Goal: Task Accomplishment & Management: Use online tool/utility

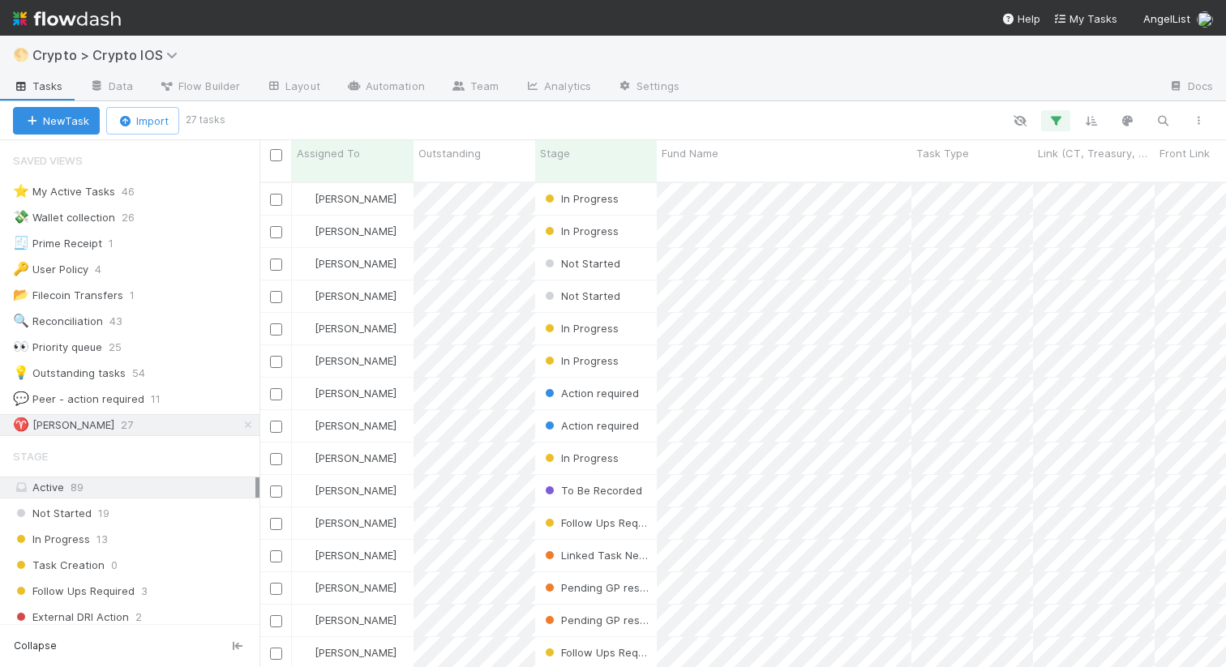
scroll to position [498, 966]
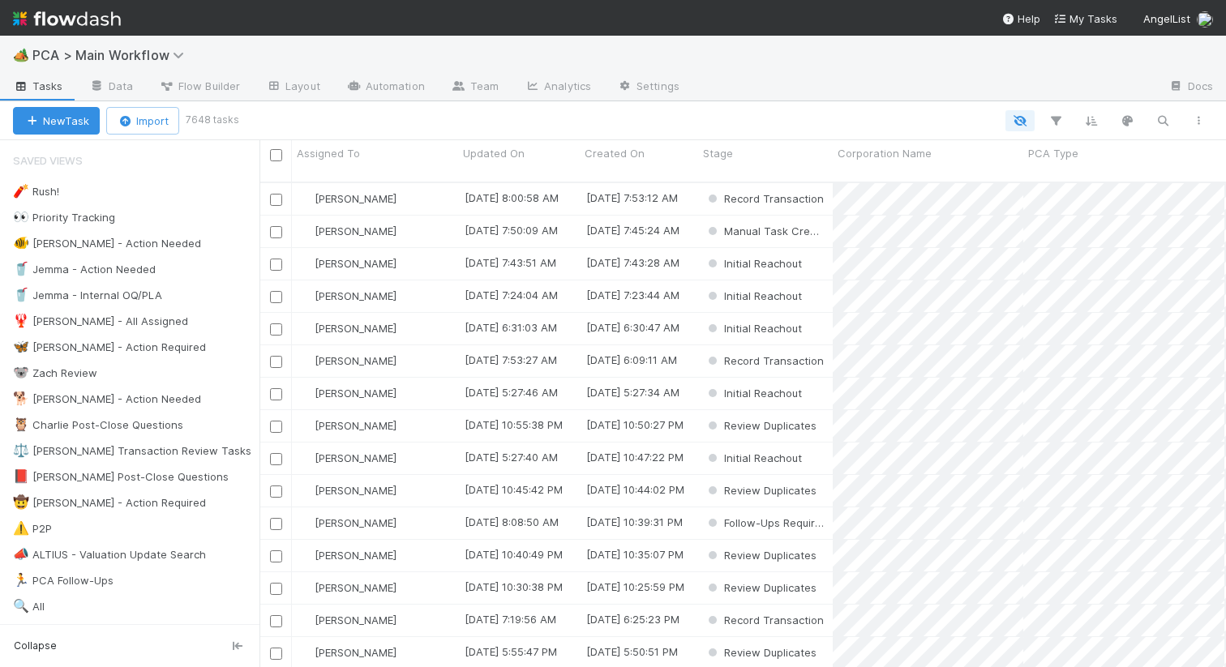
scroll to position [498, 966]
click at [148, 339] on div "🦋 Nathalie - Action Required" at bounding box center [109, 347] width 193 height 20
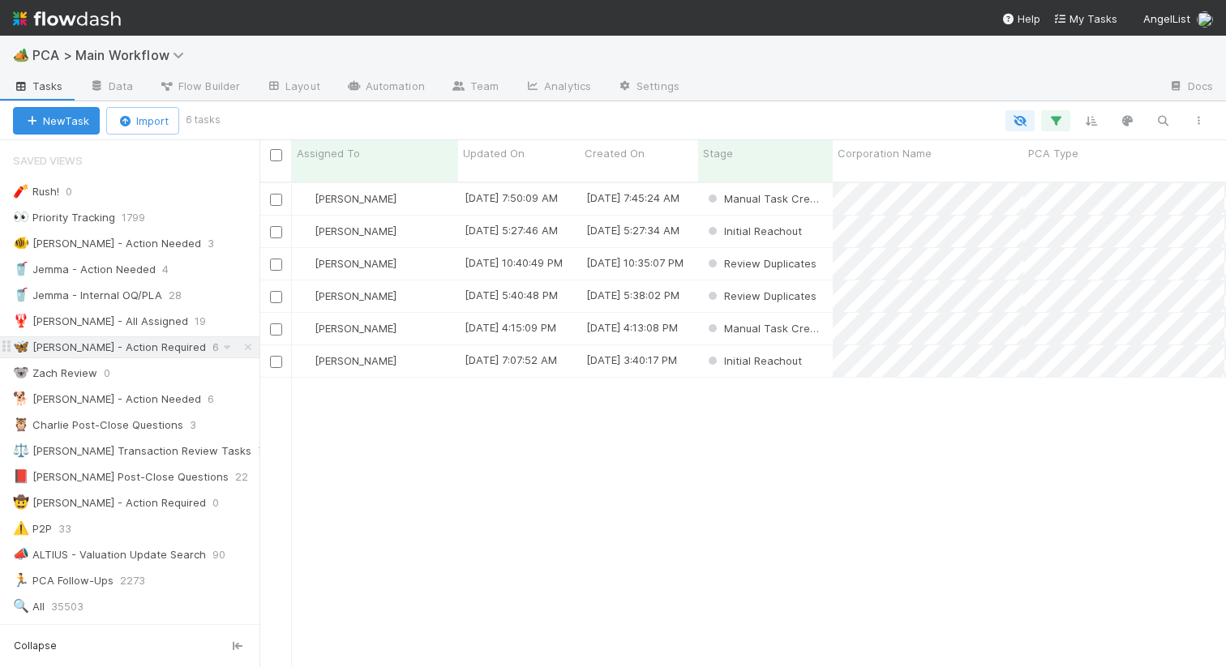
scroll to position [0, 1]
click at [436, 183] on div "[PERSON_NAME]" at bounding box center [375, 199] width 166 height 32
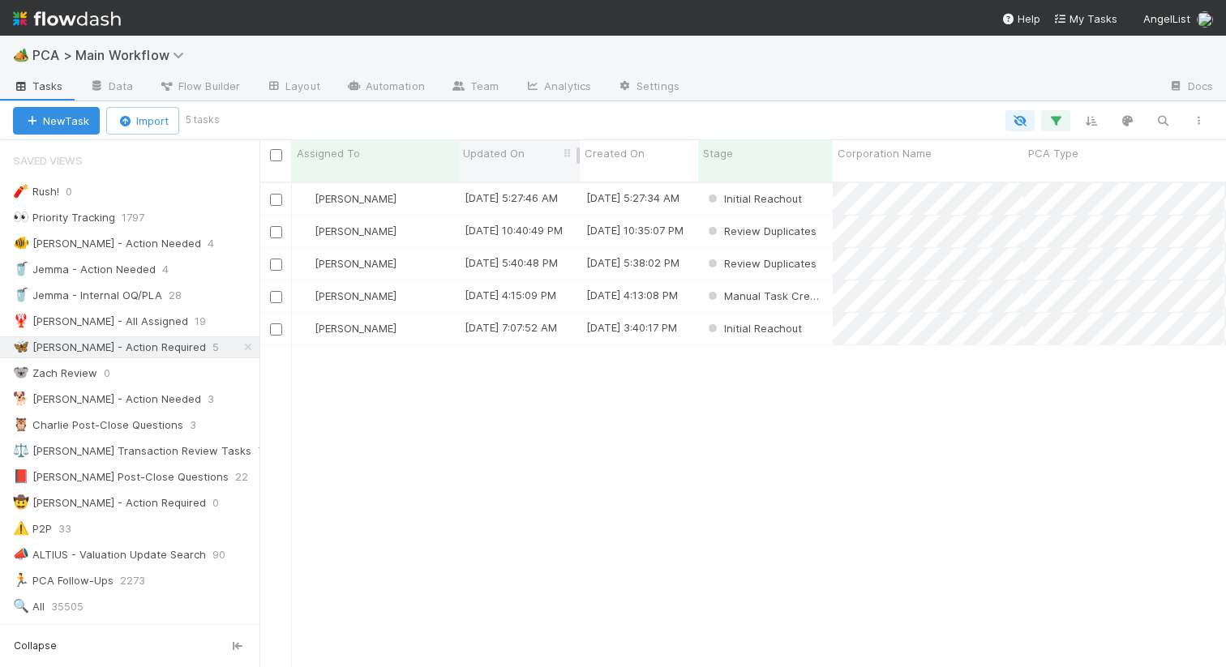
click at [491, 147] on span "Updated On" at bounding box center [494, 153] width 62 height 16
click at [500, 178] on div "Sort Oldest → Newest" at bounding box center [556, 184] width 185 height 24
click at [417, 183] on div "[PERSON_NAME]" at bounding box center [375, 199] width 166 height 32
click at [433, 220] on div "[PERSON_NAME]" at bounding box center [375, 232] width 166 height 32
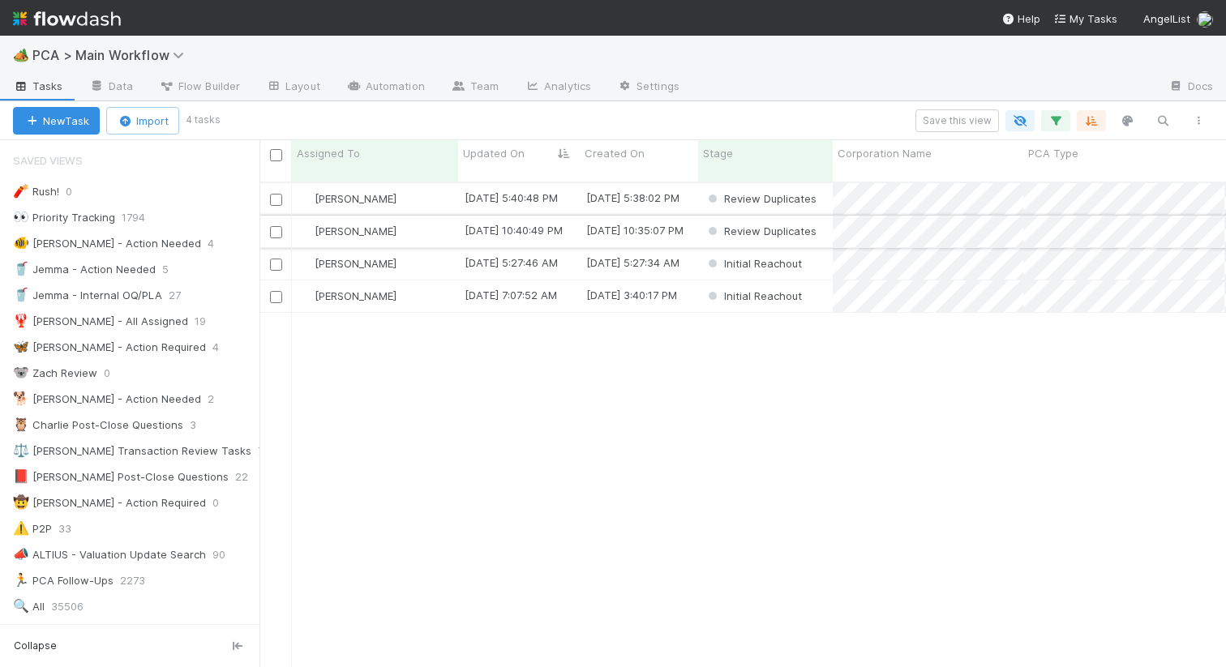
click at [426, 222] on div "[PERSON_NAME]" at bounding box center [375, 232] width 166 height 32
click at [417, 216] on div "[PERSON_NAME]" at bounding box center [375, 232] width 166 height 32
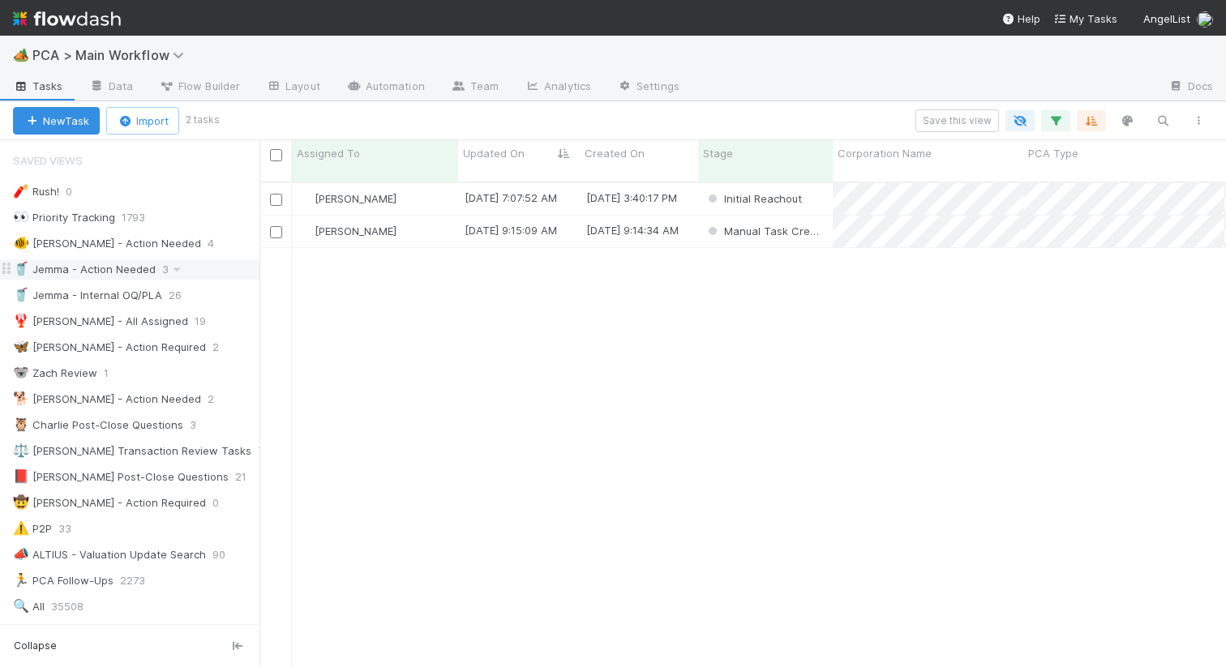
click at [141, 268] on div "🥤 Jemma - Action Needed" at bounding box center [84, 269] width 143 height 20
click at [133, 343] on div "🦋 Nathalie - Action Required" at bounding box center [109, 347] width 193 height 20
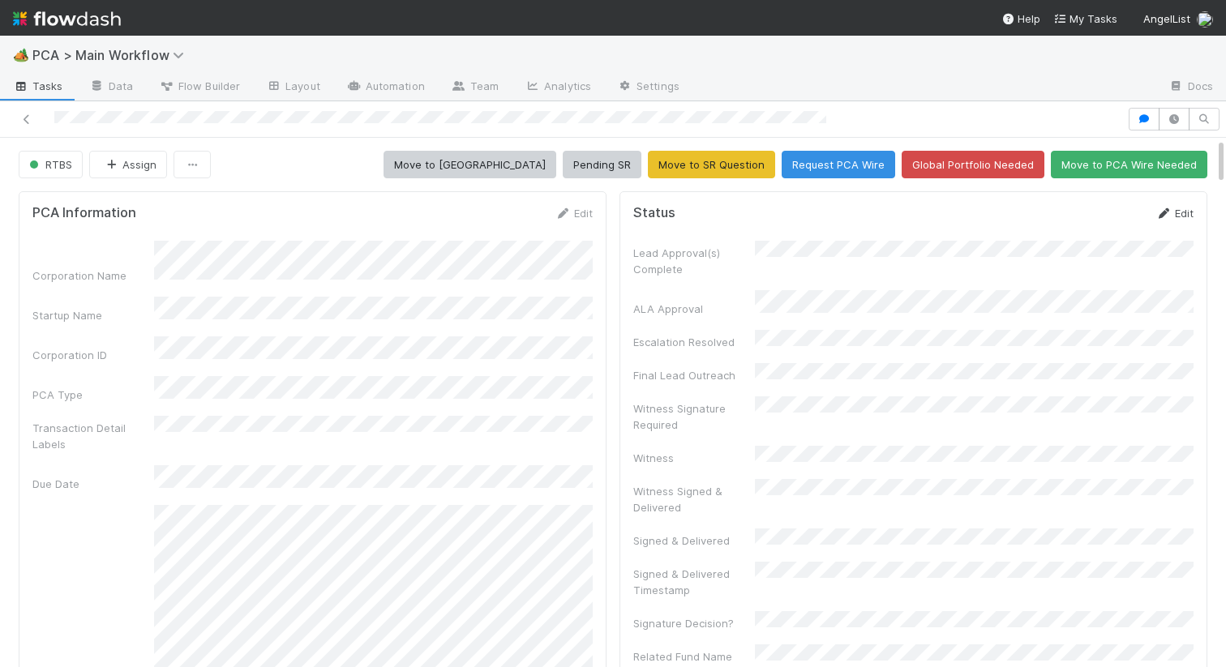
click at [1176, 213] on link "Edit" at bounding box center [1174, 213] width 38 height 13
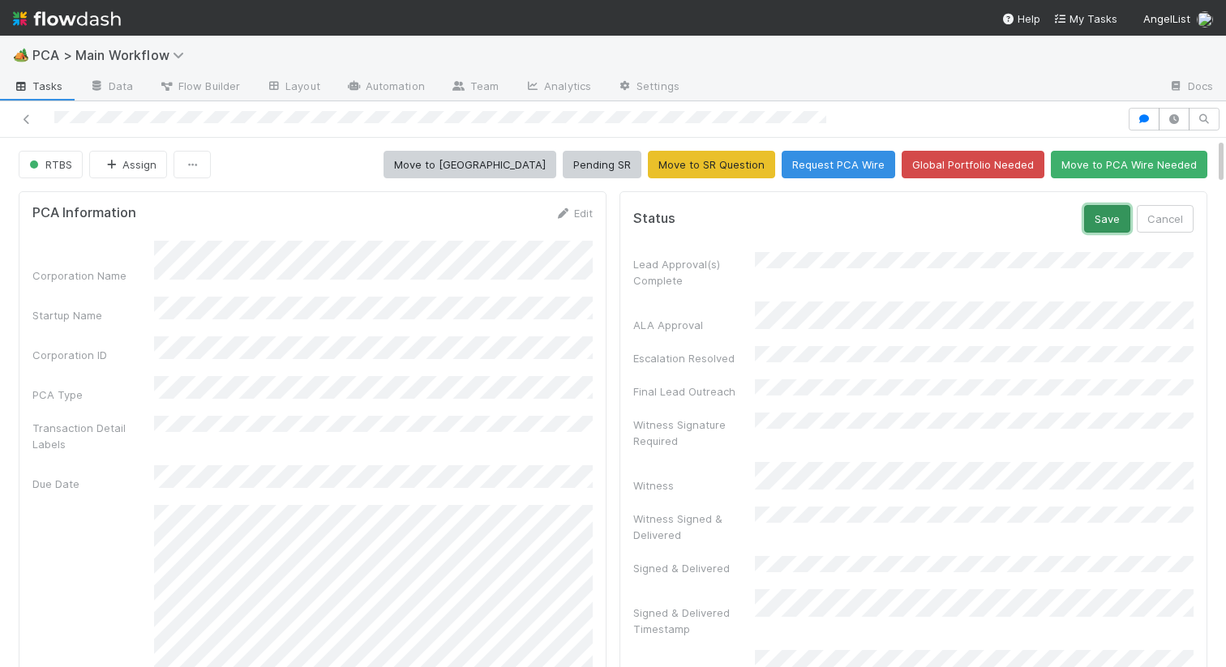
click at [1115, 209] on button "Save" at bounding box center [1107, 219] width 46 height 28
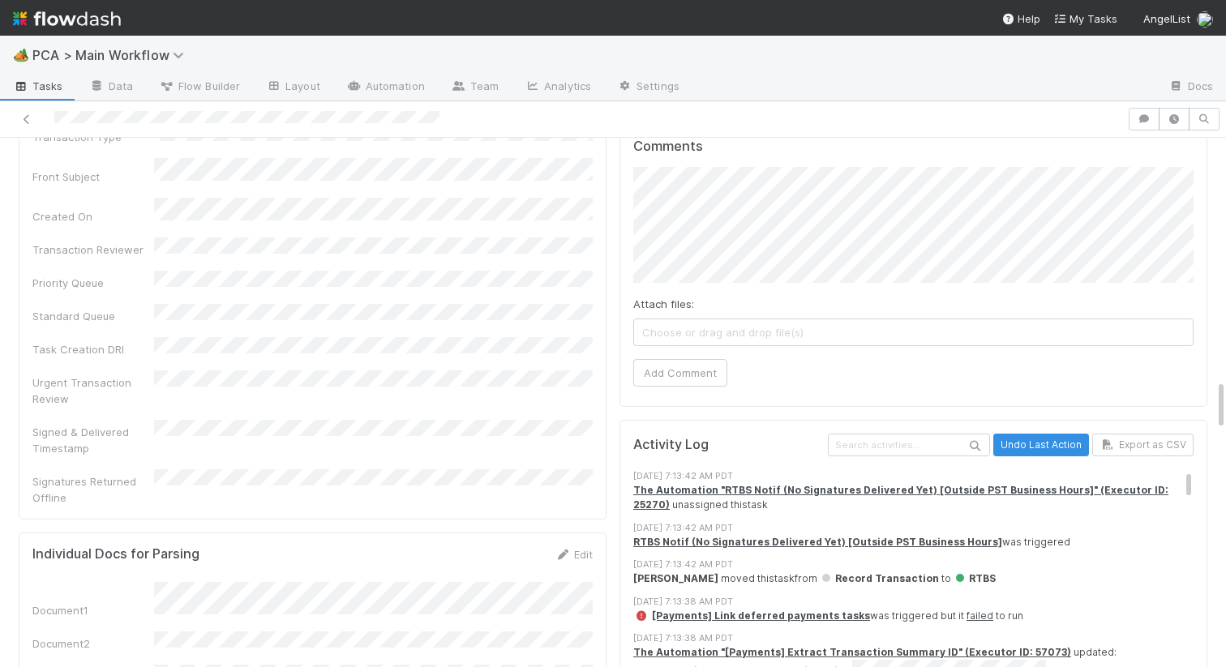
scroll to position [2510, 0]
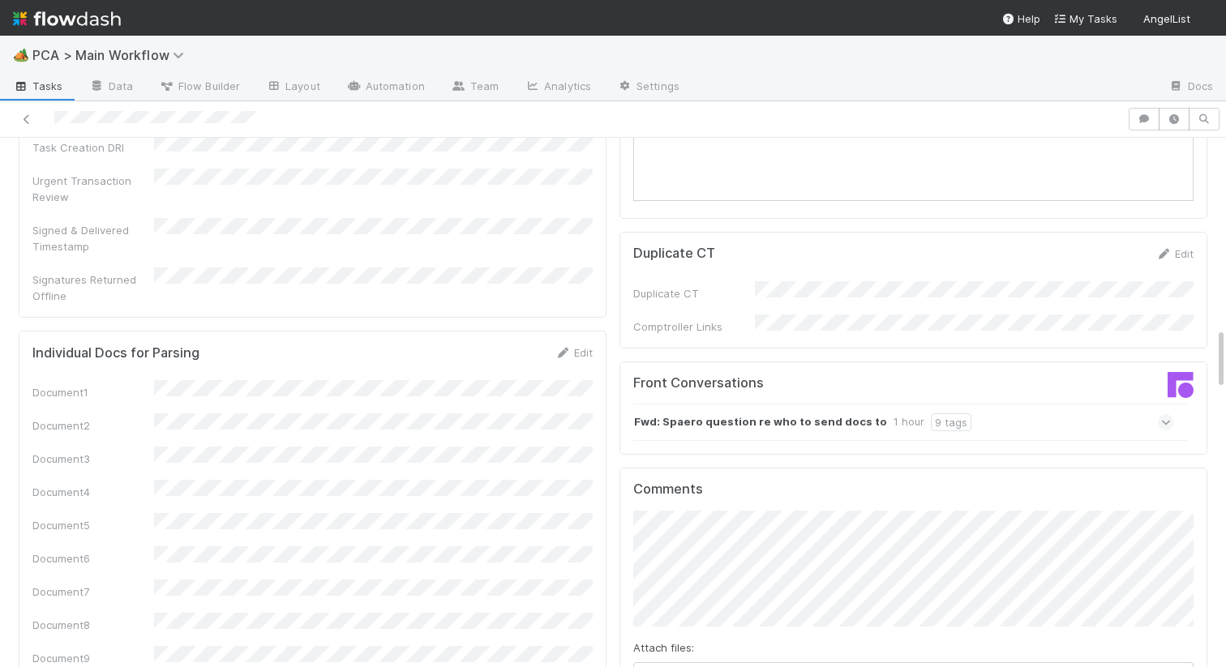
scroll to position [1701, 0]
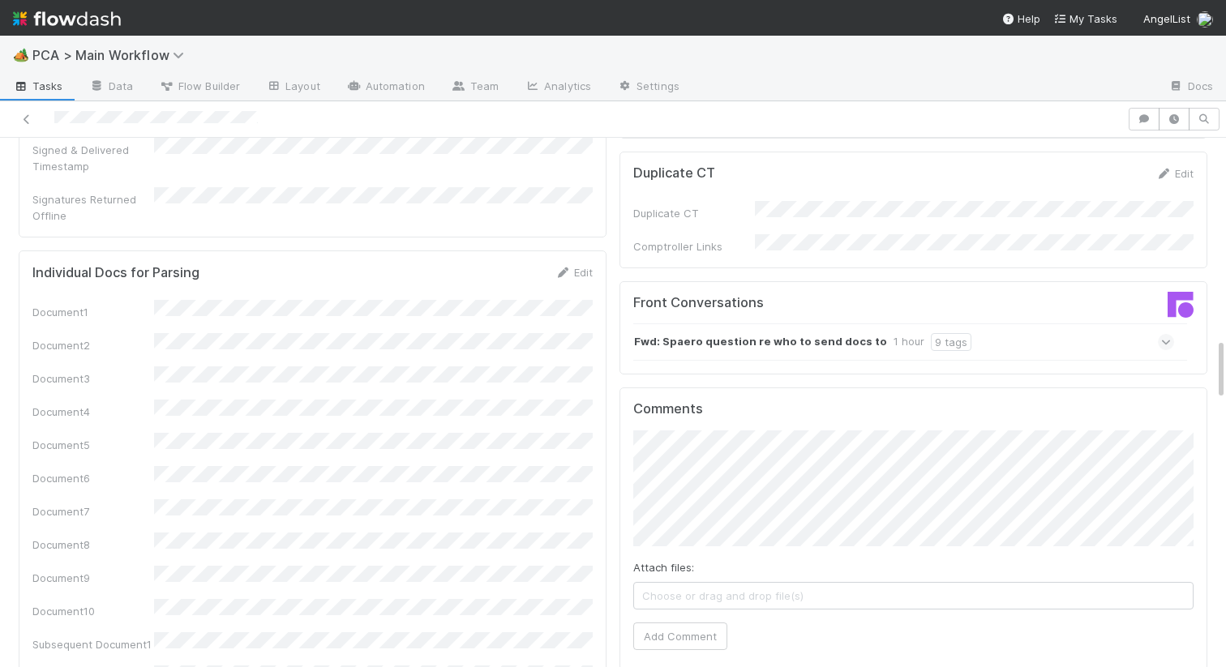
click at [734, 333] on strong "Fwd: Spaero question re who to send docs to" at bounding box center [760, 342] width 253 height 18
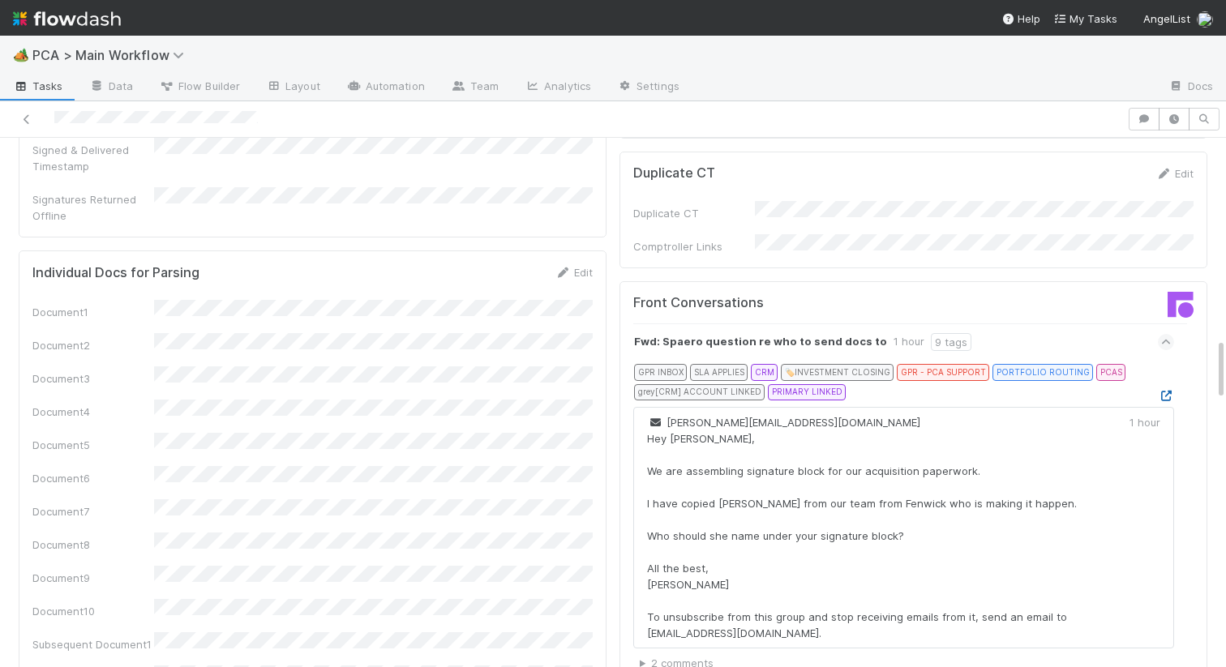
click at [1166, 391] on icon at bounding box center [1166, 396] width 16 height 11
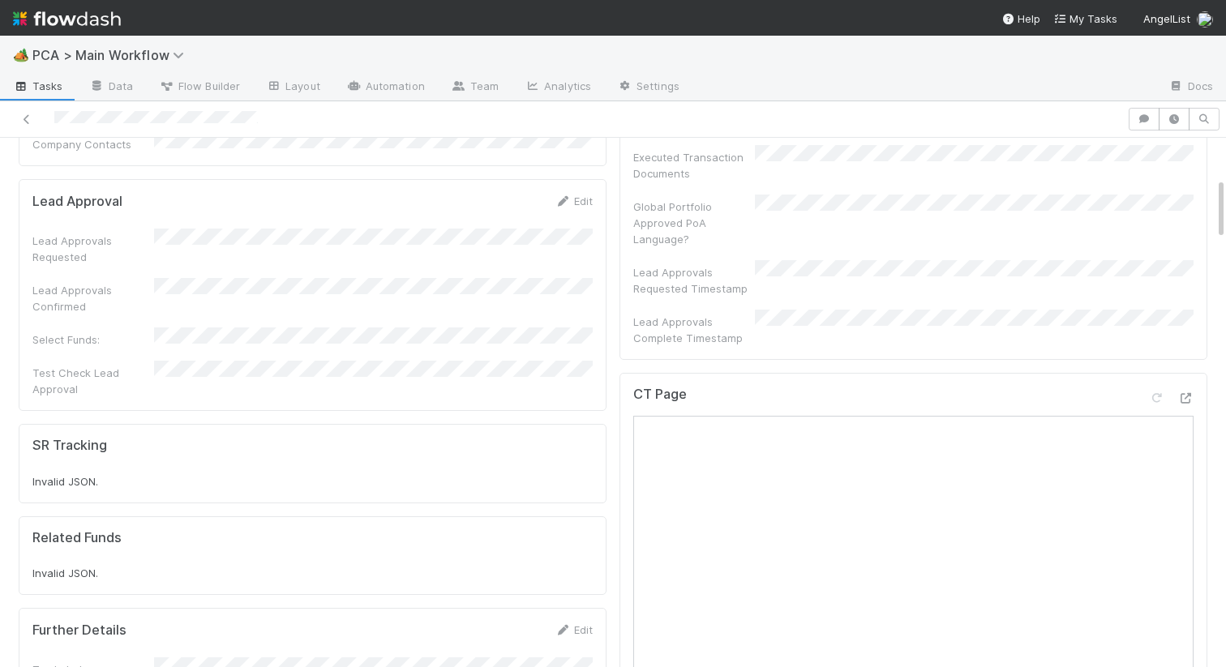
scroll to position [0, 0]
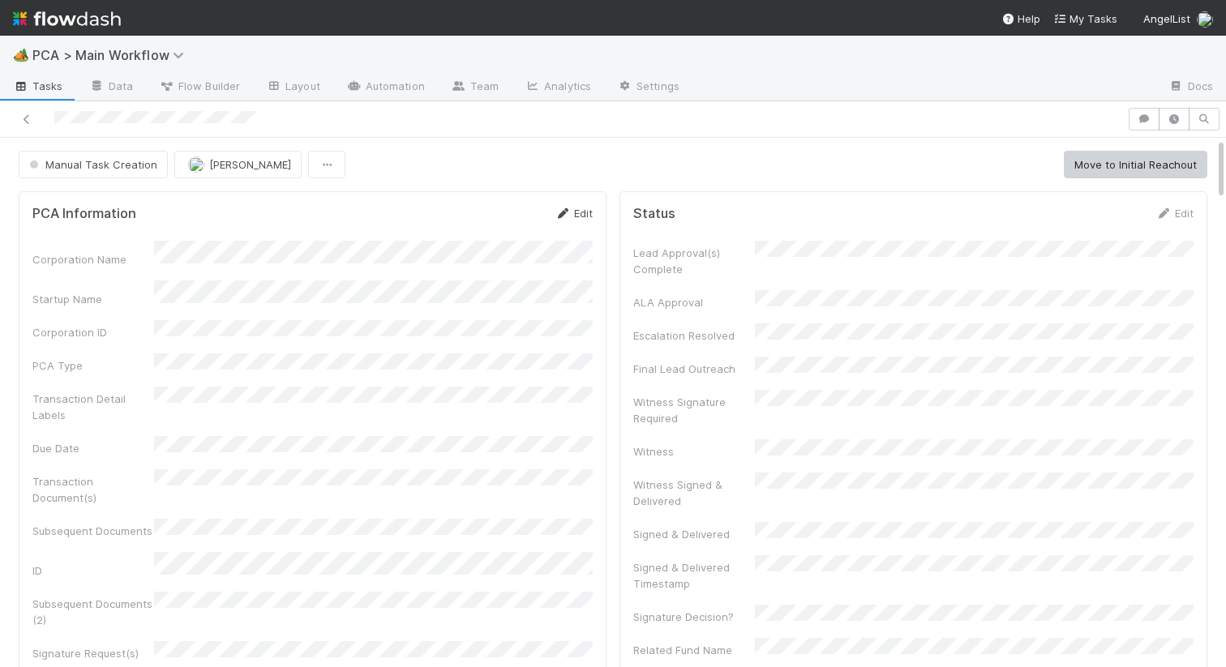
click at [571, 216] on link "Edit" at bounding box center [573, 213] width 38 height 13
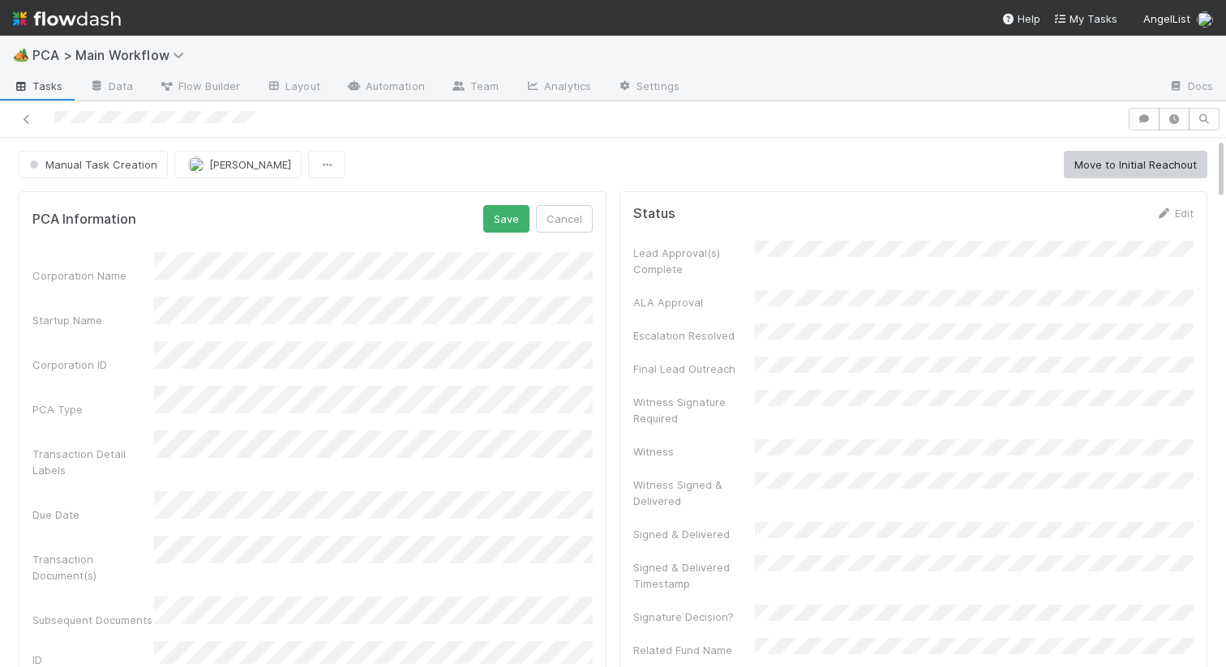
click at [95, 263] on div "Corporation Name" at bounding box center [312, 268] width 560 height 32
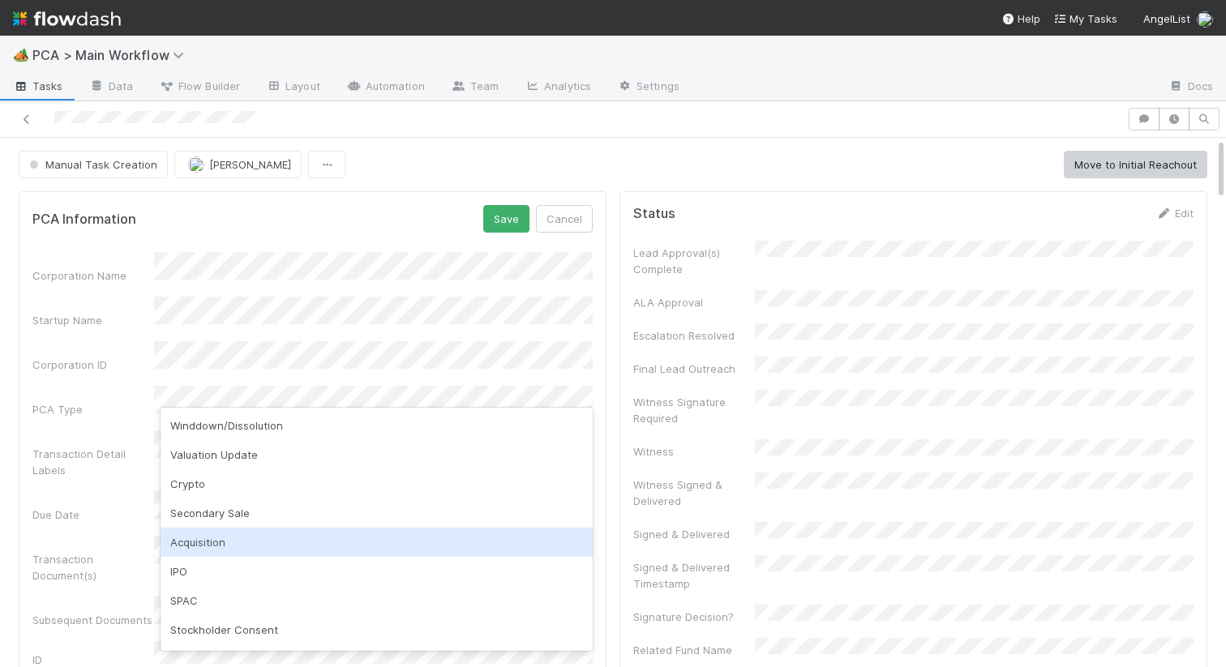
click at [218, 548] on div "Acquisition" at bounding box center [376, 542] width 432 height 29
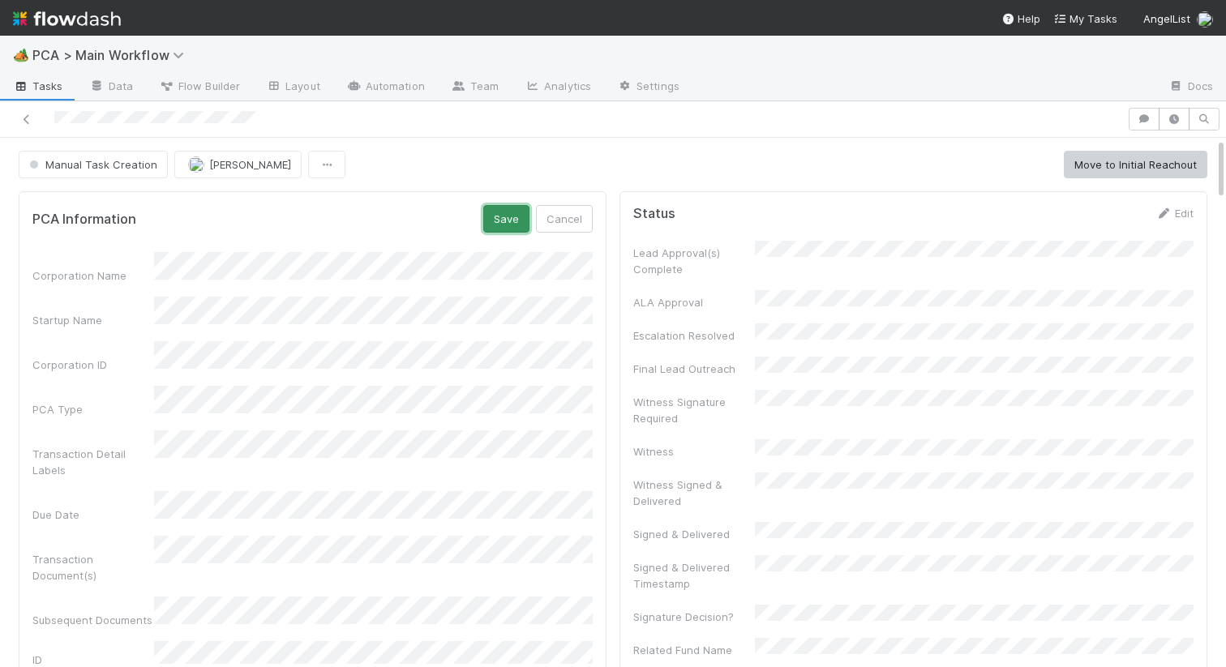
click at [496, 226] on button "Save" at bounding box center [506, 219] width 46 height 28
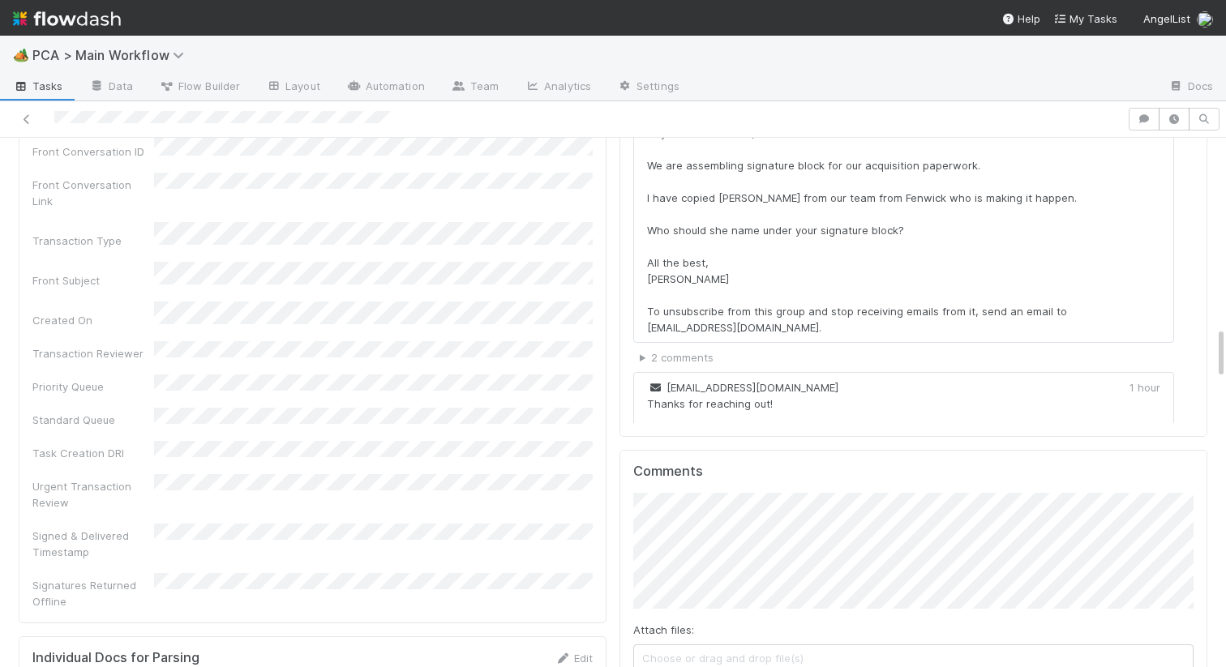
scroll to position [2035, 0]
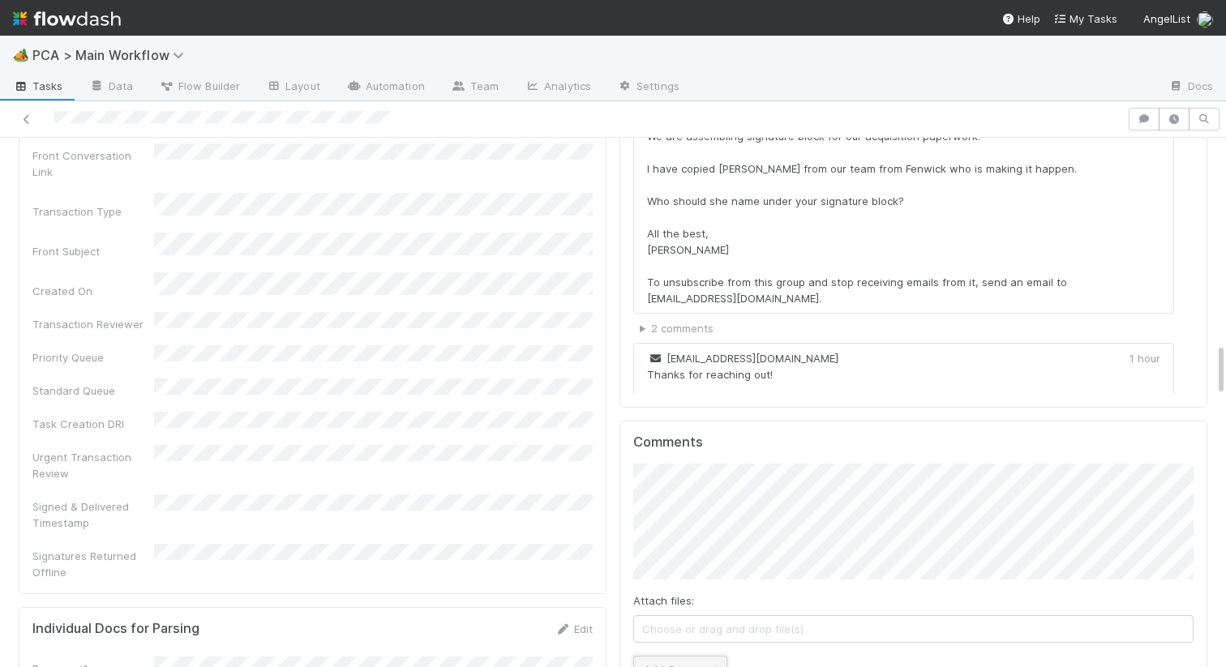
click at [671, 656] on button "Add Comment" at bounding box center [680, 670] width 94 height 28
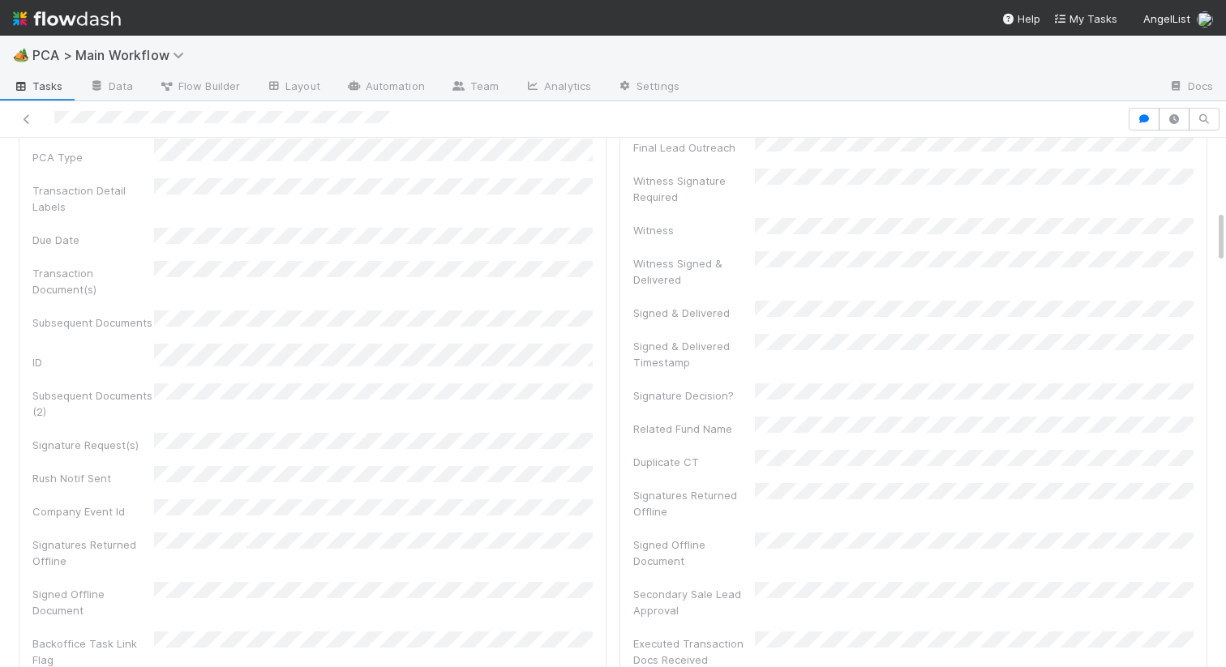
scroll to position [0, 0]
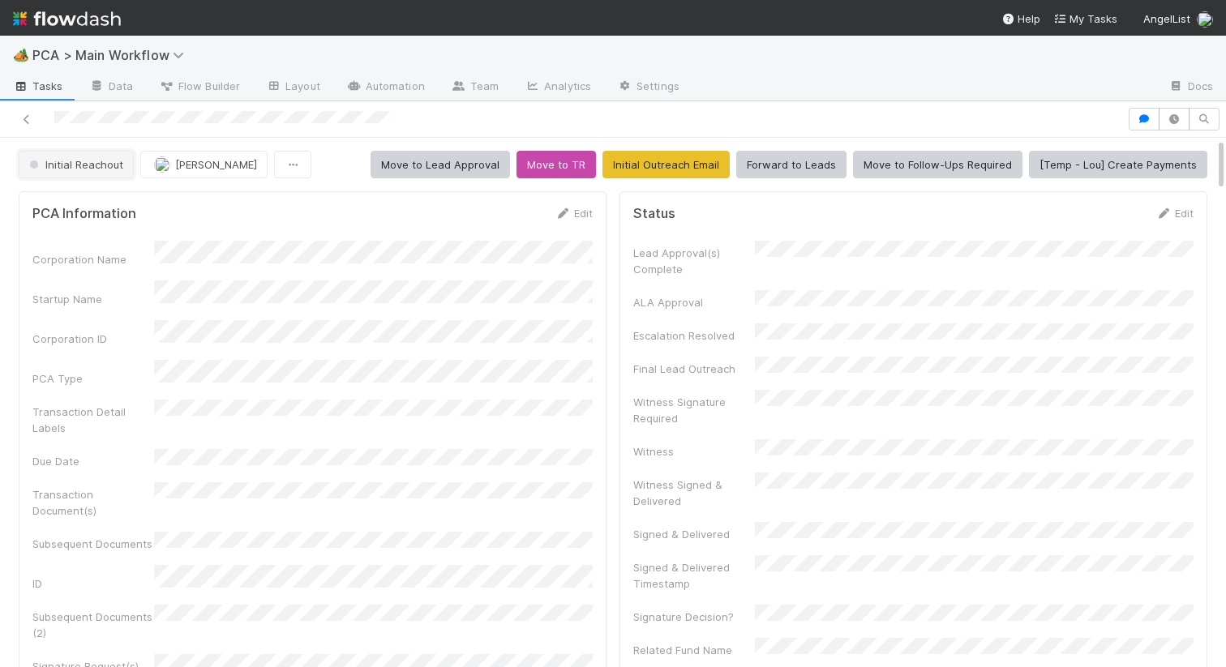
click at [74, 173] on button "Initial Reachout" at bounding box center [76, 165] width 115 height 28
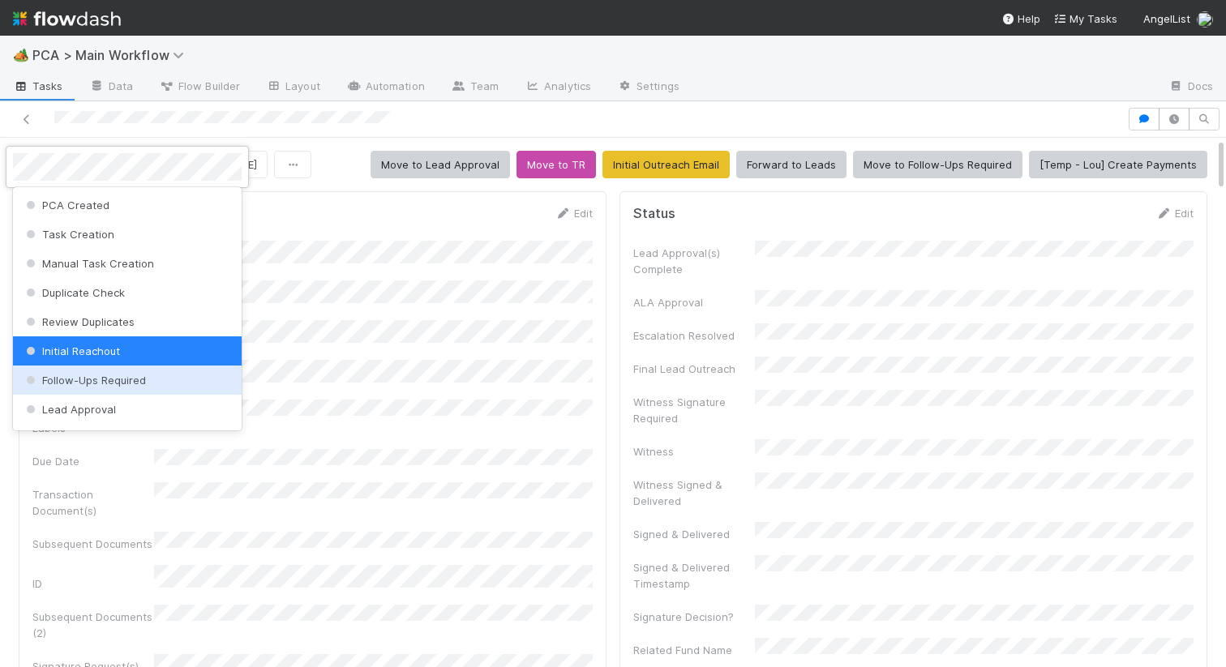
click at [73, 376] on span "Follow-Ups Required" at bounding box center [84, 380] width 123 height 13
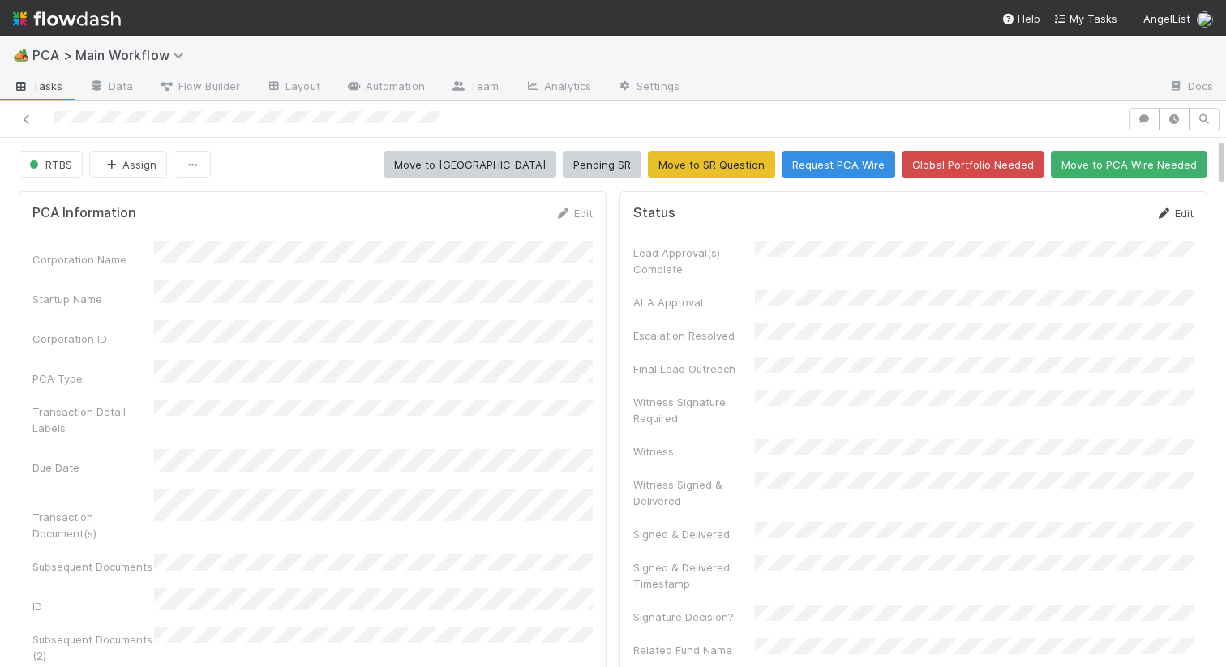
click at [1181, 208] on link "Edit" at bounding box center [1174, 213] width 38 height 13
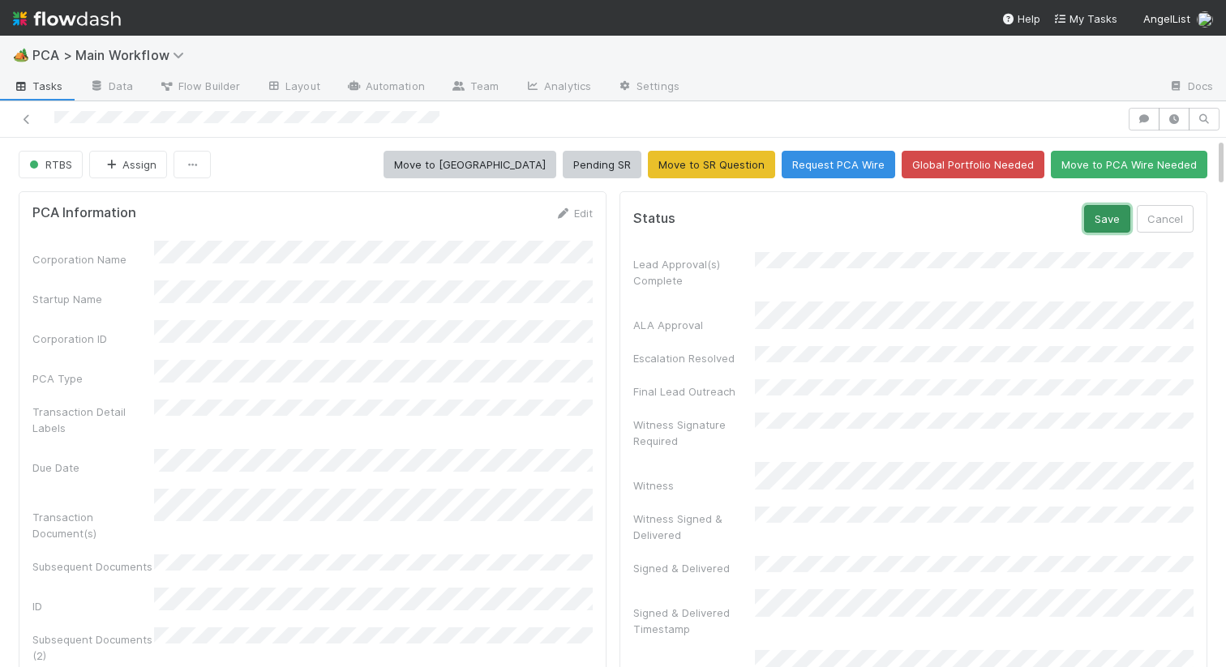
click at [1101, 223] on button "Save" at bounding box center [1107, 219] width 46 height 28
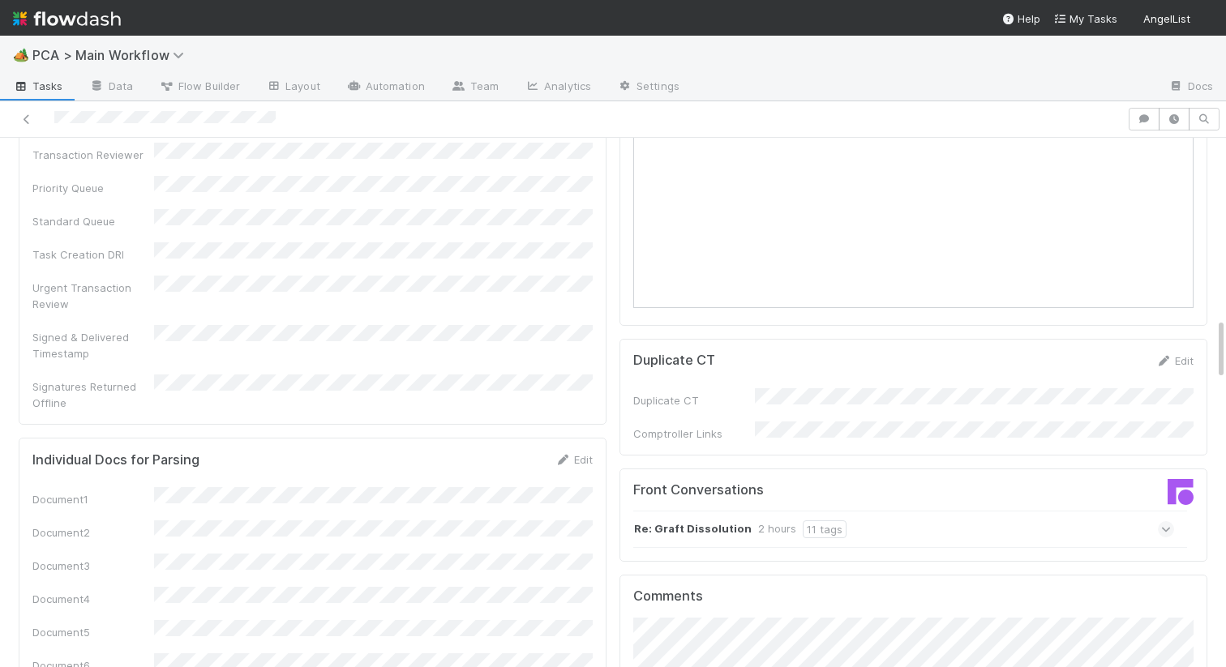
scroll to position [1540, 0]
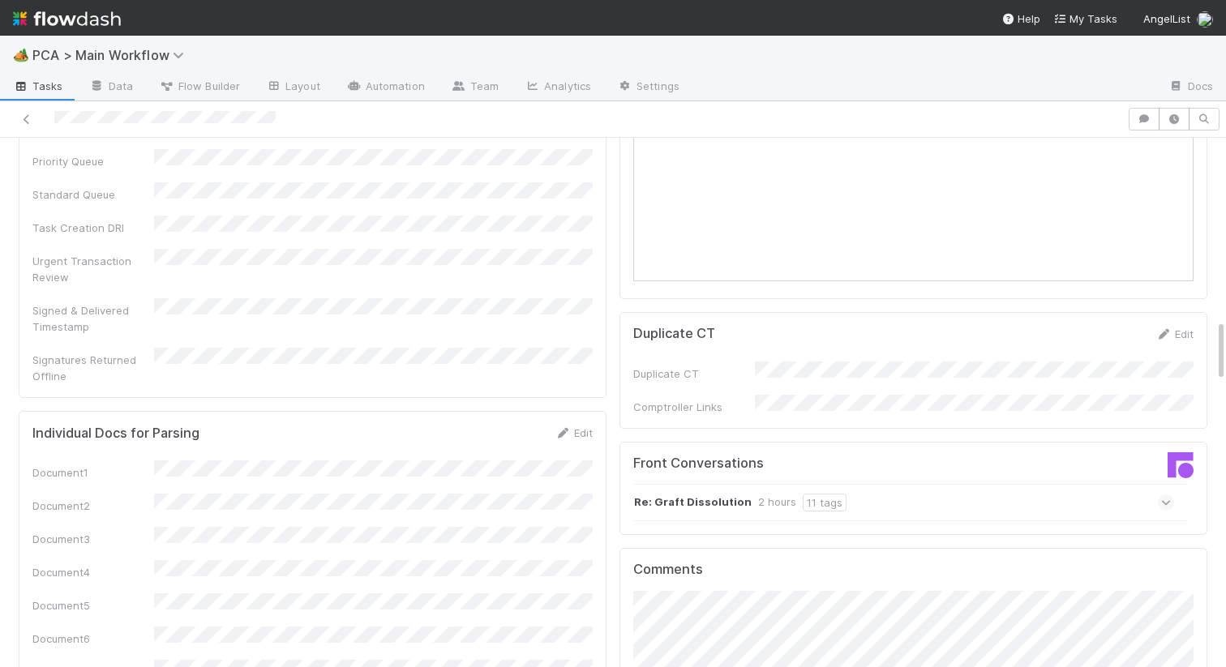
click at [1167, 494] on icon at bounding box center [1166, 502] width 11 height 16
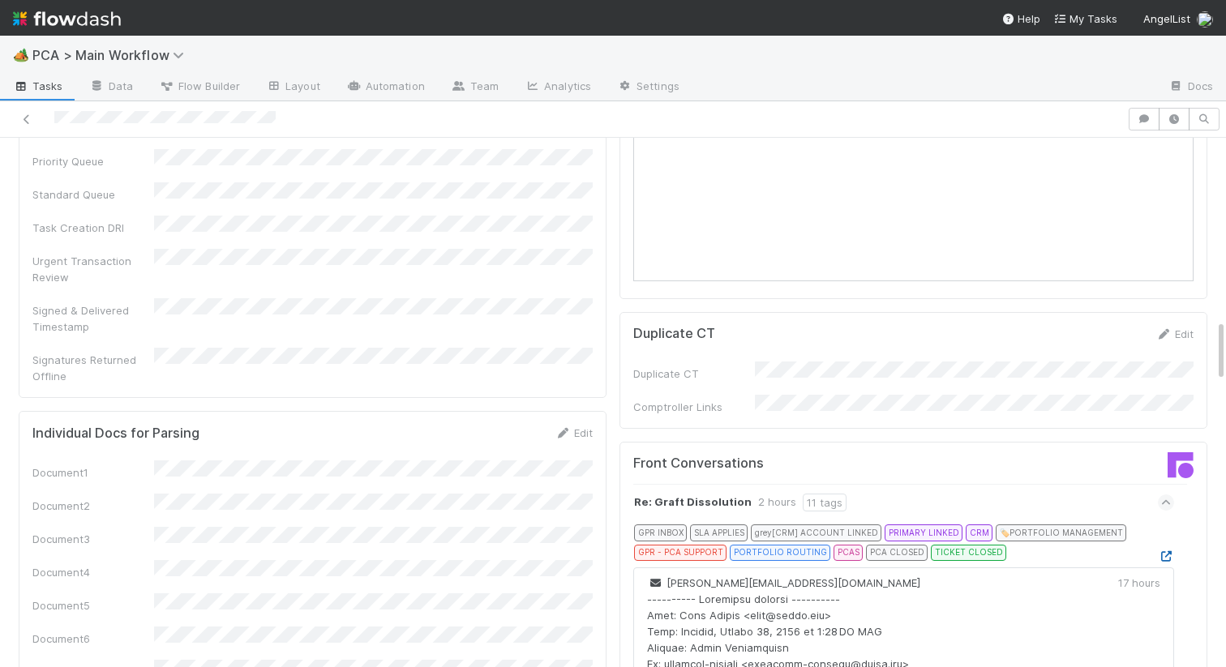
click at [1168, 551] on icon at bounding box center [1166, 556] width 16 height 11
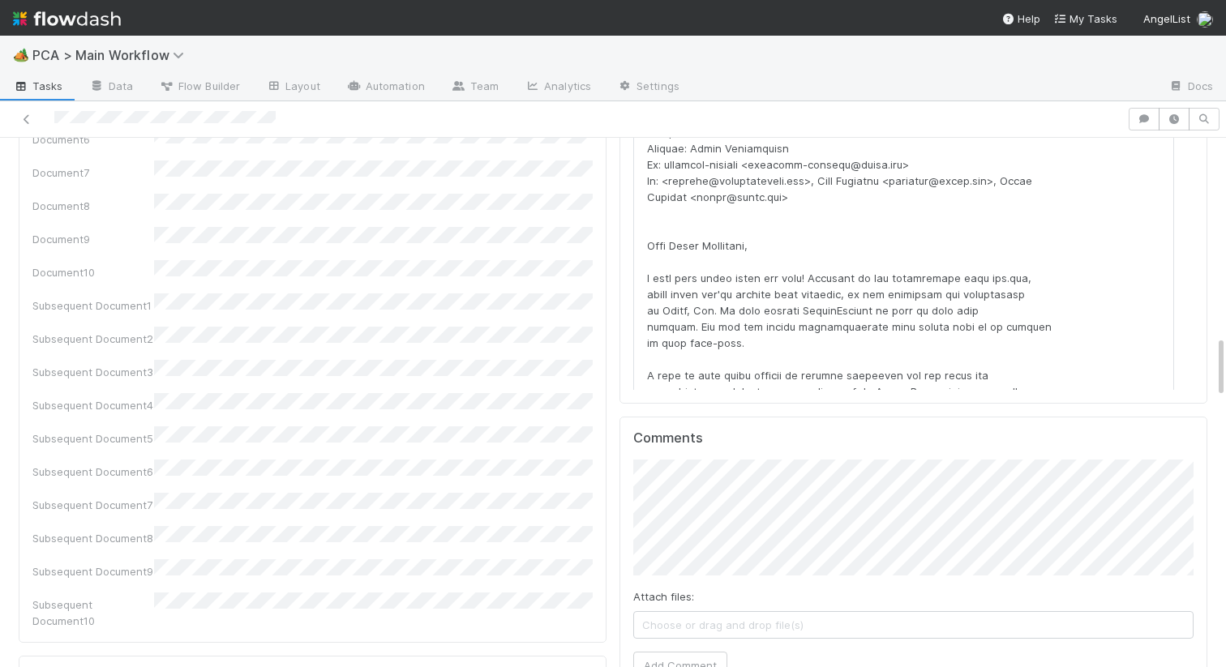
scroll to position [2150, 0]
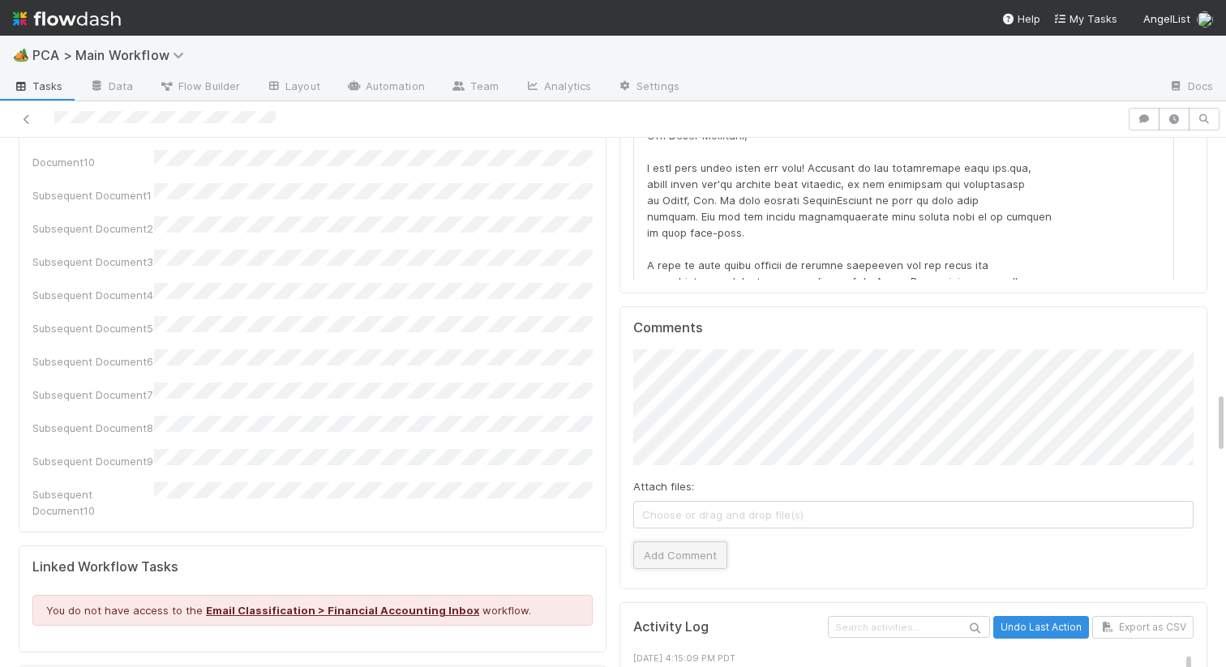
click at [645, 541] on button "Add Comment" at bounding box center [680, 555] width 94 height 28
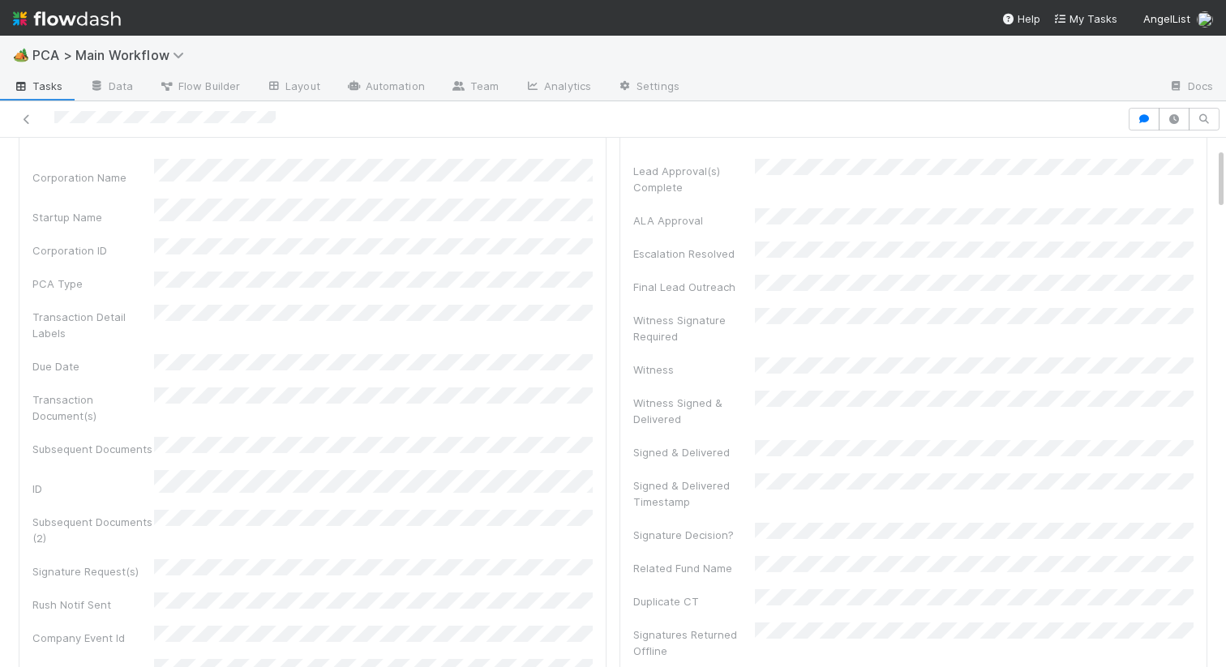
scroll to position [0, 0]
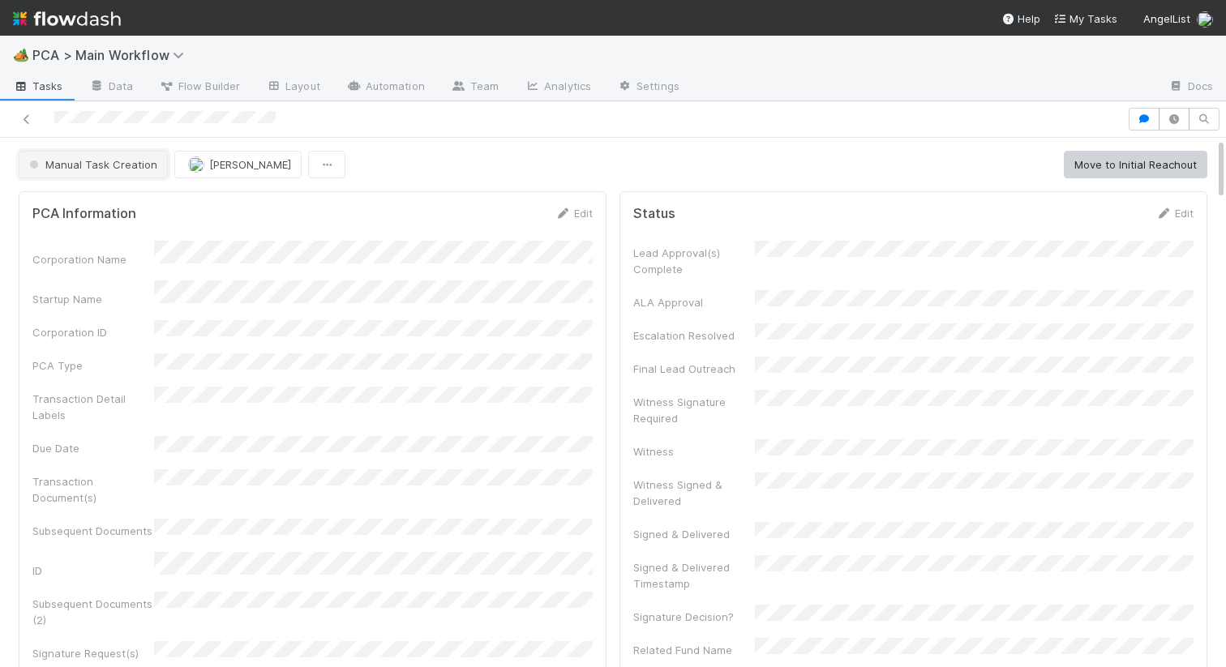
click at [97, 159] on span "Manual Task Creation" at bounding box center [91, 164] width 131 height 13
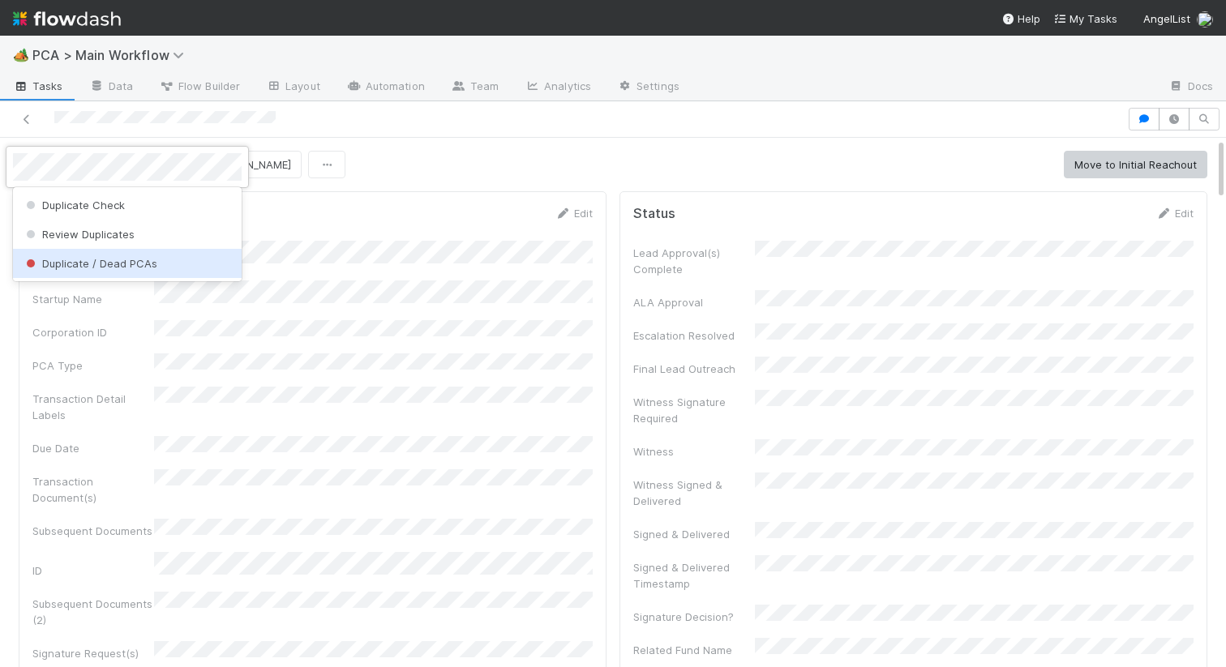
click at [80, 261] on span "Duplicate / Dead PCAs" at bounding box center [90, 263] width 135 height 13
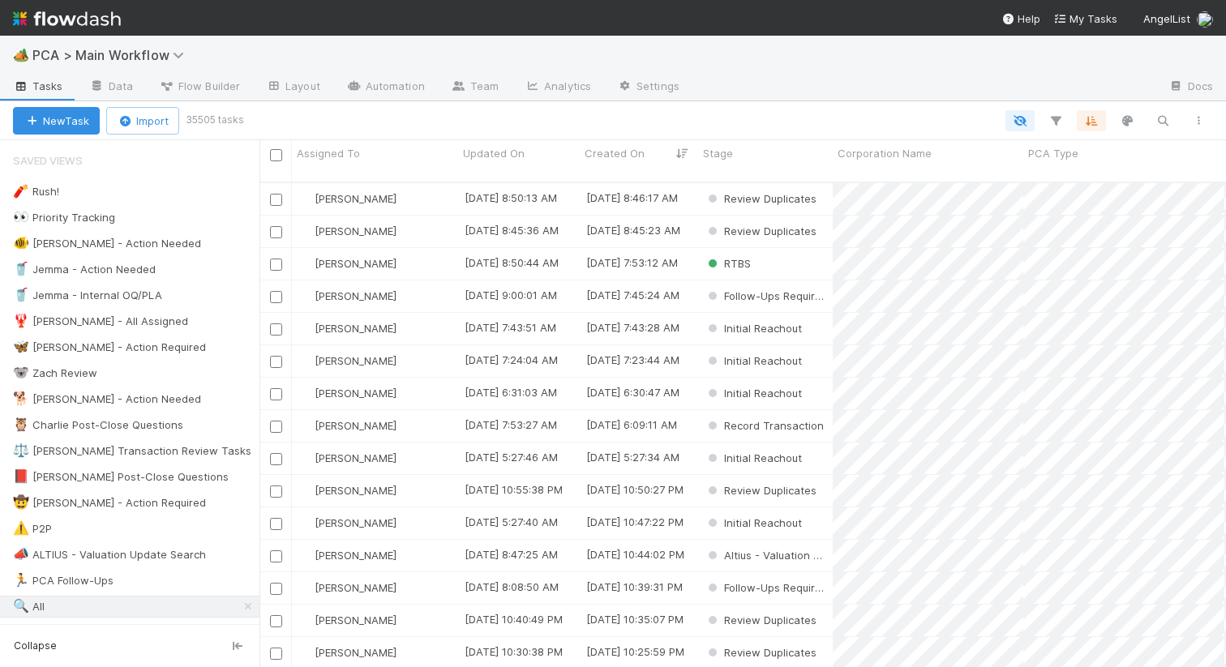
scroll to position [498, 966]
click at [1162, 125] on icon "button" at bounding box center [1162, 120] width 16 height 15
type input "F"
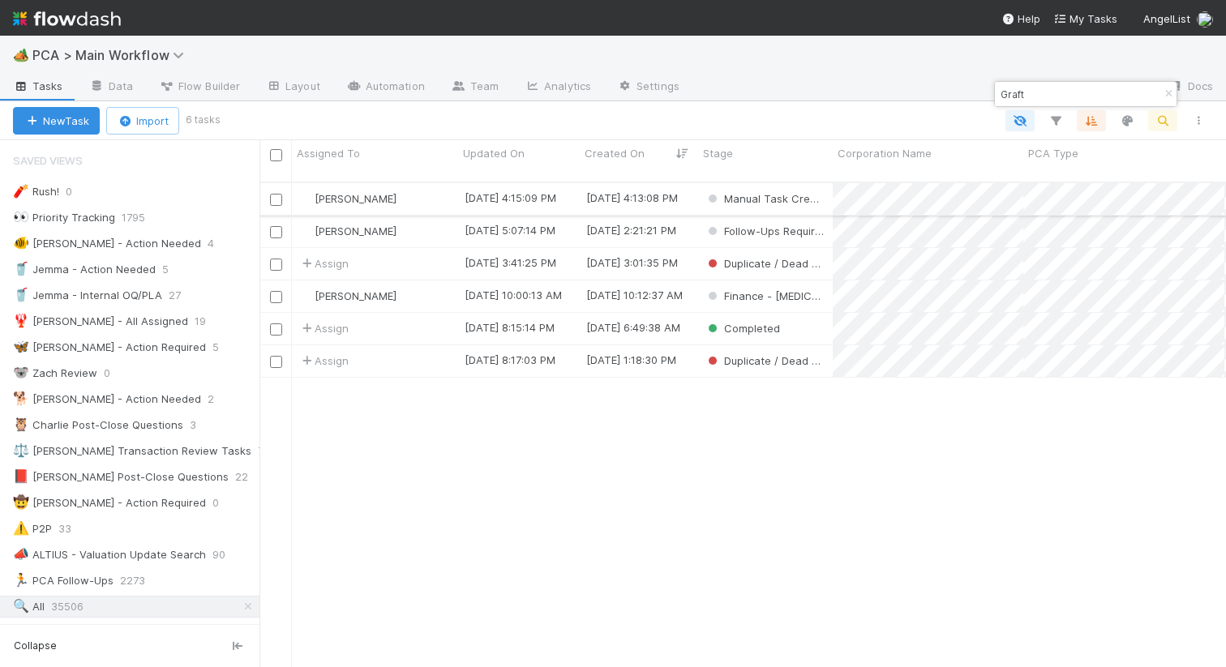
type input "Graft"
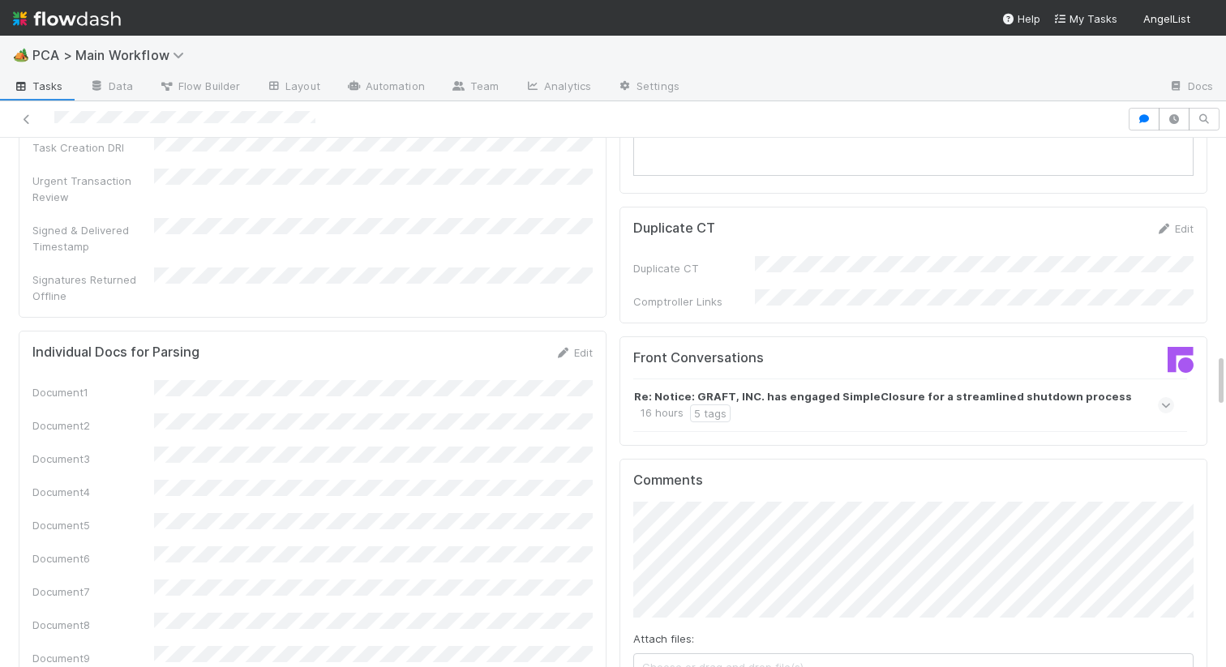
scroll to position [2239, 0]
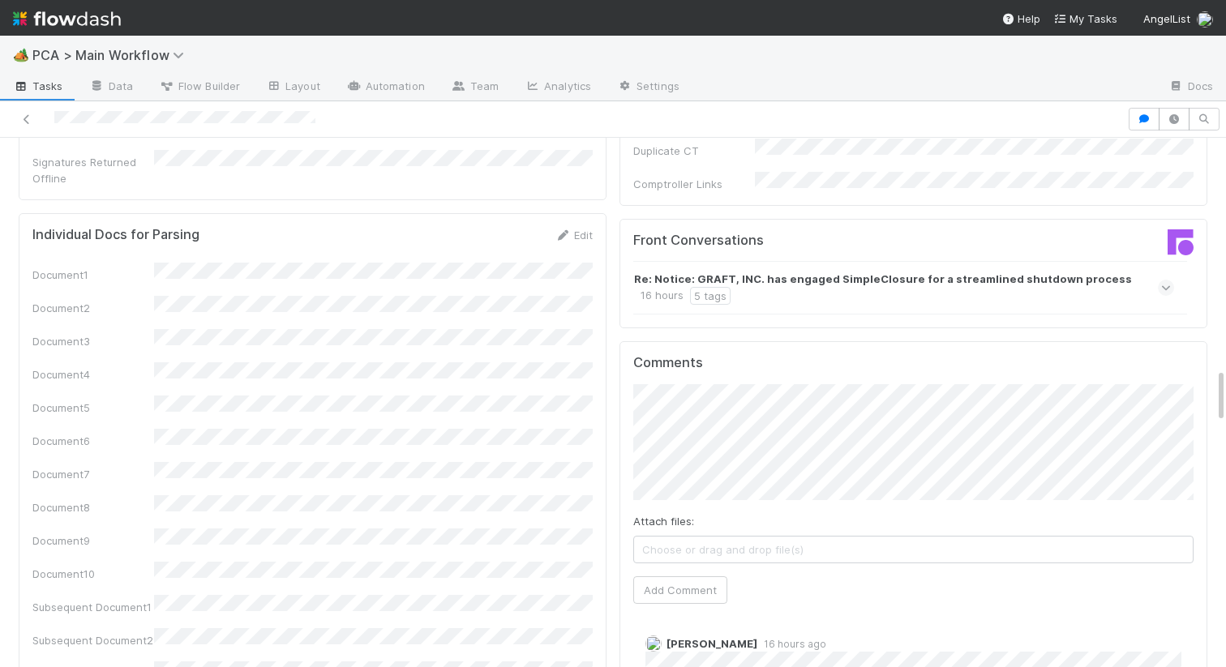
click at [717, 513] on div "Attach files: Choose or drag and drop file(s)" at bounding box center [913, 538] width 560 height 50
click at [683, 576] on button "Add Comment" at bounding box center [680, 590] width 94 height 28
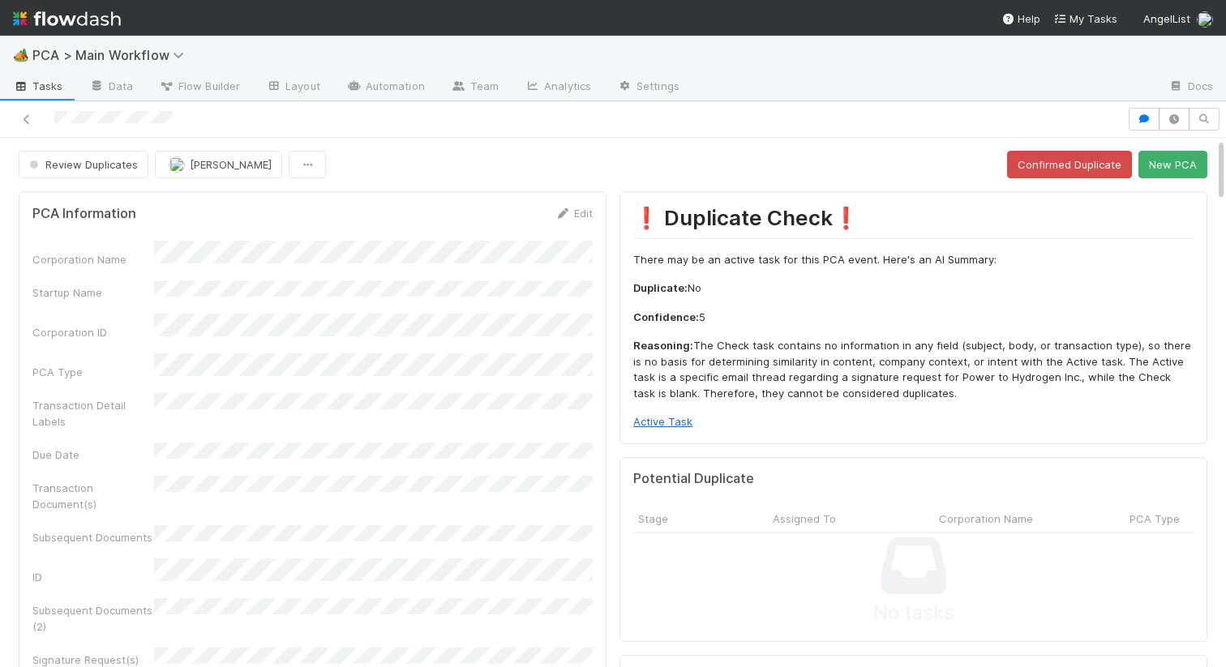
click at [640, 418] on link "Active Task" at bounding box center [662, 421] width 59 height 13
click at [1179, 157] on button "New PCA" at bounding box center [1172, 165] width 69 height 28
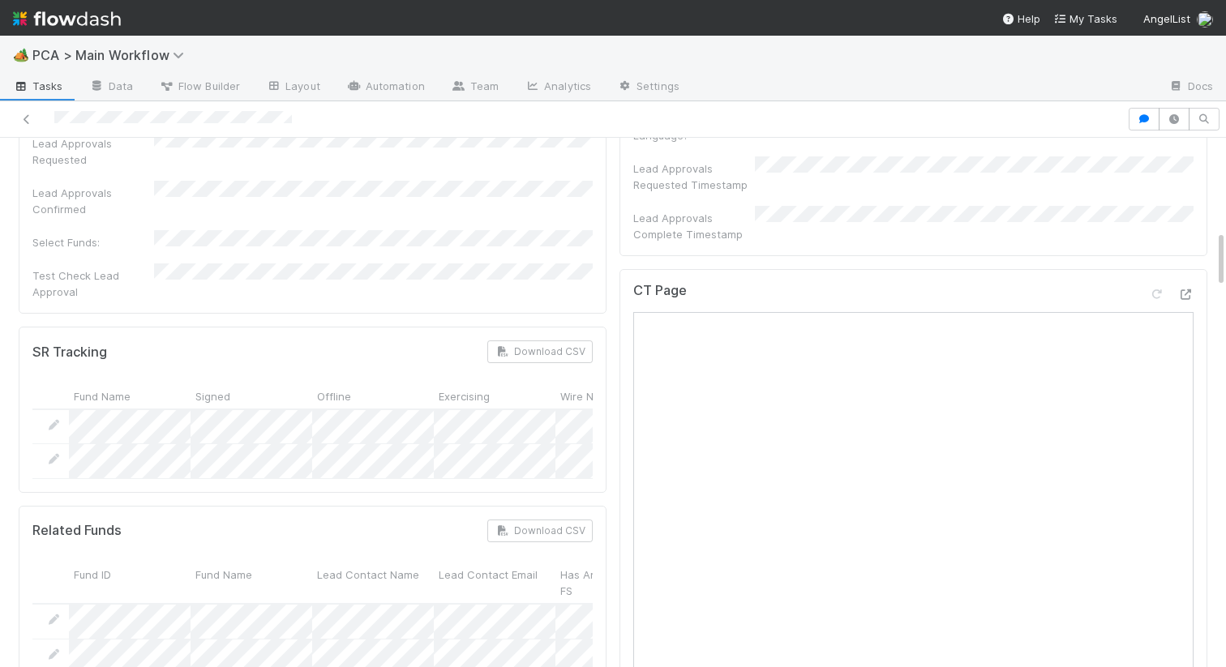
scroll to position [856, 0]
click at [1185, 294] on icon at bounding box center [1185, 299] width 16 height 11
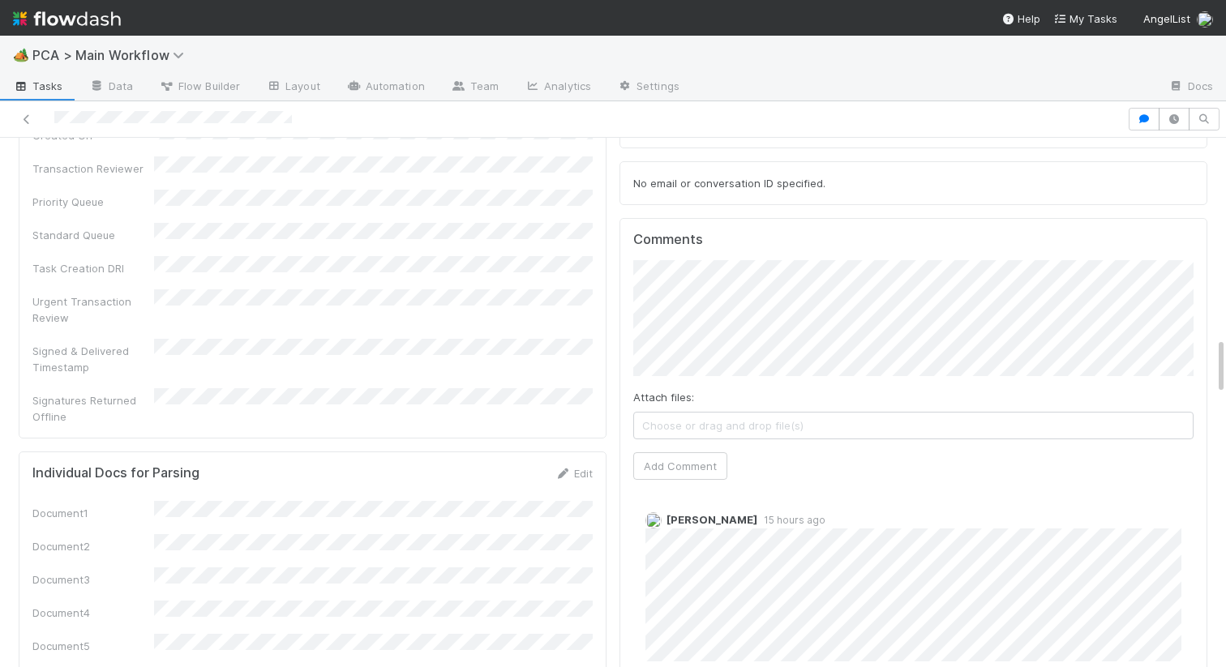
scroll to position [1770, 0]
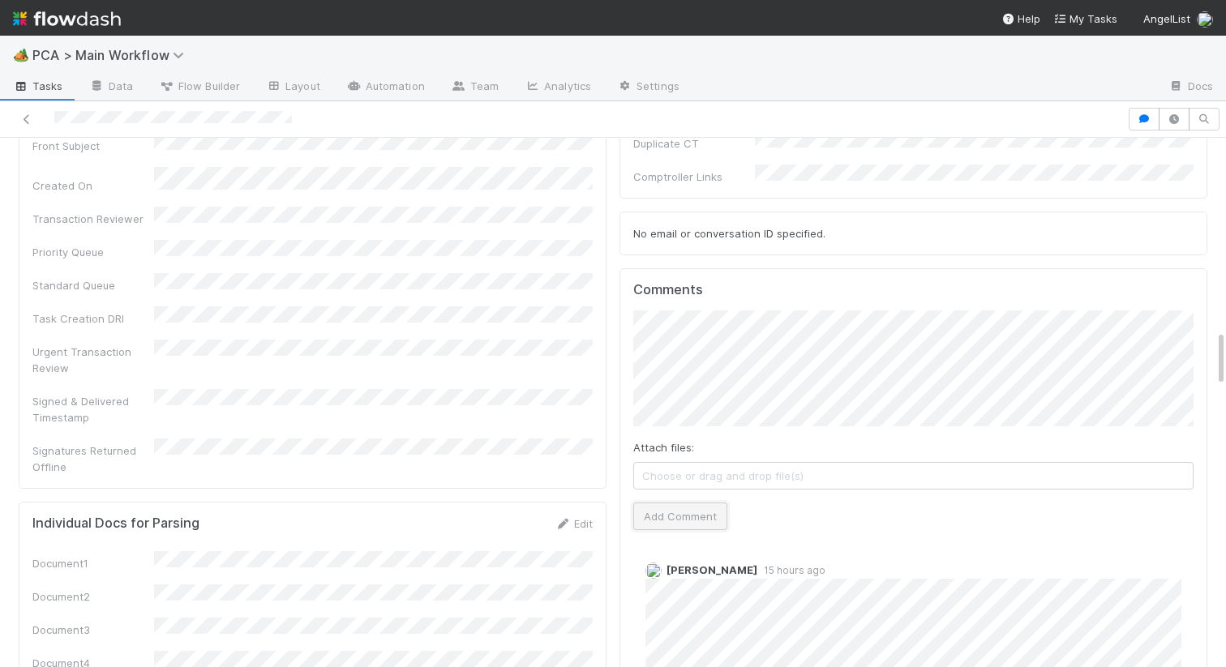
click at [708, 503] on button "Add Comment" at bounding box center [680, 517] width 94 height 28
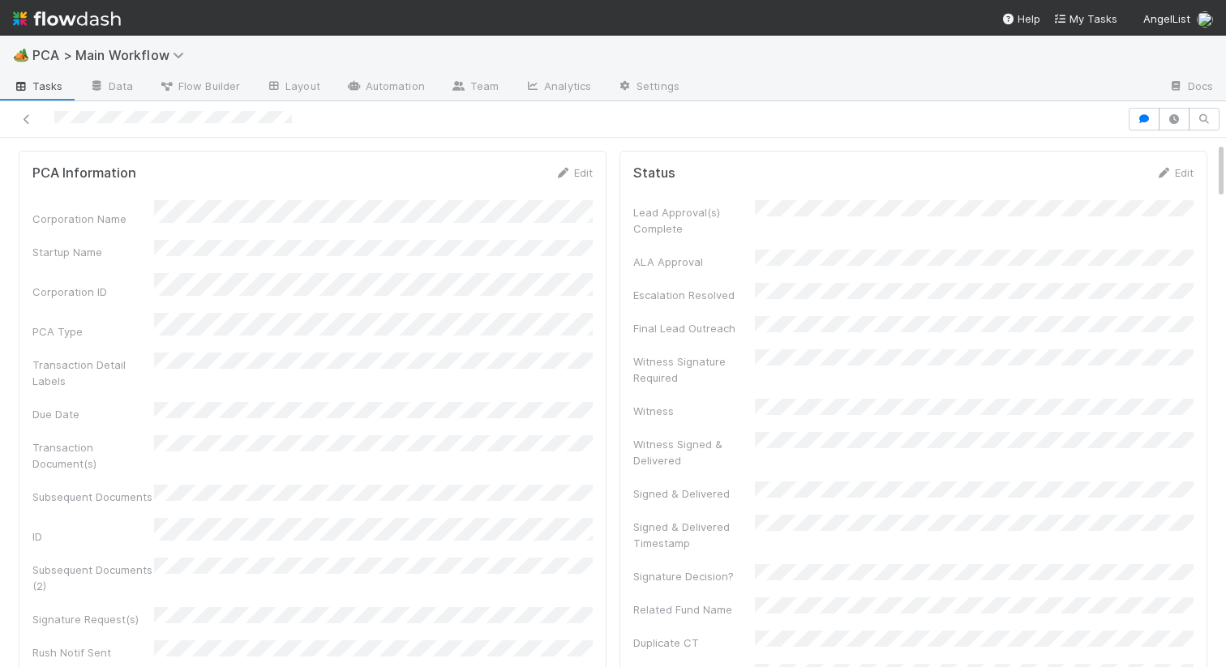
scroll to position [0, 0]
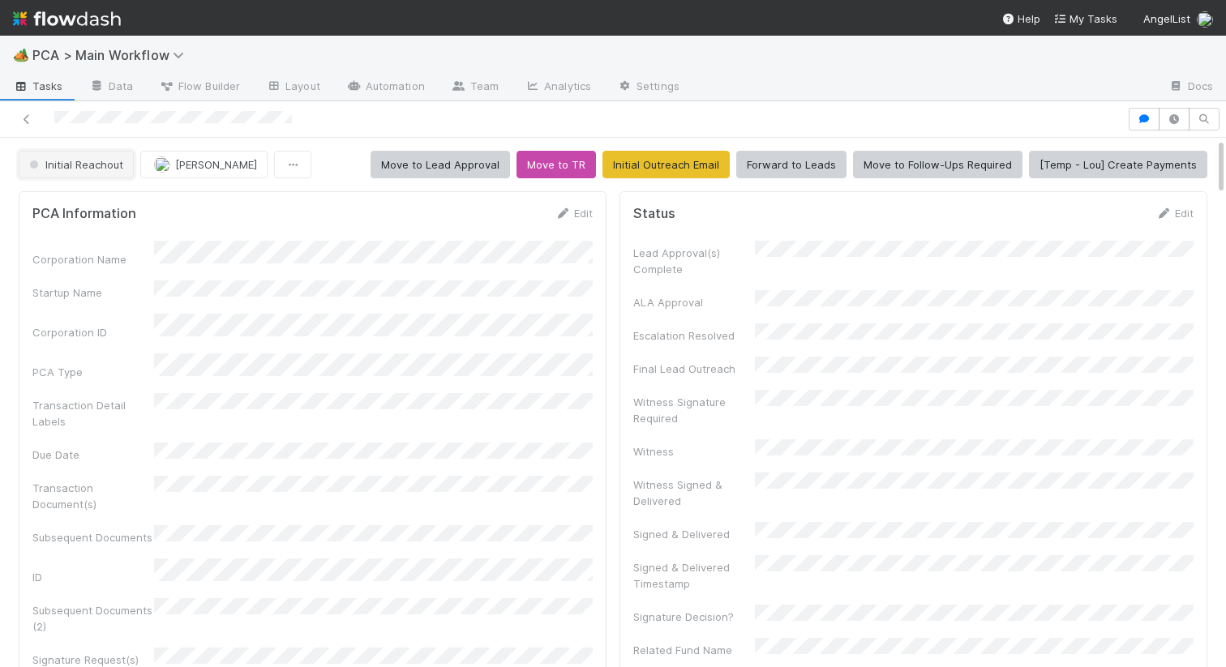
click at [59, 168] on span "Initial Reachout" at bounding box center [74, 164] width 97 height 13
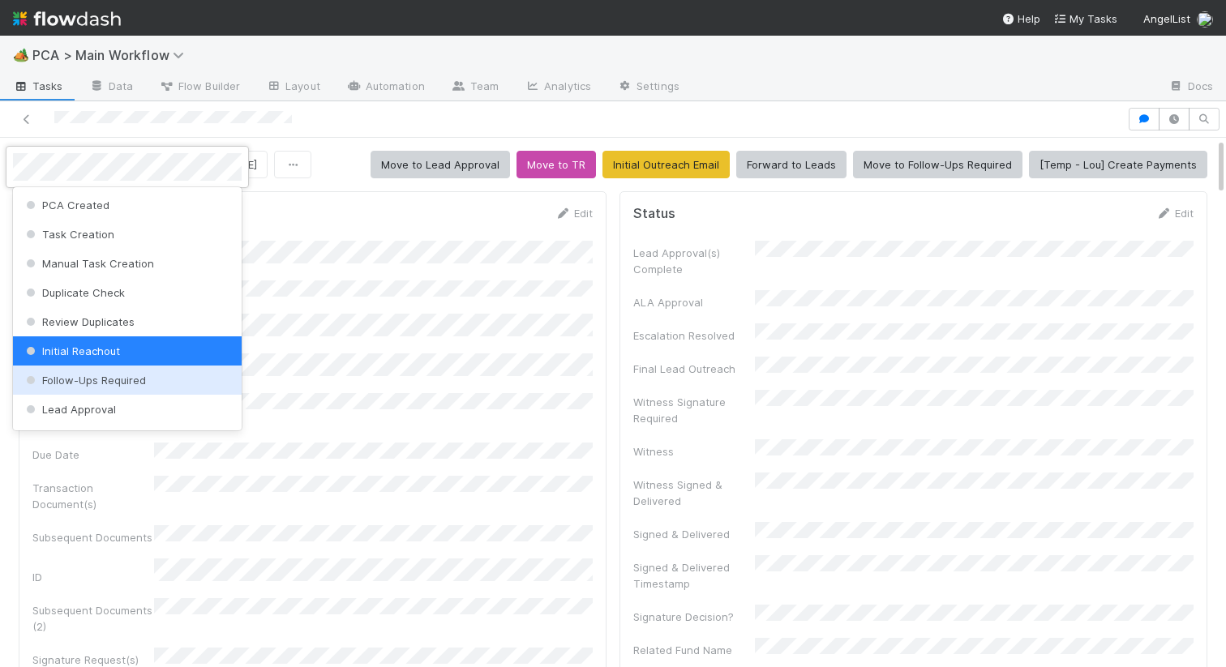
click at [73, 385] on span "Follow-Ups Required" at bounding box center [84, 380] width 123 height 13
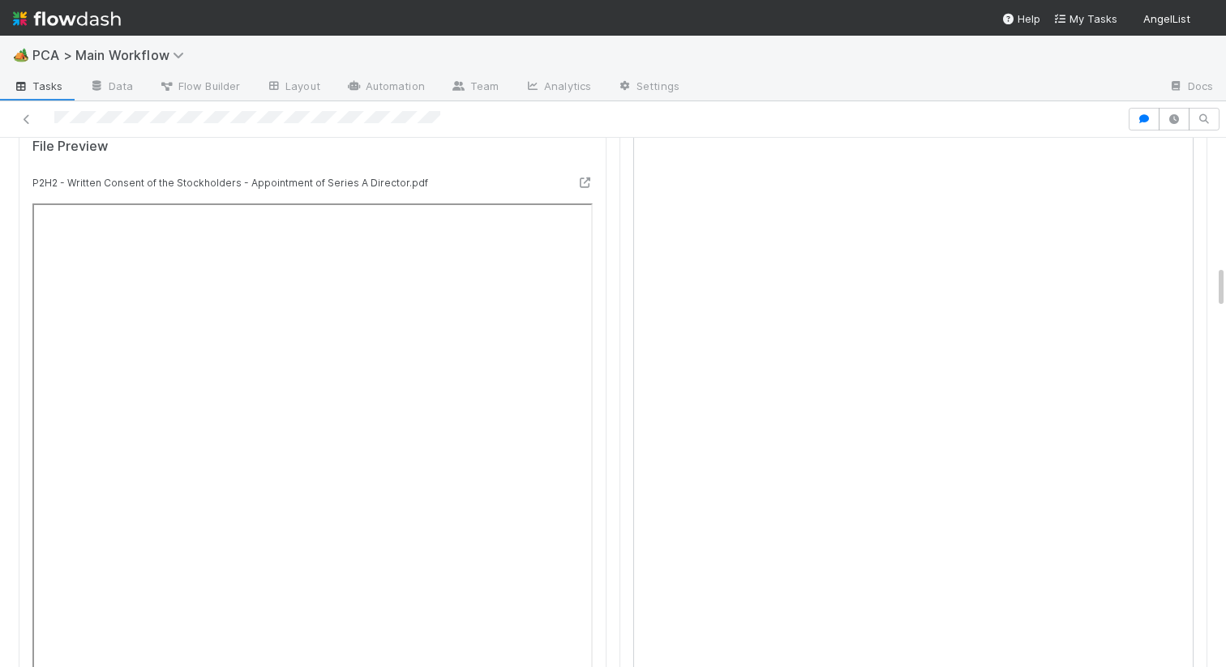
scroll to position [1538, 0]
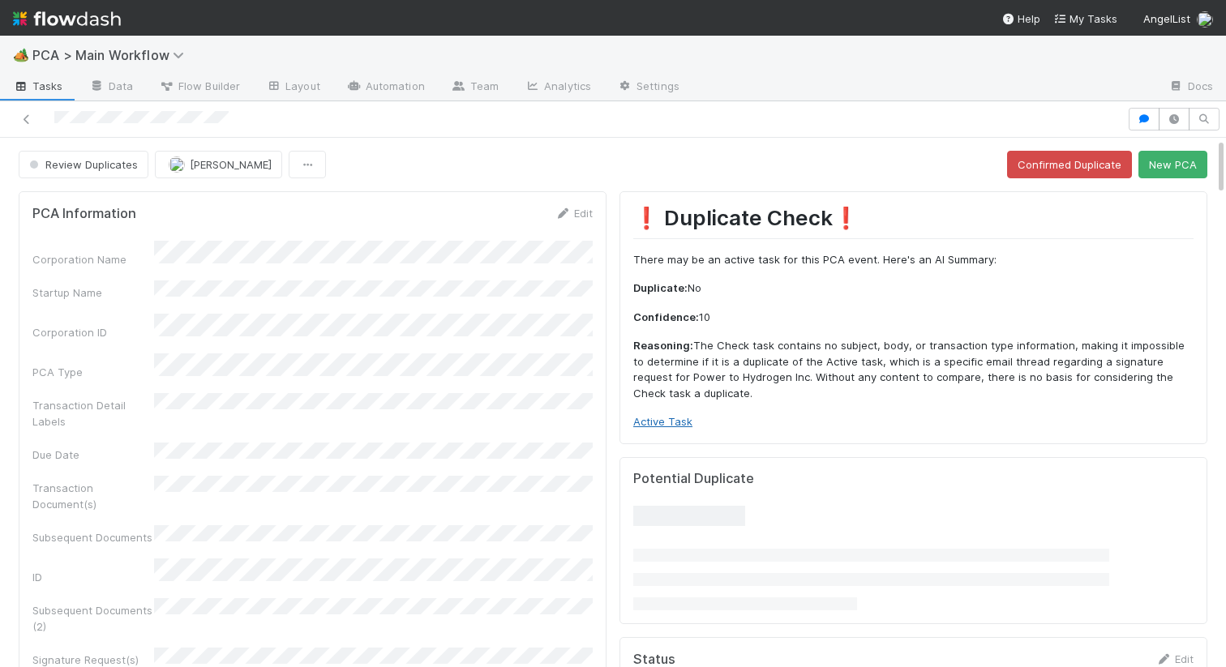
click at [657, 419] on link "Active Task" at bounding box center [662, 421] width 59 height 13
click at [1158, 152] on button "New PCA" at bounding box center [1172, 165] width 69 height 28
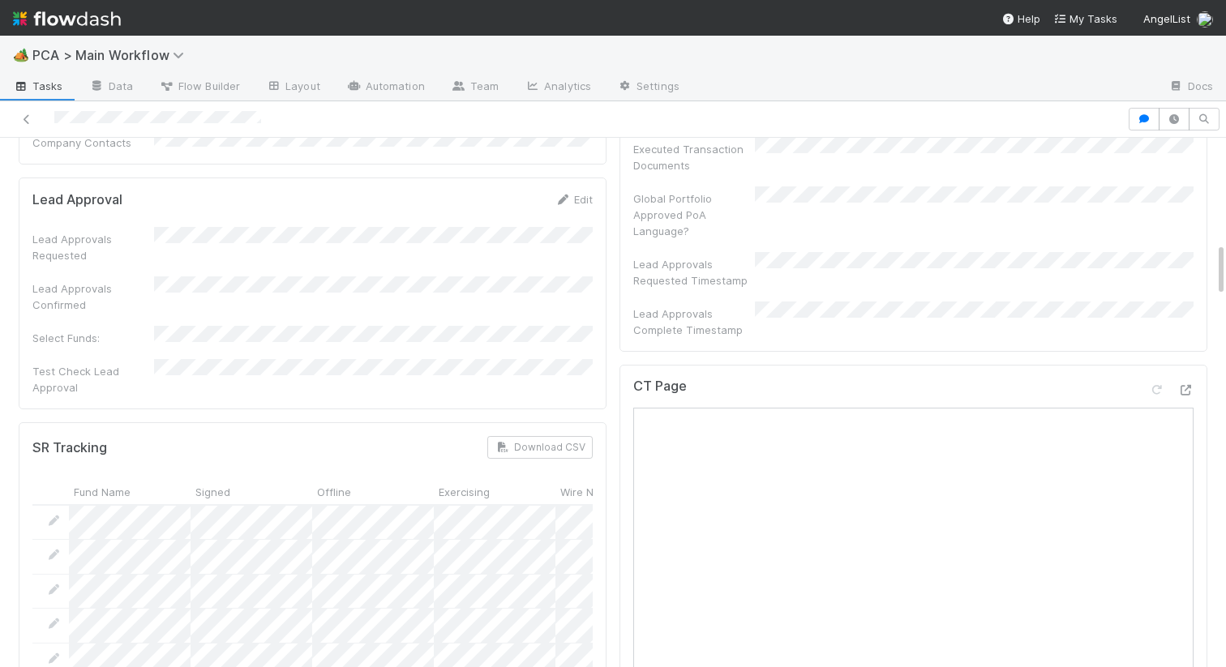
scroll to position [717, 0]
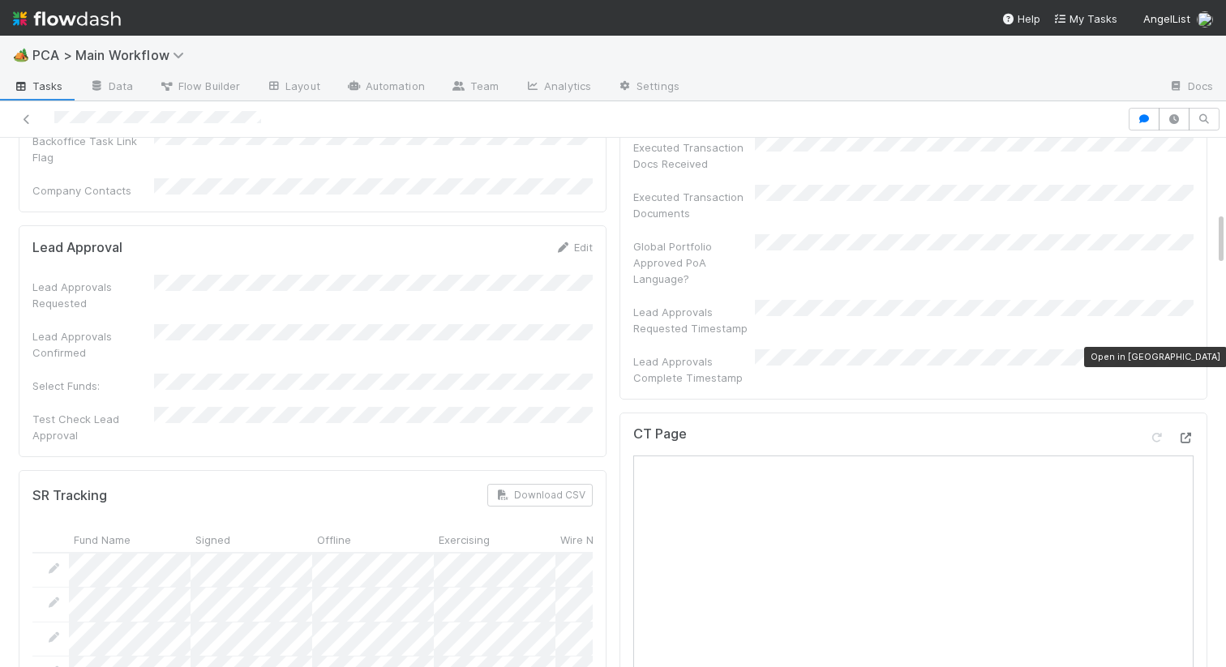
click at [1180, 433] on icon at bounding box center [1185, 438] width 16 height 11
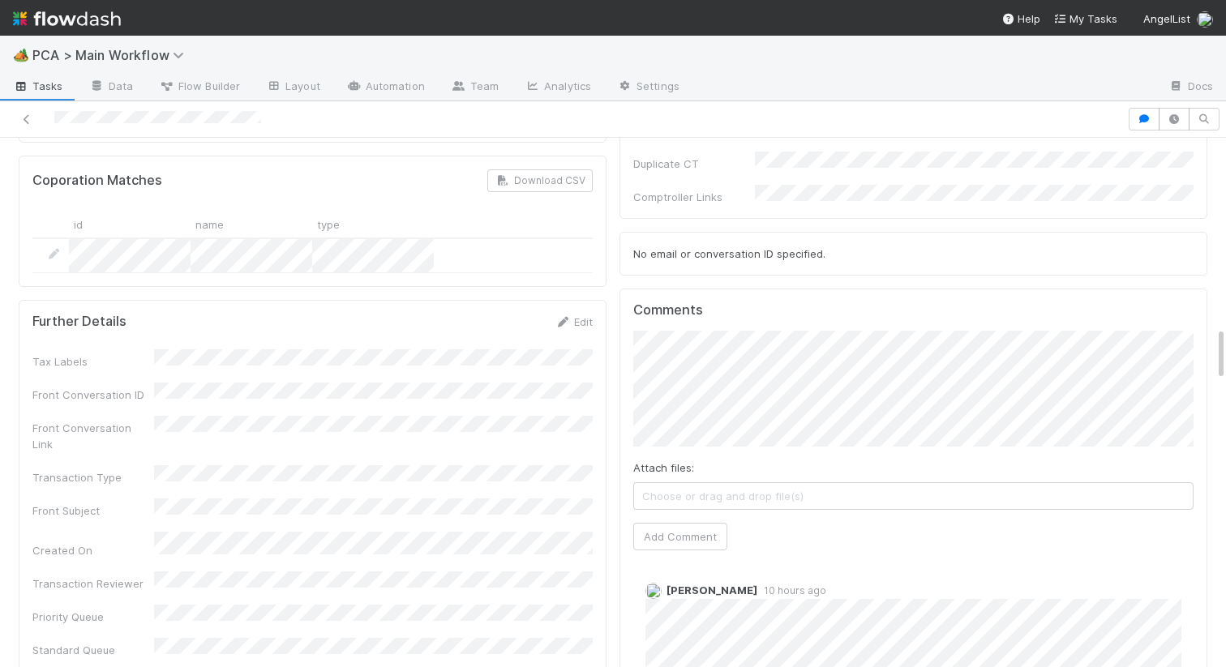
scroll to position [1714, 0]
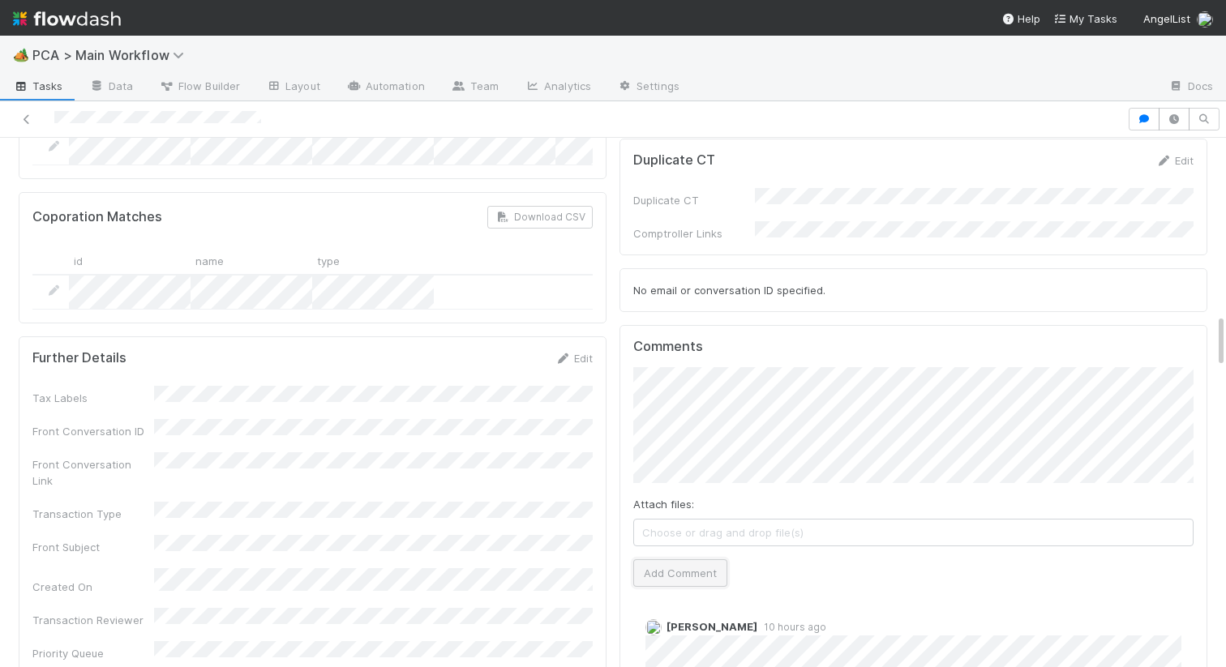
click at [656, 559] on button "Add Comment" at bounding box center [680, 573] width 94 height 28
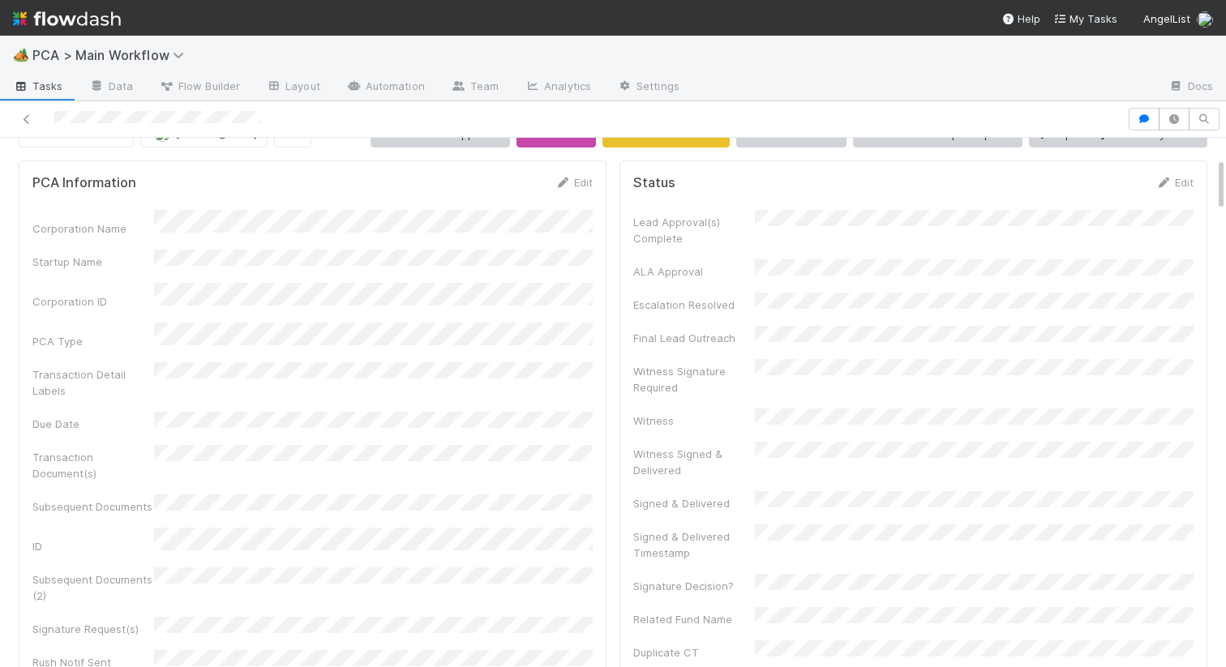
scroll to position [0, 0]
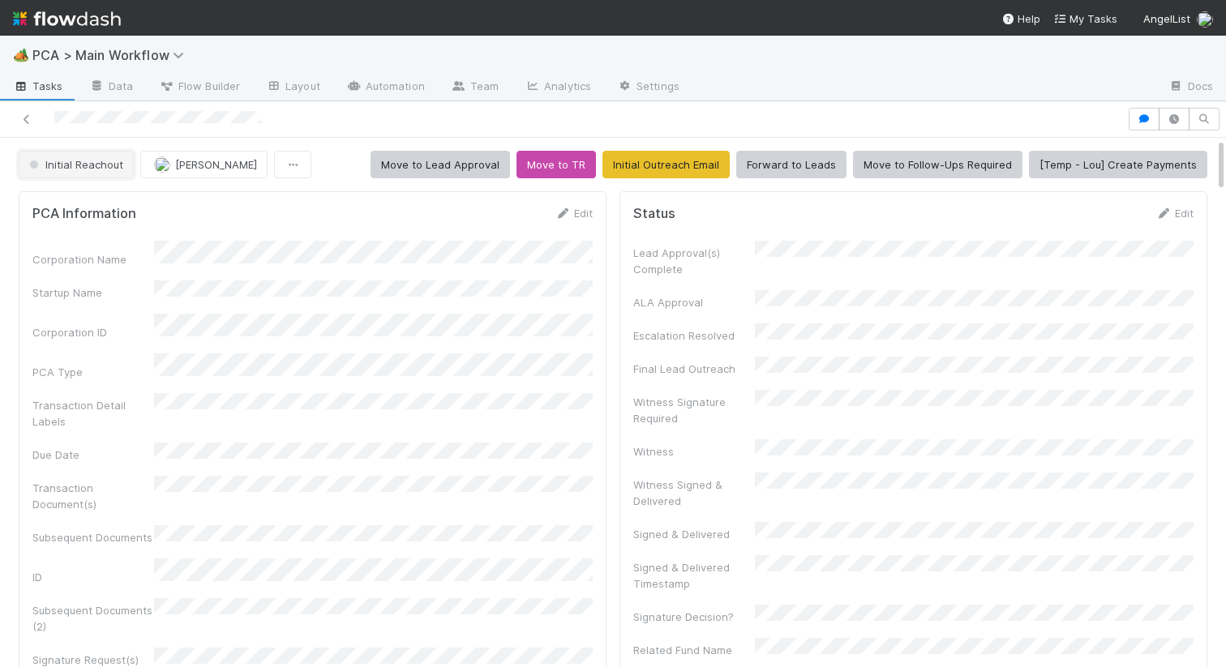
click at [72, 162] on span "Initial Reachout" at bounding box center [74, 164] width 97 height 13
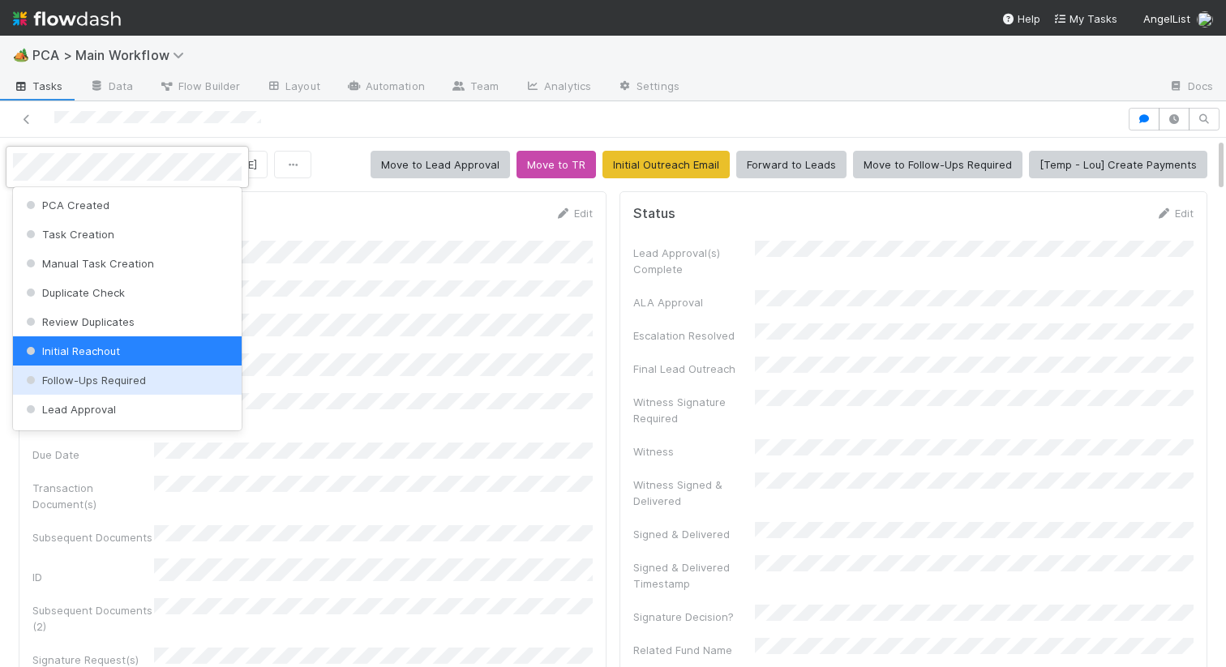
click at [86, 374] on span "Follow-Ups Required" at bounding box center [84, 380] width 123 height 13
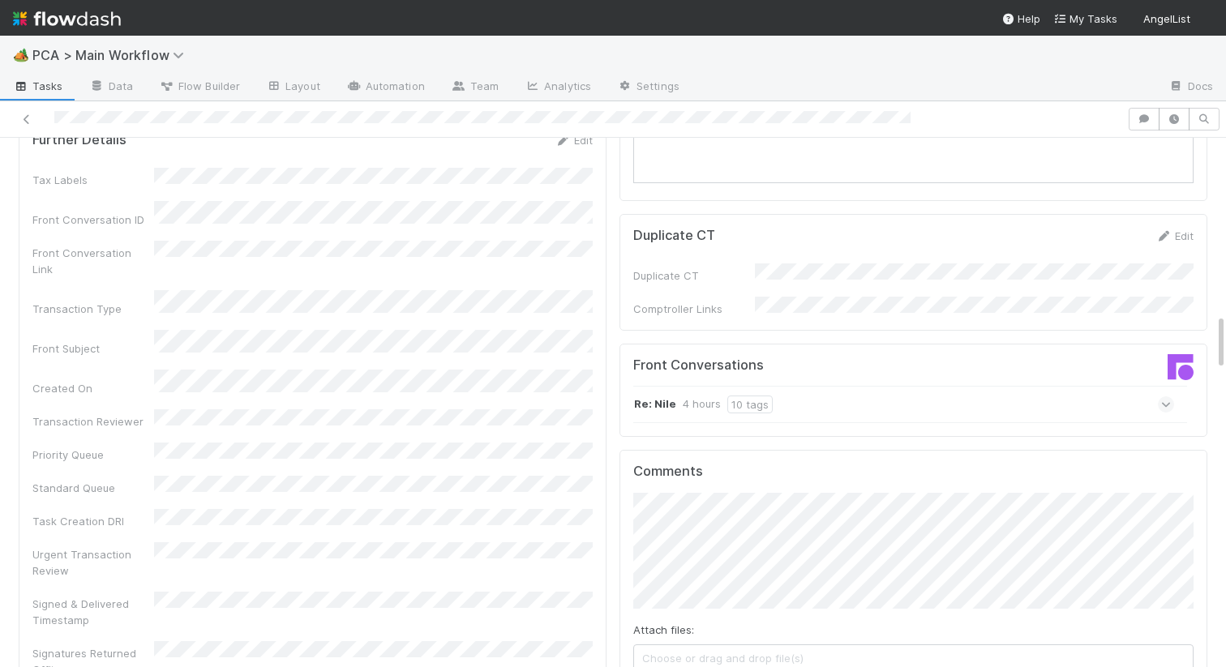
scroll to position [1619, 0]
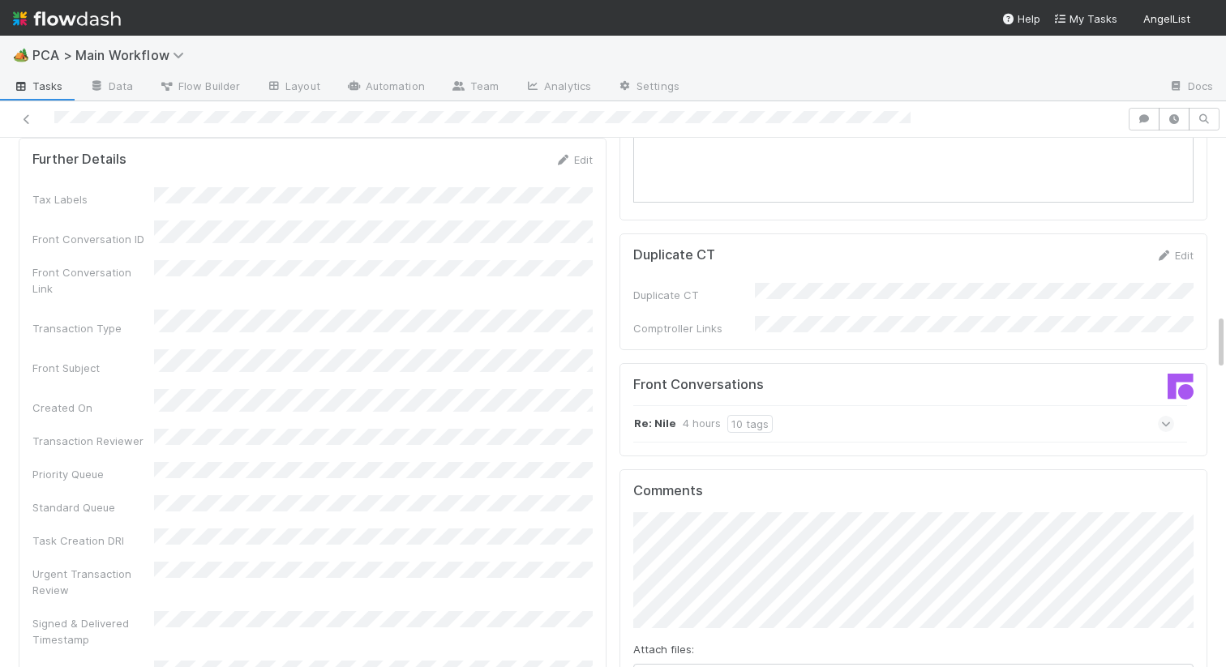
click at [858, 405] on div "Re: Nile 4 hours 10 tags" at bounding box center [903, 423] width 541 height 37
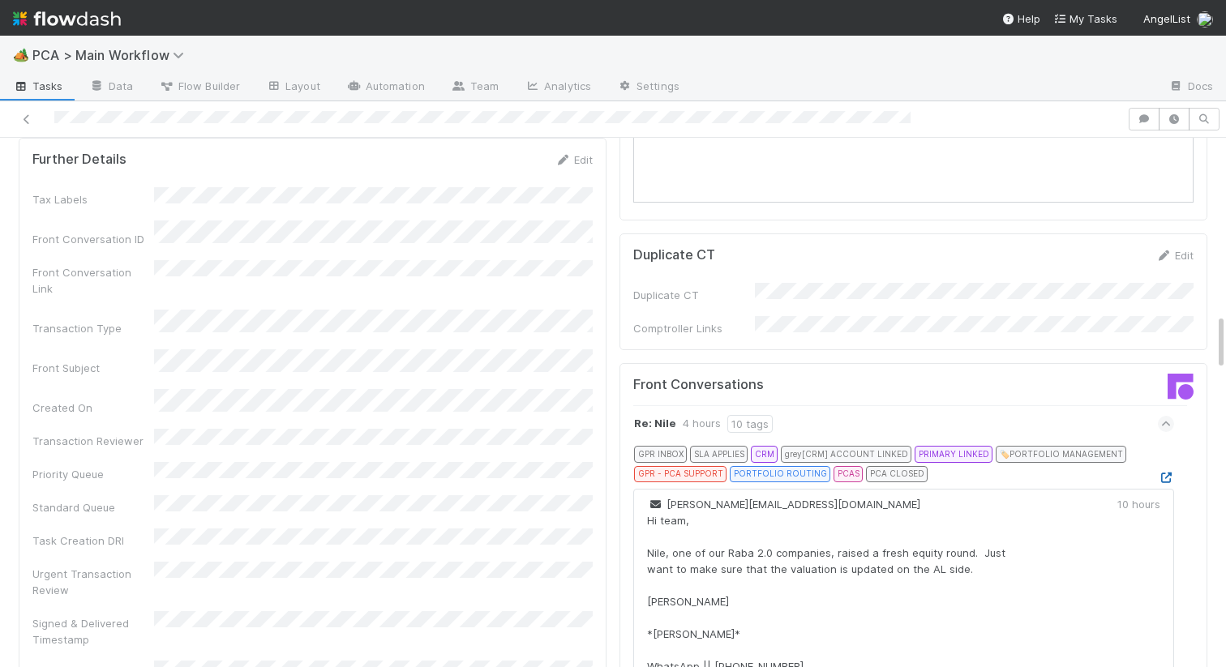
click at [1165, 473] on icon at bounding box center [1166, 478] width 16 height 11
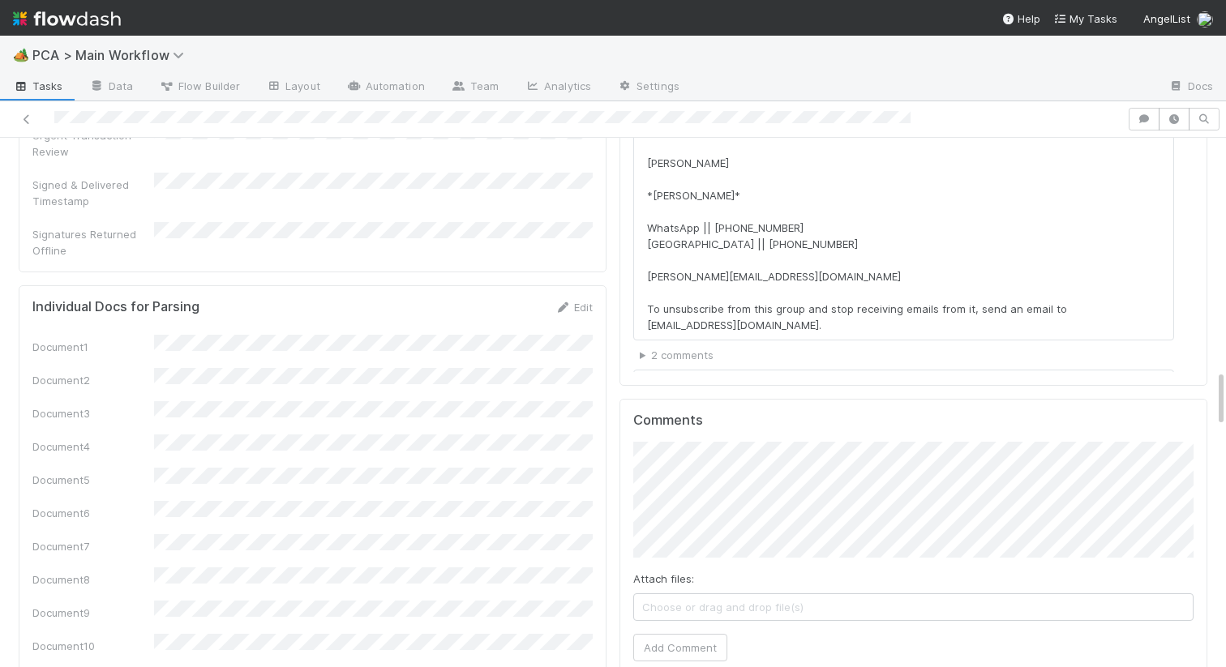
scroll to position [2257, 0]
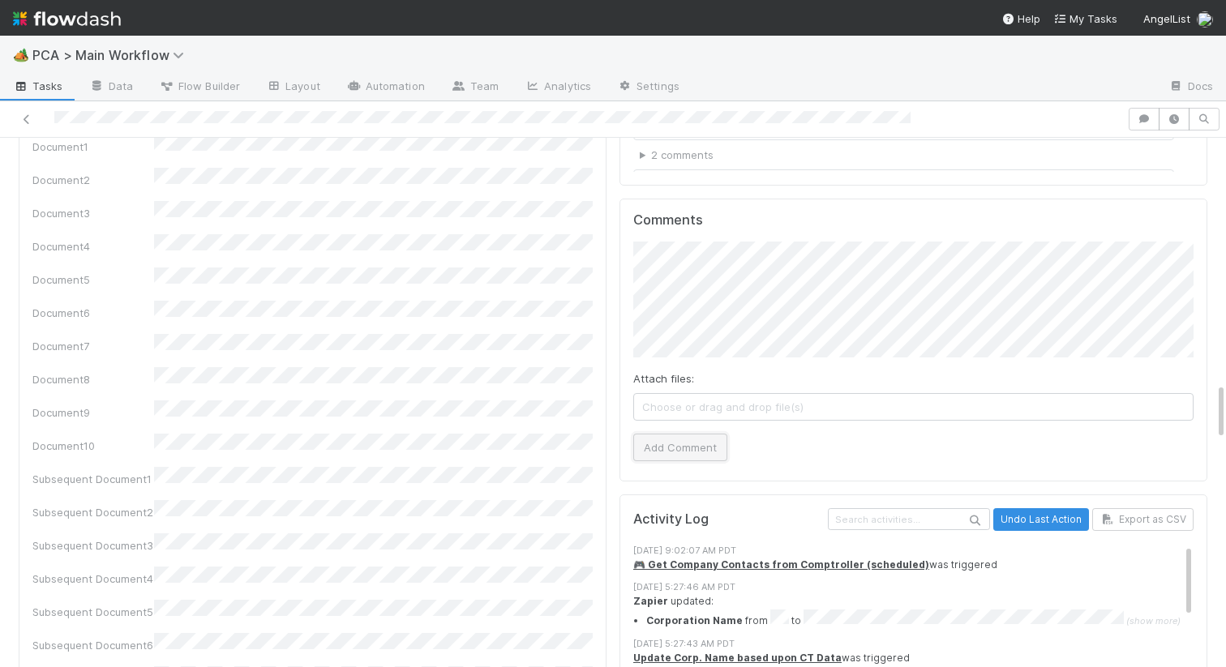
click at [683, 434] on button "Add Comment" at bounding box center [680, 448] width 94 height 28
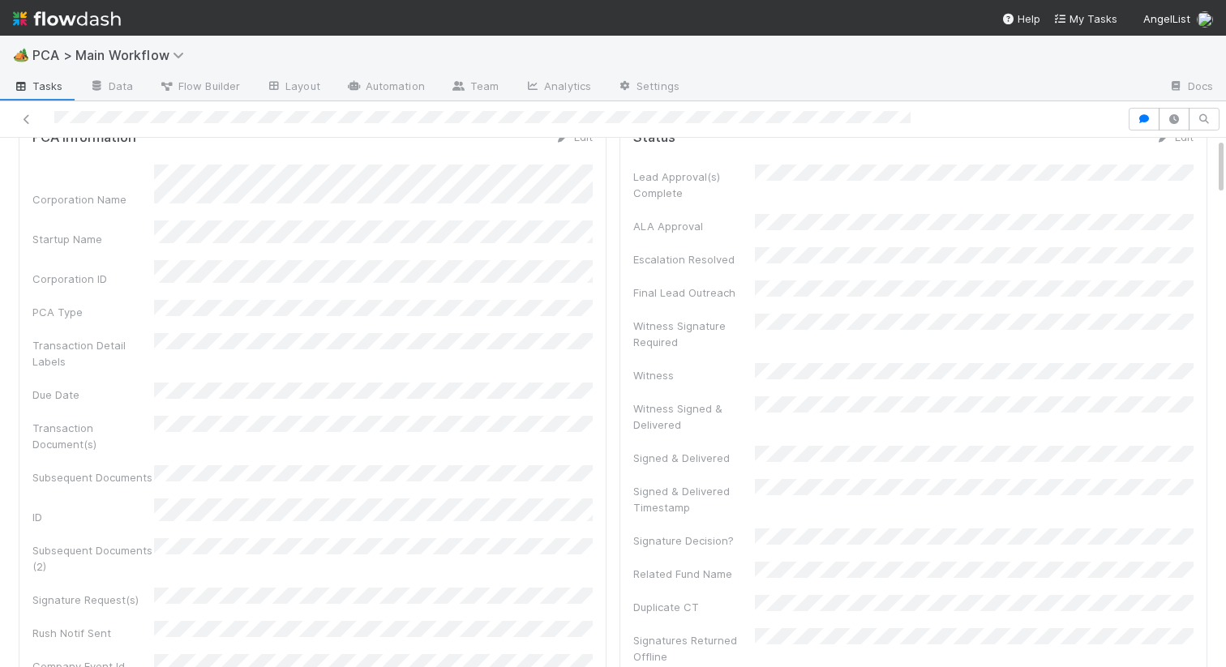
scroll to position [0, 0]
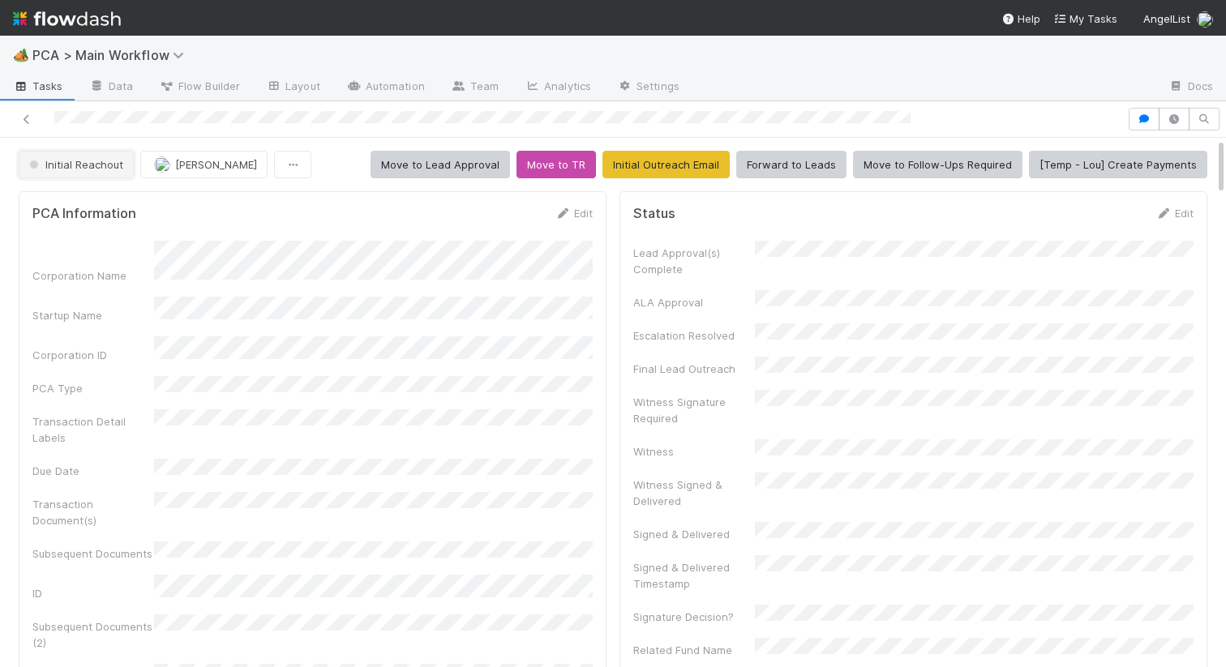
click at [84, 169] on span "Initial Reachout" at bounding box center [74, 164] width 97 height 13
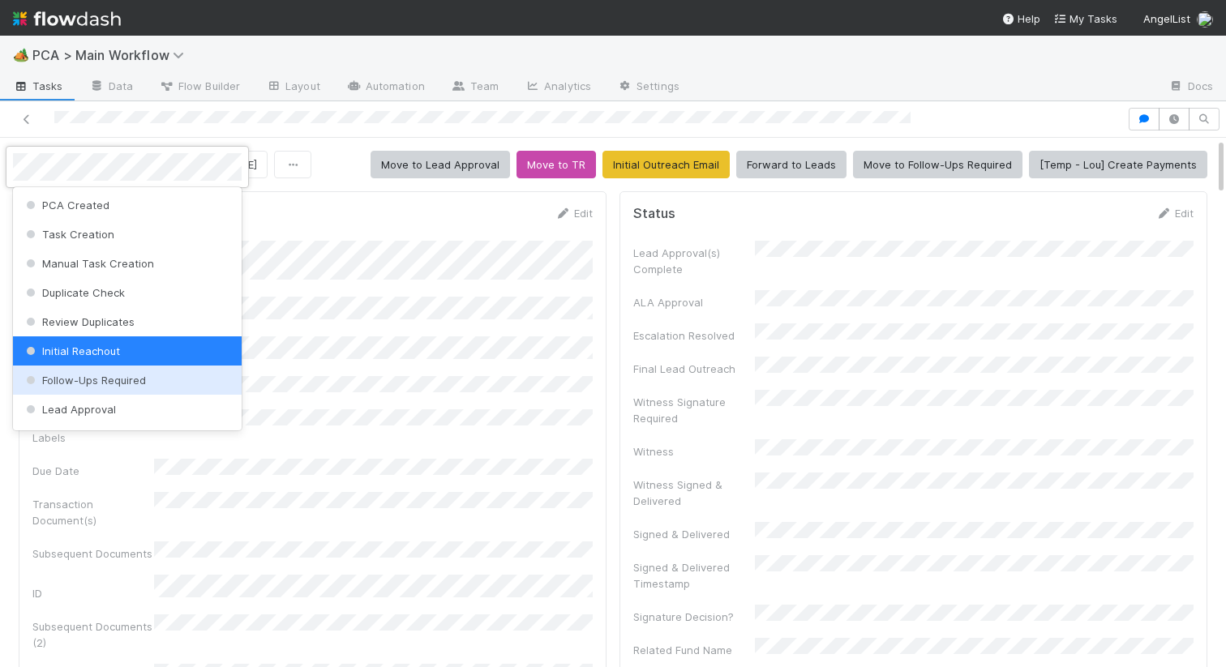
click at [77, 385] on span "Follow-Ups Required" at bounding box center [84, 380] width 123 height 13
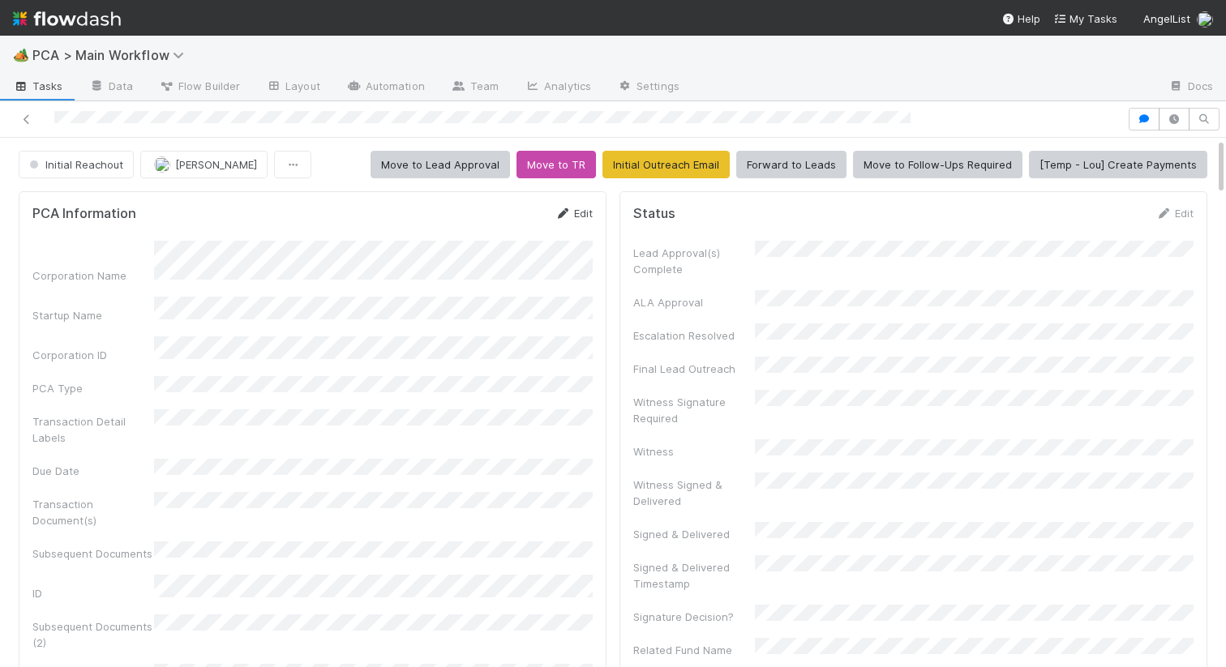
click at [570, 209] on icon at bounding box center [562, 213] width 16 height 11
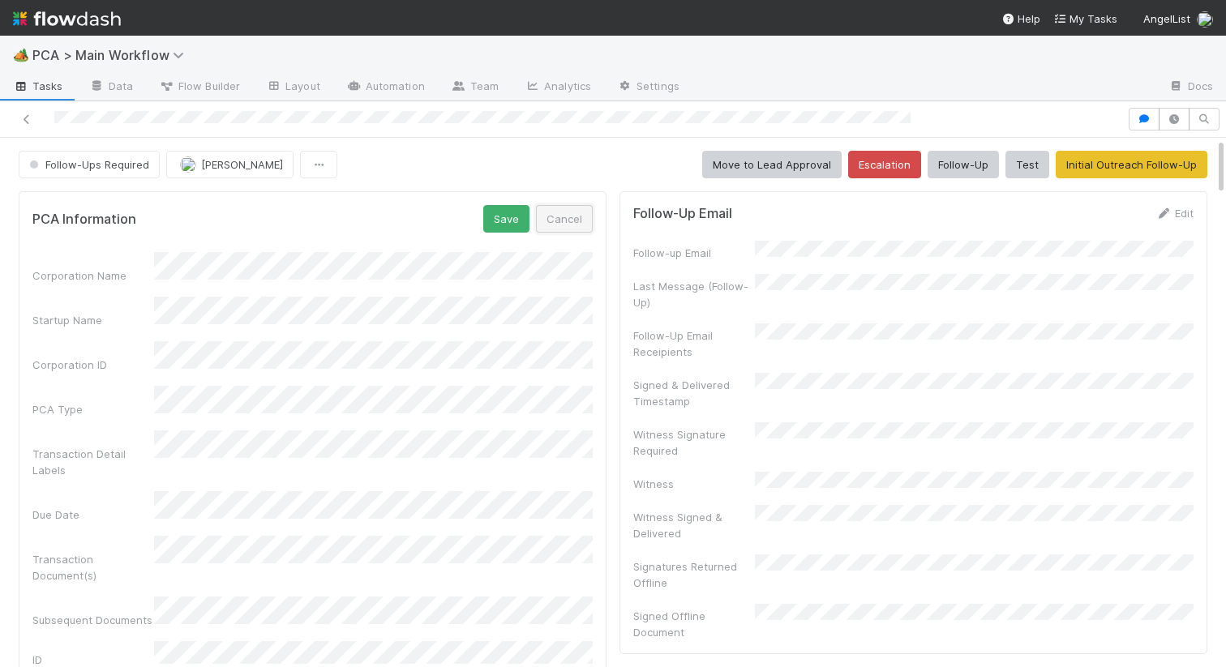
click at [563, 216] on button "Cancel" at bounding box center [564, 219] width 57 height 28
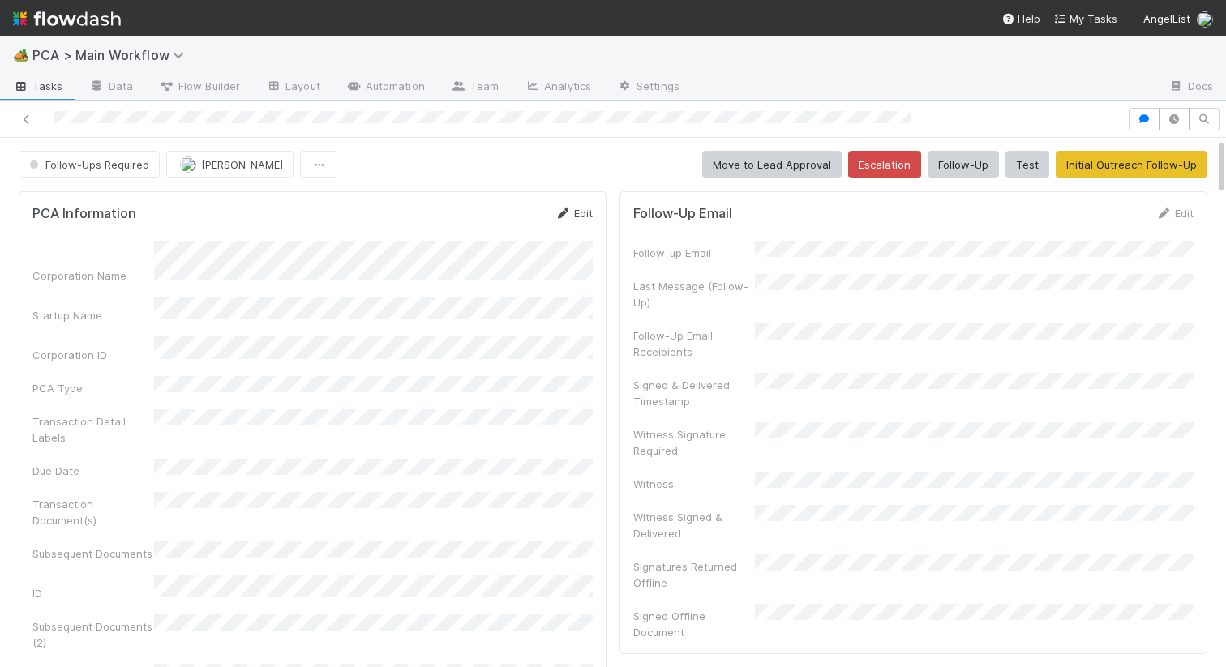
click at [560, 216] on icon at bounding box center [562, 213] width 16 height 11
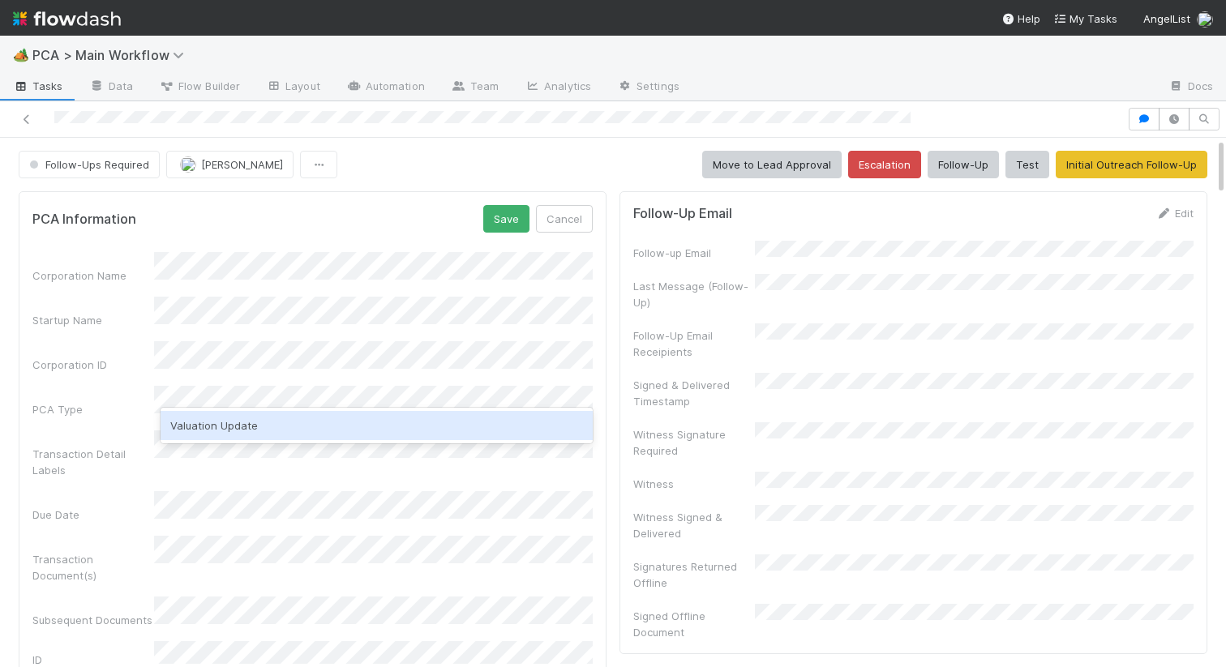
click at [210, 431] on div "Valuation Update" at bounding box center [376, 425] width 432 height 29
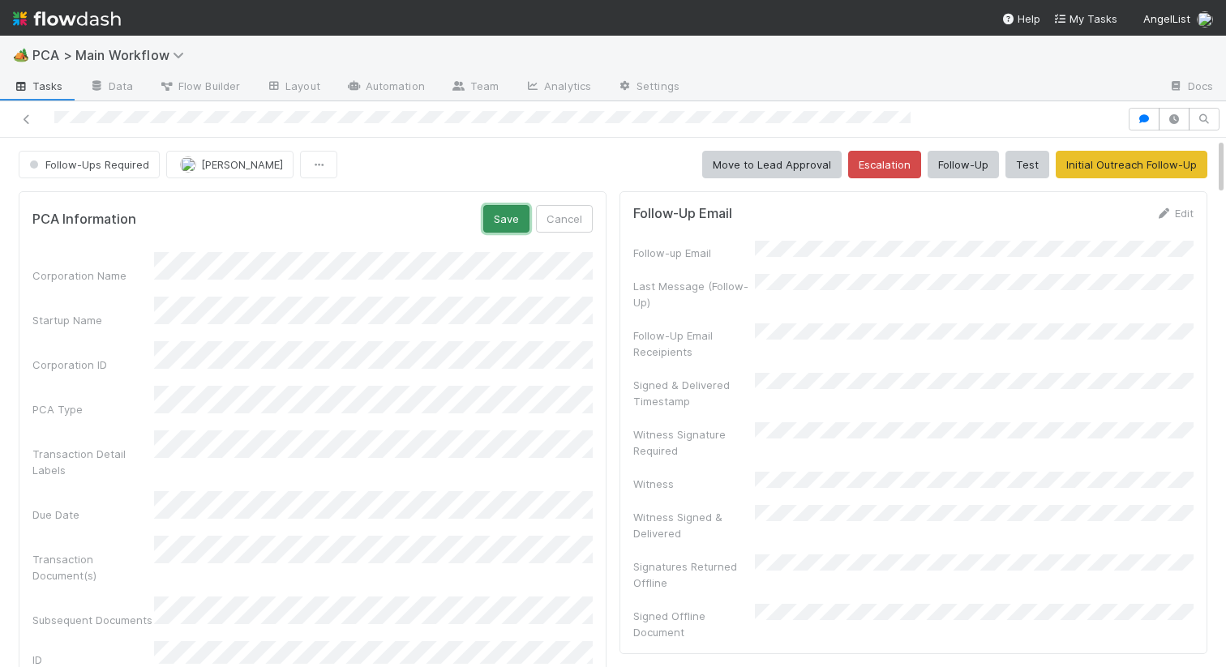
click at [511, 215] on button "Save" at bounding box center [506, 219] width 46 height 28
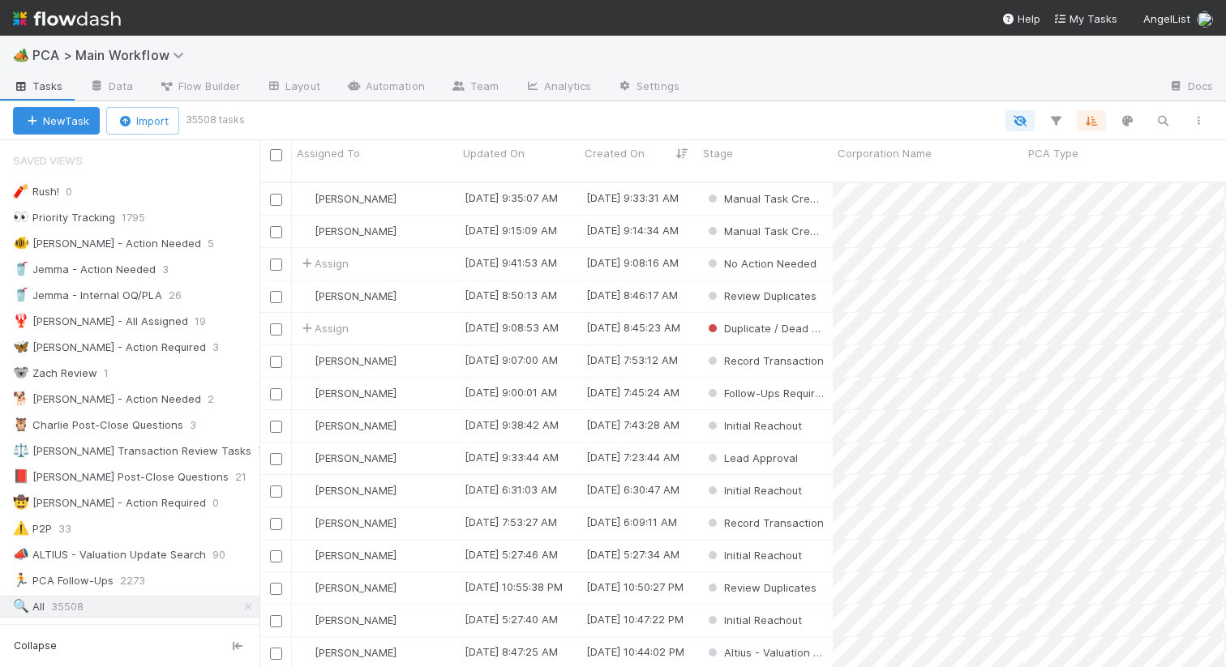
scroll to position [498, 966]
click at [1162, 119] on icon "button" at bounding box center [1162, 120] width 16 height 15
type input "b"
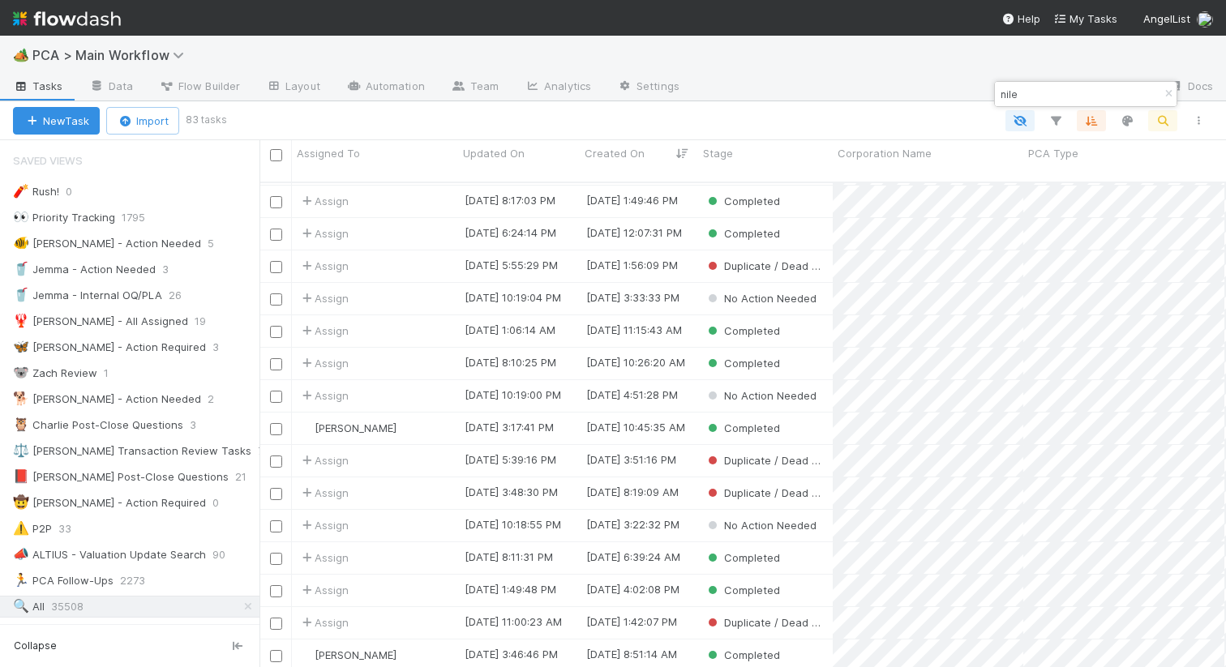
scroll to position [2000, 0]
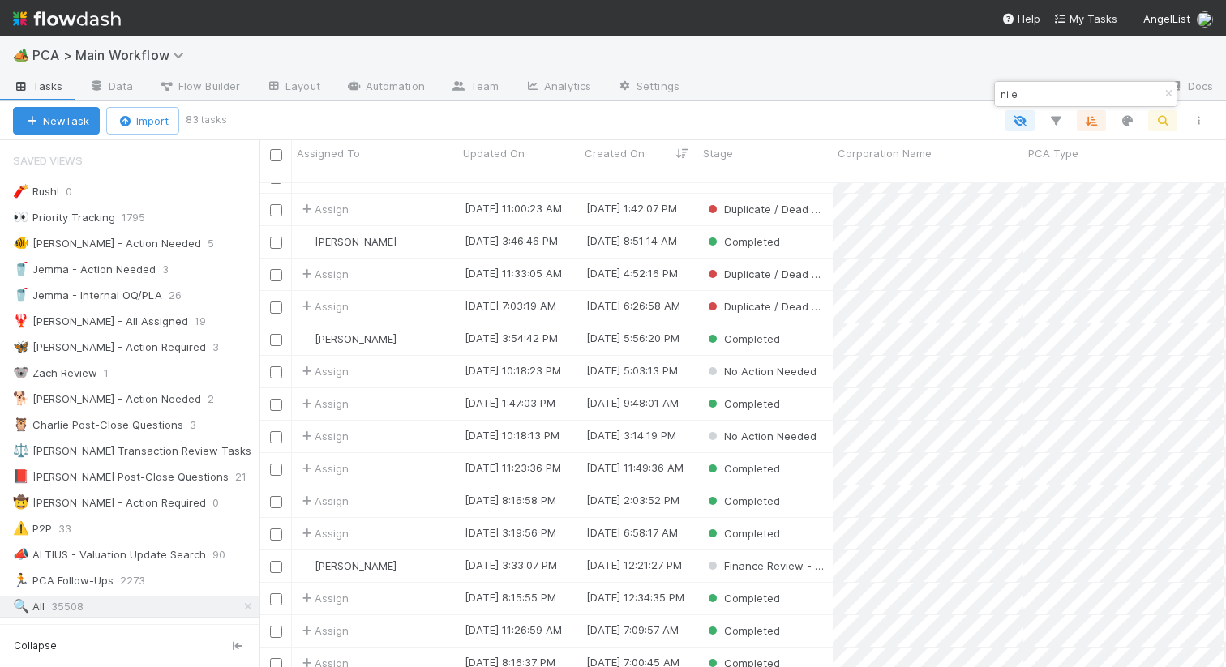
type input "nile"
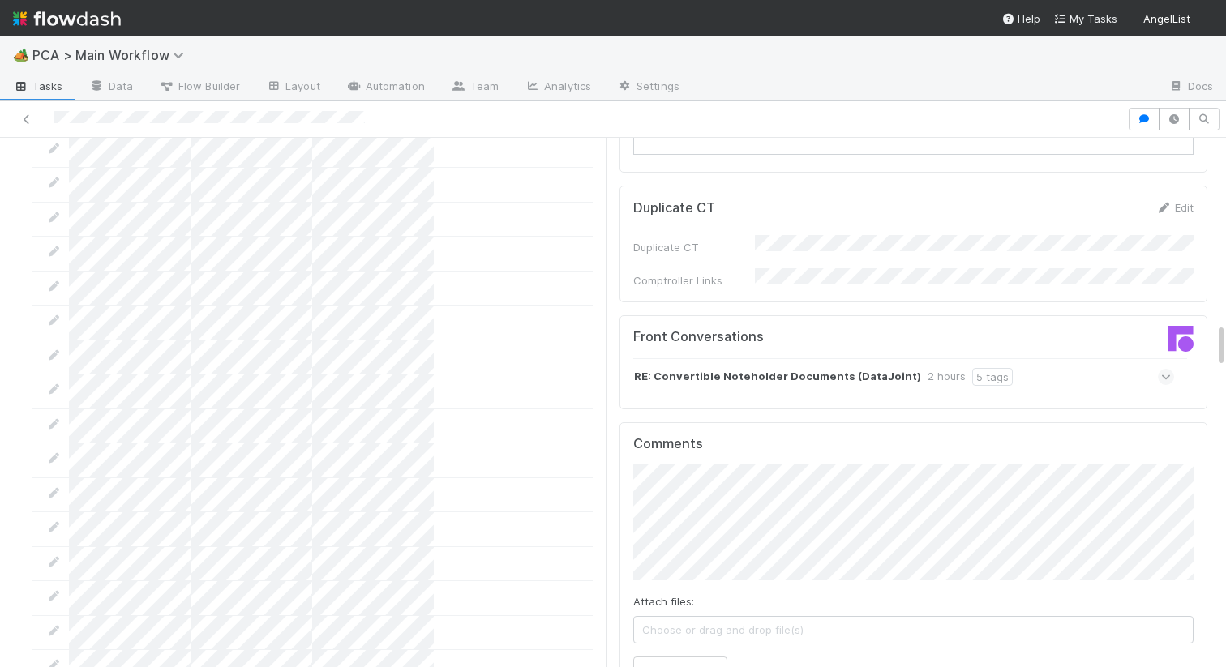
scroll to position [2135, 0]
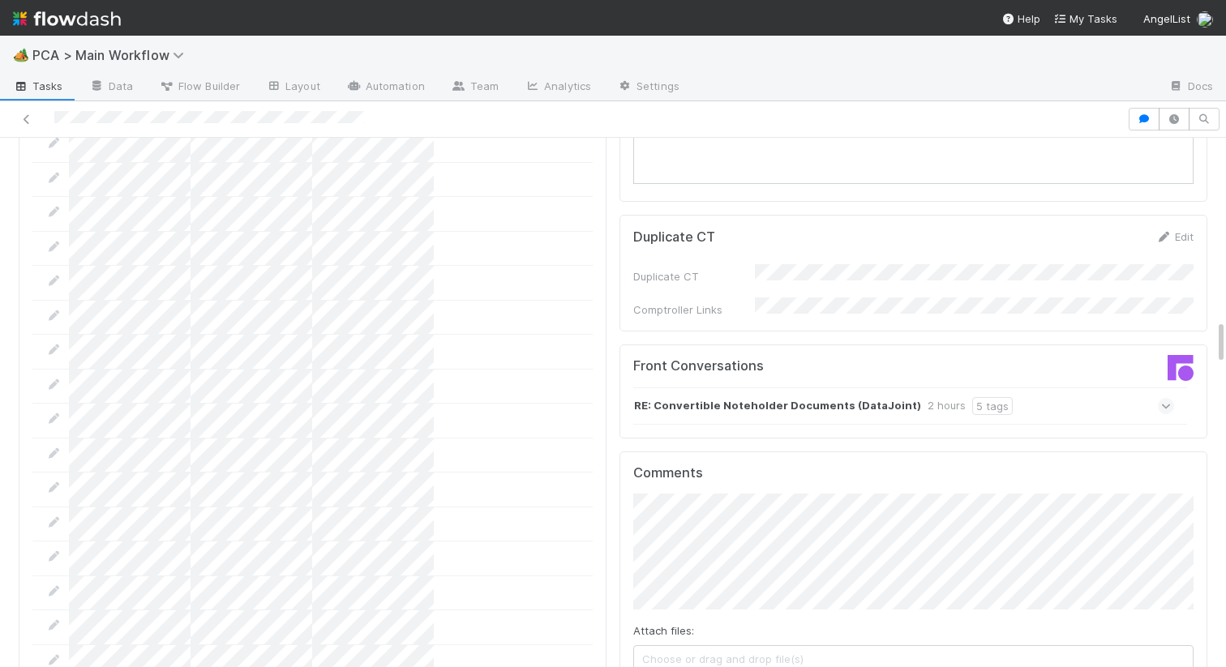
click at [734, 397] on strong "RE: Convertible Noteholder Documents (DataJoint)" at bounding box center [777, 406] width 287 height 18
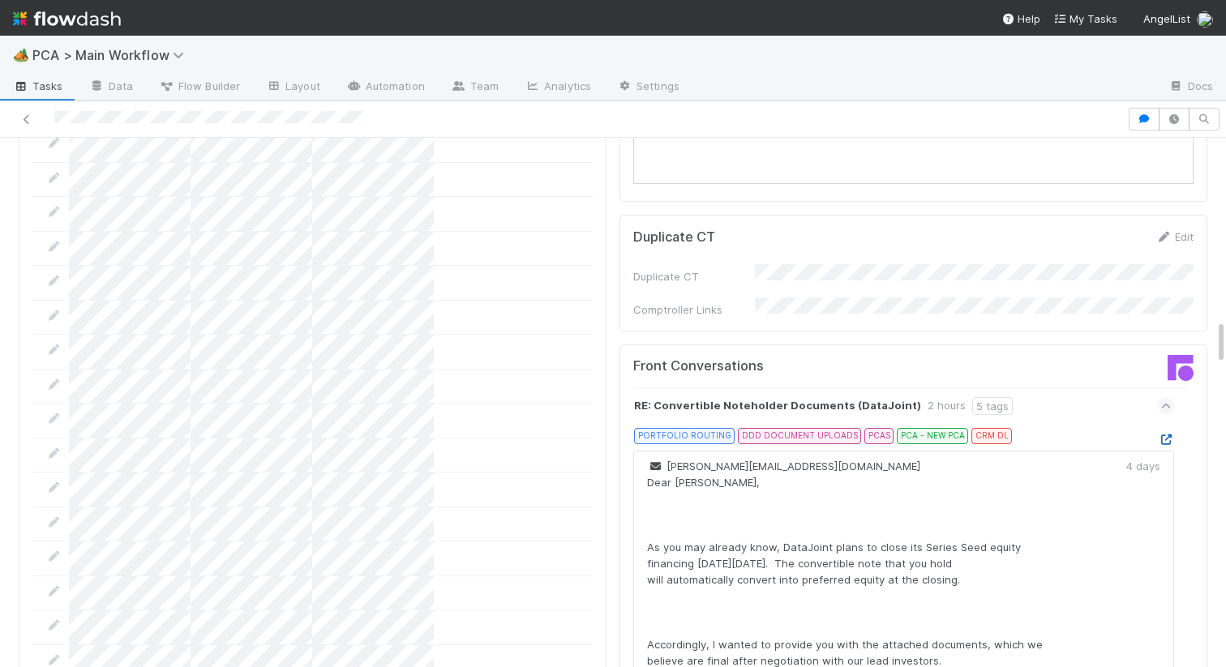
click at [1172, 434] on icon at bounding box center [1166, 439] width 16 height 11
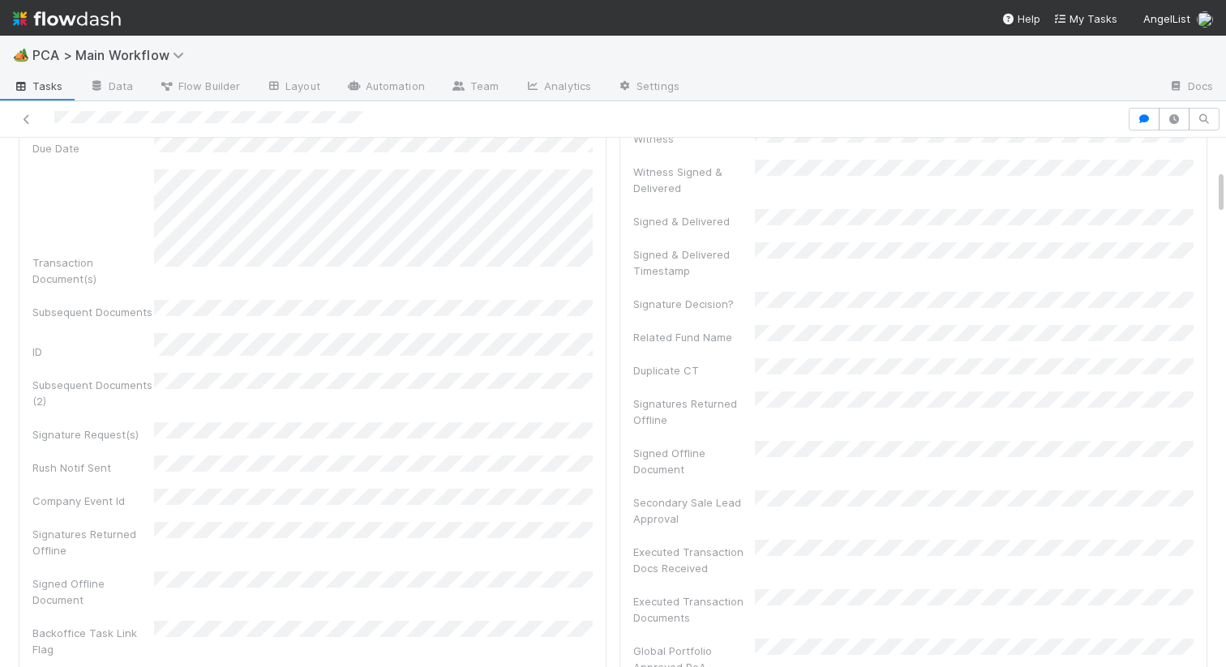
scroll to position [0, 0]
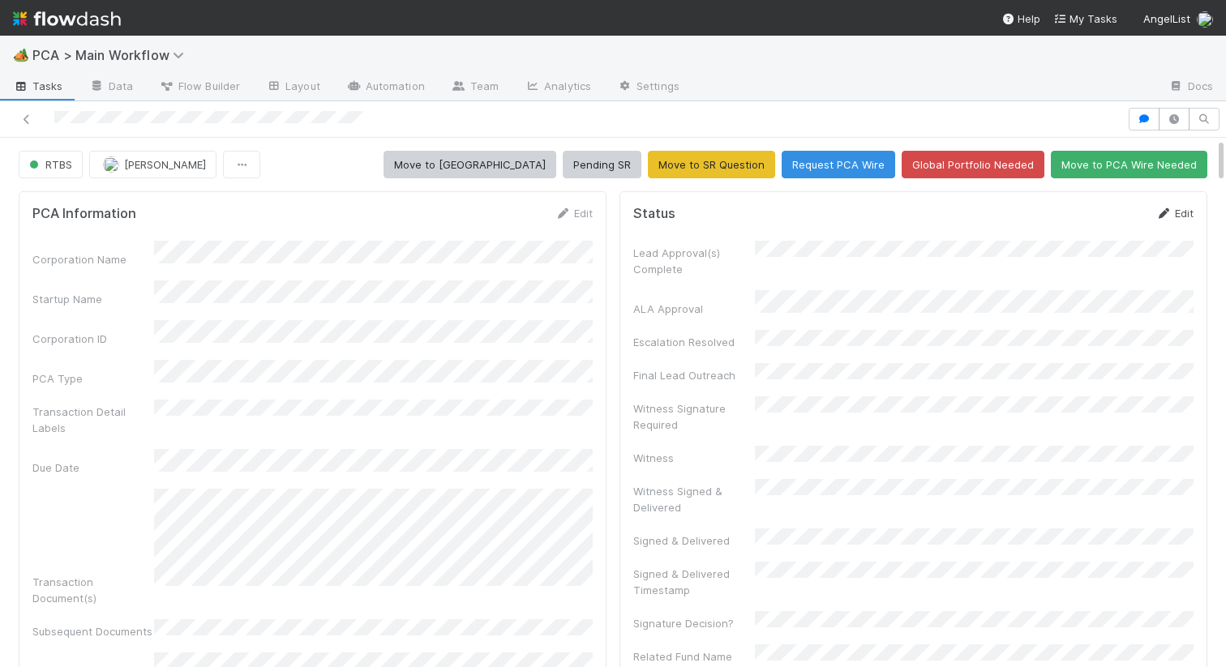
click at [1179, 216] on link "Edit" at bounding box center [1174, 213] width 38 height 13
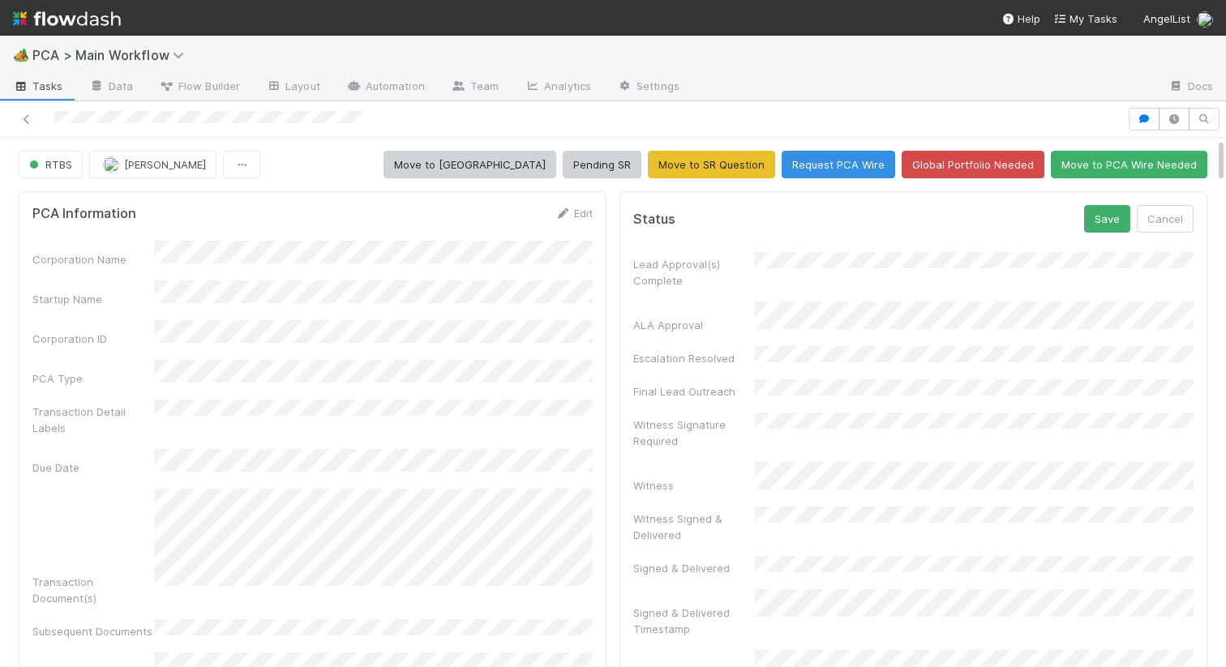
click at [1102, 225] on button "Save" at bounding box center [1107, 219] width 46 height 28
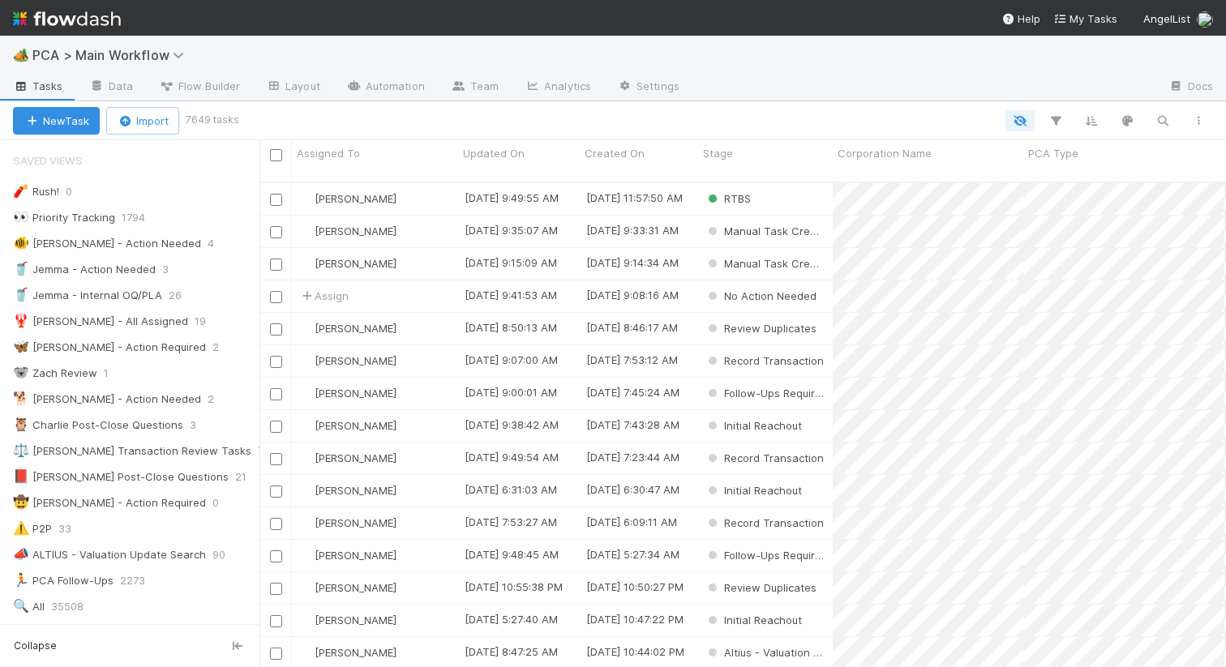
scroll to position [0, 1]
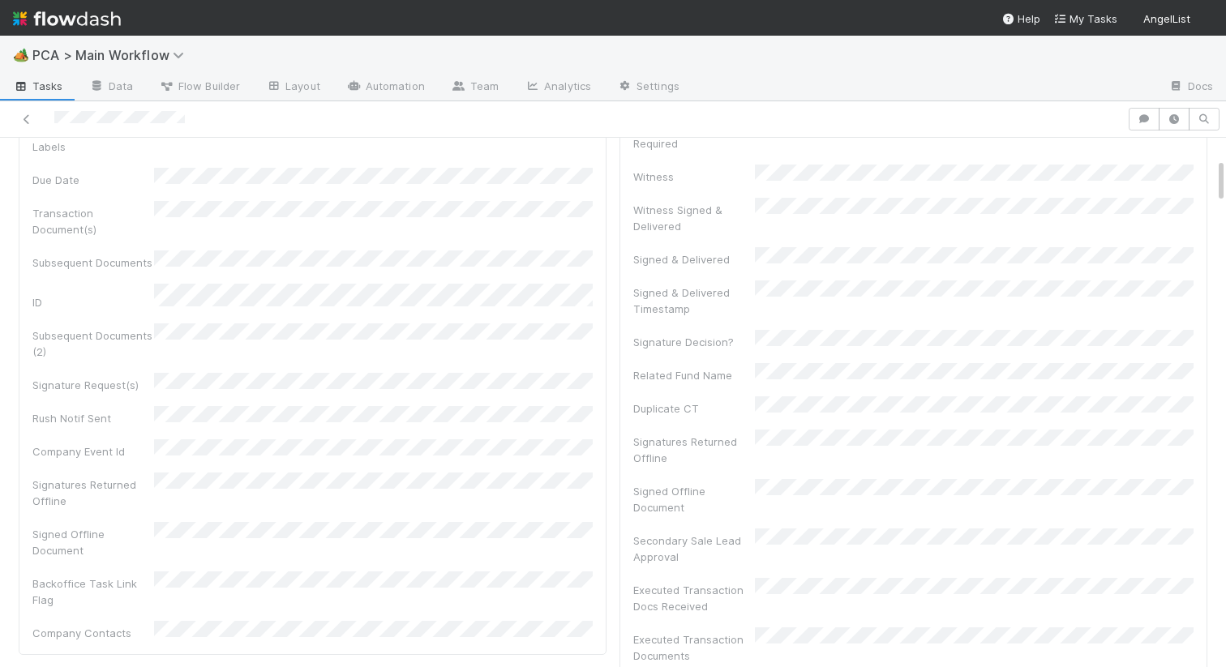
scroll to position [306, 0]
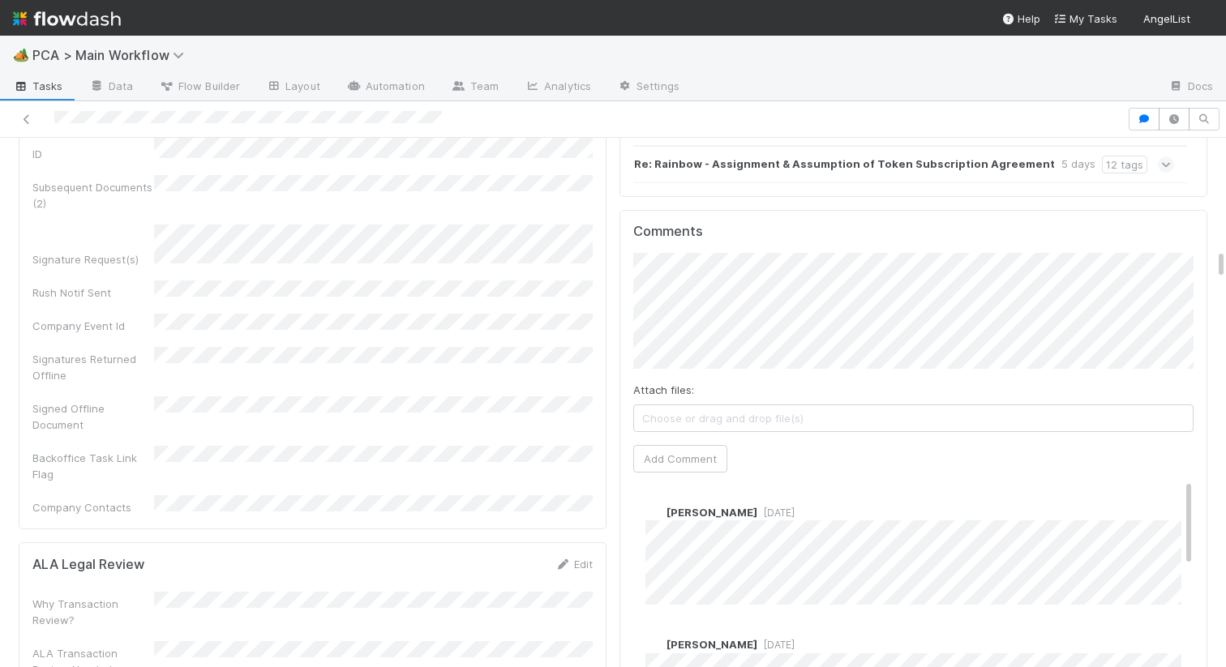
scroll to position [1959, 0]
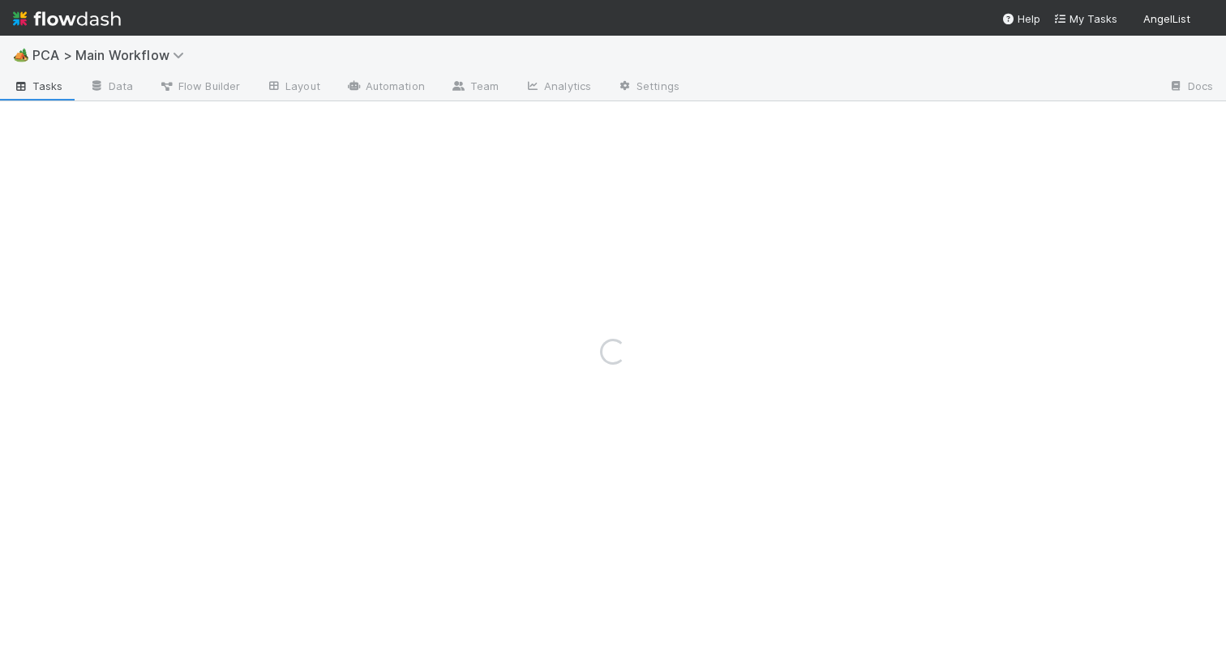
click at [401, 441] on div "Loading..." at bounding box center [613, 351] width 1226 height 631
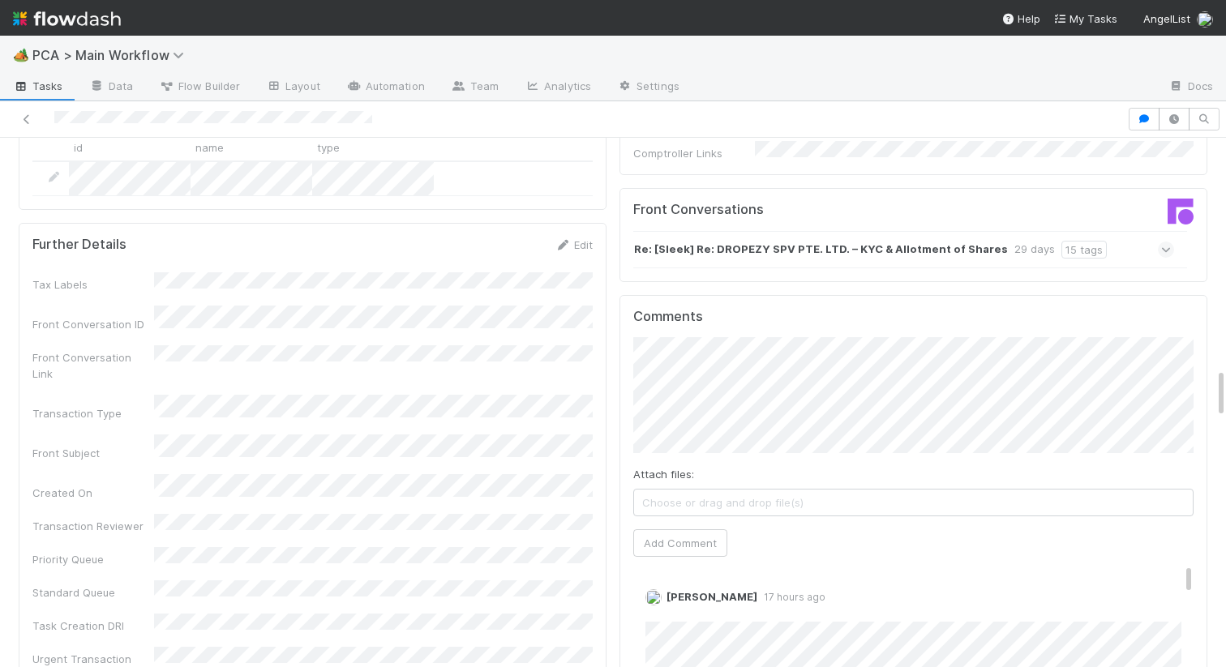
scroll to position [2242, 0]
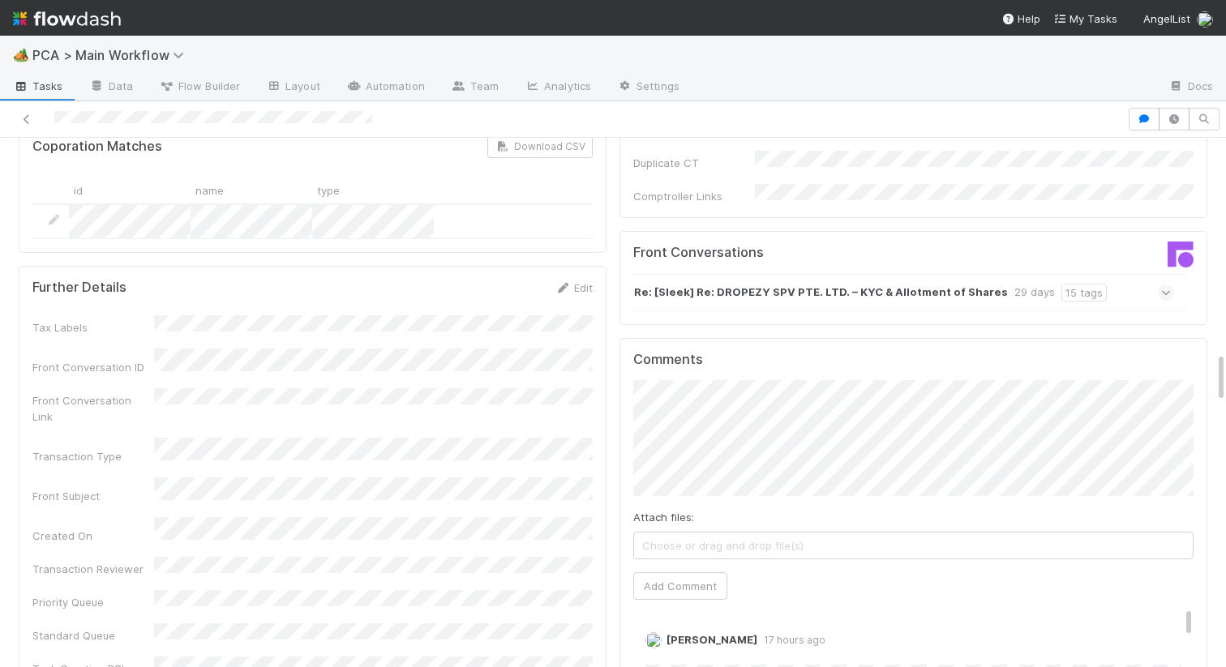
click at [819, 284] on strong "Re: [Sleek] Re: DROPEZY SPV PTE. LTD. – KYC & Allotment of Shares" at bounding box center [821, 293] width 374 height 18
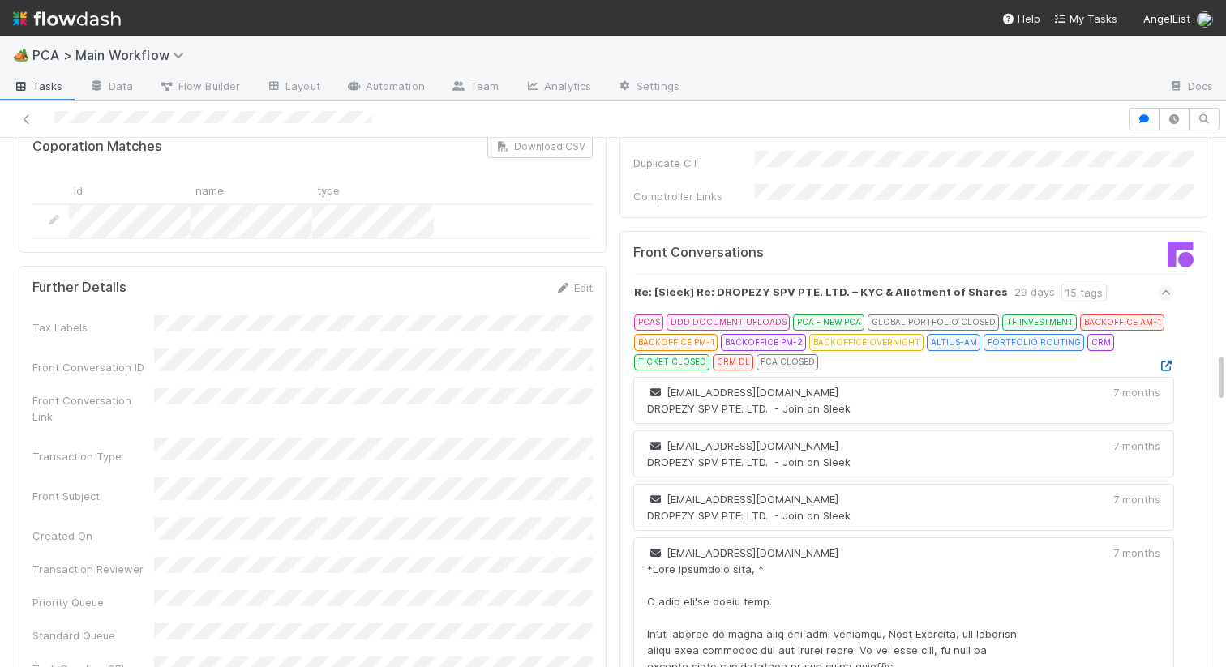
click at [1170, 361] on icon at bounding box center [1166, 366] width 16 height 11
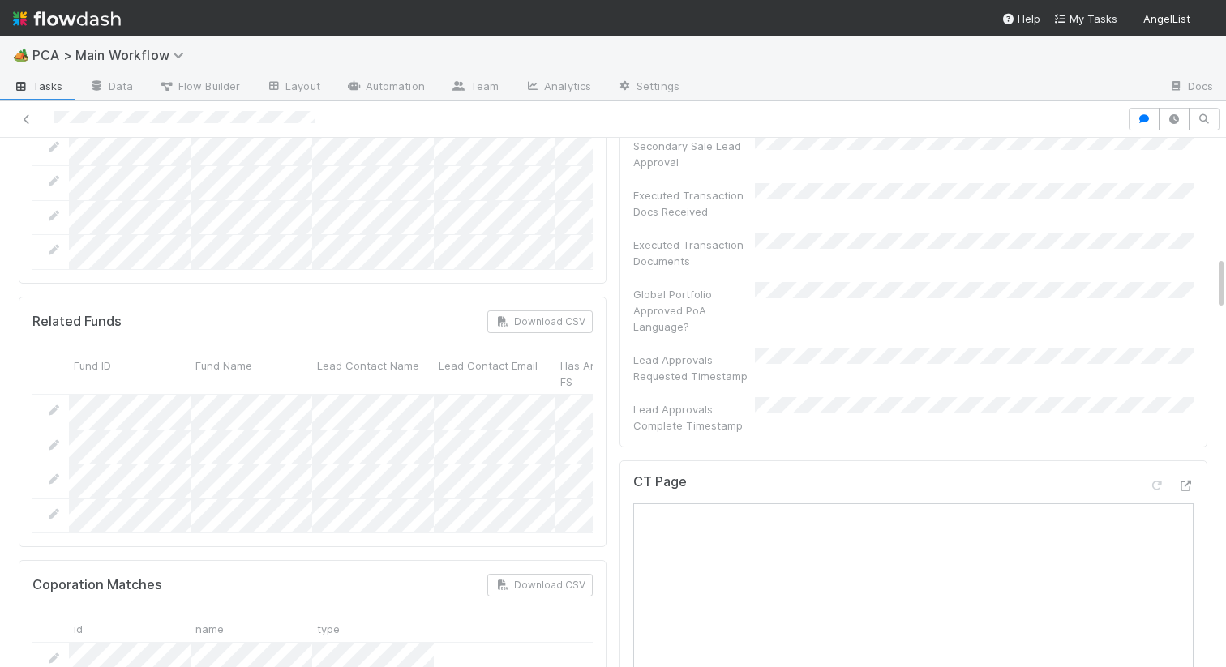
scroll to position [1251, 0]
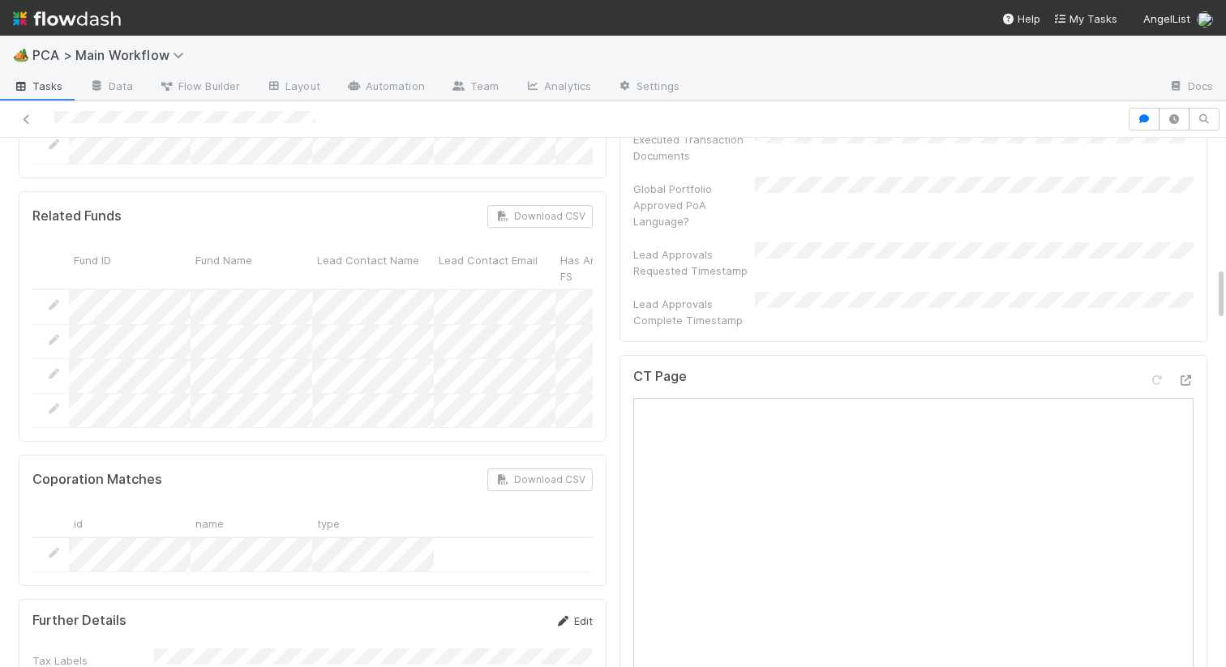
click at [577, 614] on link "Edit" at bounding box center [573, 620] width 38 height 13
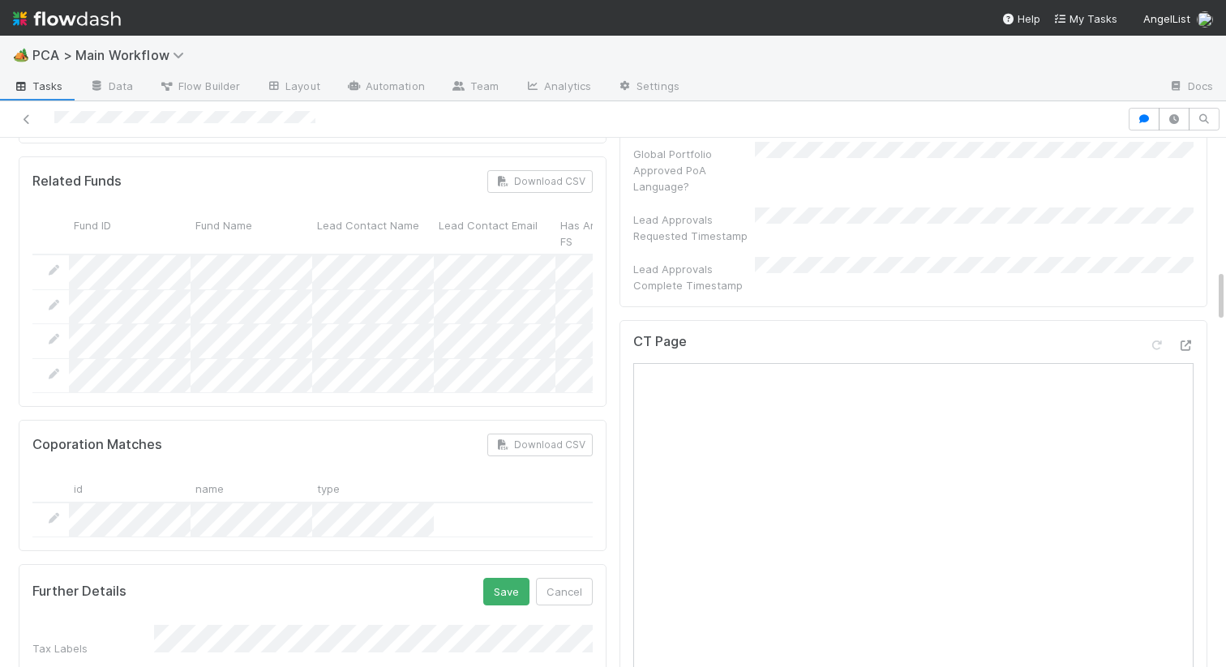
scroll to position [1328, 0]
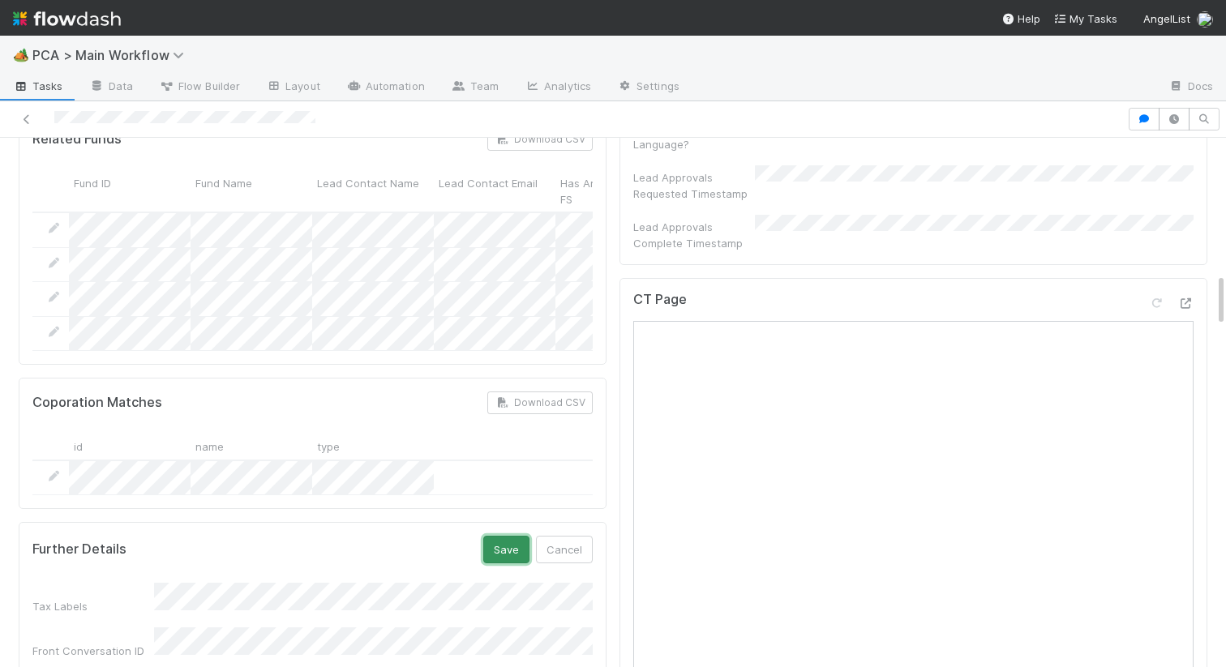
click at [510, 536] on button "Save" at bounding box center [506, 550] width 46 height 28
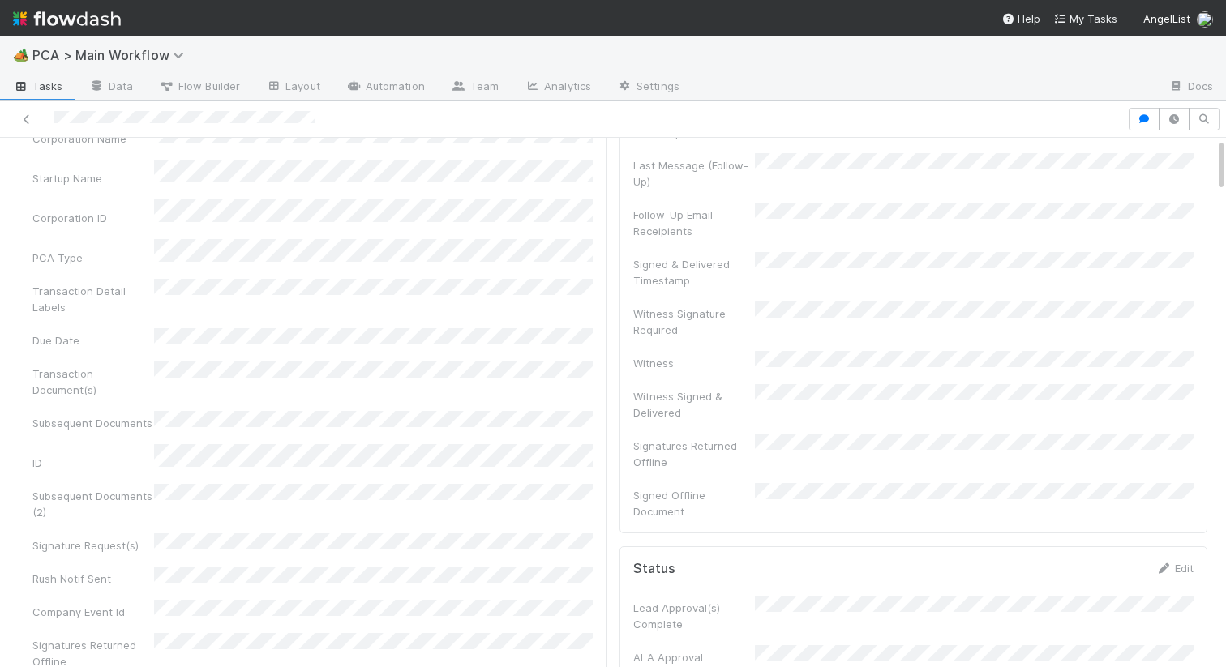
scroll to position [0, 0]
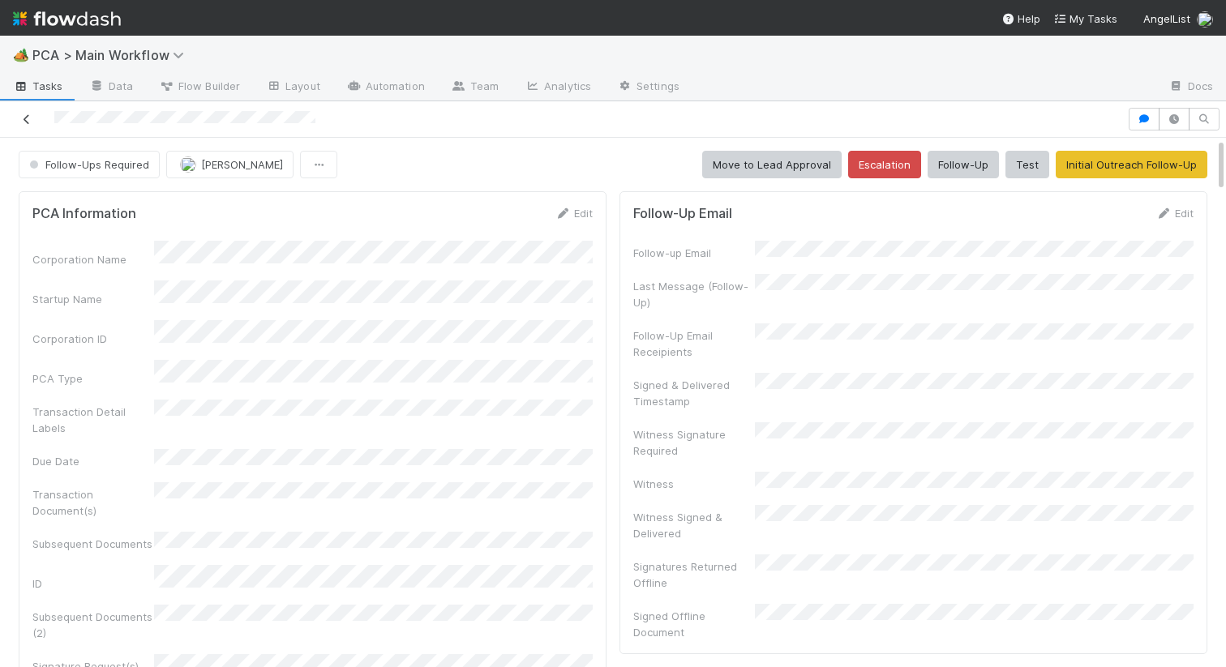
click at [19, 118] on icon at bounding box center [27, 119] width 16 height 11
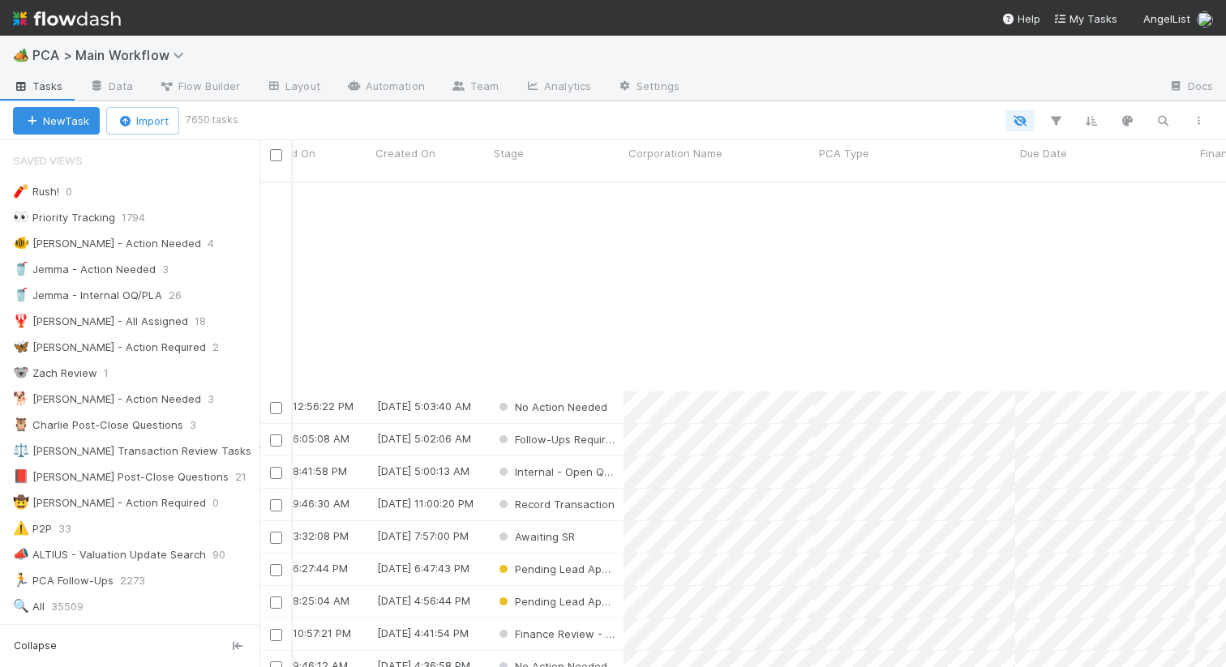
scroll to position [2105, 209]
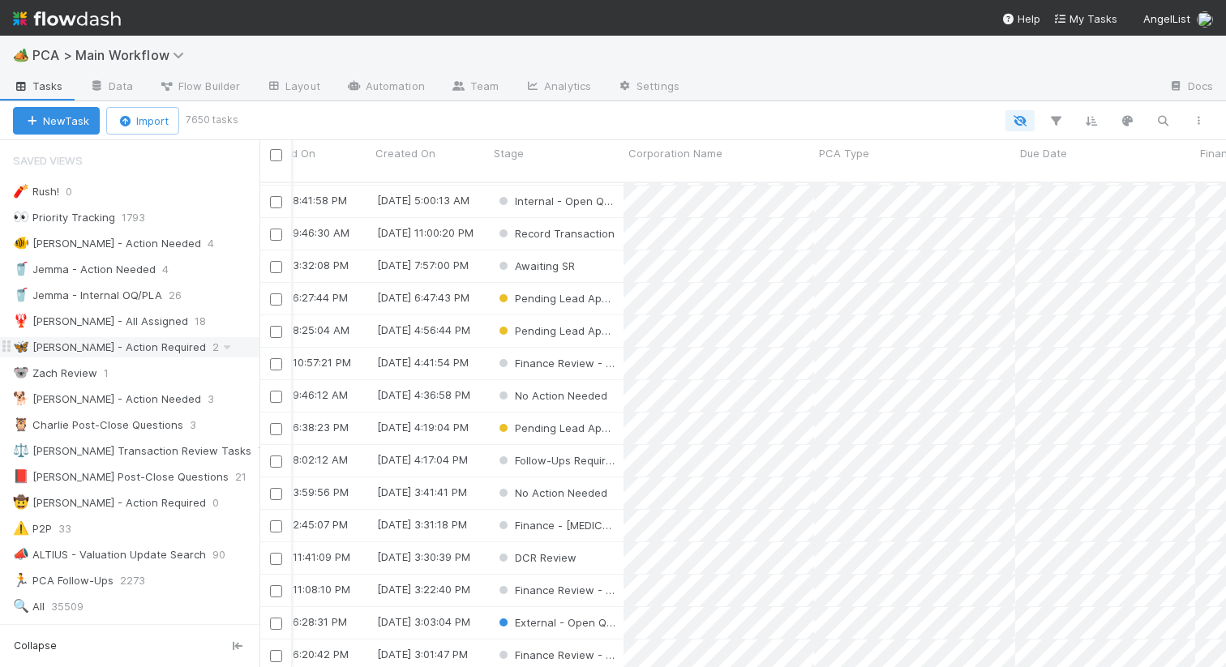
click at [121, 350] on div "🦋 Nathalie - Action Required" at bounding box center [109, 347] width 193 height 20
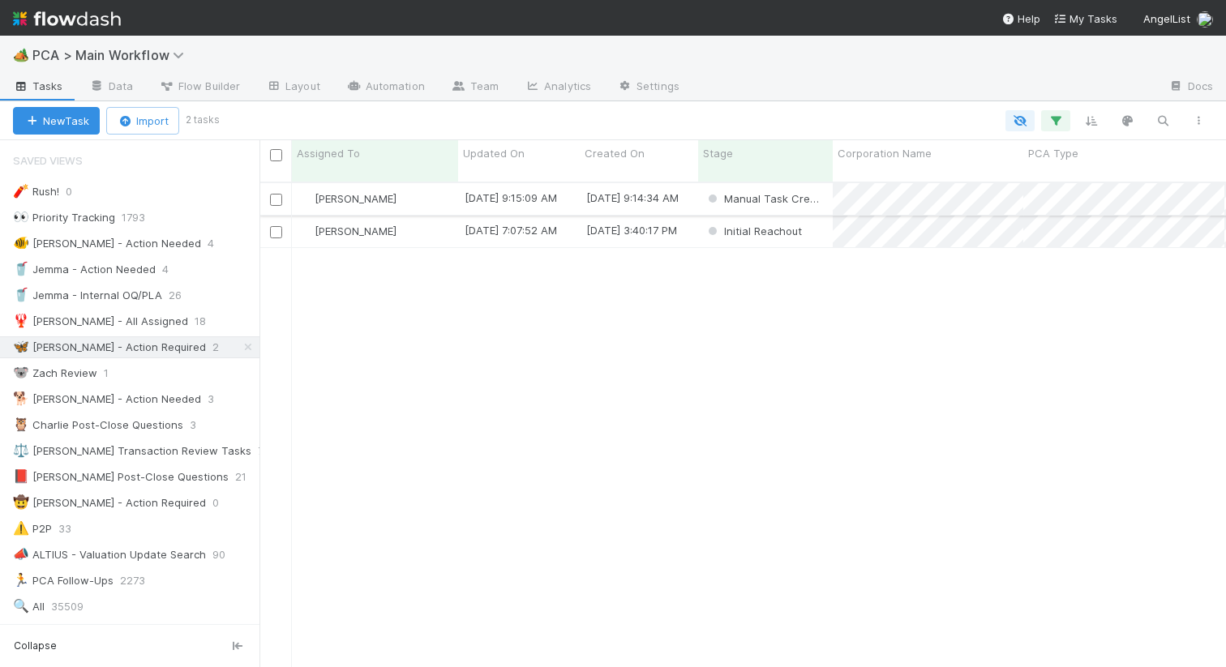
click at [422, 192] on div "[PERSON_NAME]" at bounding box center [375, 199] width 166 height 32
click at [131, 267] on div "🥤 Jemma - Action Needed" at bounding box center [84, 269] width 143 height 20
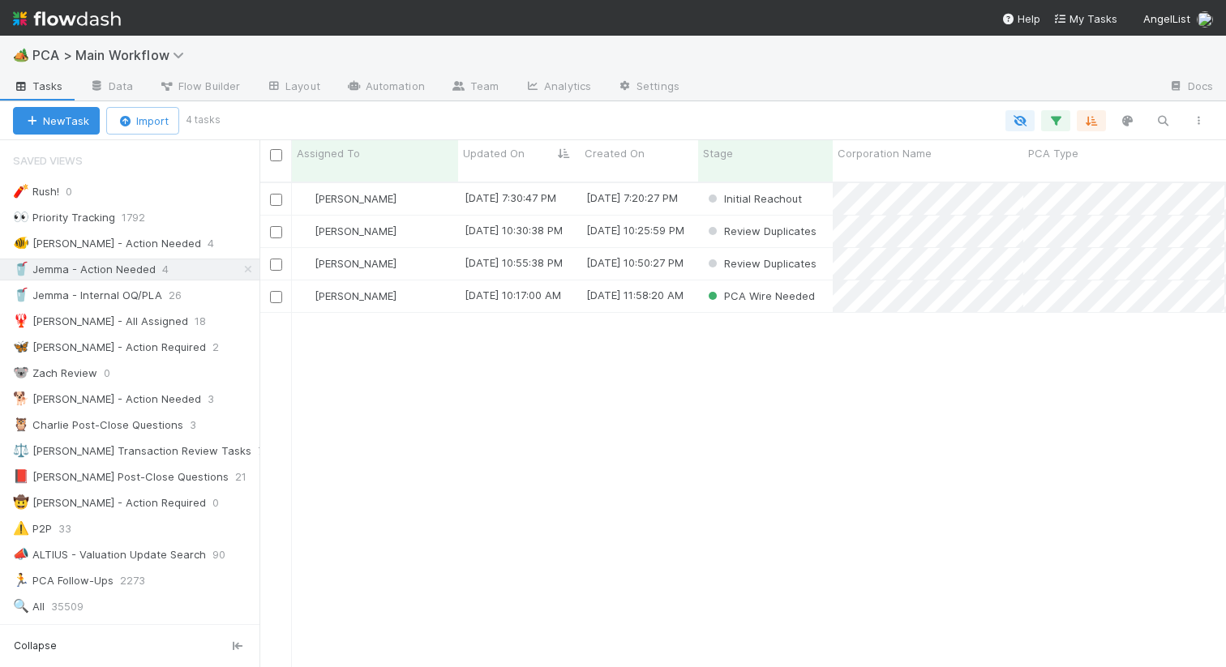
scroll to position [498, 966]
click at [472, 449] on div "Jemma Cunningham 8/26/25, 7:30:47 PM 8/11/25, 7:20:27 PM Initial Reachout 0 0 0…" at bounding box center [742, 431] width 966 height 497
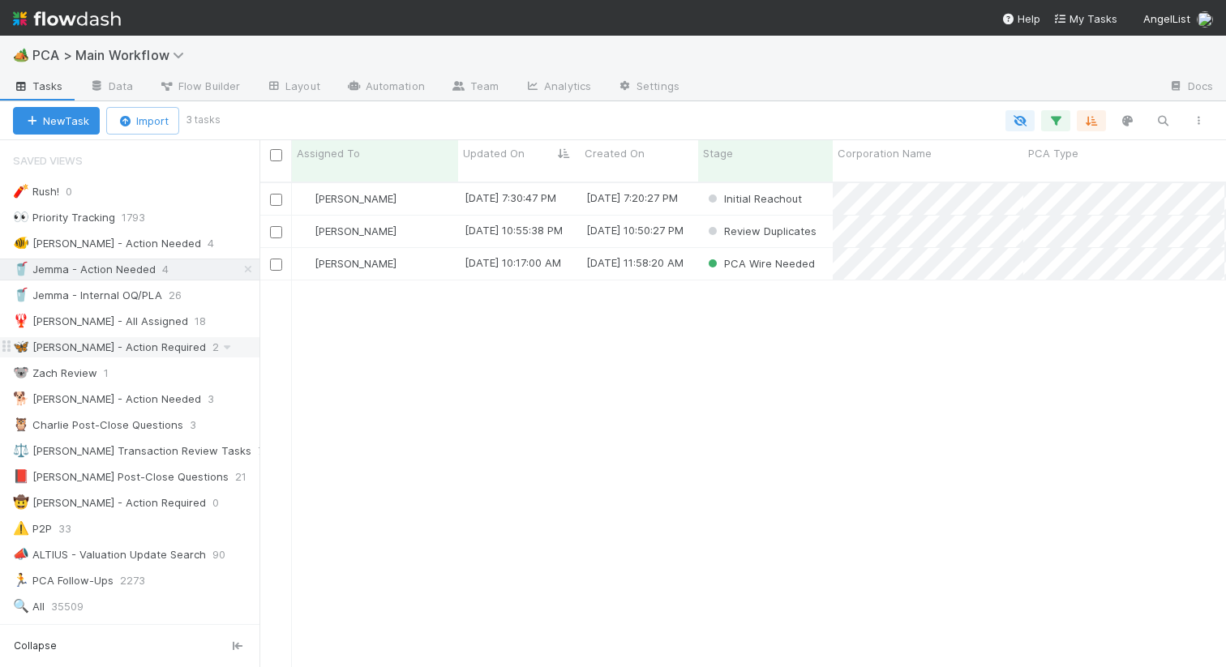
click at [113, 352] on div "🦋 [PERSON_NAME] - Action Required" at bounding box center [109, 347] width 193 height 20
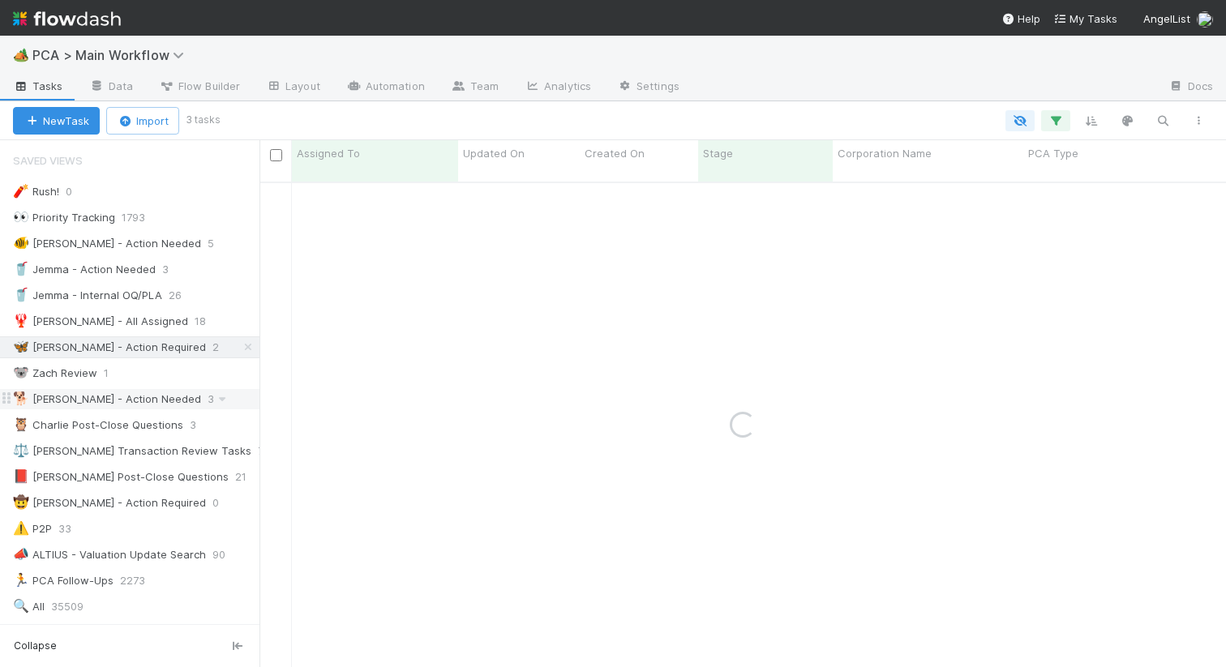
click at [146, 400] on div "🐕 Charlie - Action Needed" at bounding box center [107, 399] width 188 height 20
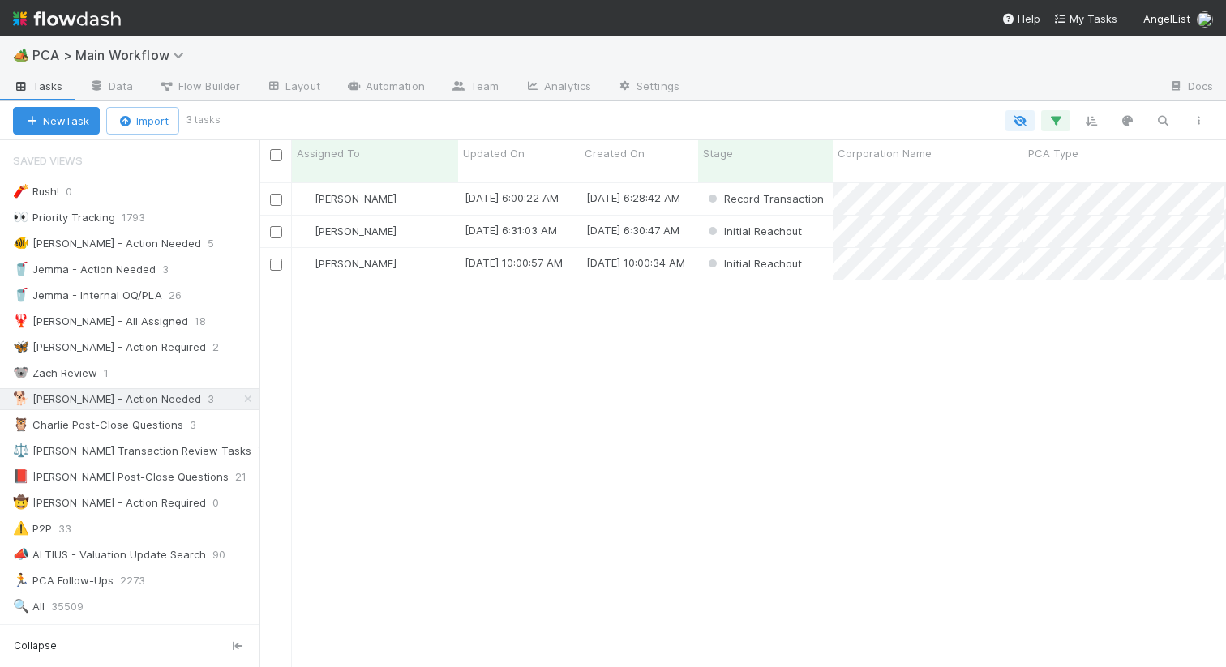
scroll to position [498, 966]
click at [417, 216] on div "[PERSON_NAME]" at bounding box center [375, 232] width 166 height 32
click at [417, 257] on div "[PERSON_NAME]" at bounding box center [375, 264] width 166 height 32
click at [123, 244] on div "🐠 Chris - Action Needed" at bounding box center [107, 243] width 188 height 20
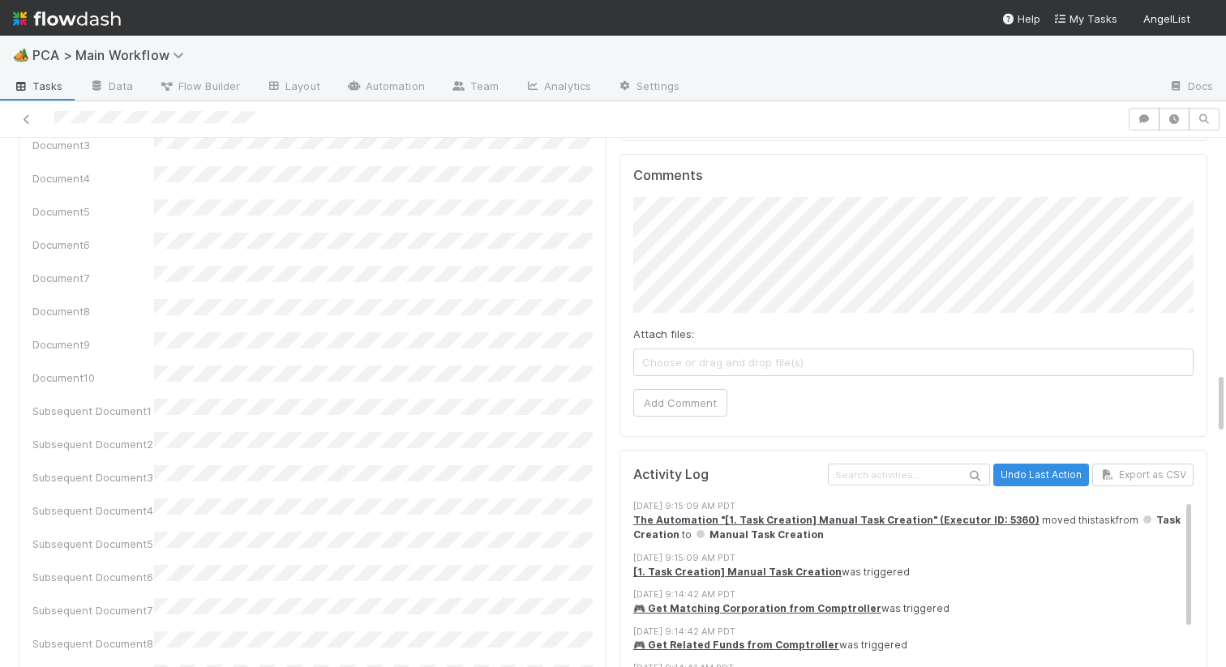
scroll to position [1765, 0]
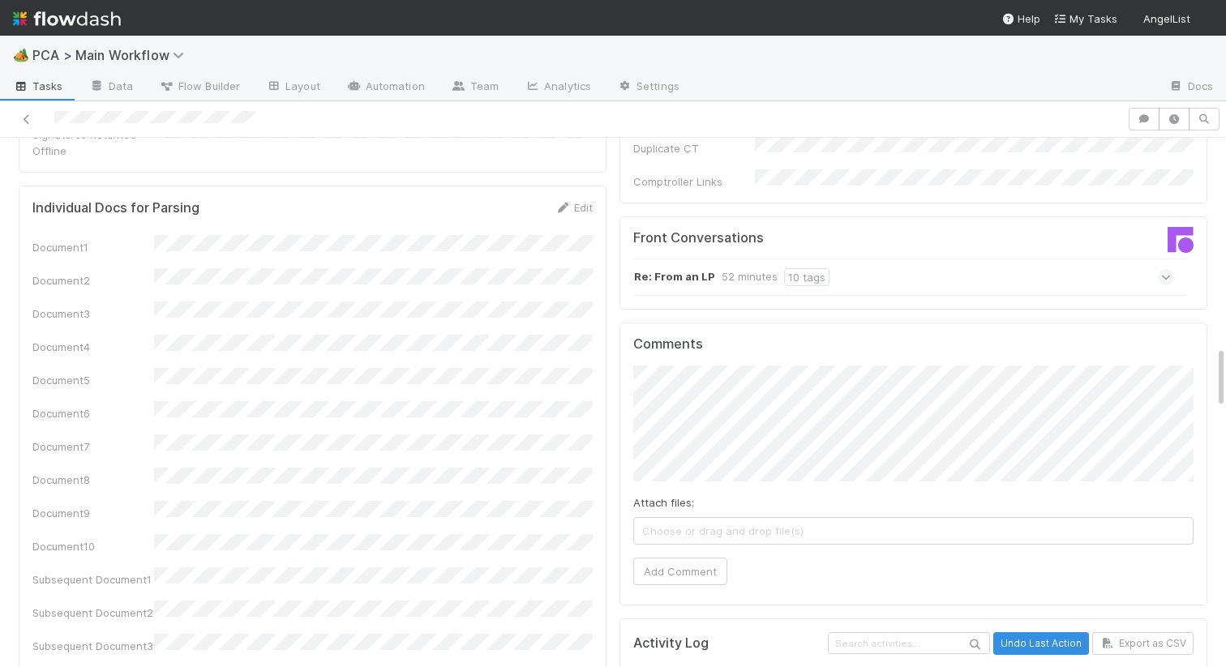
click at [717, 259] on div "Re: From an LP 52 minutes 10 tags" at bounding box center [903, 277] width 541 height 37
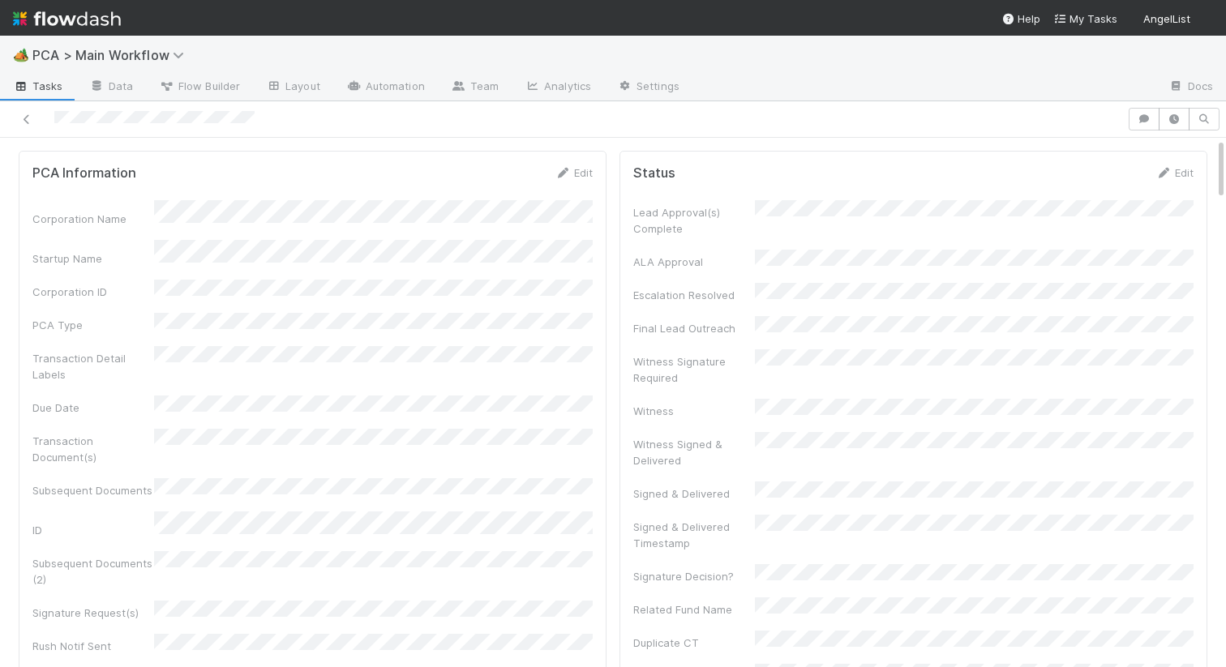
scroll to position [0, 0]
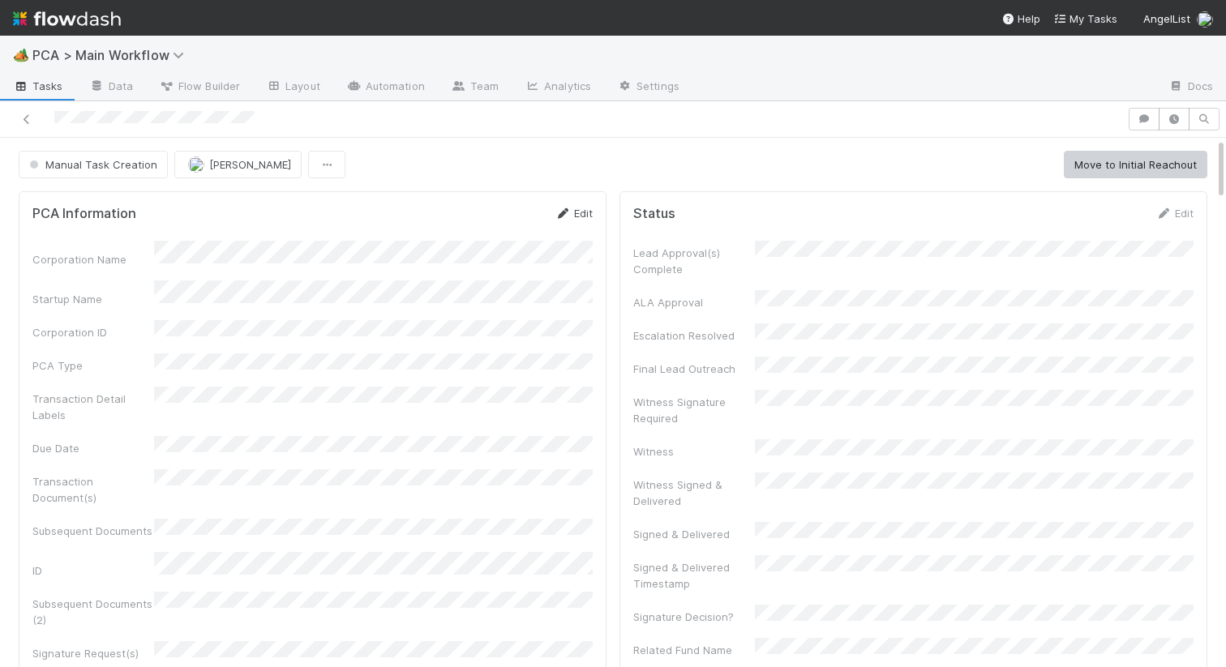
click at [590, 212] on link "Edit" at bounding box center [573, 213] width 38 height 13
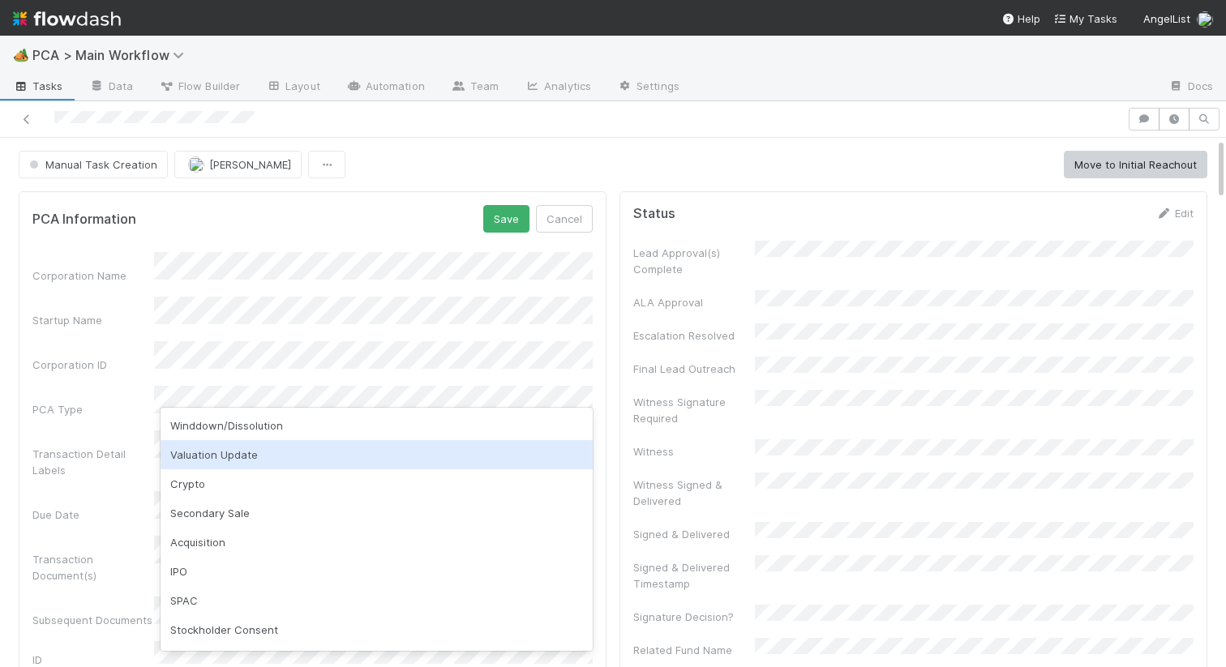
click at [189, 454] on div "Valuation Update" at bounding box center [376, 454] width 432 height 29
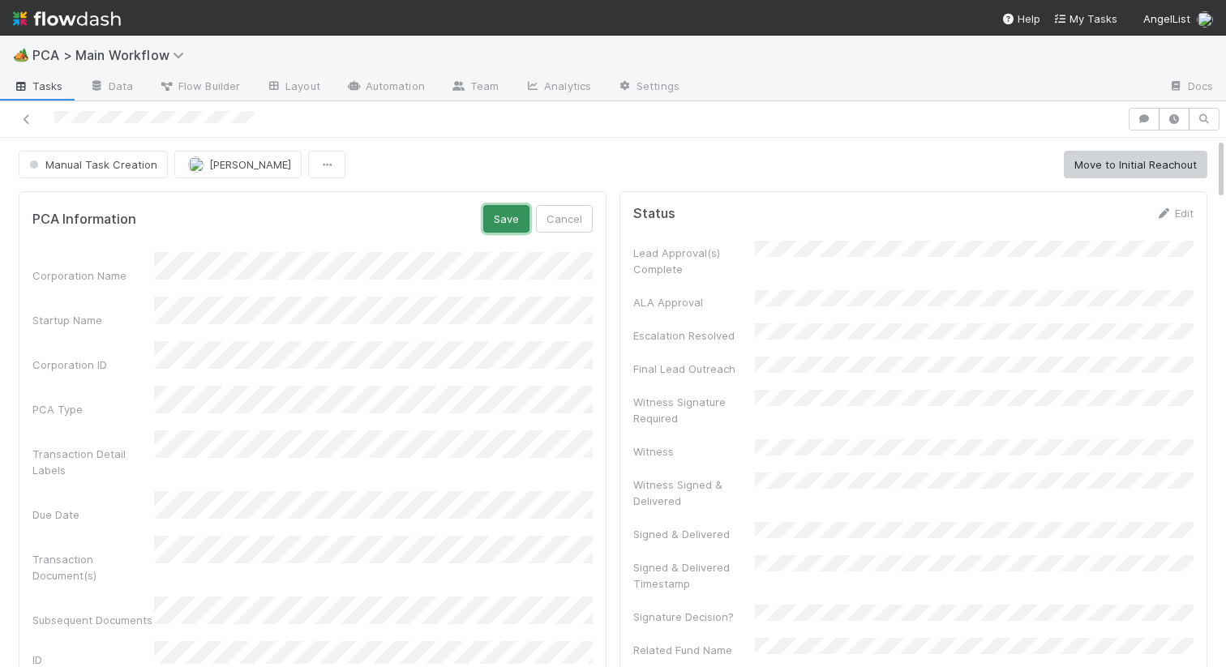
click at [501, 220] on button "Save" at bounding box center [506, 219] width 46 height 28
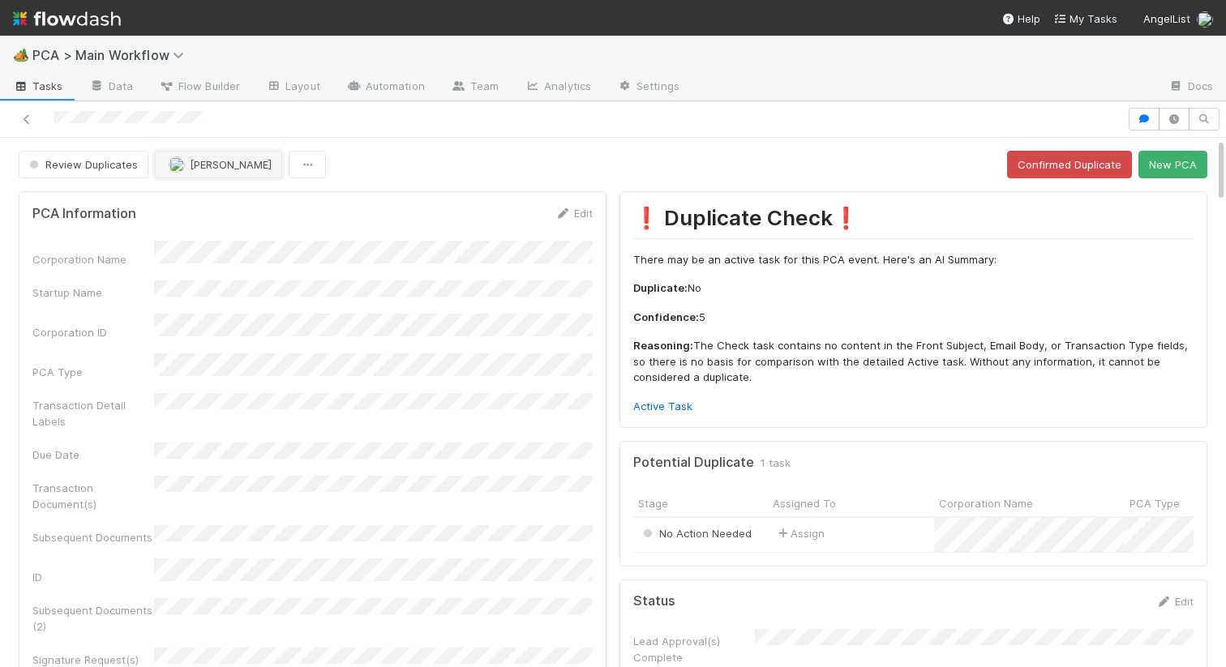
click at [213, 153] on button "[PERSON_NAME]" at bounding box center [218, 165] width 127 height 28
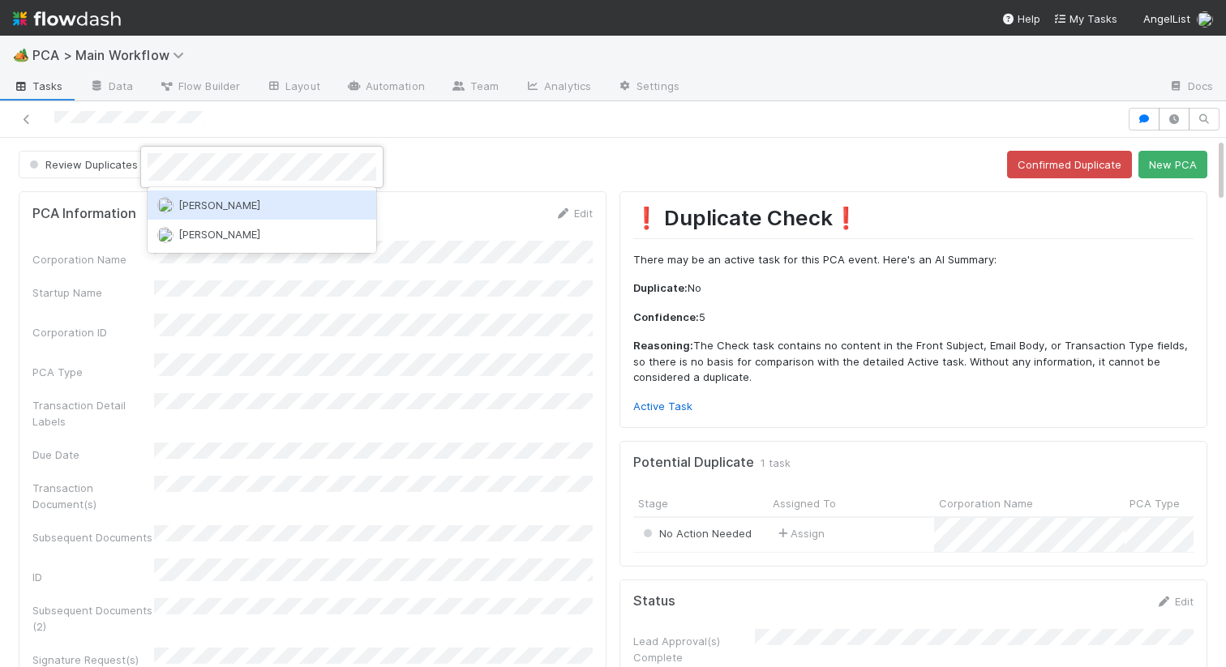
click at [209, 203] on span "[PERSON_NAME]" at bounding box center [219, 205] width 82 height 13
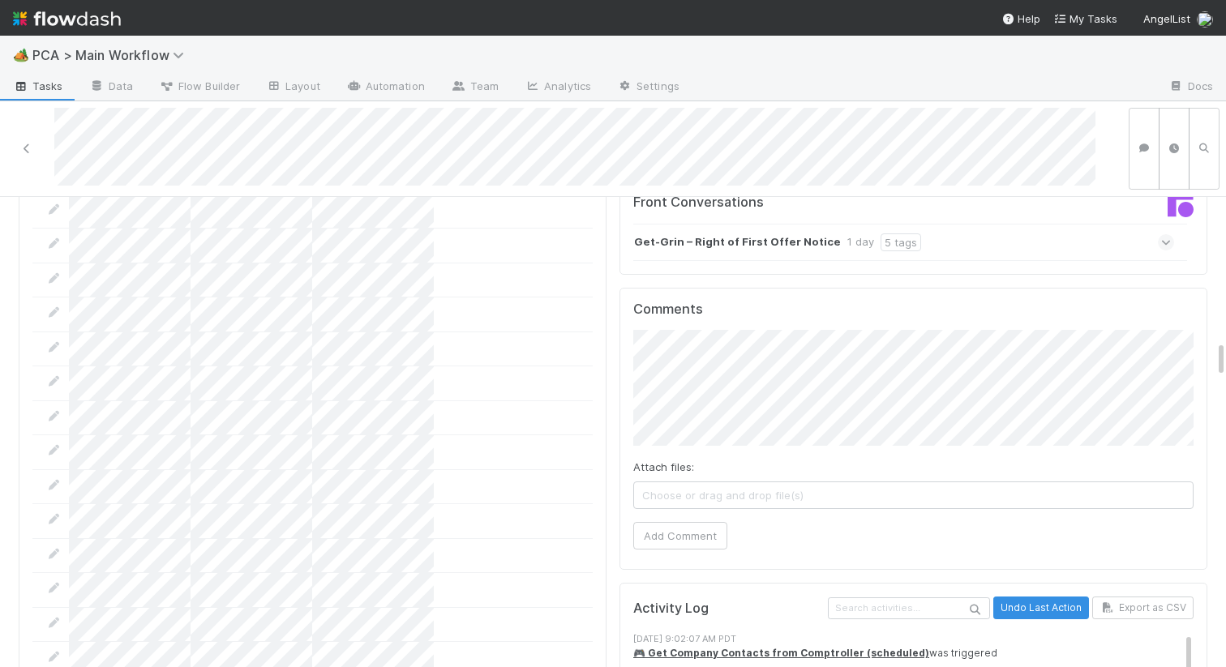
scroll to position [1551, 0]
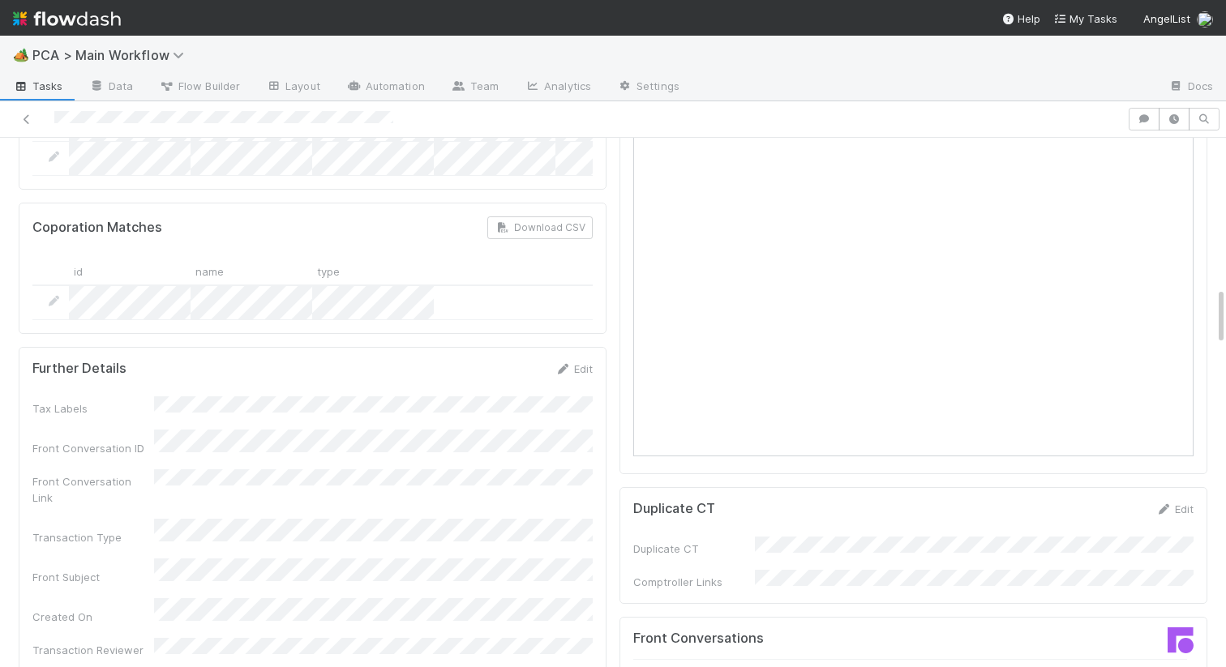
scroll to position [1605, 0]
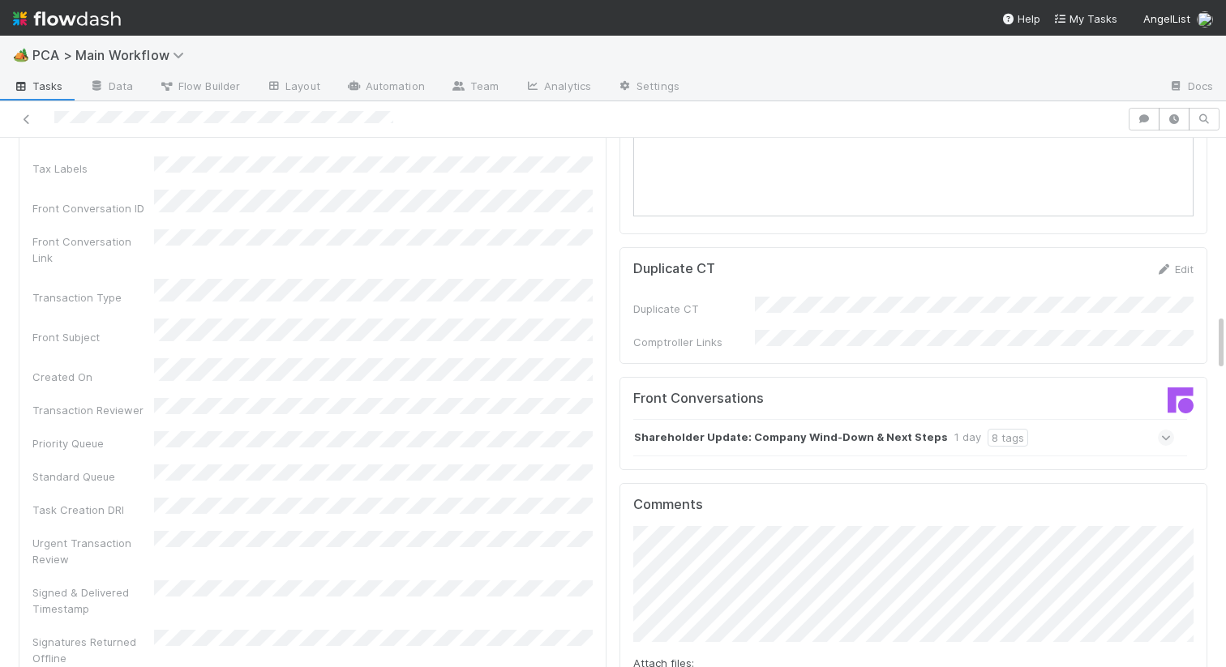
click at [725, 419] on div "Shareholder Update: Company Wind-Down & Next Steps 1 day 8 tags" at bounding box center [903, 437] width 541 height 37
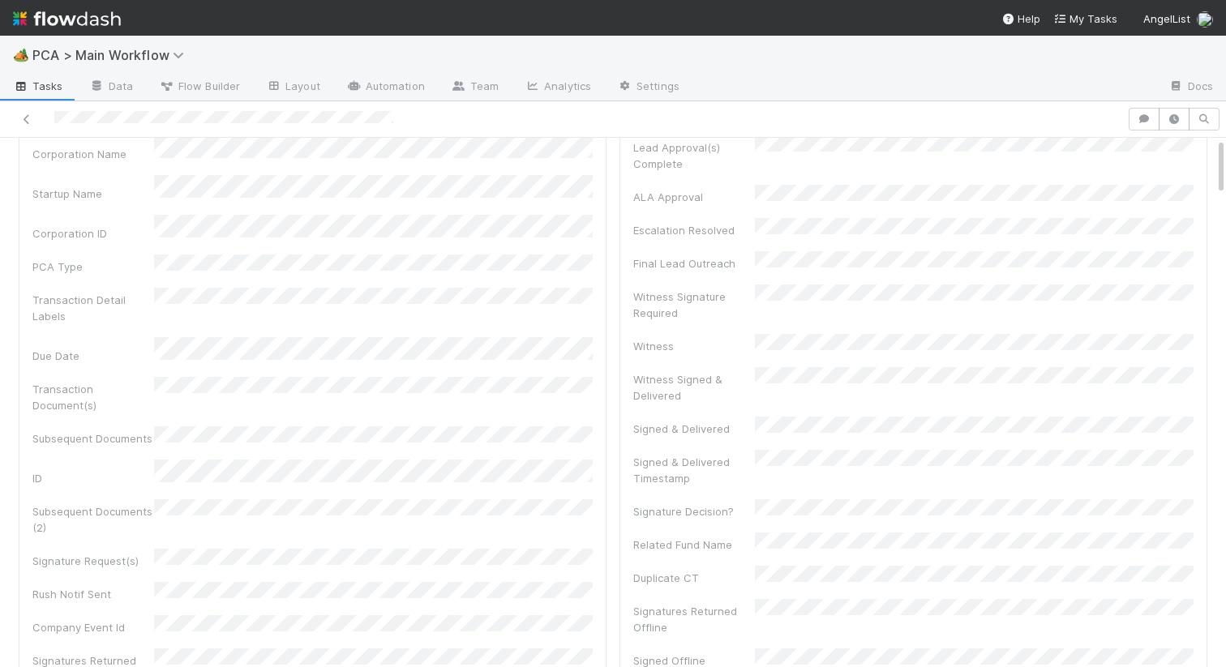
scroll to position [0, 0]
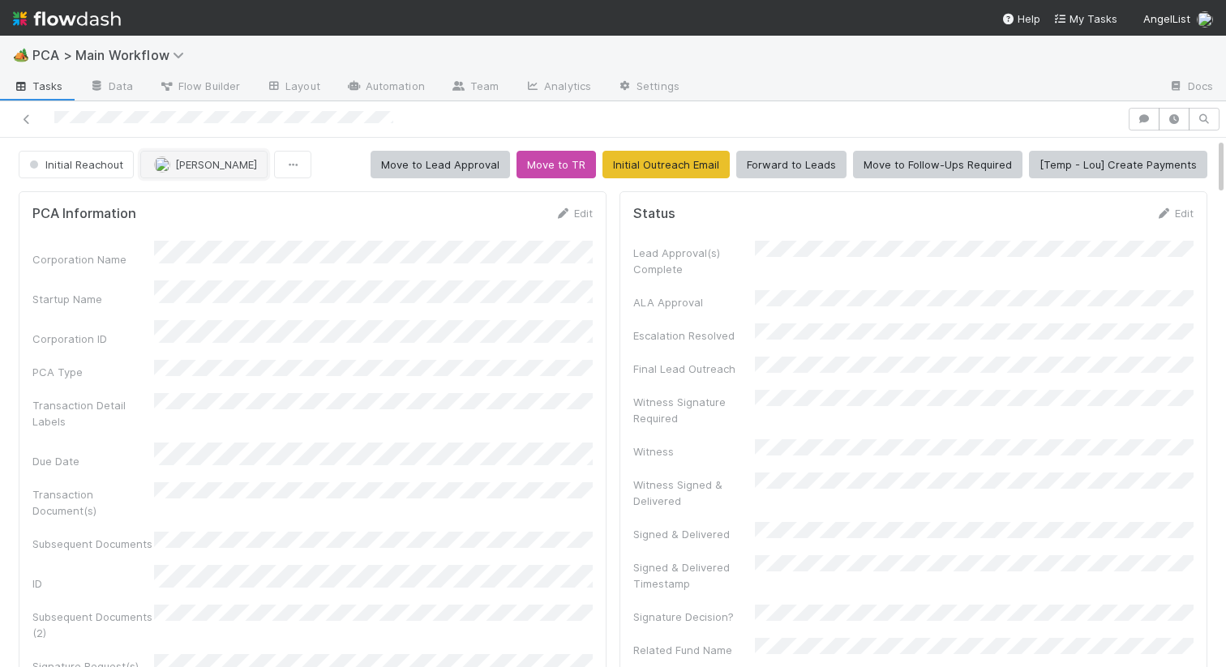
click at [199, 152] on button "[PERSON_NAME]" at bounding box center [203, 165] width 127 height 28
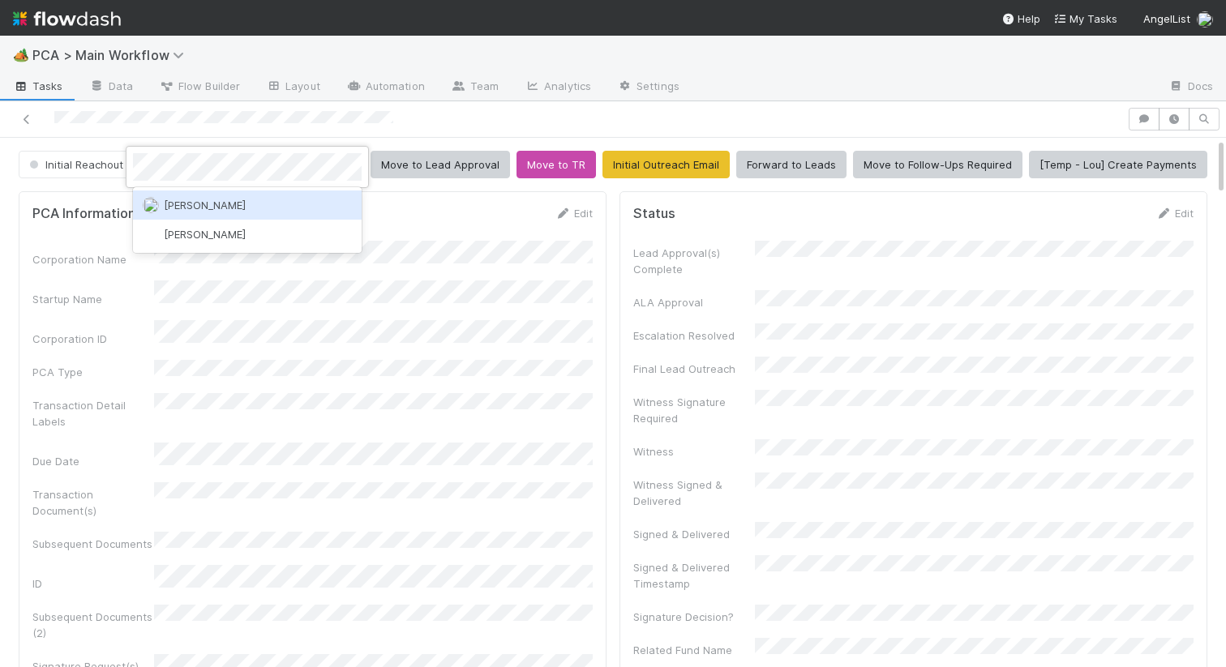
click at [197, 210] on span "[PERSON_NAME]" at bounding box center [205, 205] width 82 height 13
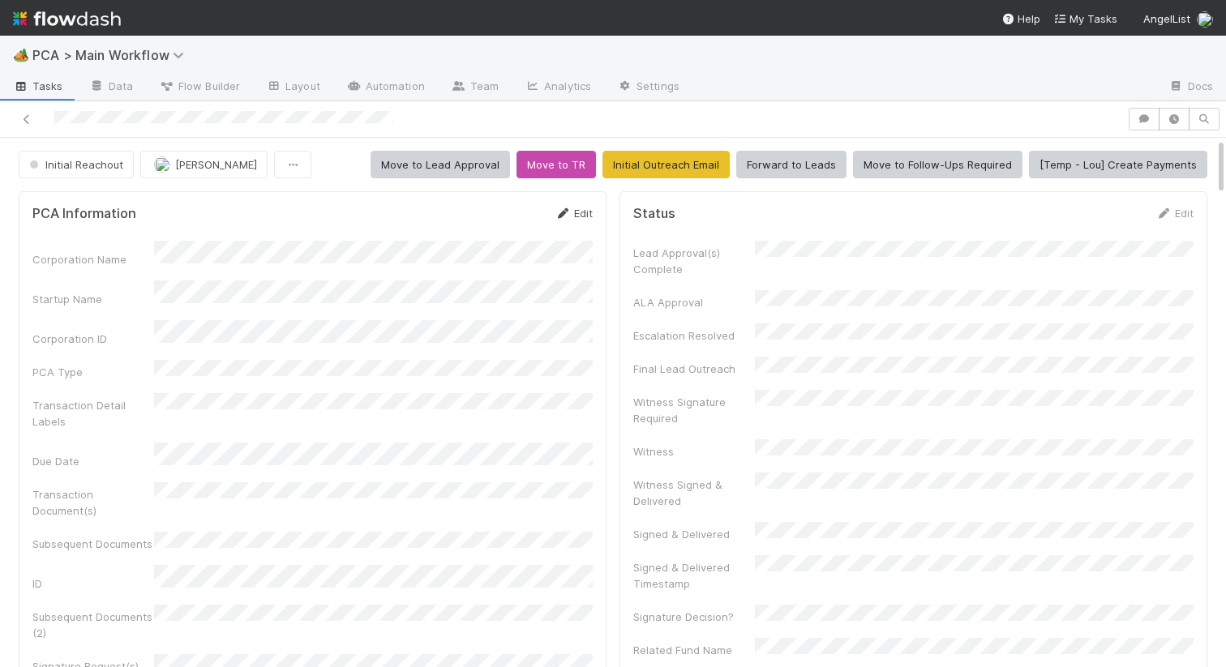
click at [579, 216] on link "Edit" at bounding box center [573, 213] width 38 height 13
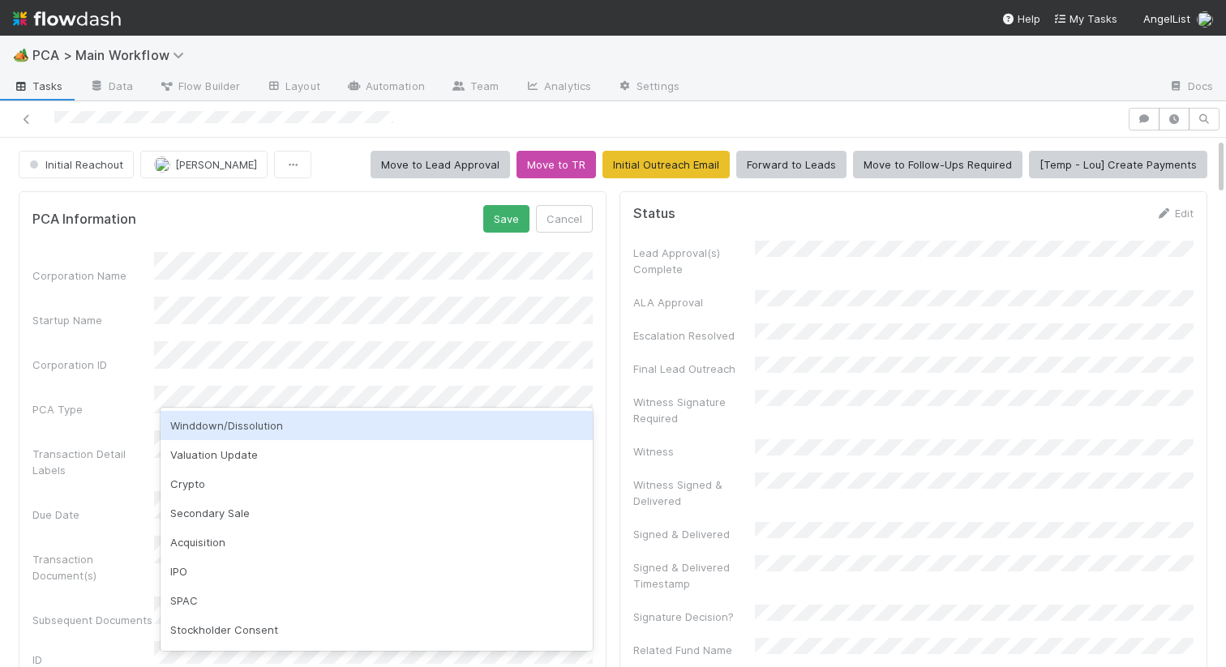
click at [231, 420] on div "Winddown/Dissolution" at bounding box center [376, 425] width 432 height 29
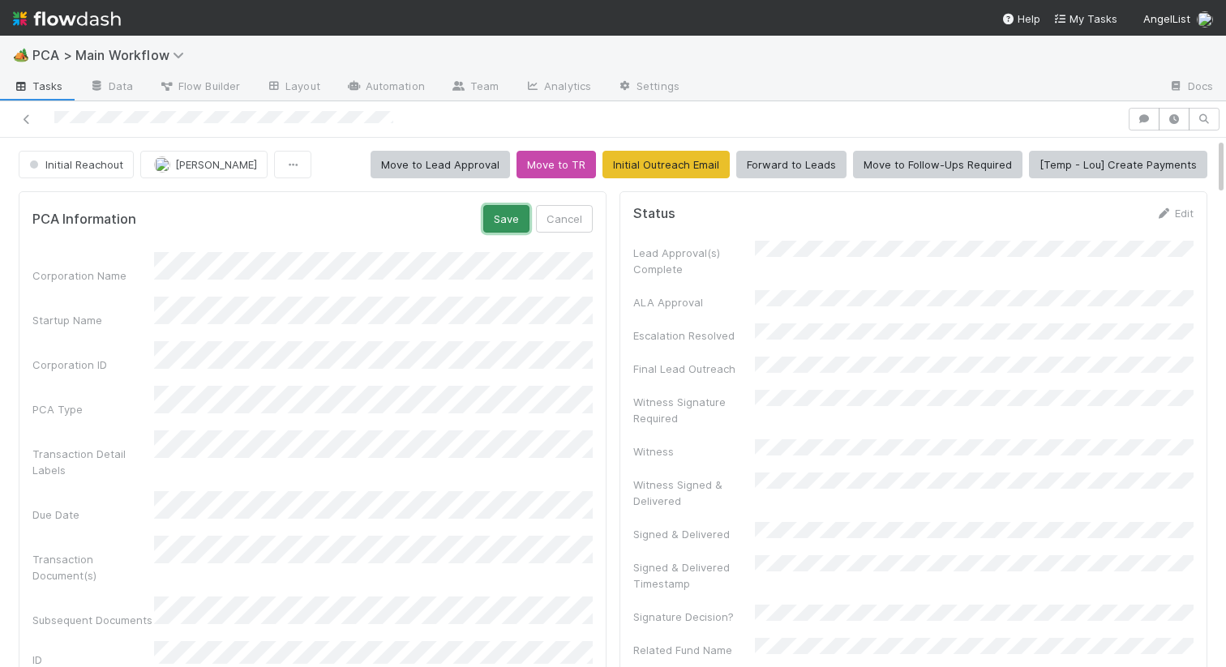
click at [508, 225] on button "Save" at bounding box center [506, 219] width 46 height 28
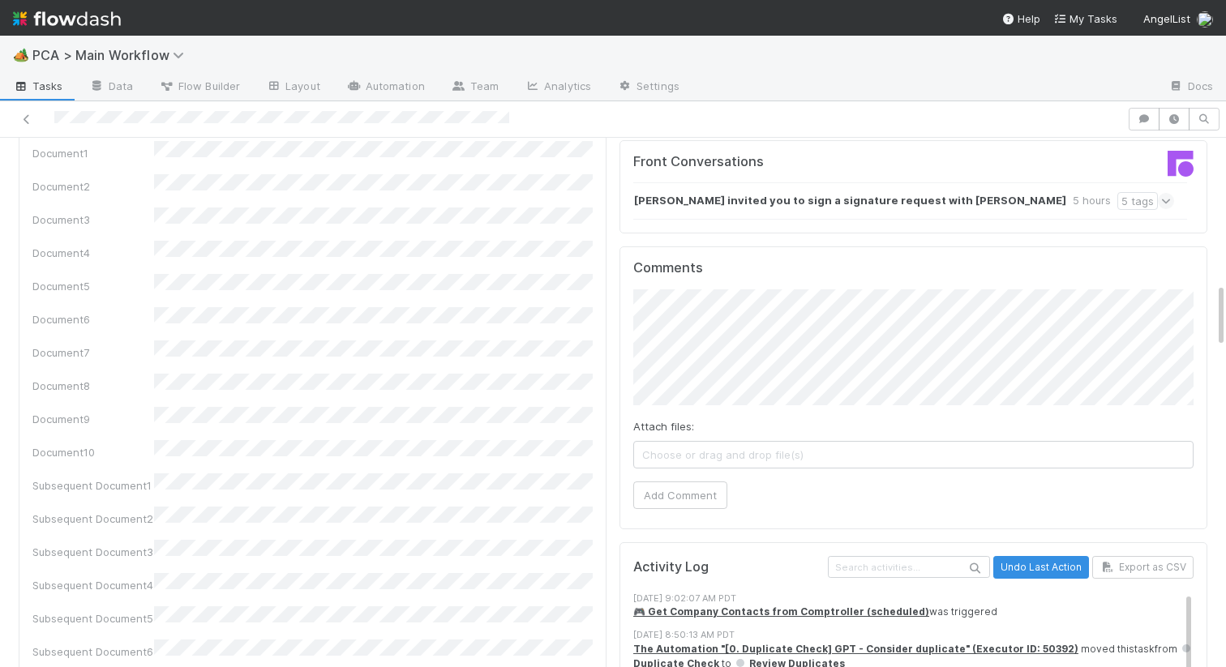
scroll to position [1187, 0]
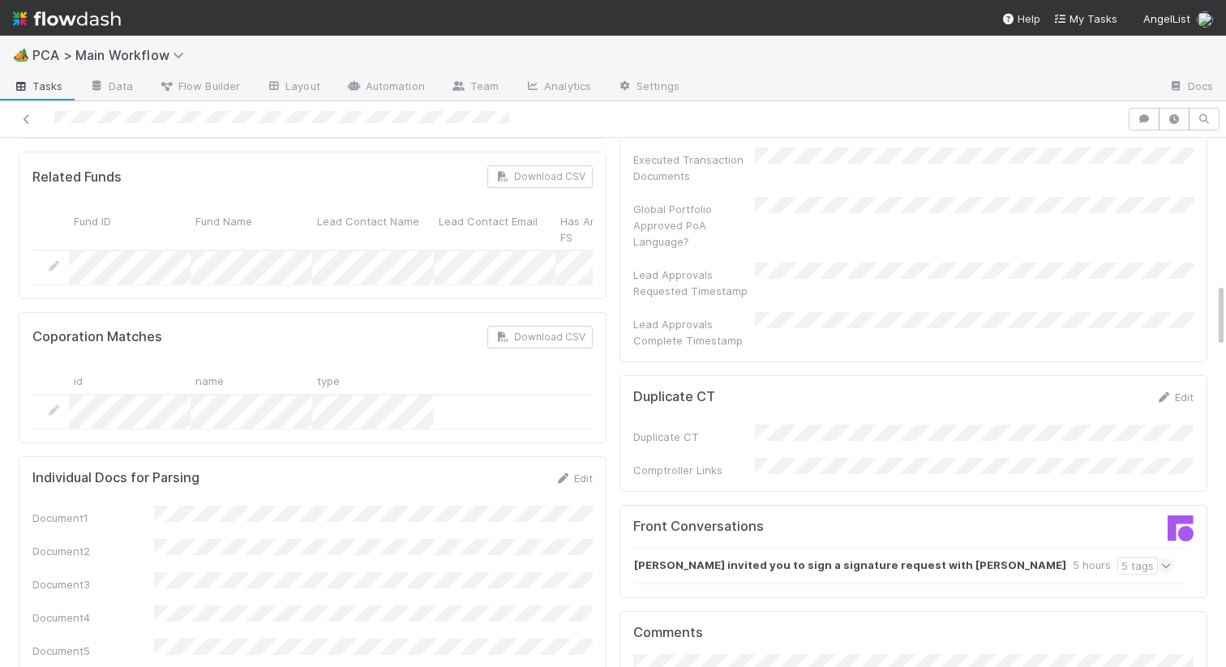
click at [703, 557] on strong "[PERSON_NAME] invited you to sign a signature request with [PERSON_NAME]" at bounding box center [850, 566] width 432 height 18
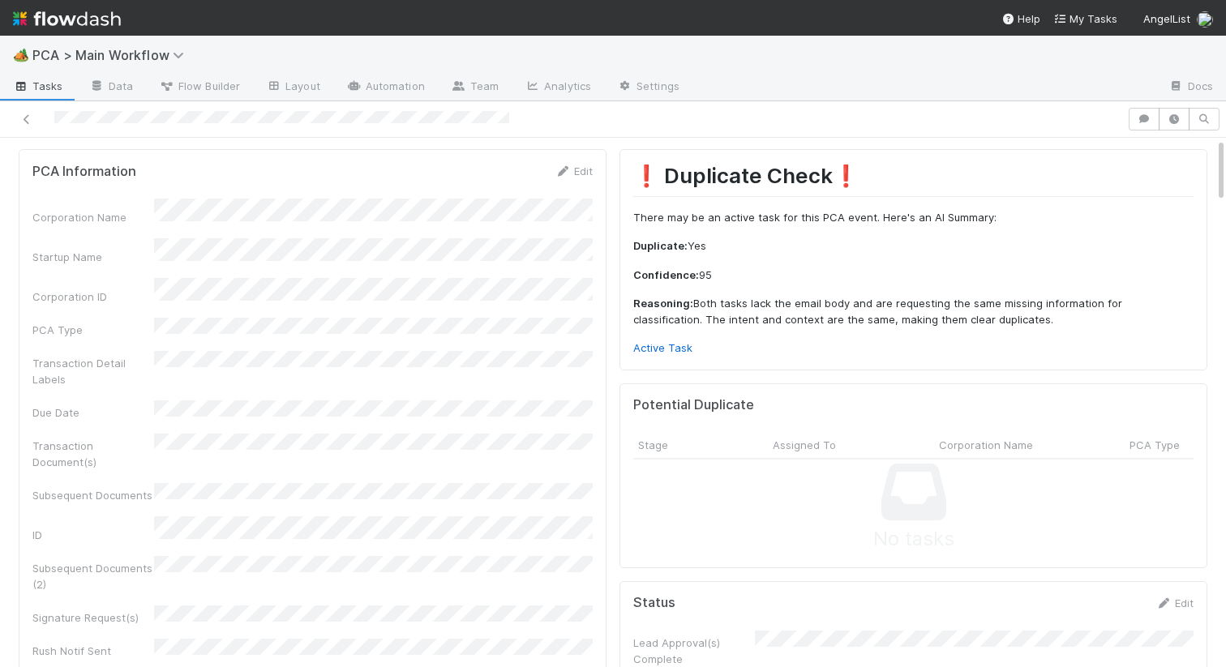
scroll to position [0, 0]
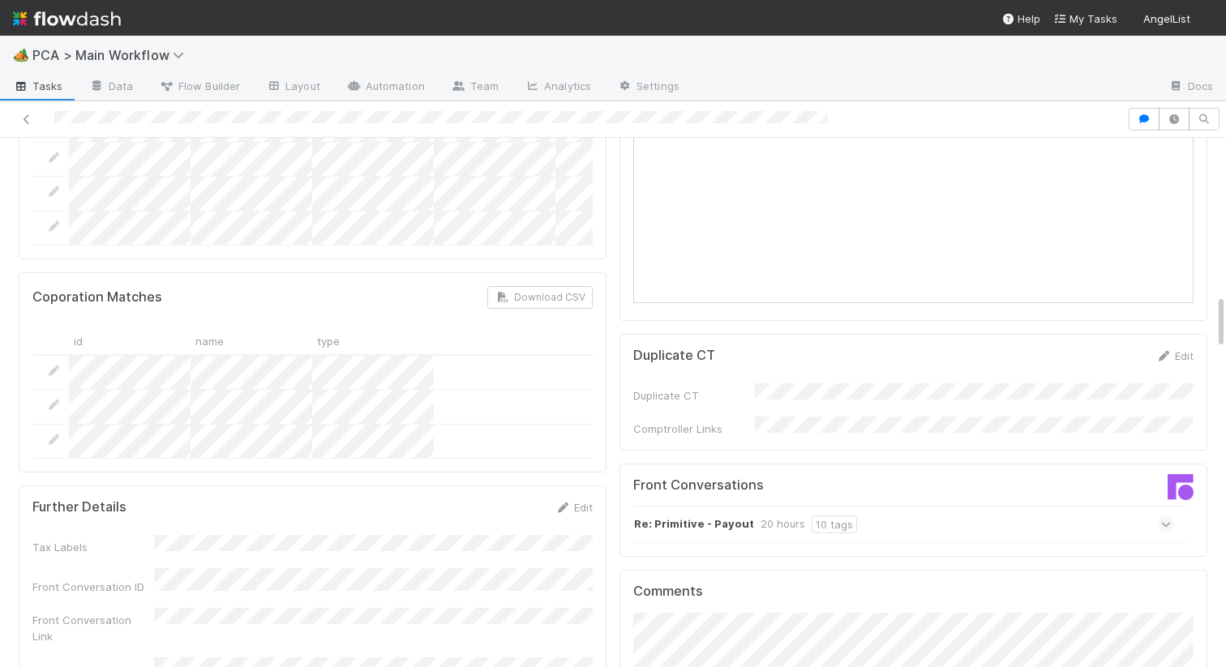
scroll to position [1526, 0]
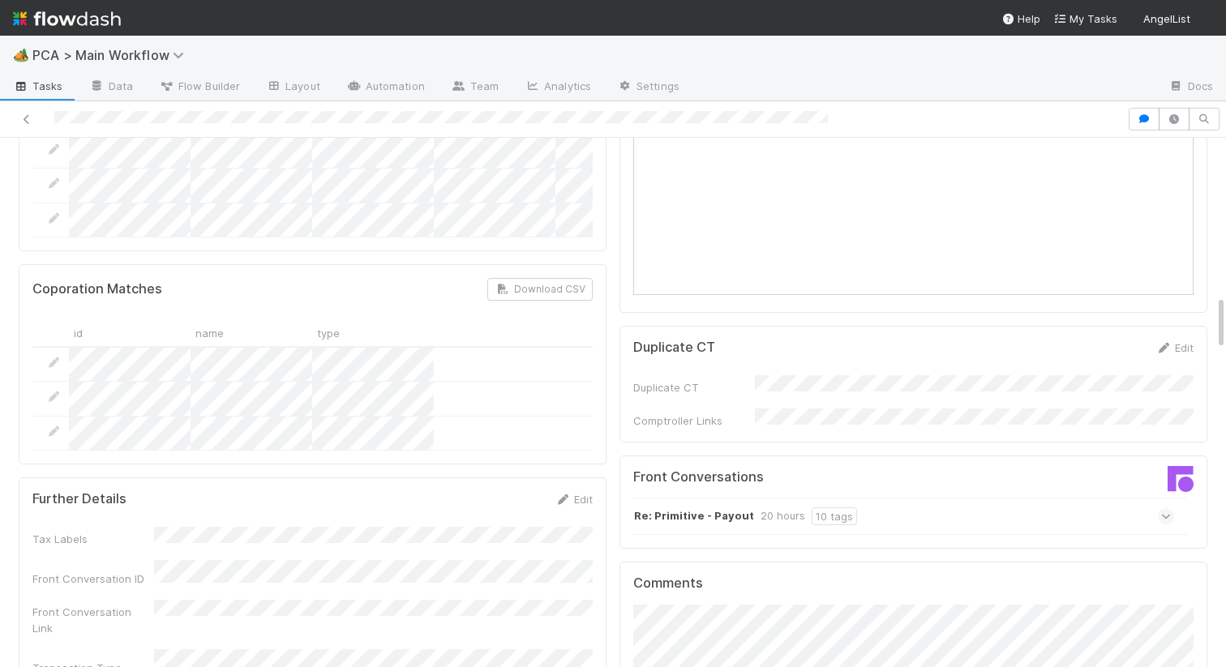
drag, startPoint x: 905, startPoint y: 425, endPoint x: 905, endPoint y: 416, distance: 8.9
click at [905, 498] on div "Re: Primitive - Payout 20 hours 10 tags" at bounding box center [903, 516] width 541 height 37
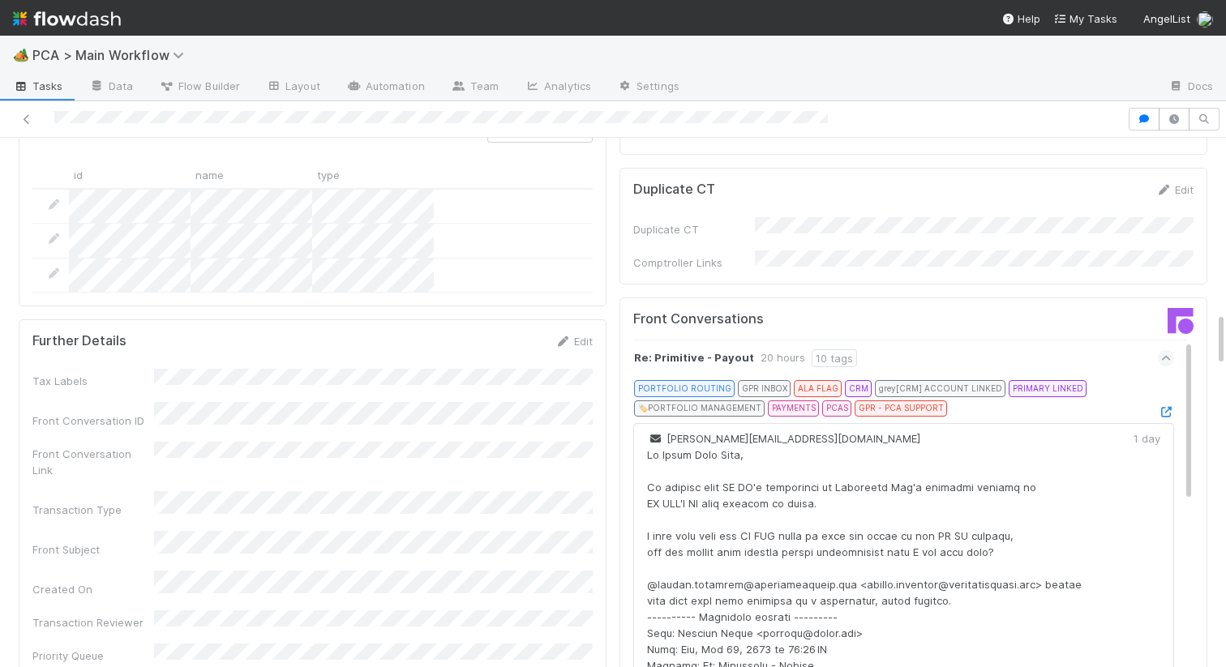
scroll to position [1663, 0]
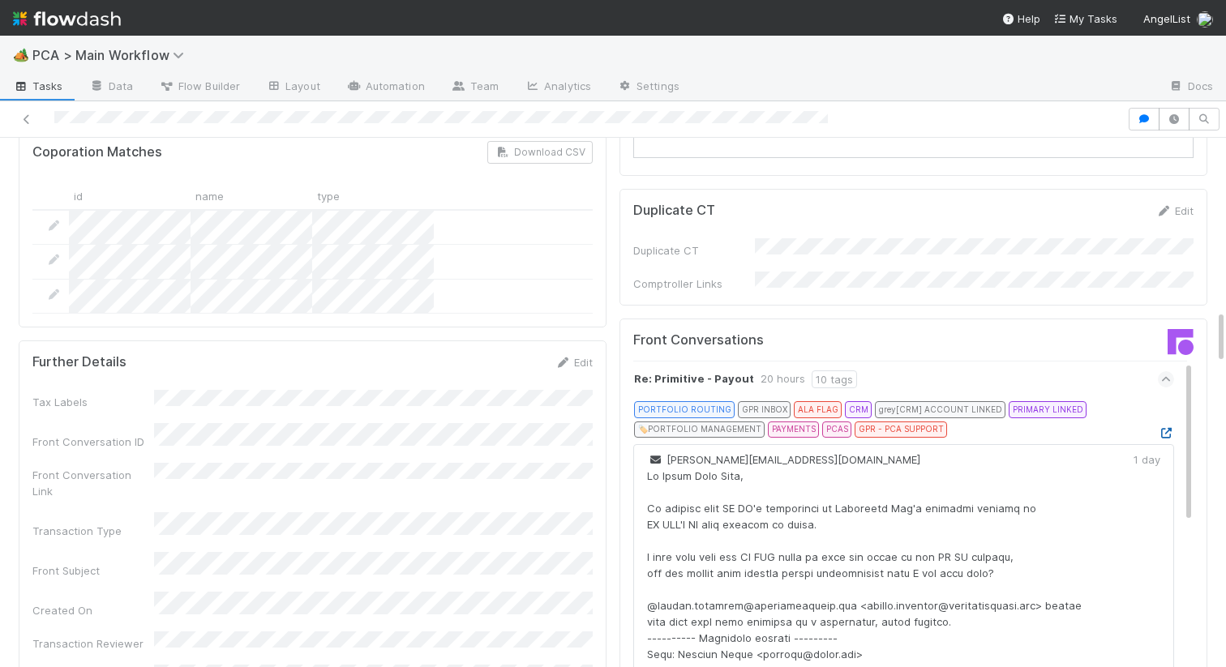
click at [1166, 428] on icon at bounding box center [1166, 433] width 16 height 11
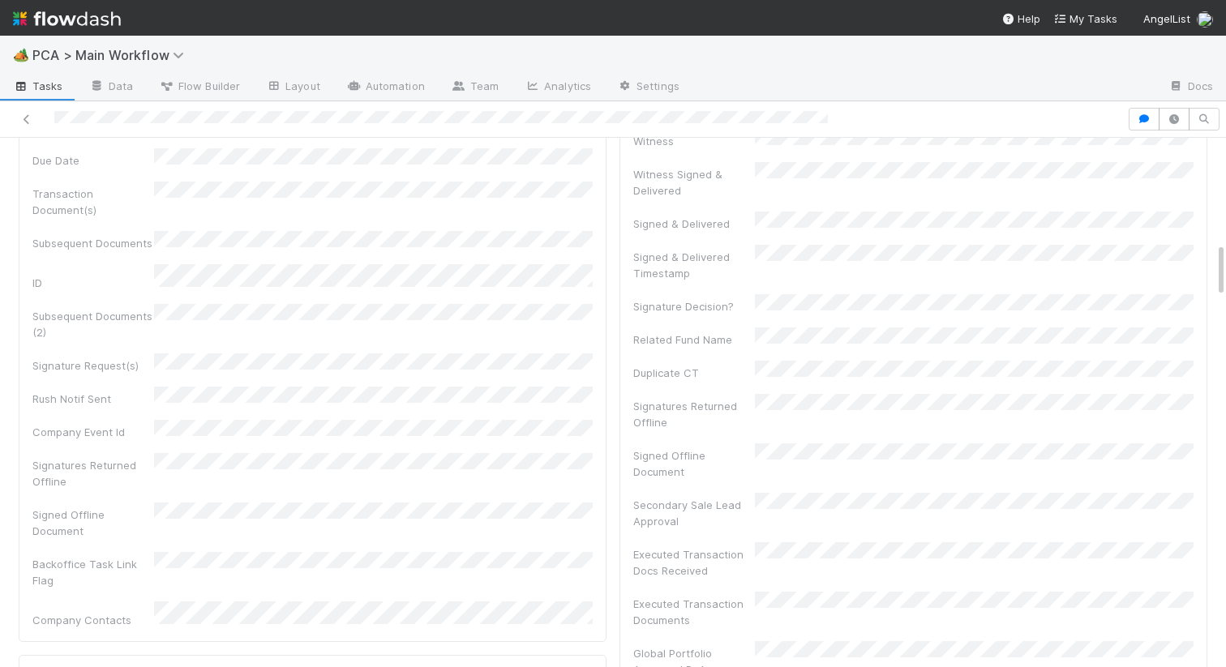
scroll to position [0, 0]
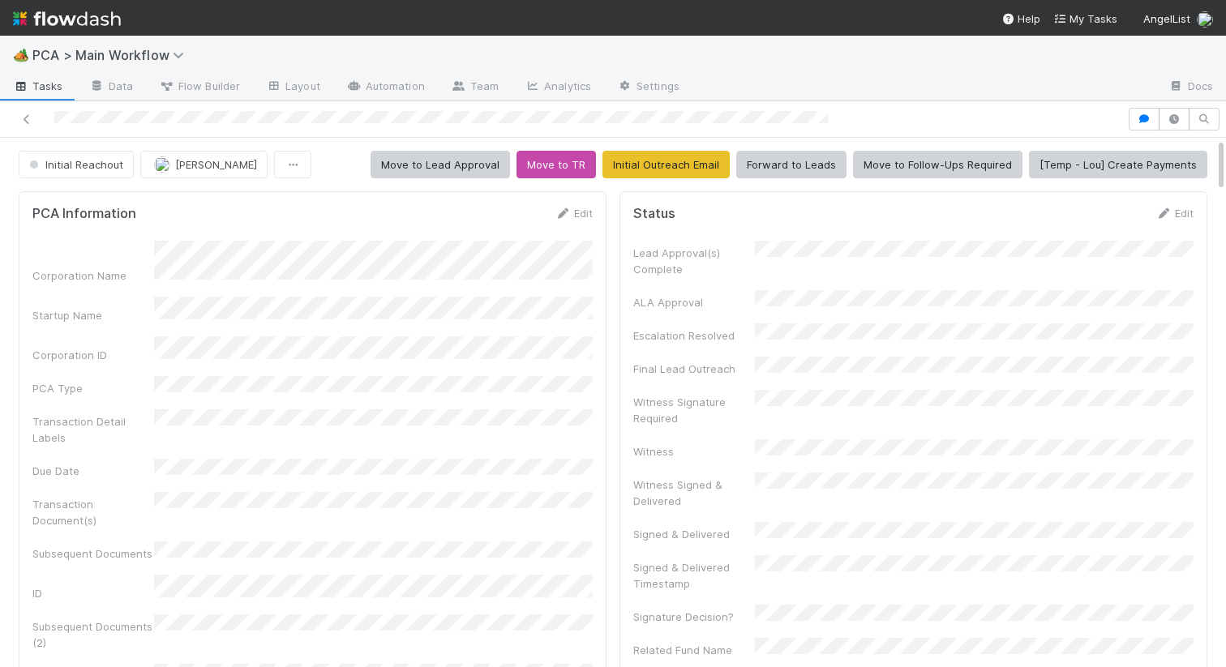
click at [574, 203] on div "PCA Information Edit Corporation Name Startup Name Corporation ID PCA Type Tran…" at bounding box center [313, 571] width 588 height 761
click at [571, 208] on link "Edit" at bounding box center [573, 213] width 38 height 13
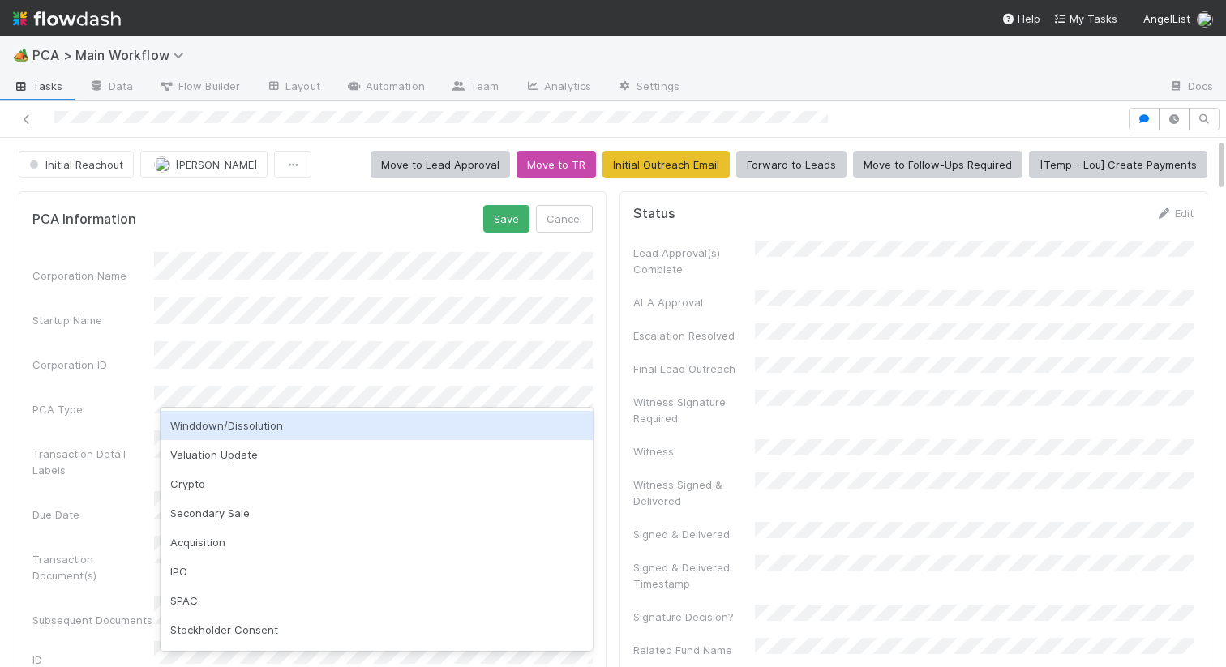
click at [259, 424] on div "Winddown/Dissolution" at bounding box center [376, 425] width 432 height 29
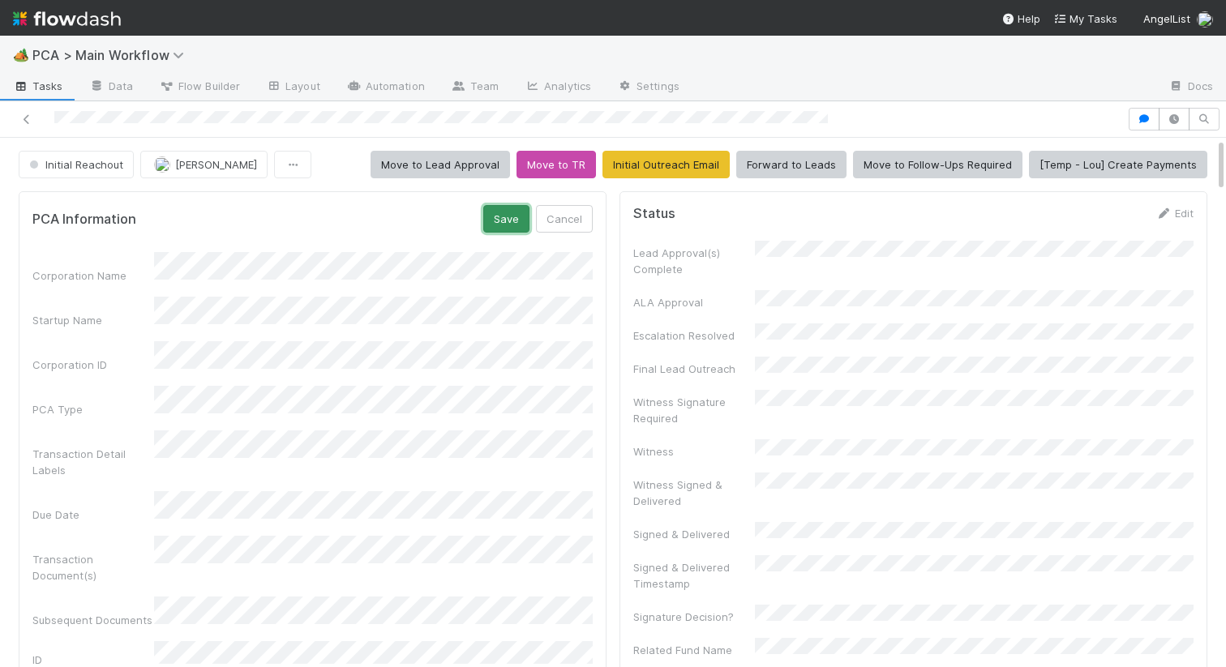
click at [507, 219] on button "Save" at bounding box center [506, 219] width 46 height 28
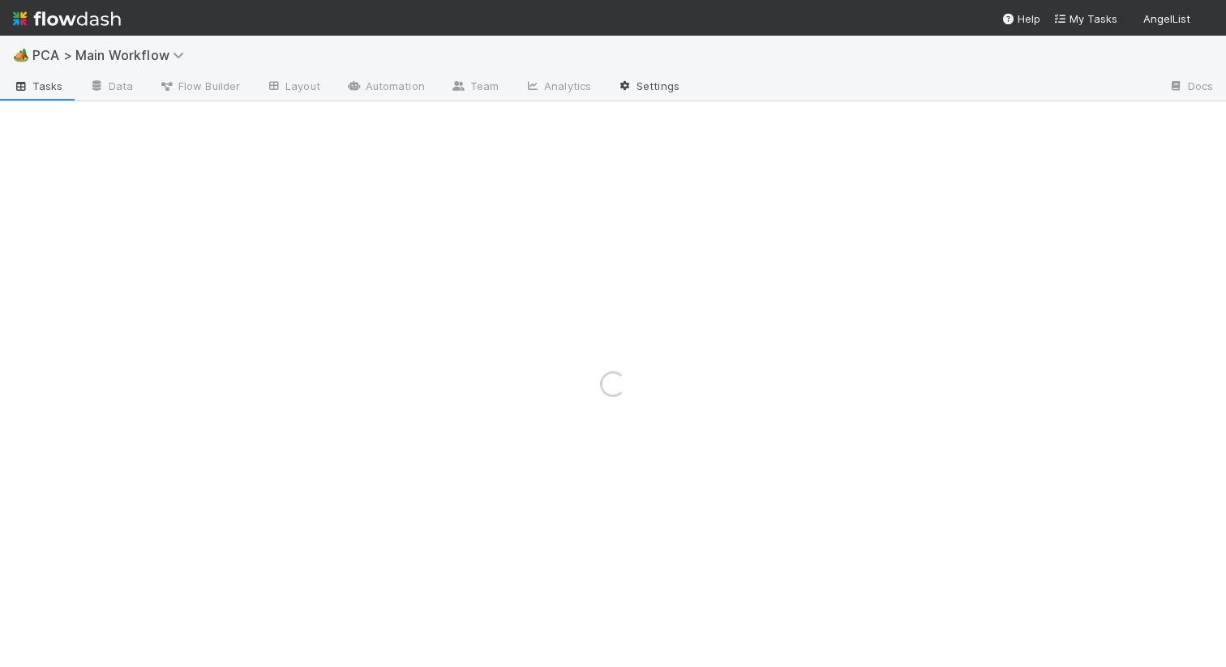
click at [654, 88] on link "Settings" at bounding box center [648, 88] width 88 height 26
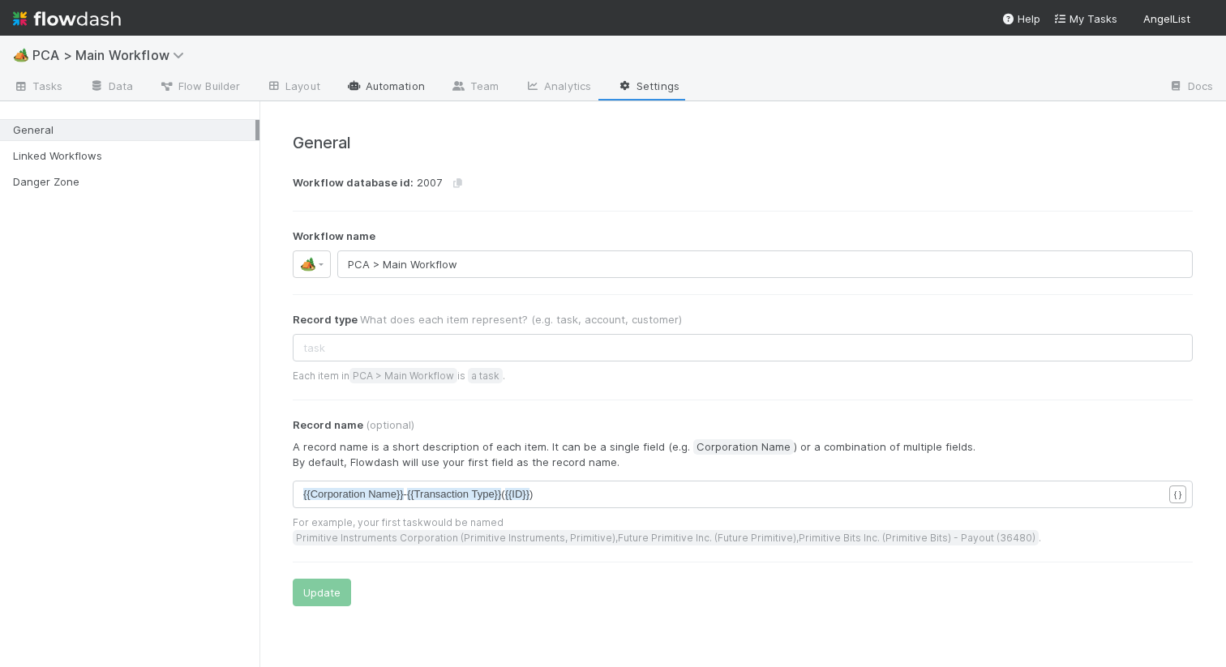
click at [400, 95] on link "Automation" at bounding box center [385, 88] width 105 height 26
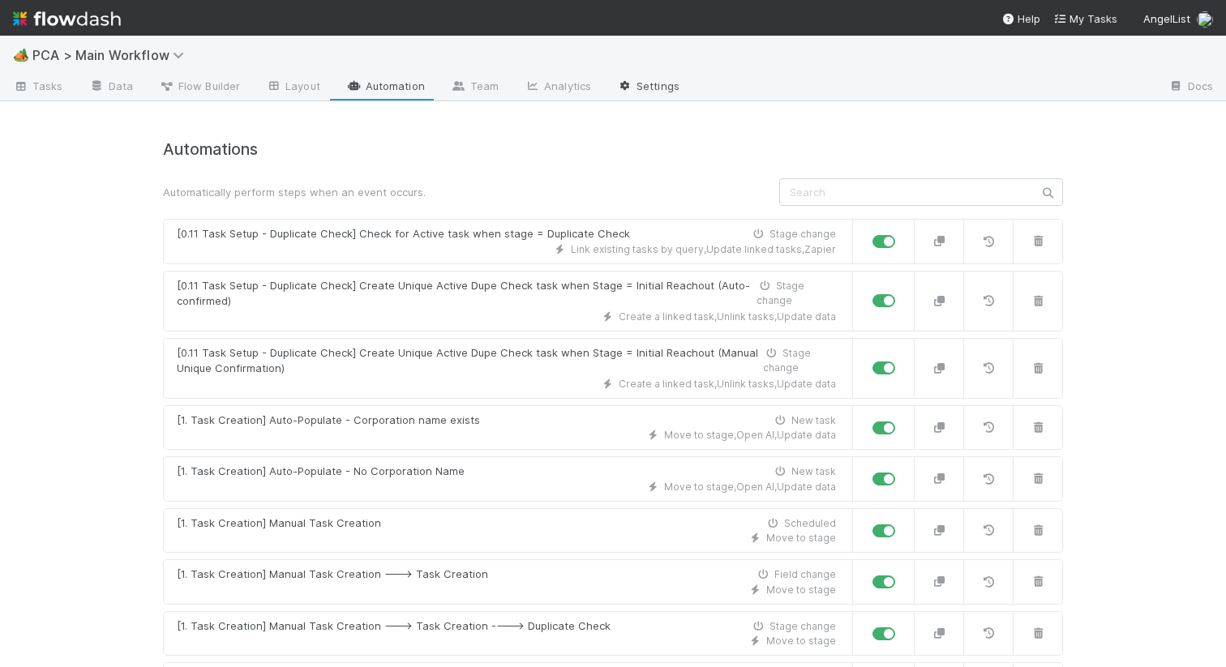
click at [640, 92] on link "Settings" at bounding box center [648, 88] width 88 height 26
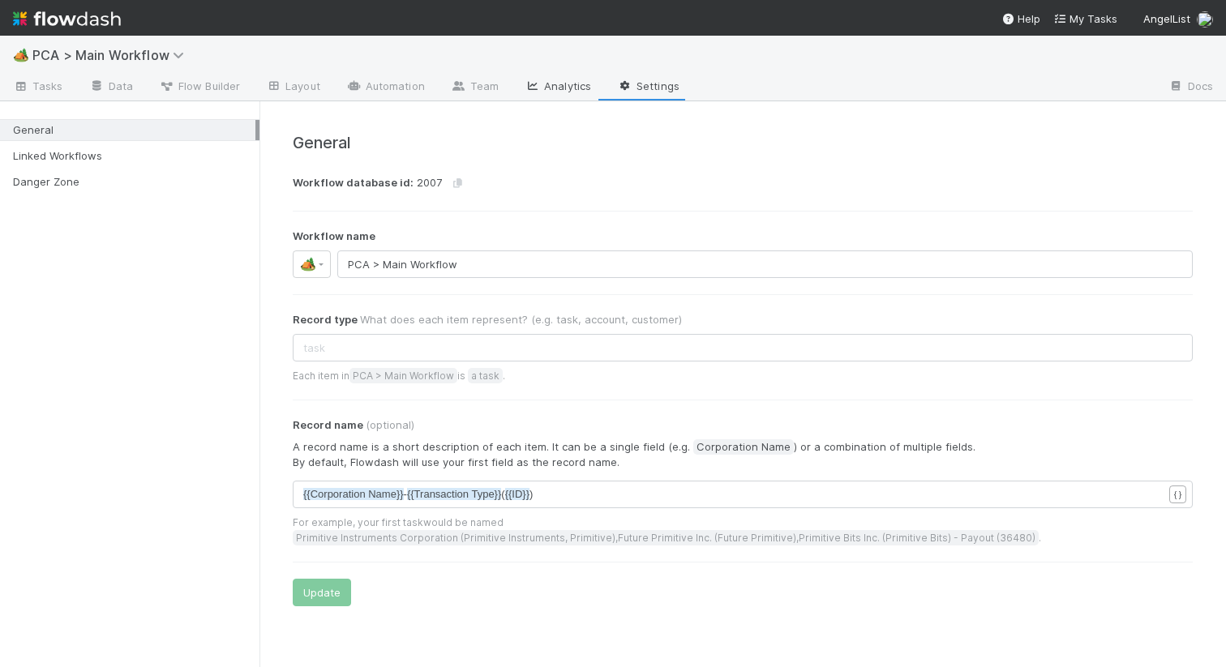
click at [550, 86] on link "Analytics" at bounding box center [557, 88] width 92 height 26
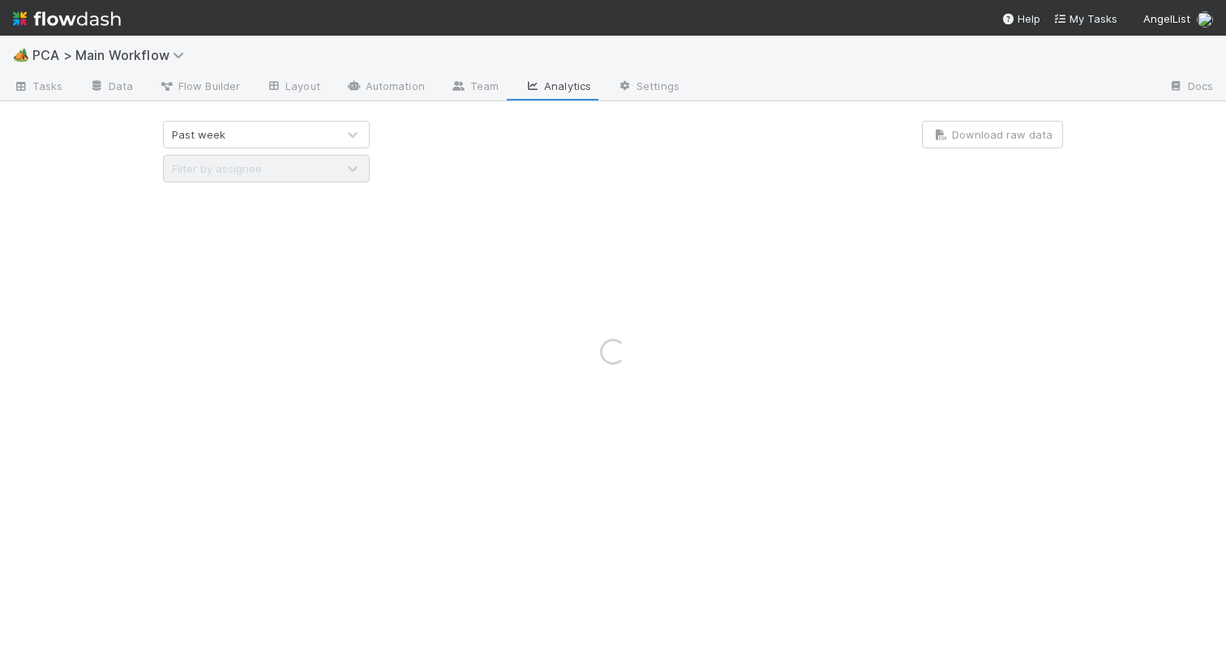
click at [458, 83] on div "Loading..." at bounding box center [613, 351] width 1226 height 631
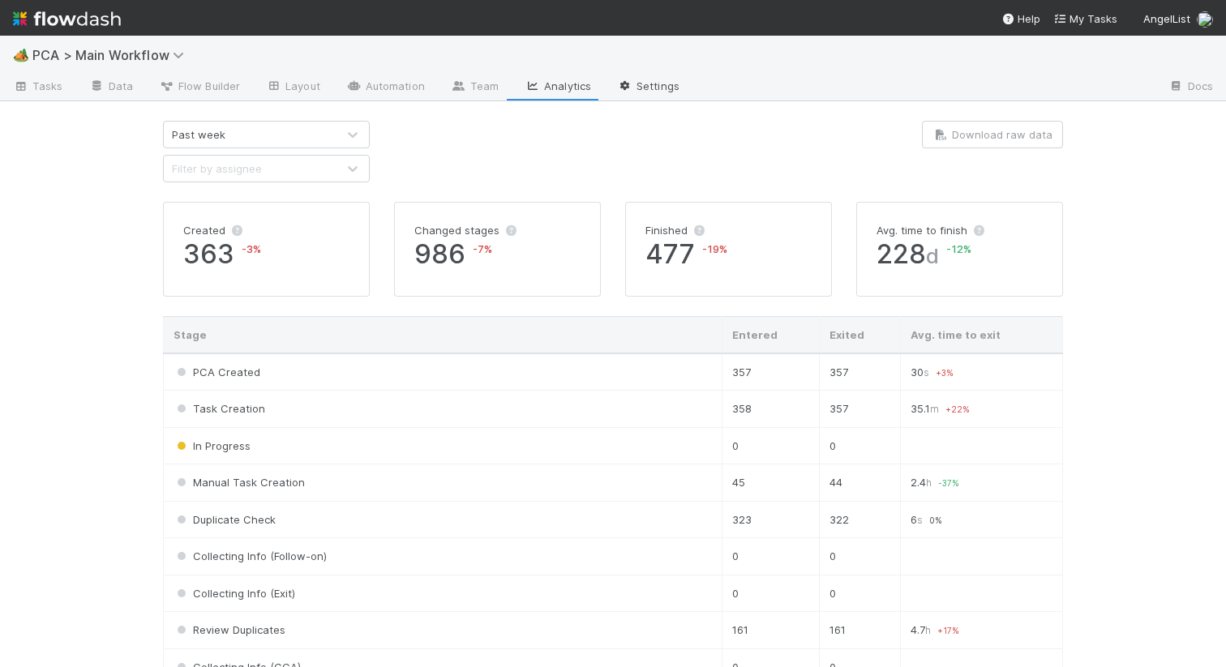
click at [648, 77] on link "Settings" at bounding box center [648, 88] width 88 height 26
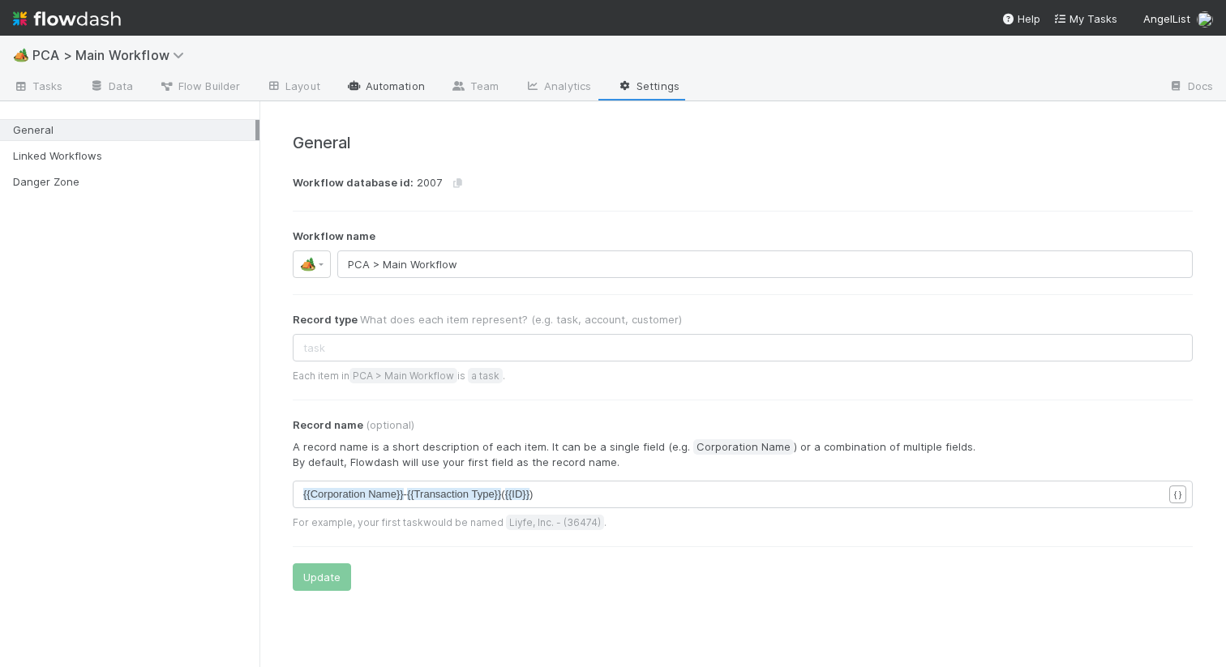
click at [375, 90] on link "Automation" at bounding box center [385, 88] width 105 height 26
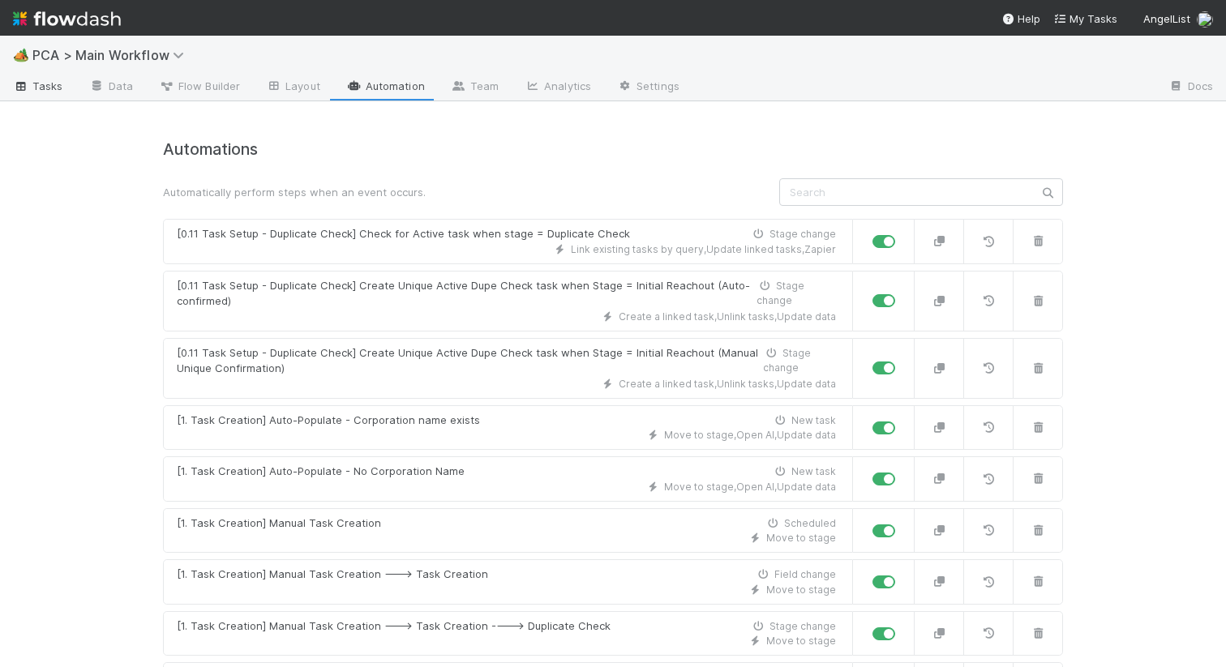
click at [47, 90] on span "Tasks" at bounding box center [38, 86] width 50 height 16
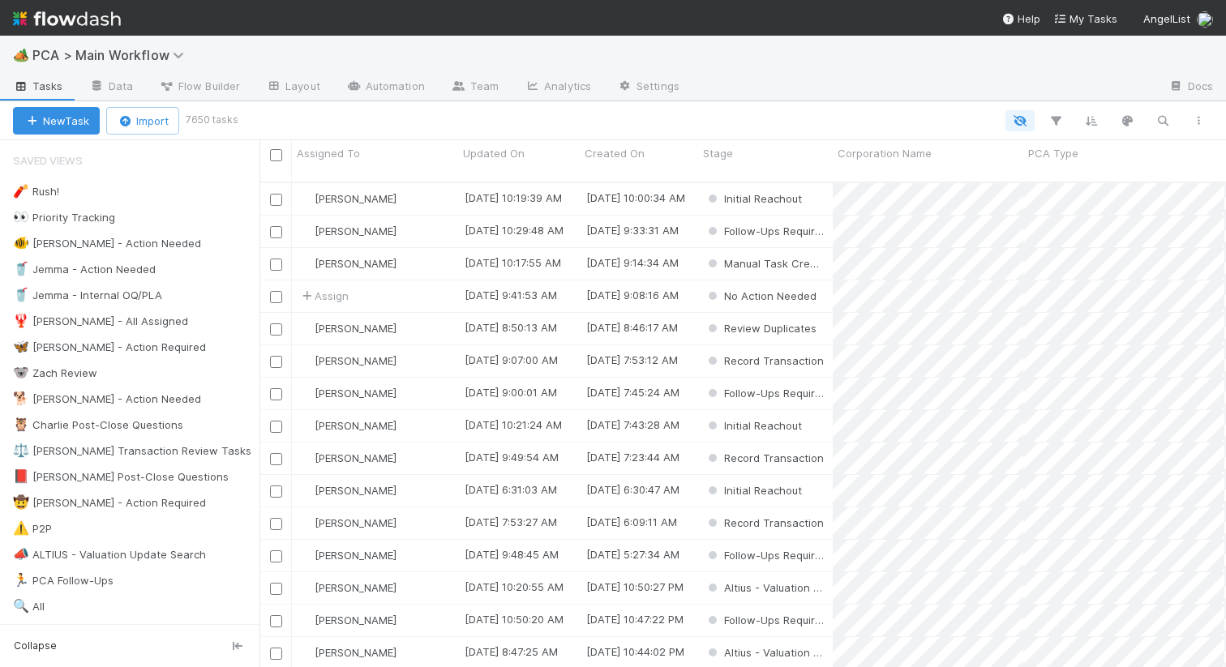
scroll to position [498, 966]
click at [139, 350] on div "🦋 Nathalie - Action Required" at bounding box center [109, 347] width 193 height 20
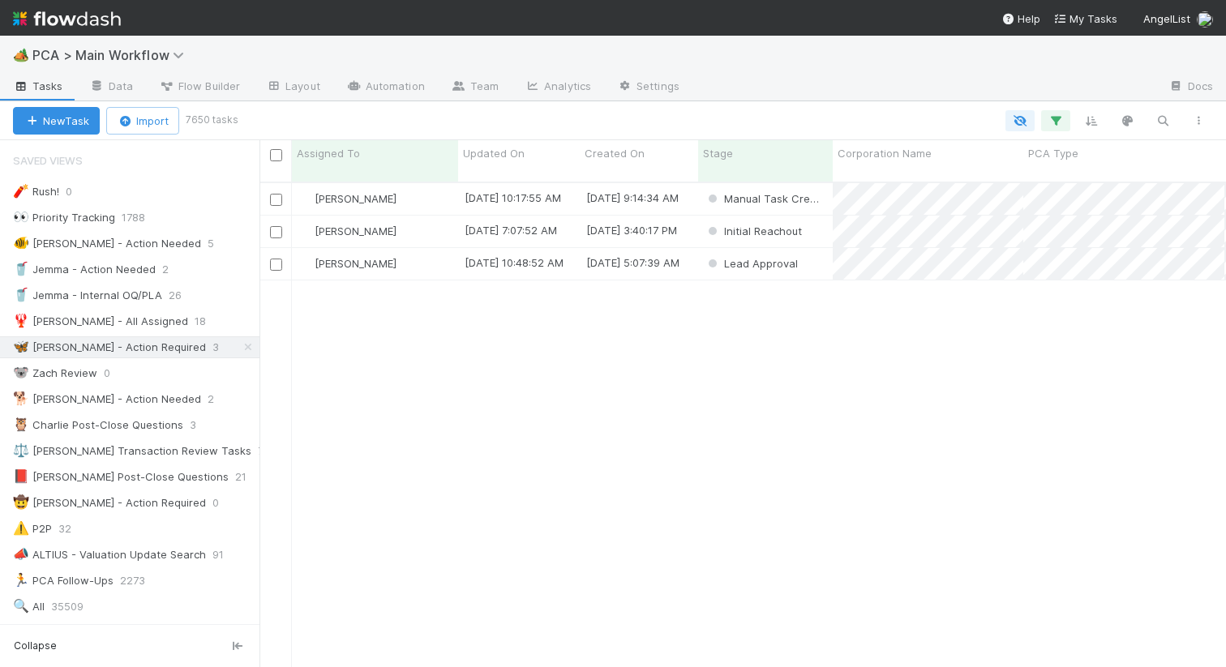
scroll to position [498, 966]
click at [443, 254] on div "Nathalie Gualito" at bounding box center [375, 264] width 166 height 32
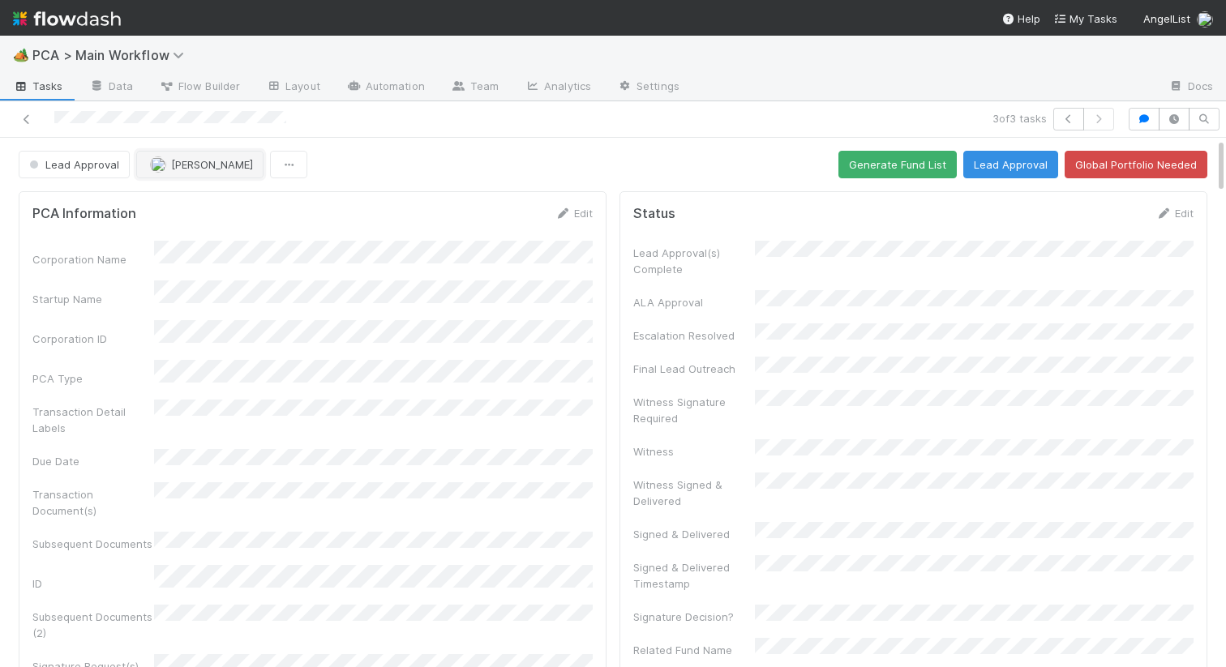
click at [217, 172] on button "[PERSON_NAME]" at bounding box center [199, 165] width 127 height 28
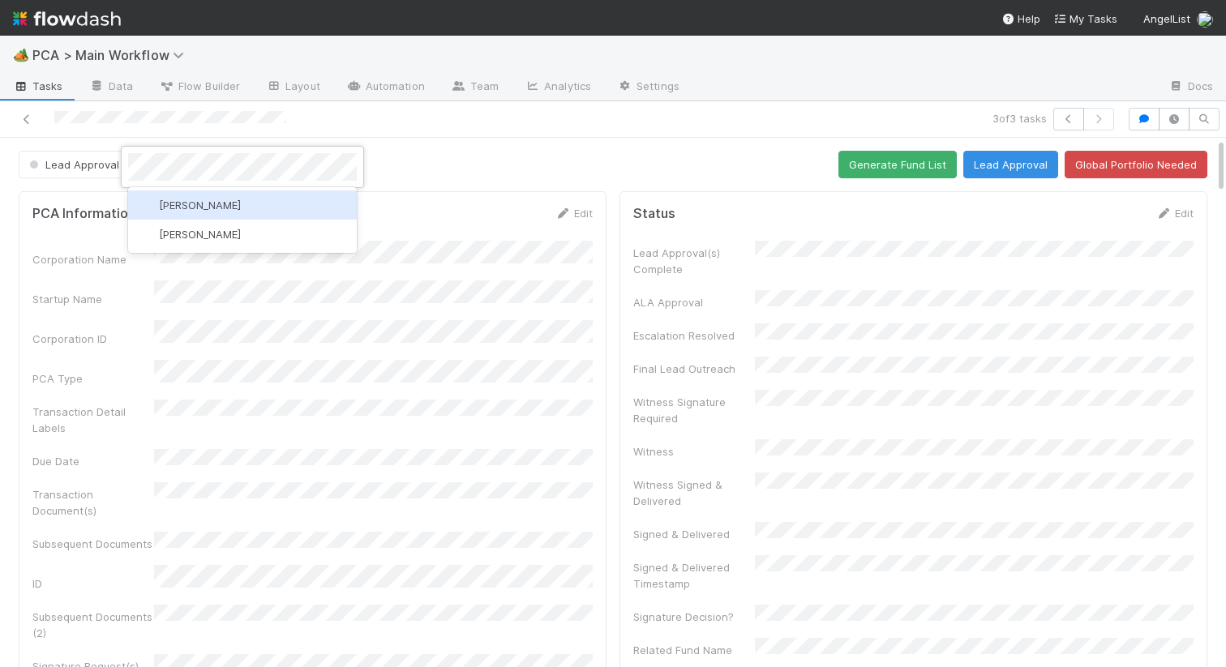
click at [203, 204] on span "Chris DelBianco" at bounding box center [200, 205] width 82 height 13
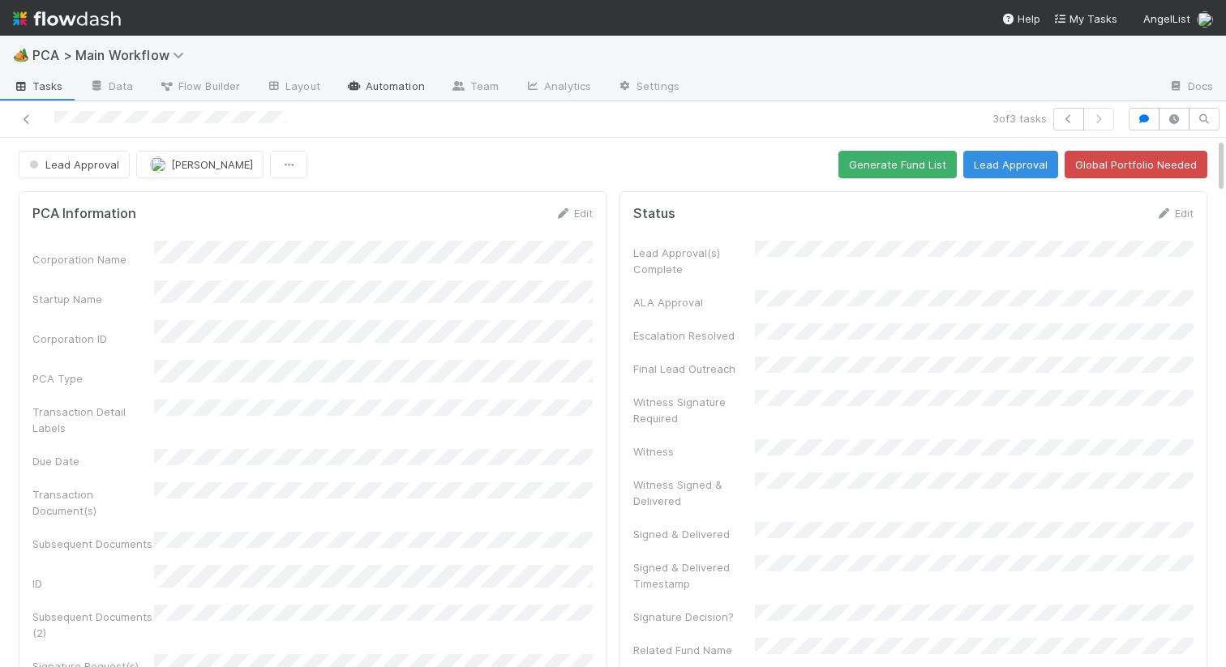
click at [393, 91] on link "Automation" at bounding box center [385, 88] width 105 height 26
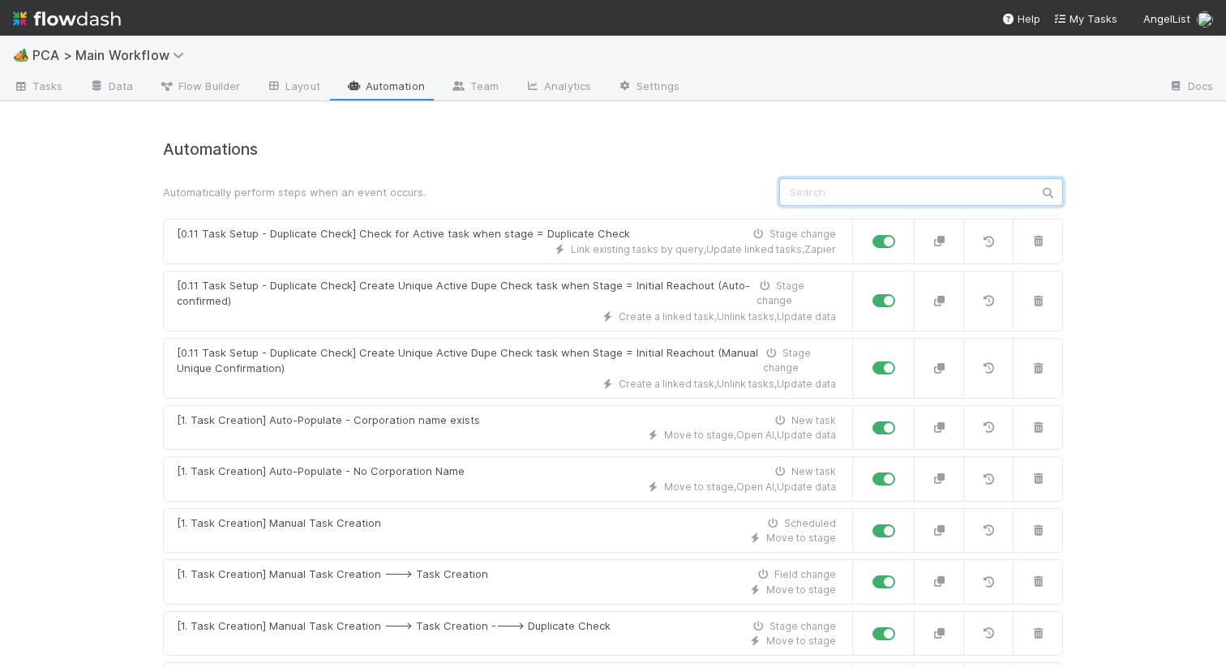
click at [814, 203] on input "text" at bounding box center [921, 192] width 284 height 28
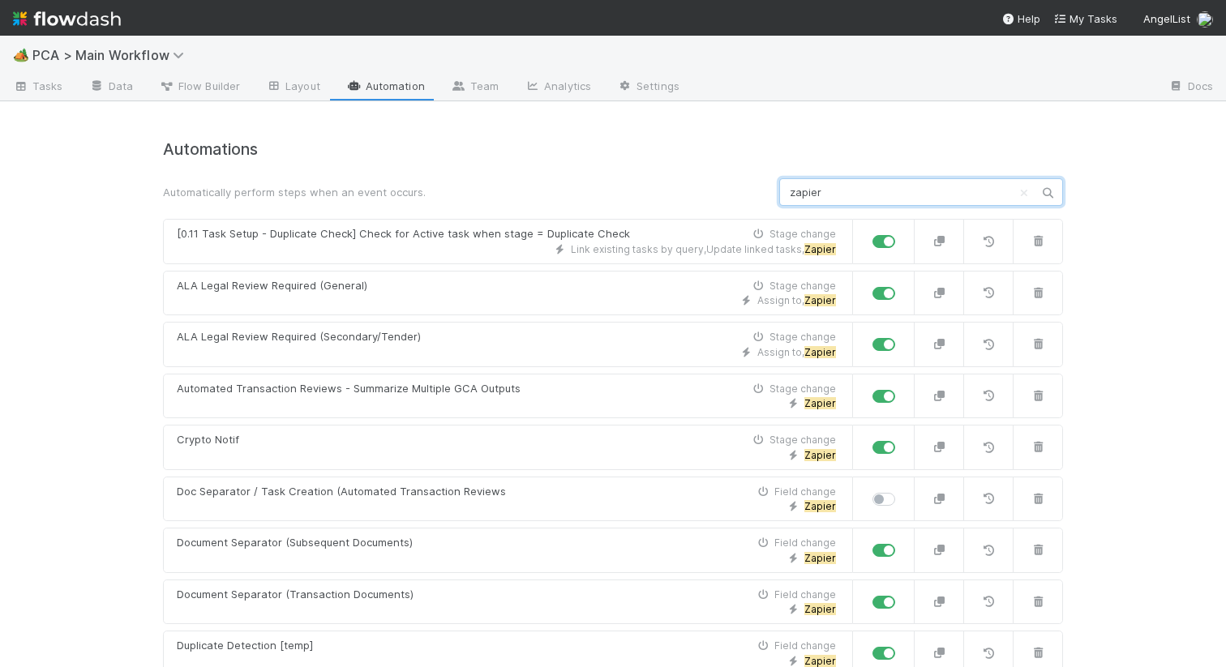
type input "zapier"
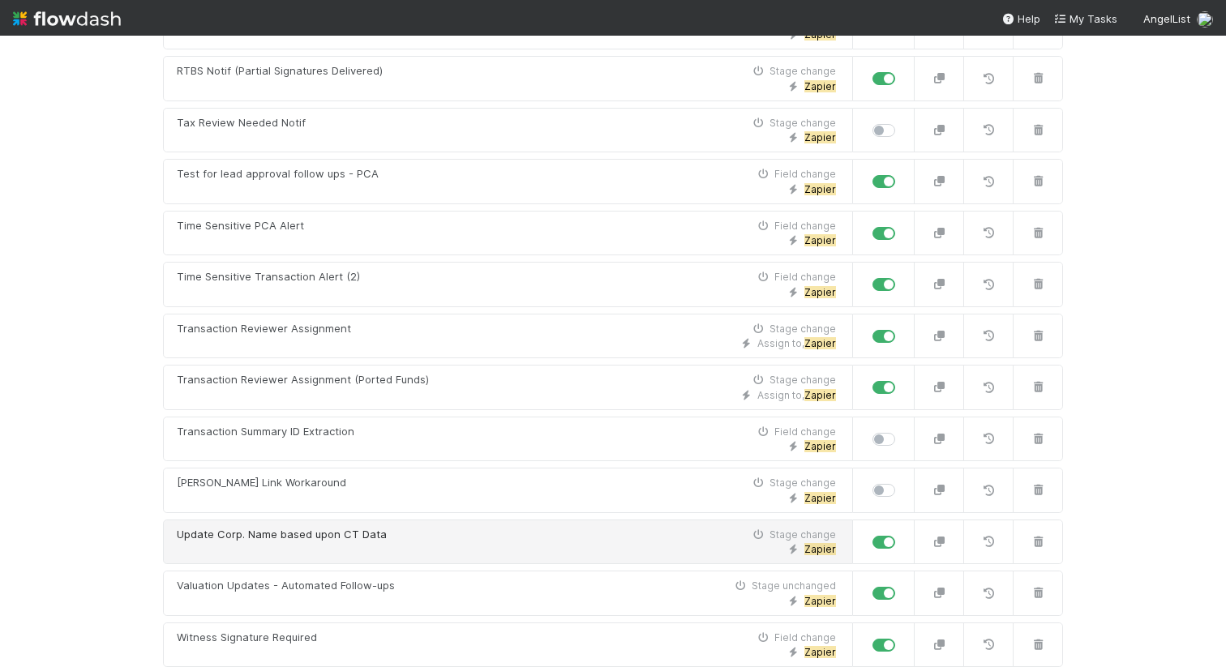
scroll to position [1651, 0]
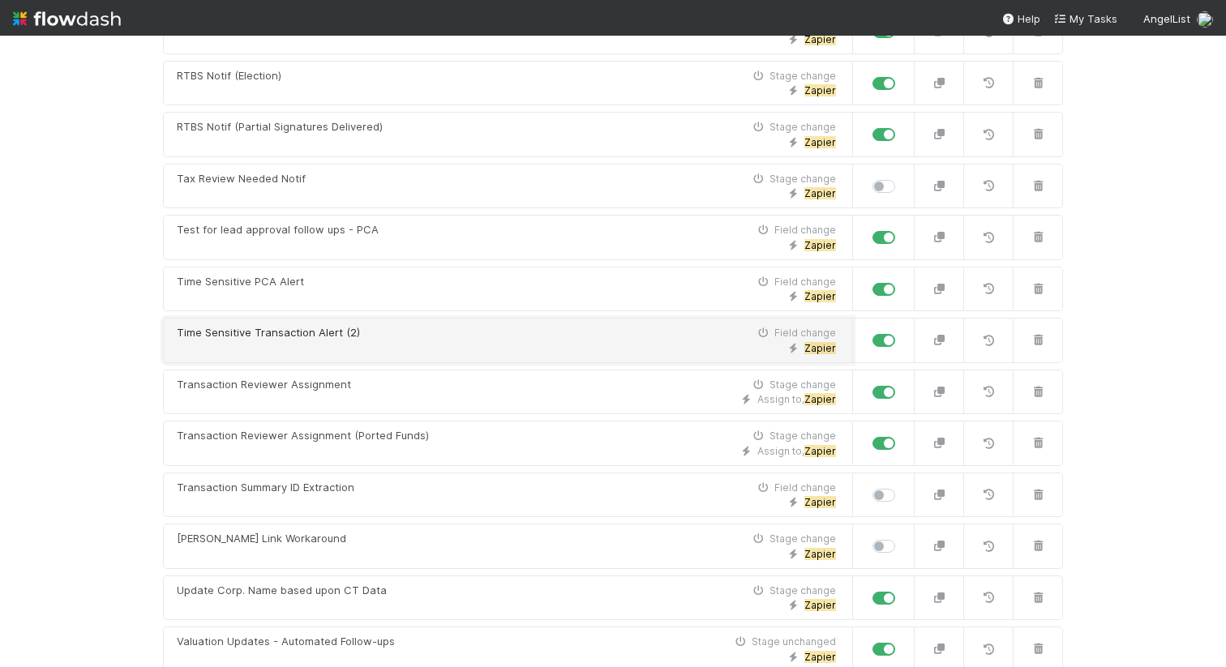
click at [583, 344] on div "Zapier" at bounding box center [506, 348] width 659 height 15
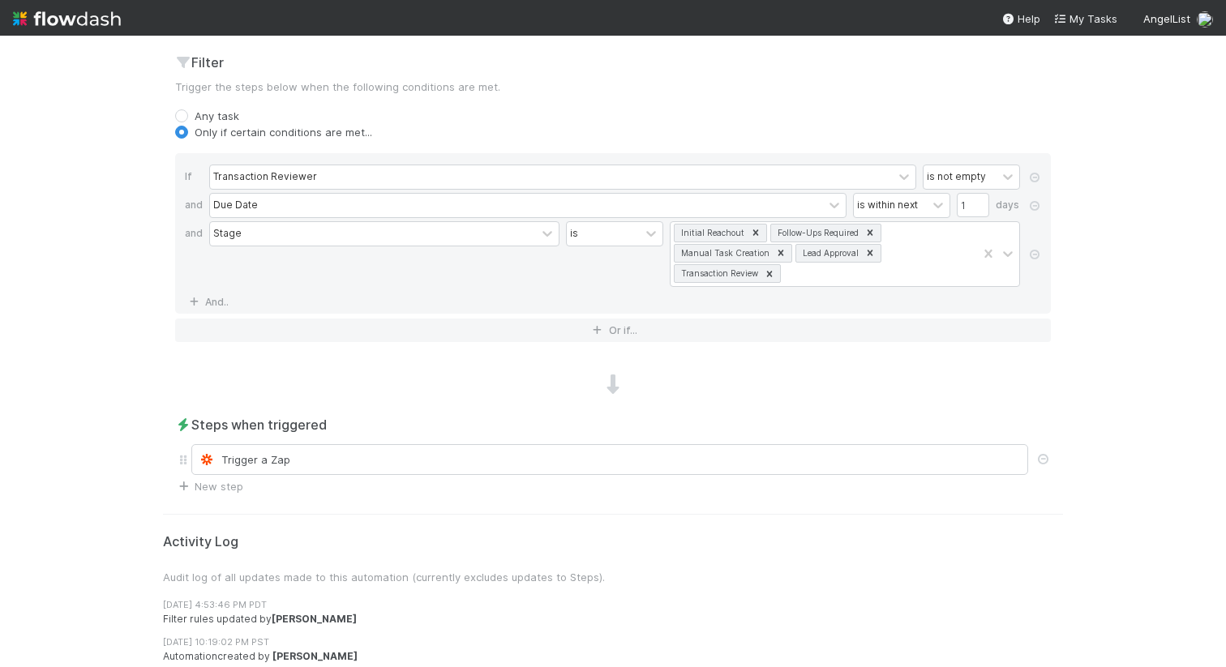
scroll to position [614, 0]
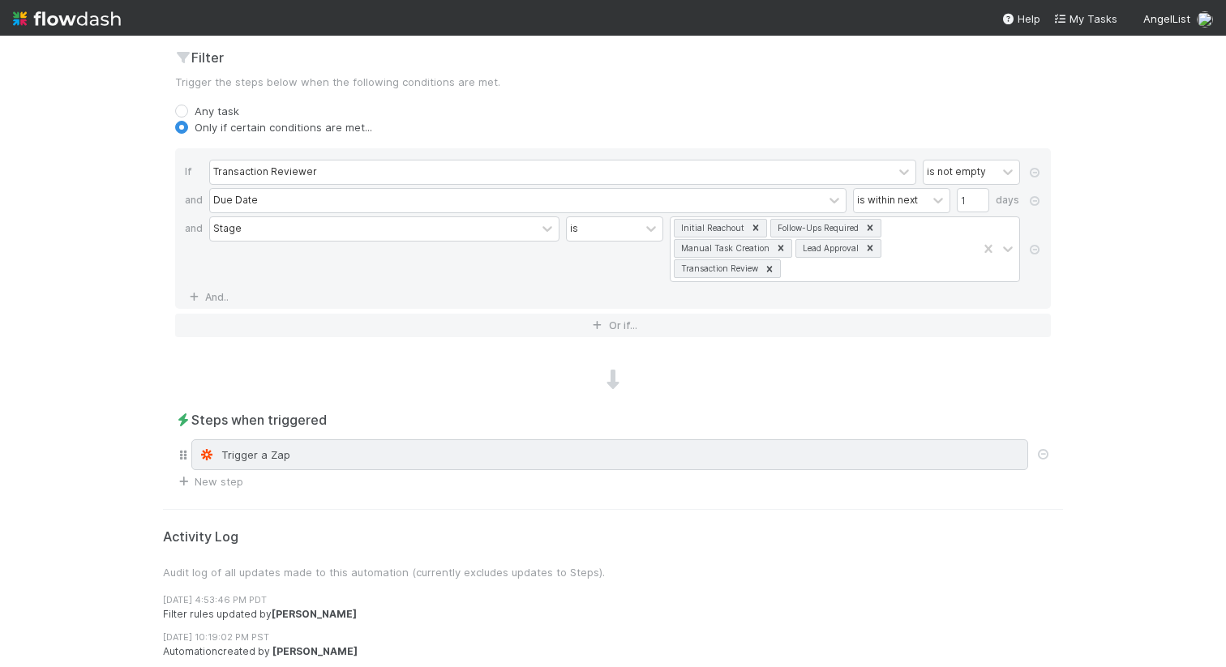
click at [305, 456] on div "Trigger a Zap" at bounding box center [610, 455] width 822 height 16
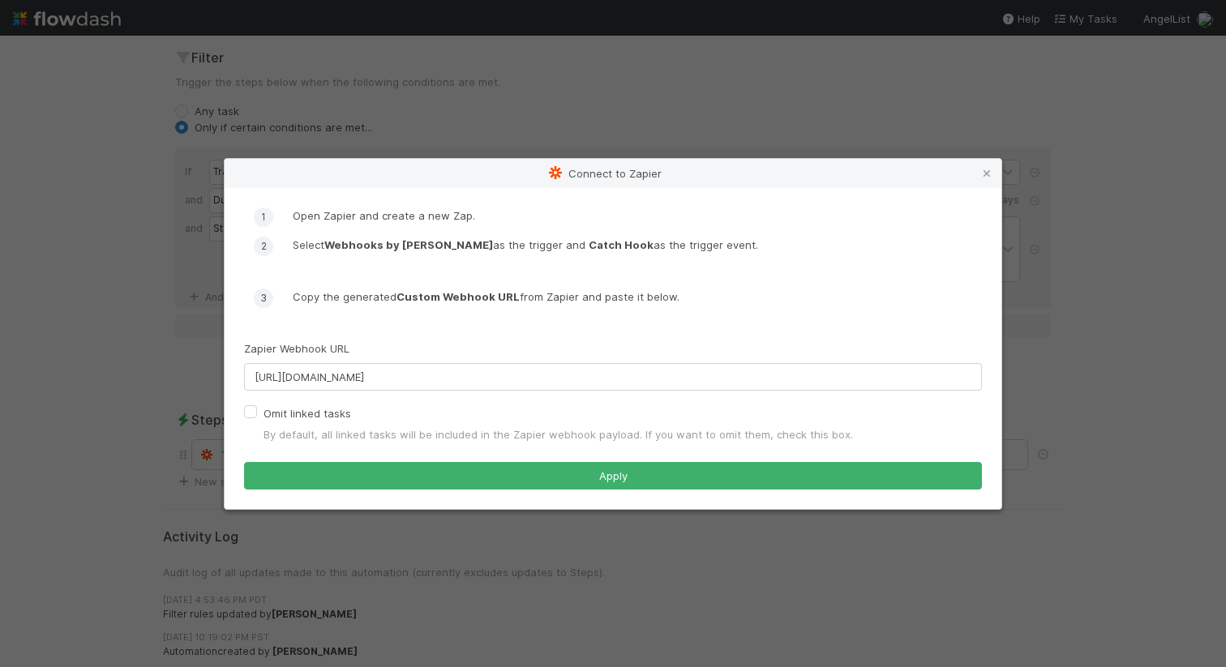
scroll to position [0, 0]
click at [985, 169] on icon at bounding box center [986, 174] width 16 height 11
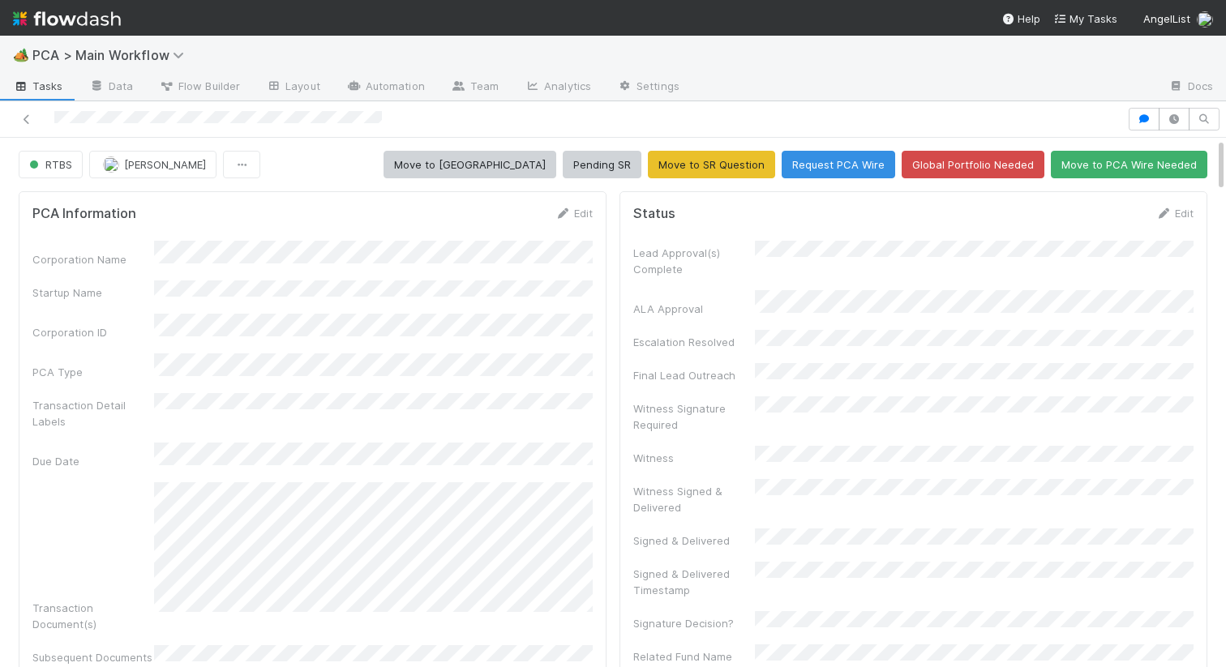
click at [939, 74] on div "🏕️ PCA > Main Workflow" at bounding box center [613, 55] width 1226 height 39
click at [1173, 213] on link "Edit" at bounding box center [1174, 213] width 38 height 13
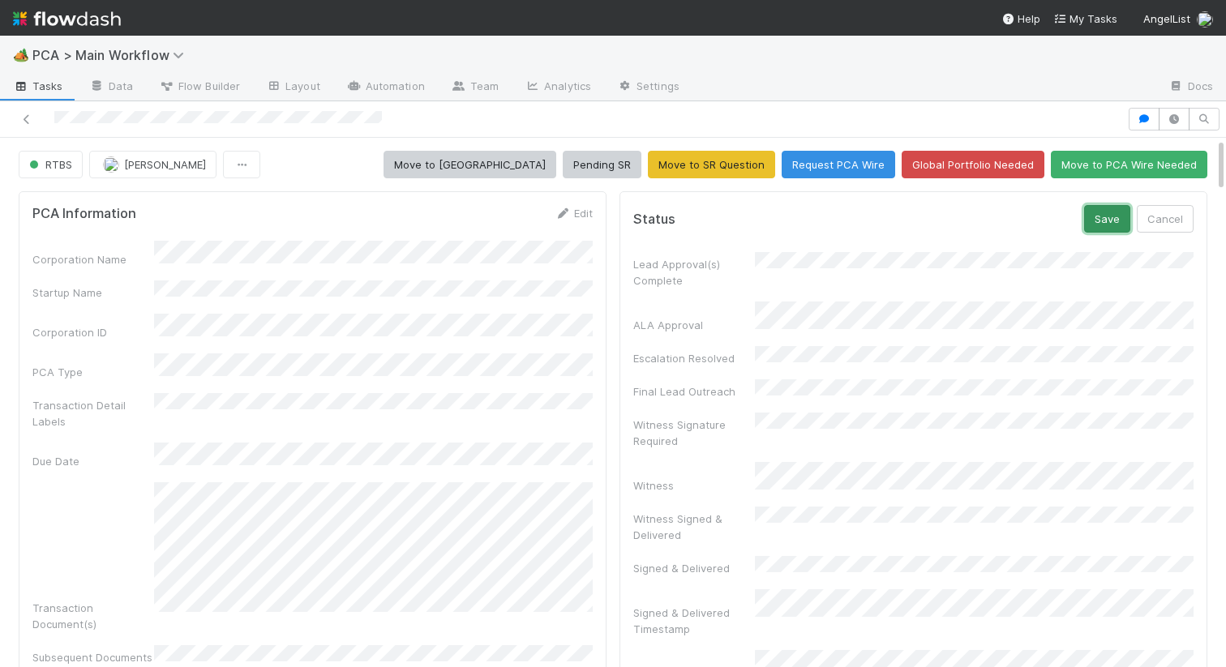
click at [1109, 219] on button "Save" at bounding box center [1107, 219] width 46 height 28
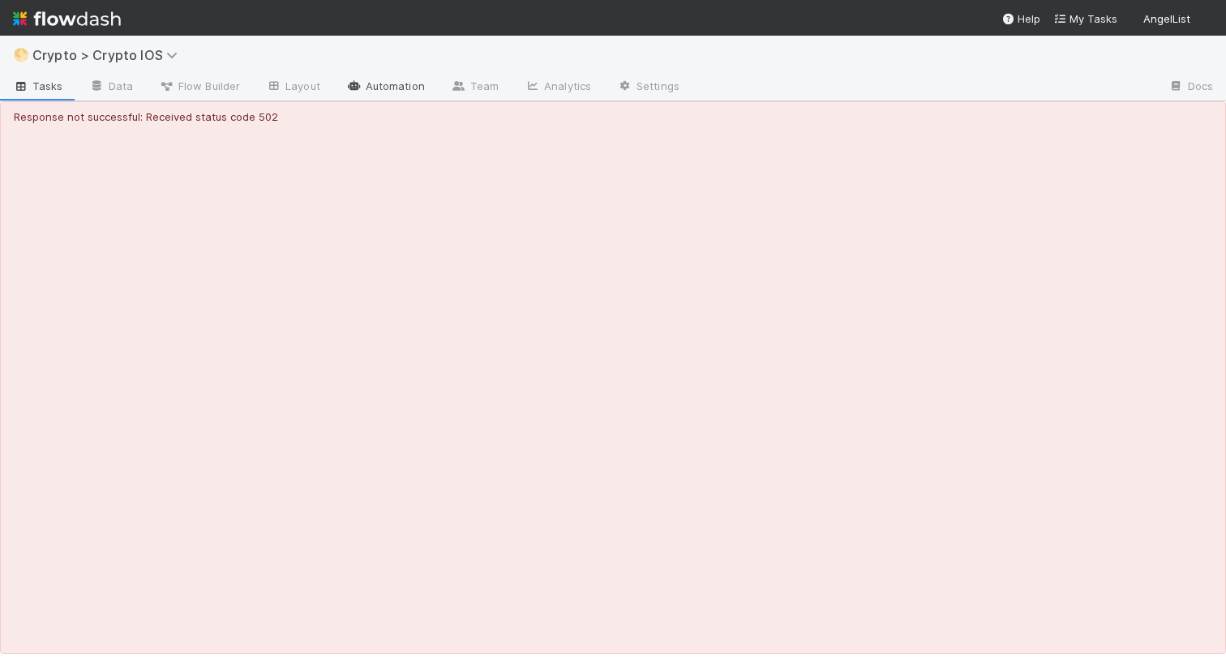
click at [373, 89] on link "Automation" at bounding box center [385, 88] width 105 height 26
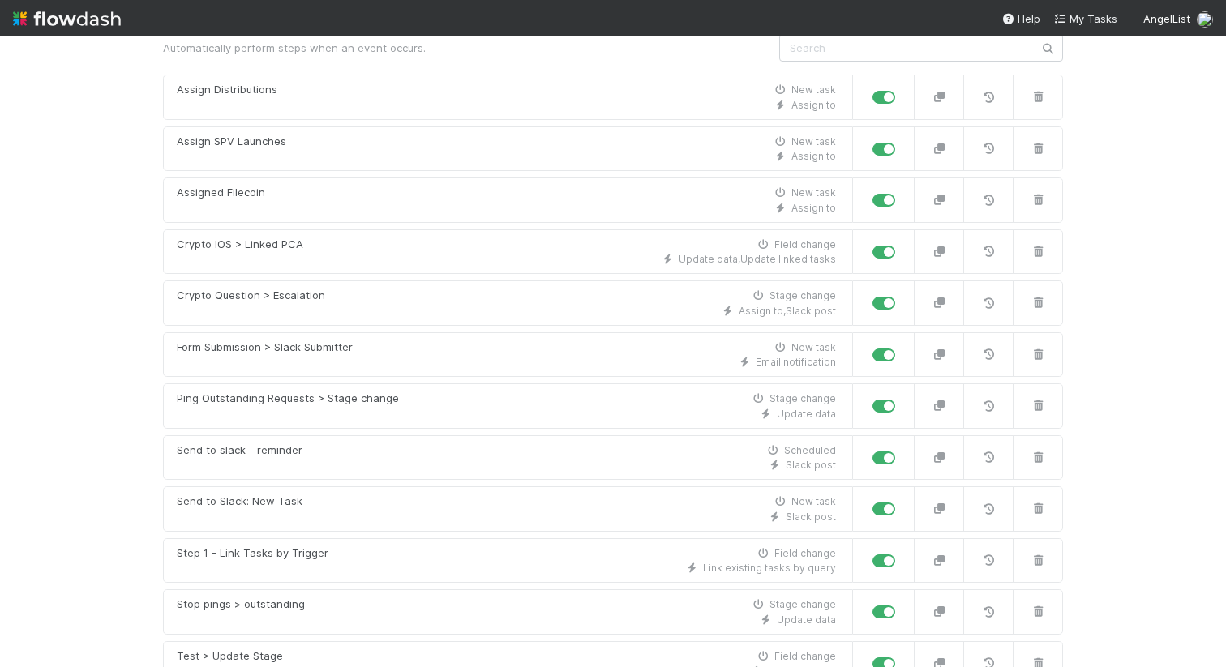
scroll to position [237, 0]
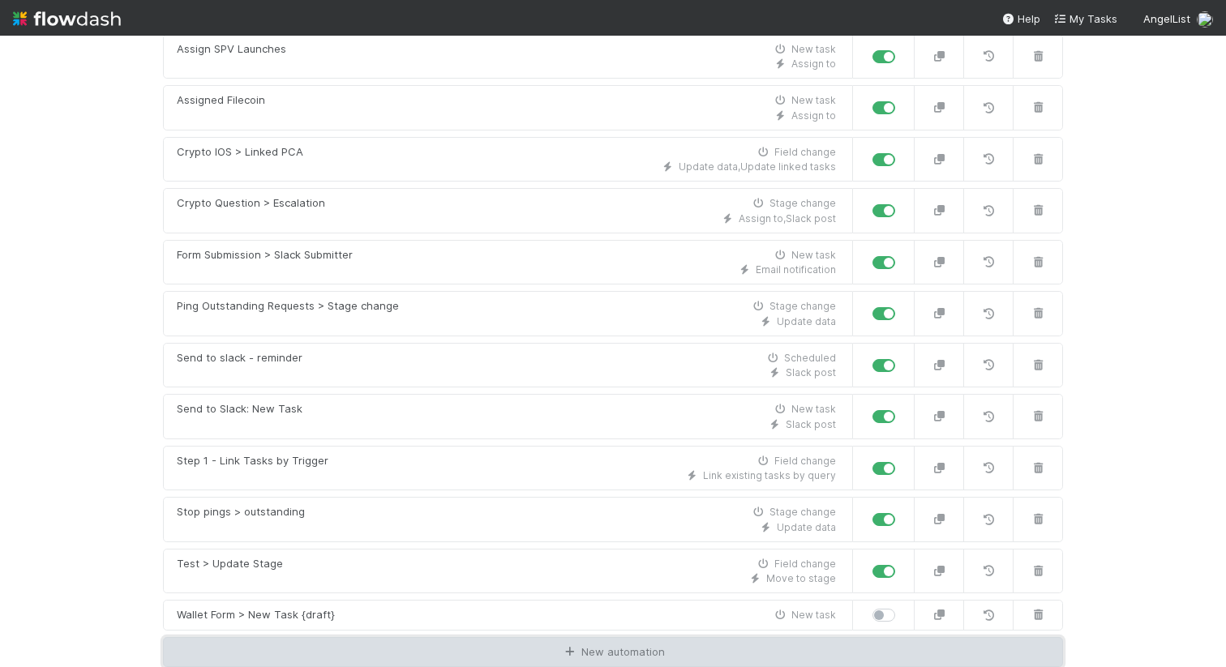
click at [444, 657] on link "New automation" at bounding box center [613, 652] width 900 height 31
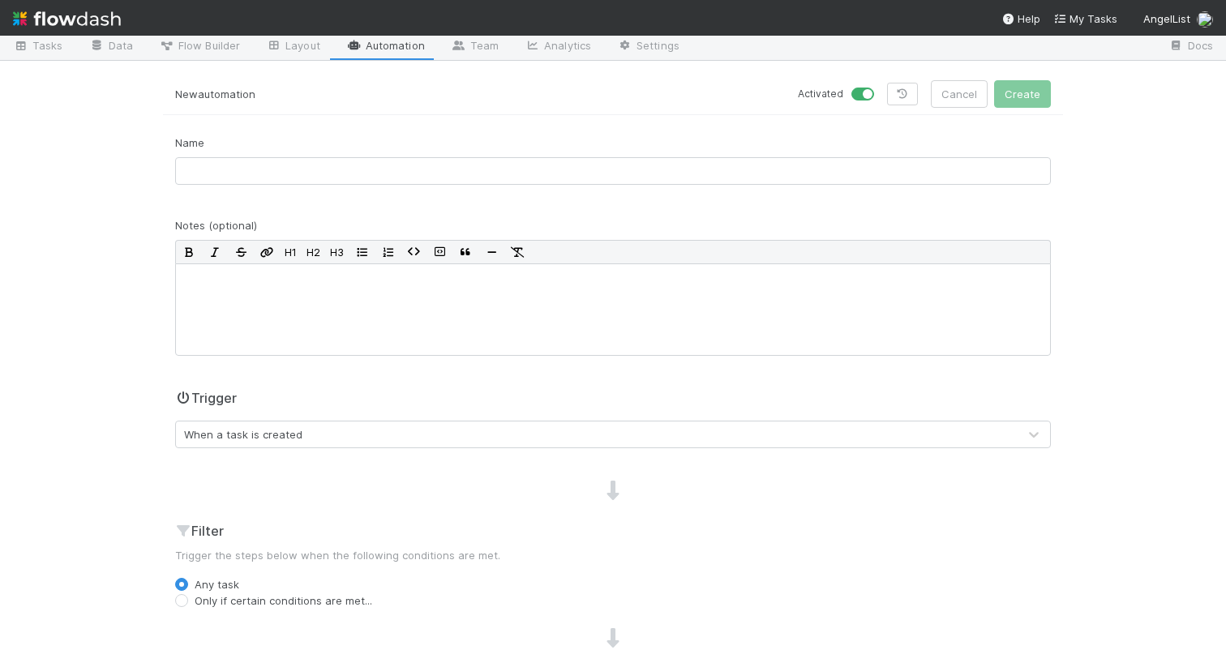
scroll to position [1, 0]
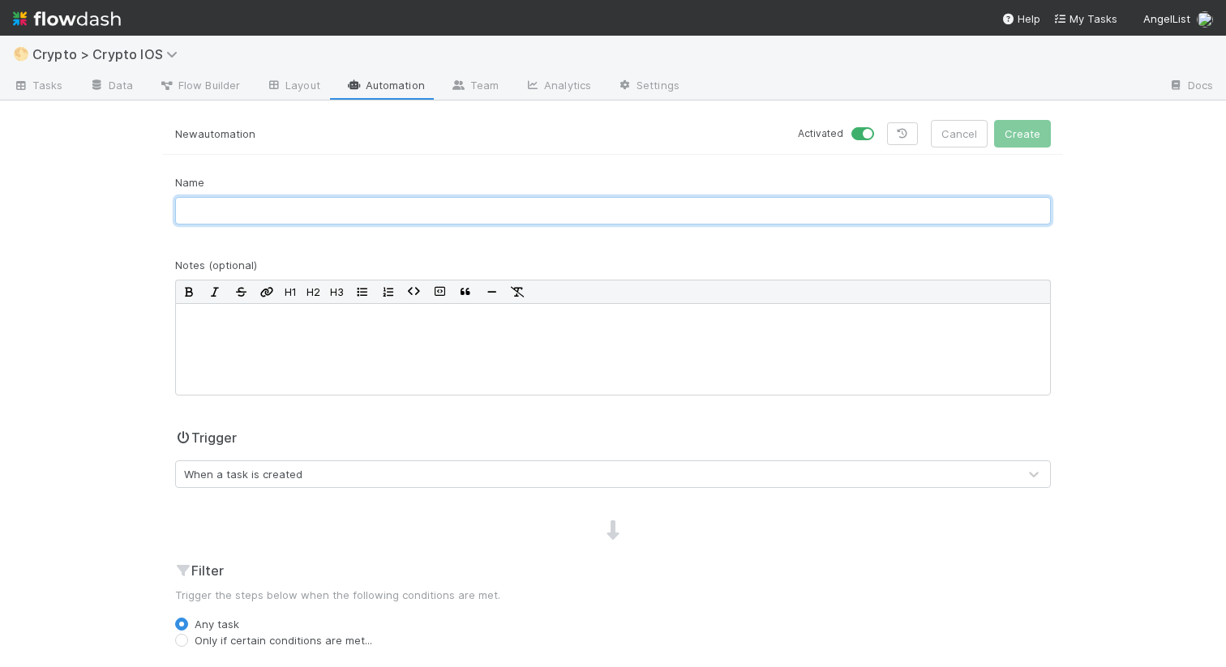
click at [320, 208] on input "text" at bounding box center [612, 211] width 875 height 28
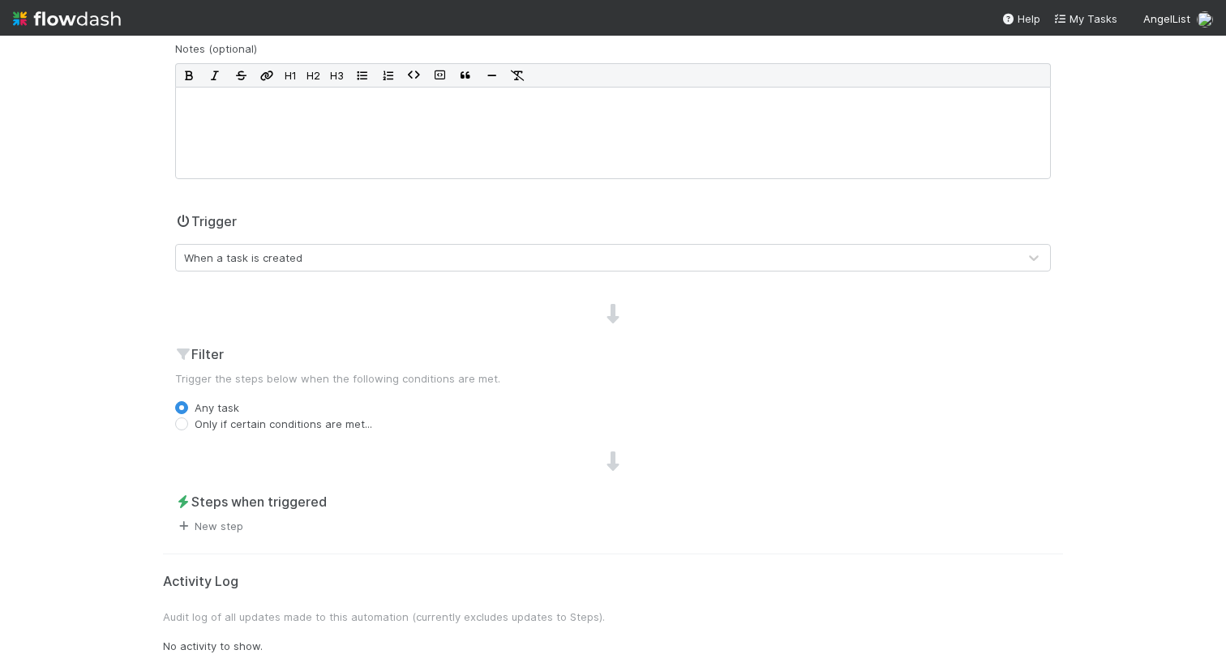
type input "Crypto data tracking"
click at [237, 527] on link "New step" at bounding box center [209, 526] width 68 height 13
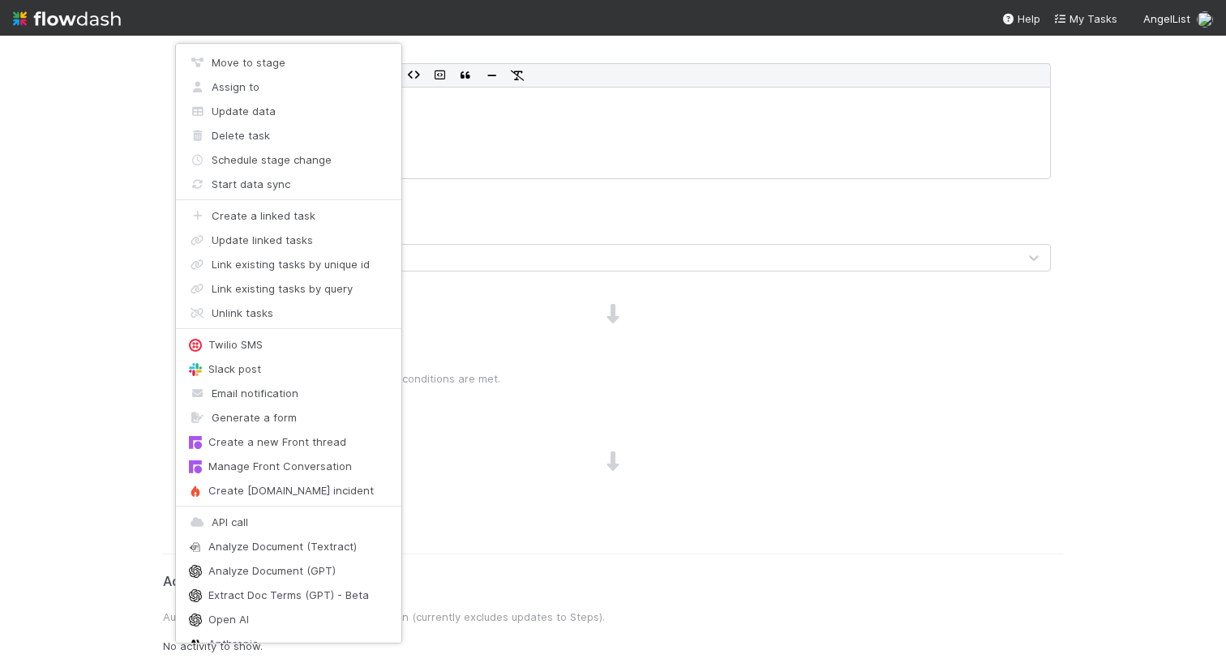
click at [496, 429] on div "Move to stage Assign to Update data Delete task Schedule stage change Start dat…" at bounding box center [613, 333] width 1226 height 667
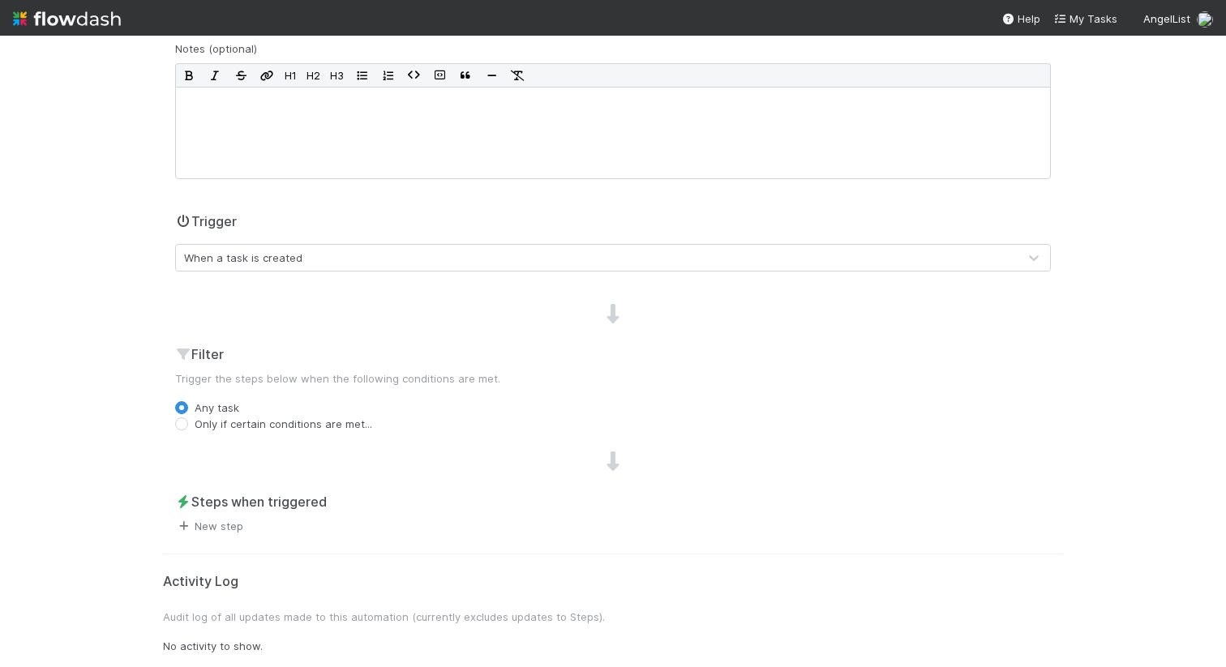
click at [219, 529] on link "New step" at bounding box center [209, 526] width 68 height 13
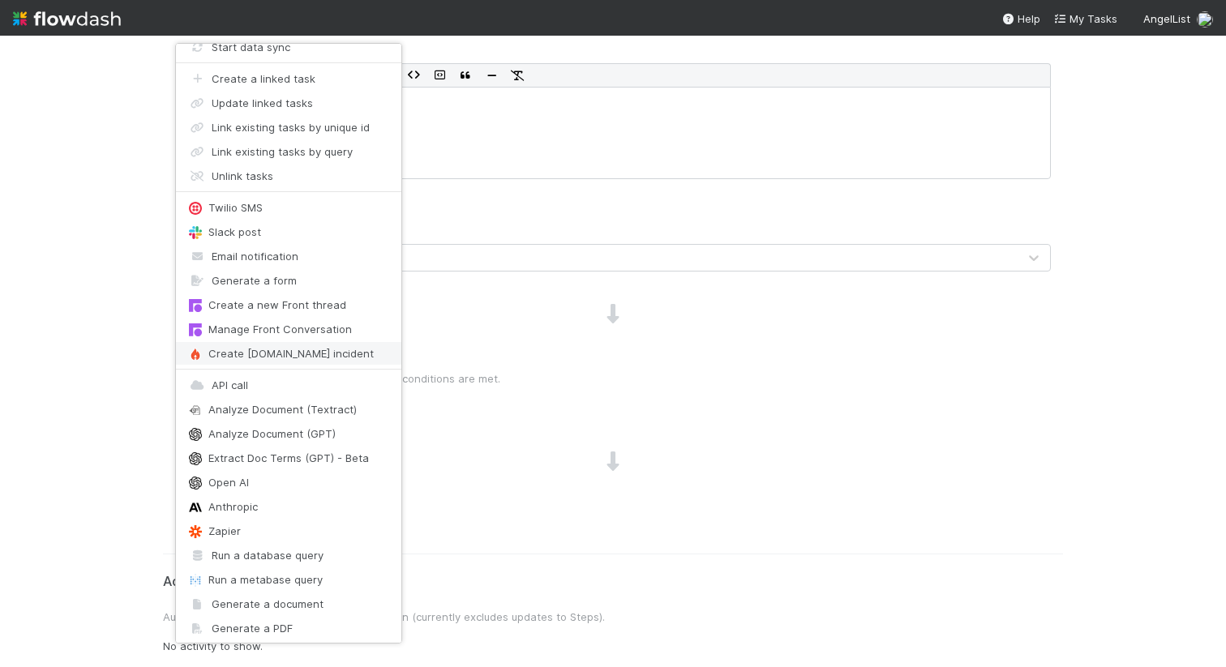
scroll to position [141, 0]
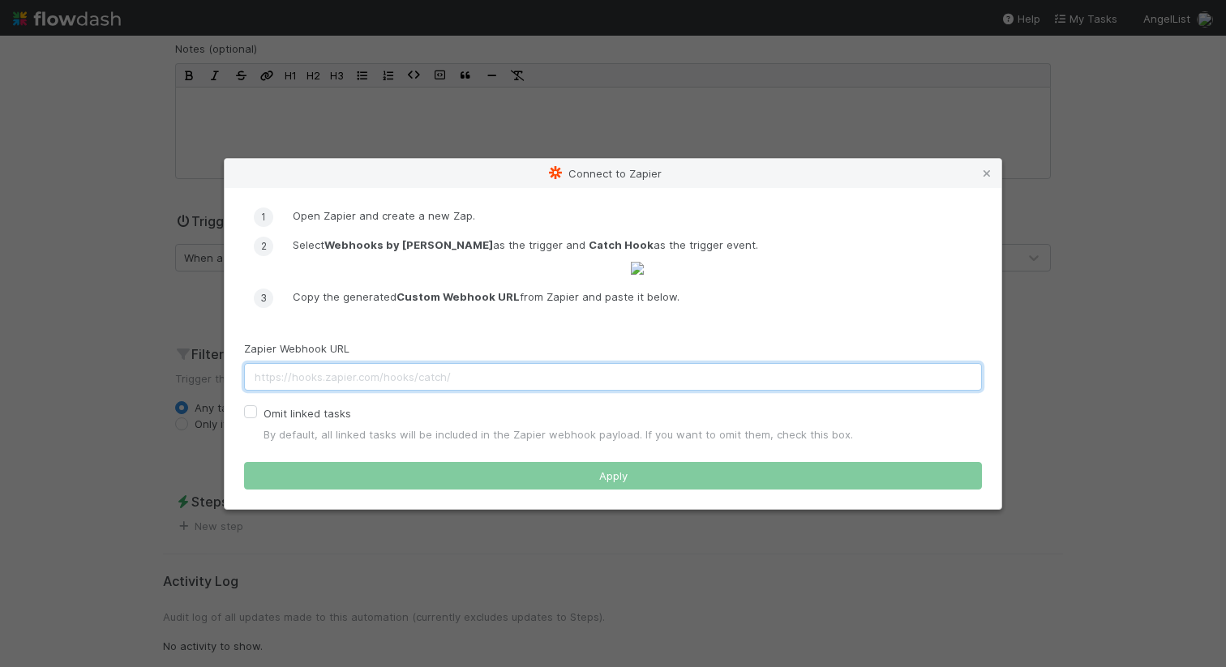
click at [339, 391] on input "text" at bounding box center [613, 377] width 738 height 28
paste input "[URL][DOMAIN_NAME]"
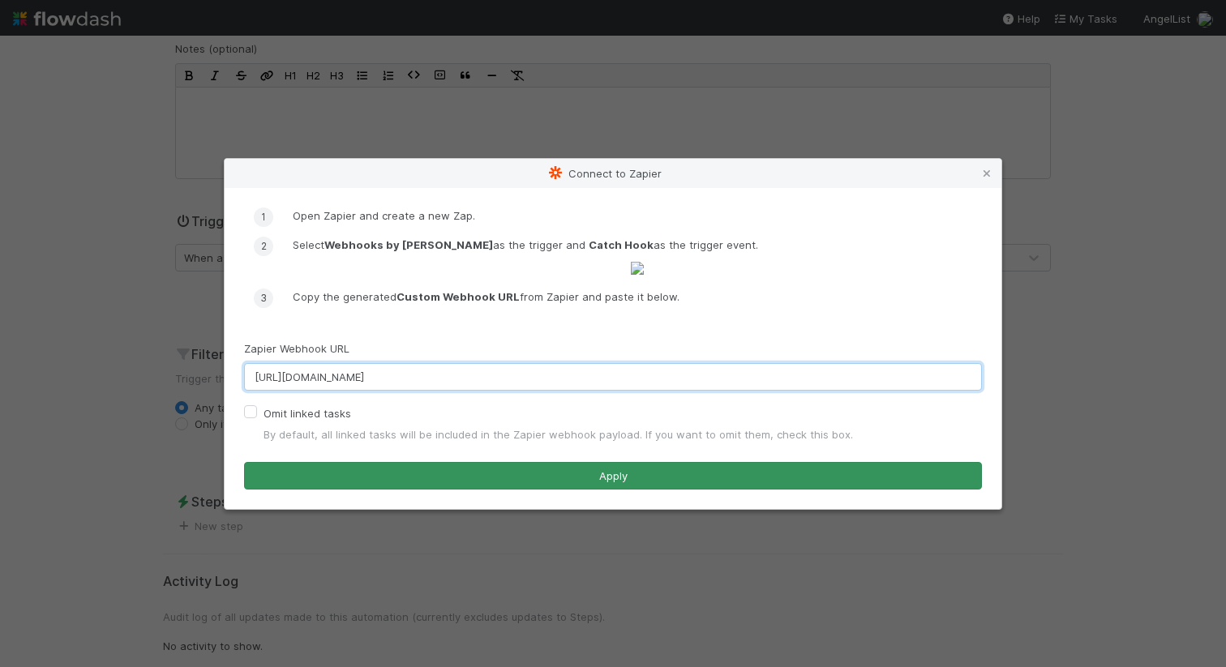
type input "https://hooks.zapier.com/hooks/catch/22425880/uhtazrx/"
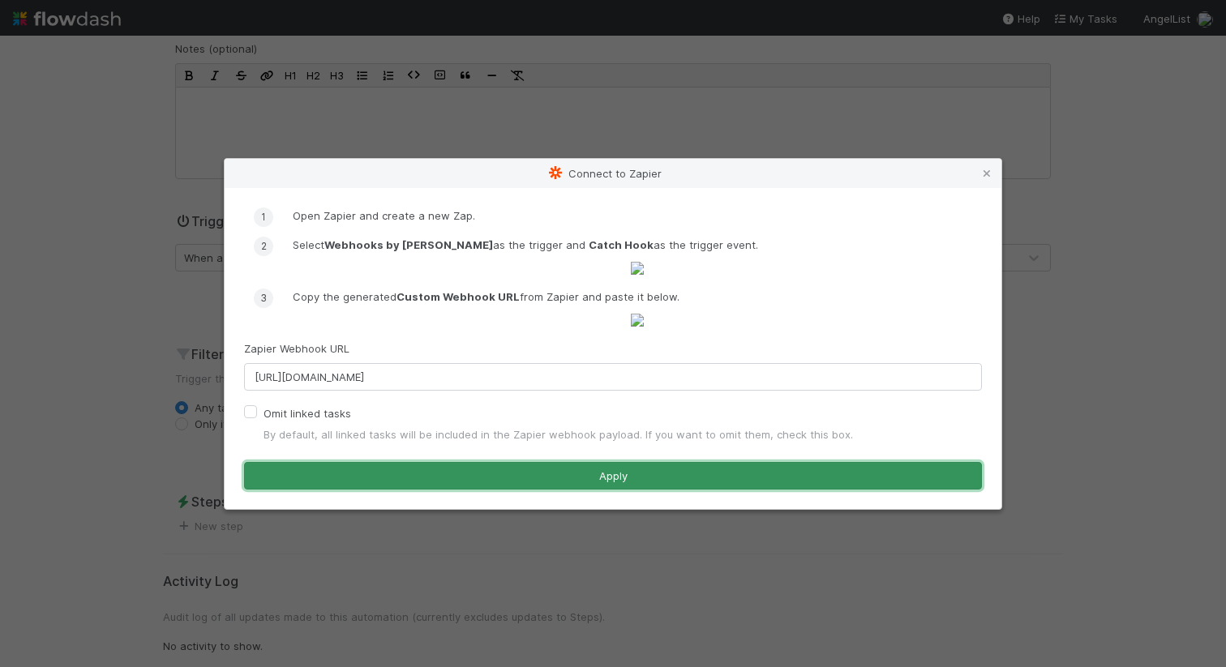
click at [455, 490] on button "Apply" at bounding box center [613, 476] width 738 height 28
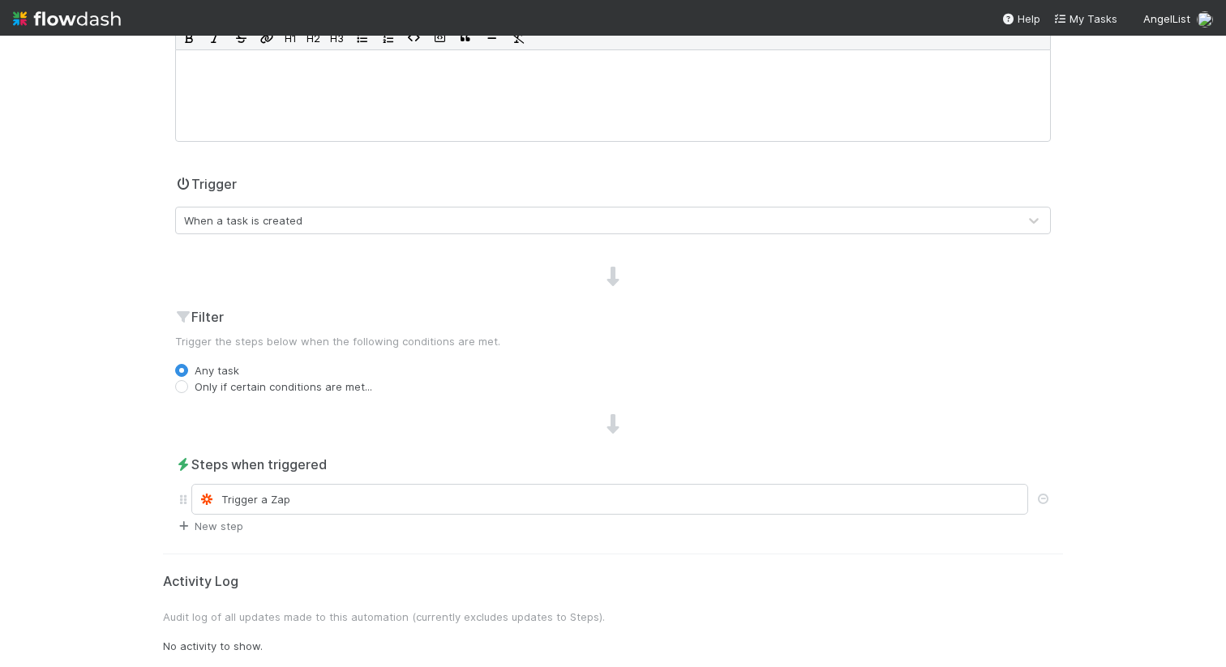
scroll to position [0, 0]
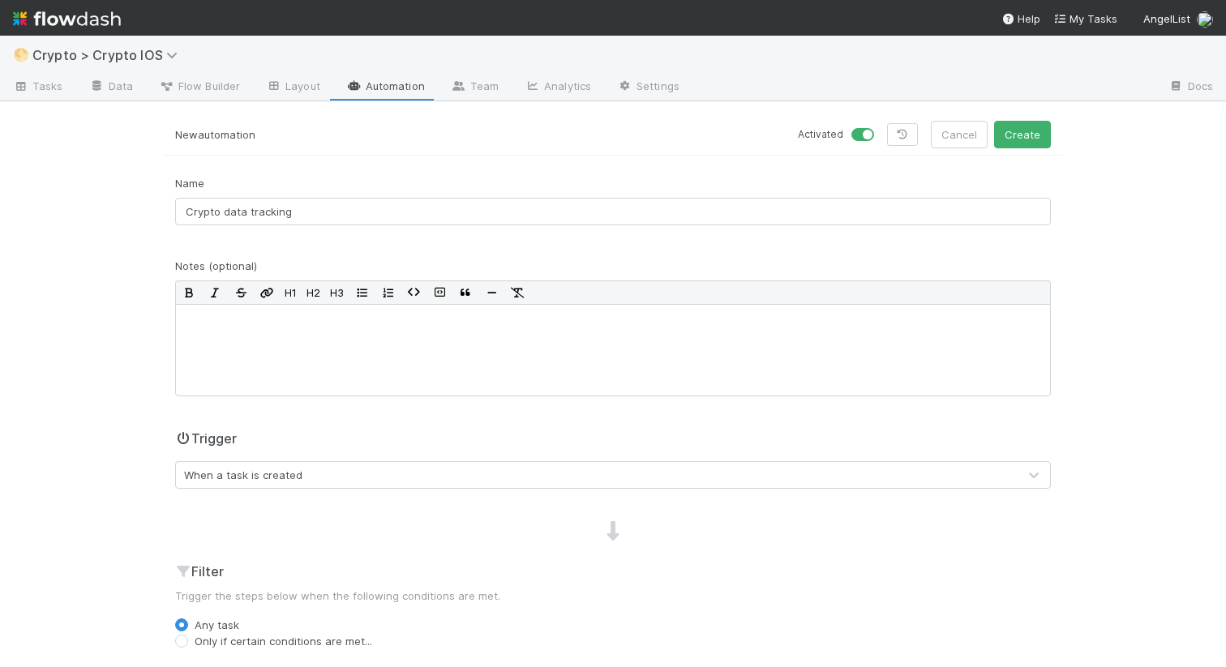
click at [880, 126] on label at bounding box center [880, 126] width 0 height 0
click at [864, 129] on input "checkbox" at bounding box center [857, 133] width 13 height 15
checkbox input "false"
click at [1020, 134] on button "Create" at bounding box center [1022, 135] width 57 height 28
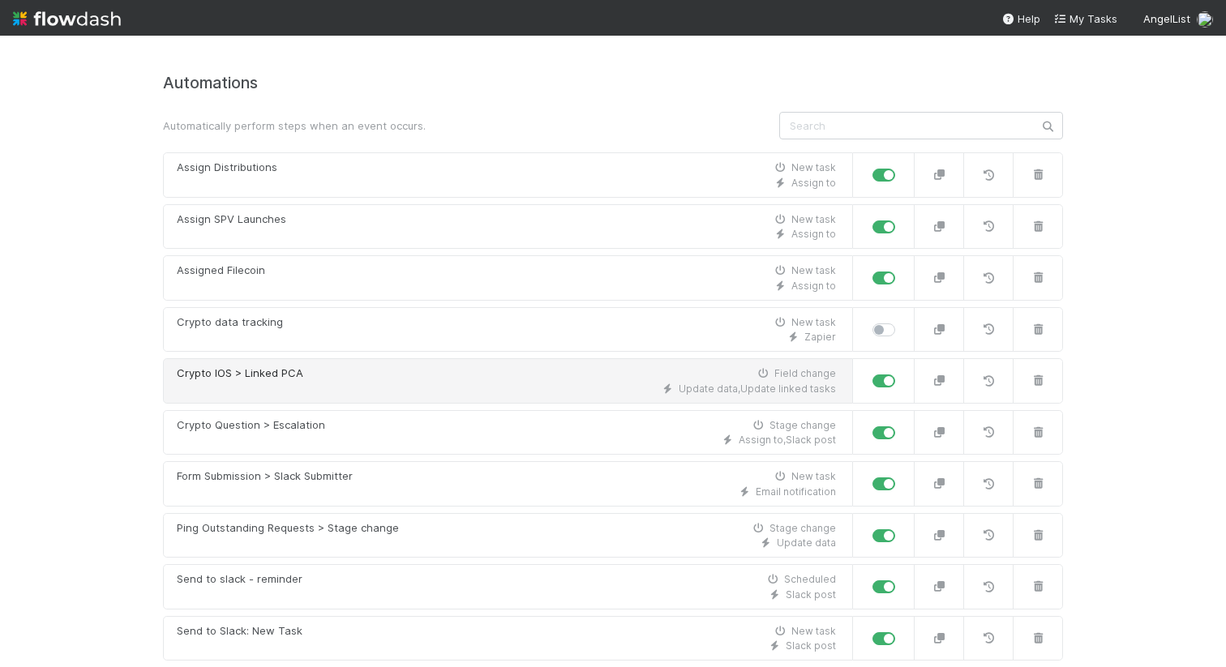
scroll to position [63, 0]
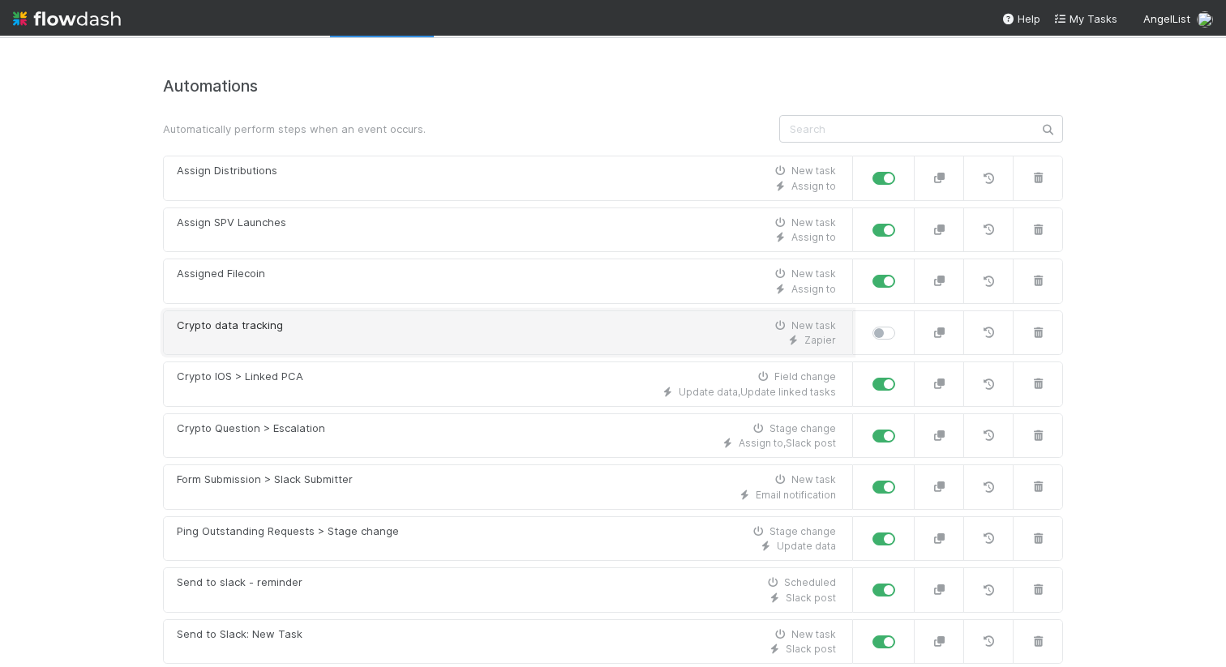
click at [278, 336] on div "Zapier" at bounding box center [506, 340] width 659 height 15
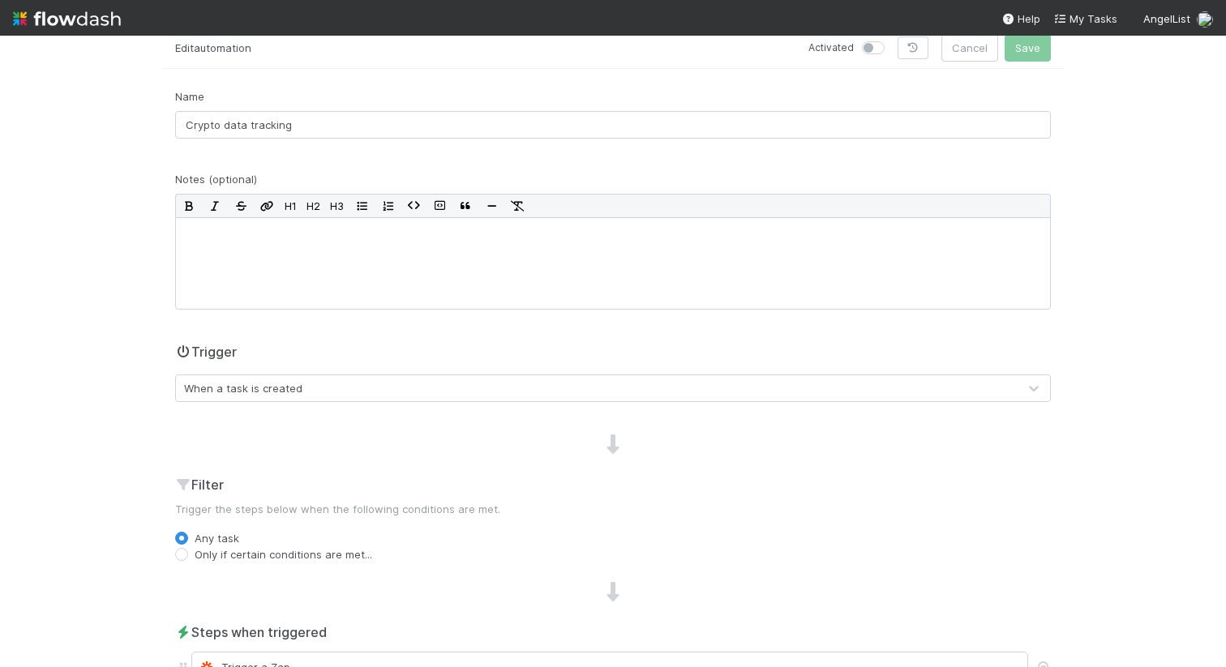
scroll to position [263, 0]
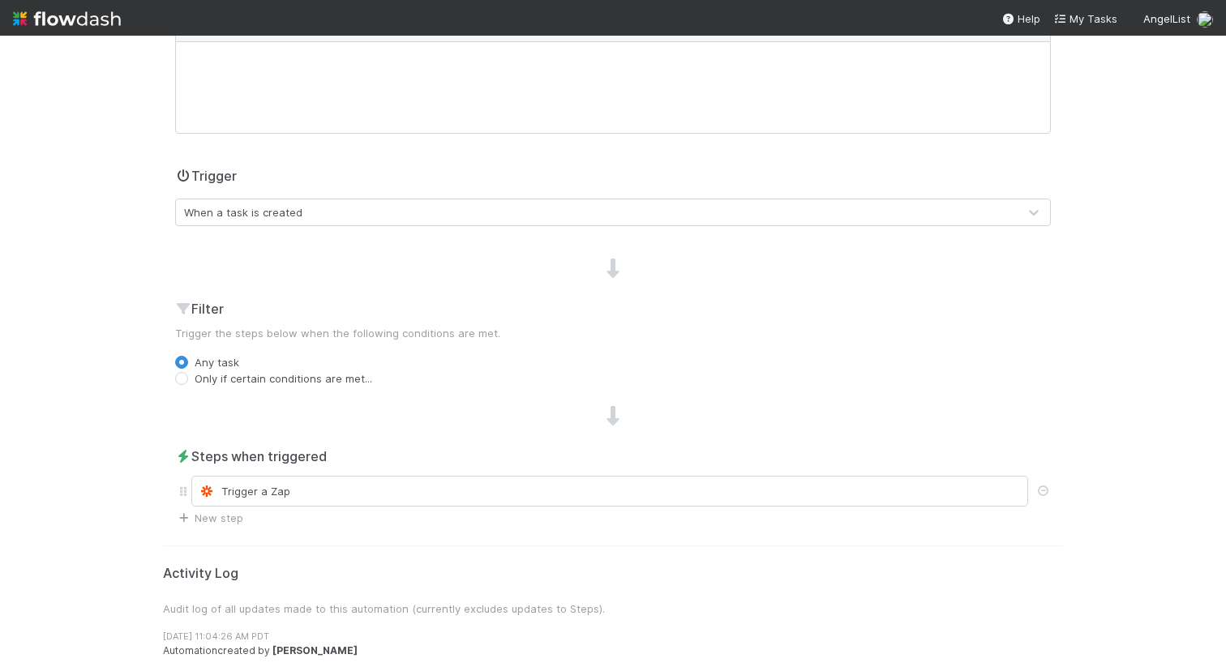
click at [195, 378] on label "Only if certain conditions are met..." at bounding box center [284, 378] width 178 height 16
click at [181, 378] on input "Only if certain conditions are met..." at bounding box center [181, 377] width 13 height 15
radio input "true"
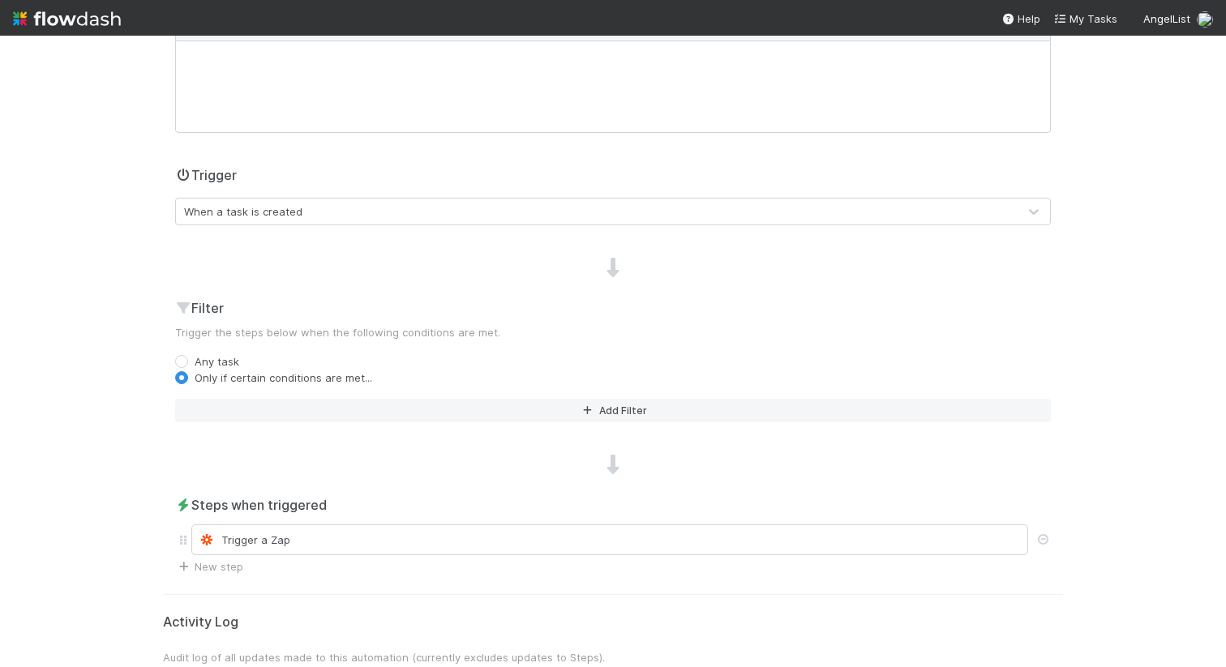
drag, startPoint x: 554, startPoint y: 428, endPoint x: 554, endPoint y: 416, distance: 12.2
click at [554, 427] on div "Filter Trigger the steps below when the following conditions are met. Any task …" at bounding box center [613, 366] width 900 height 137
click at [554, 408] on button "Add Filter" at bounding box center [612, 411] width 875 height 24
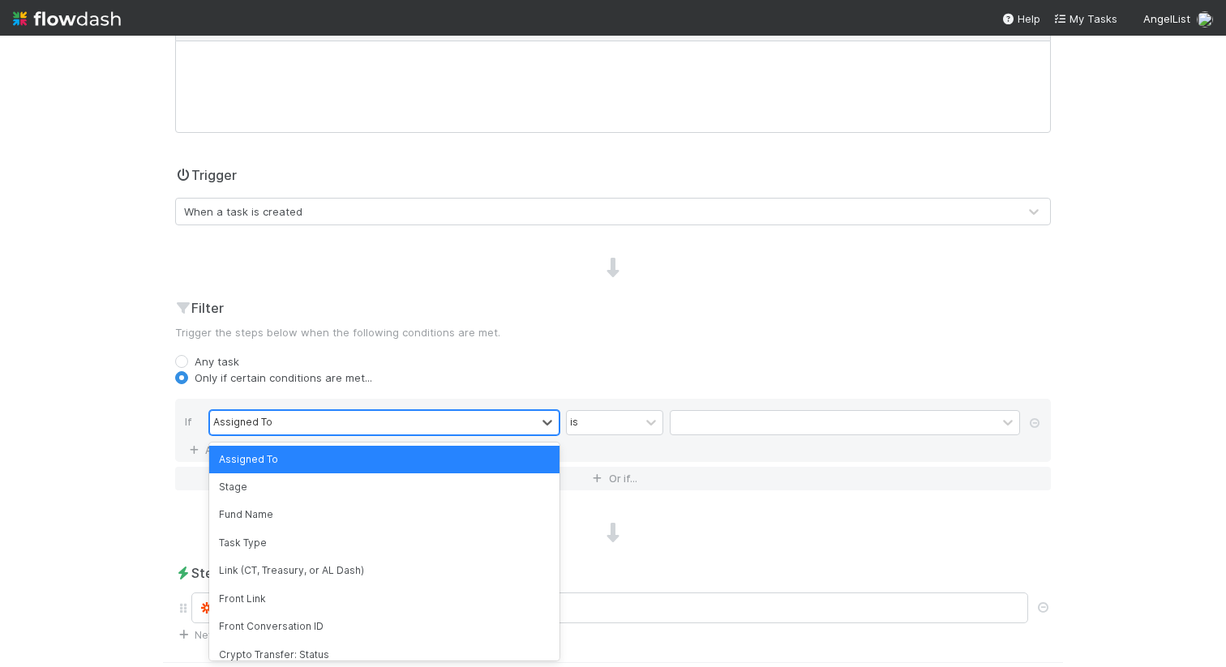
click at [486, 426] on div "Assigned To" at bounding box center [373, 423] width 326 height 24
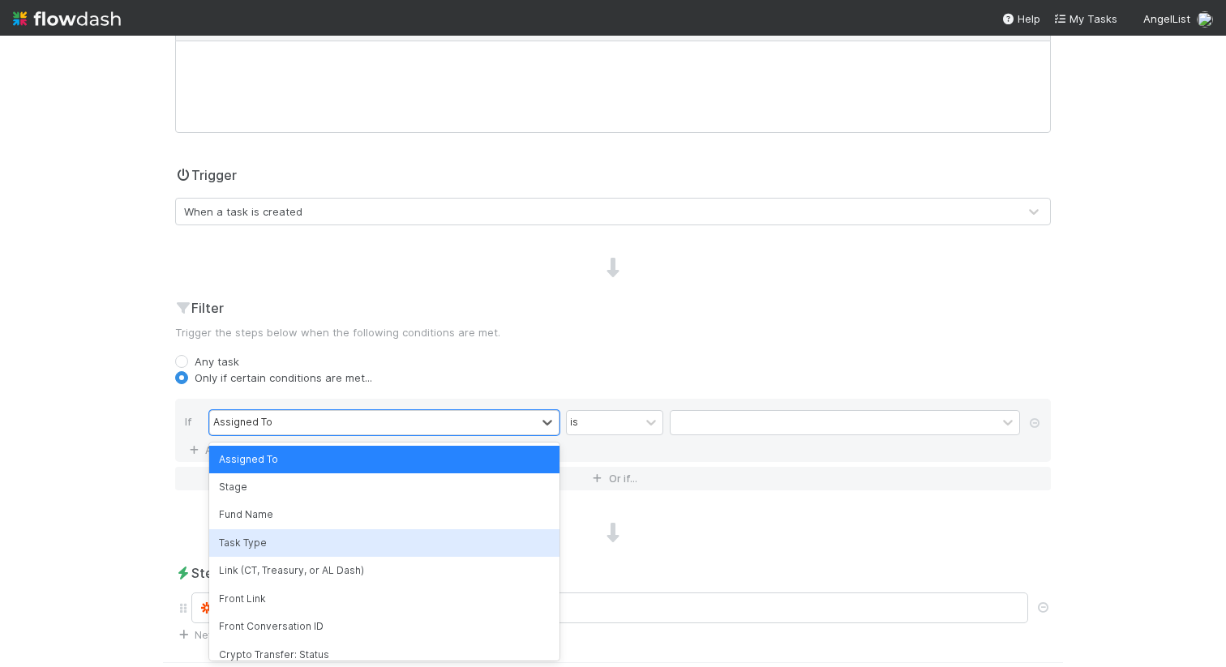
click at [371, 546] on div "Task Type" at bounding box center [384, 543] width 350 height 28
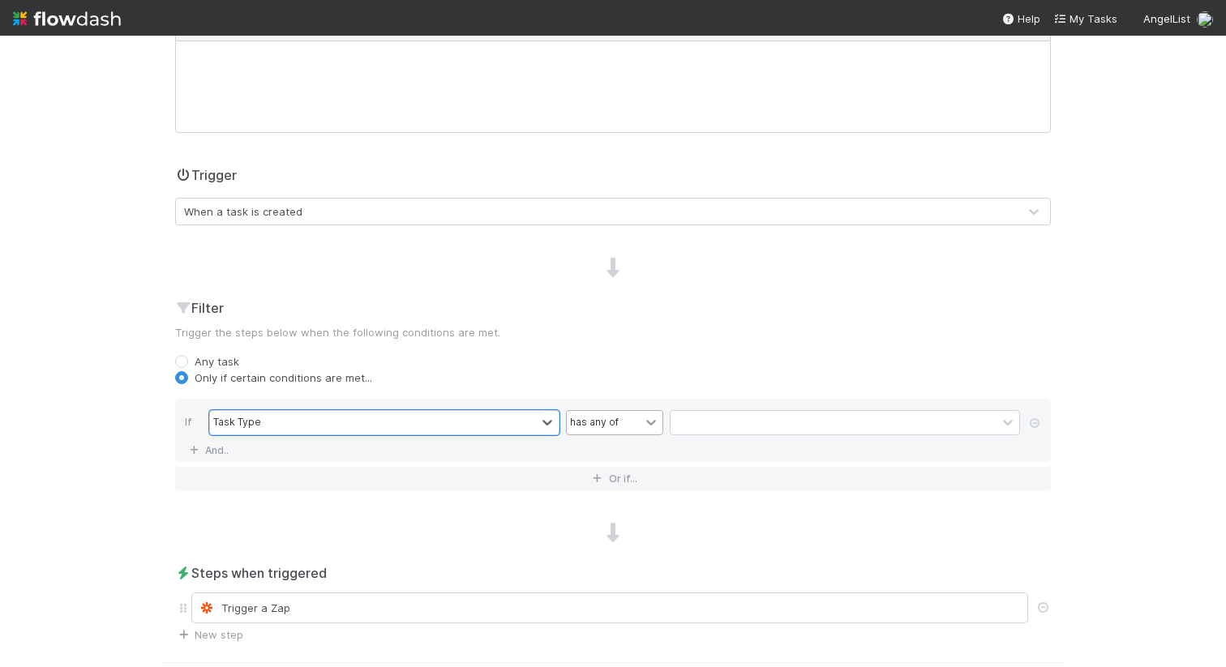
click at [643, 429] on icon at bounding box center [651, 422] width 16 height 16
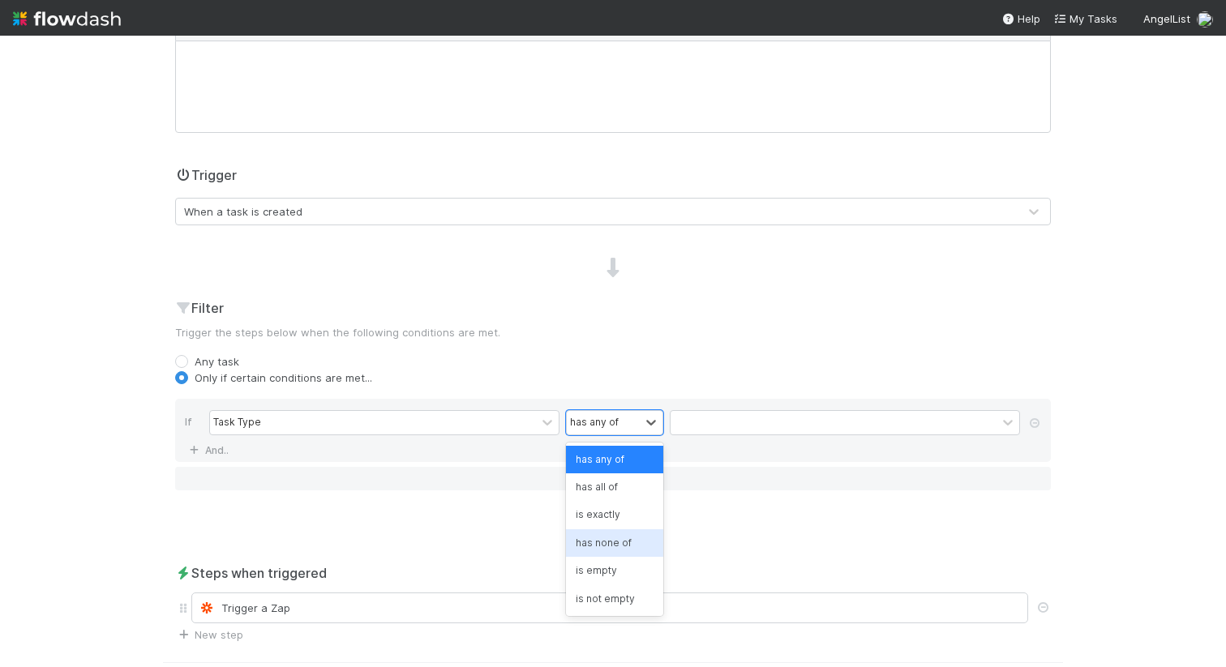
click at [604, 539] on div "has none of" at bounding box center [614, 543] width 97 height 28
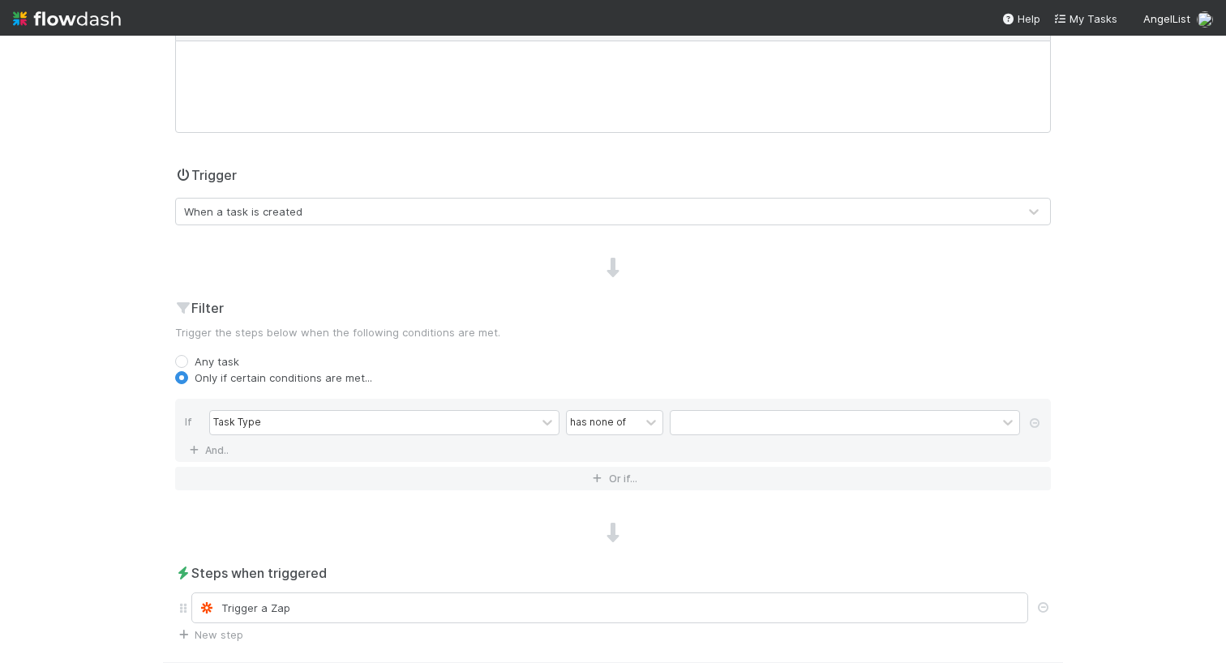
click at [712, 437] on div "Task Type has none of" at bounding box center [617, 424] width 817 height 28
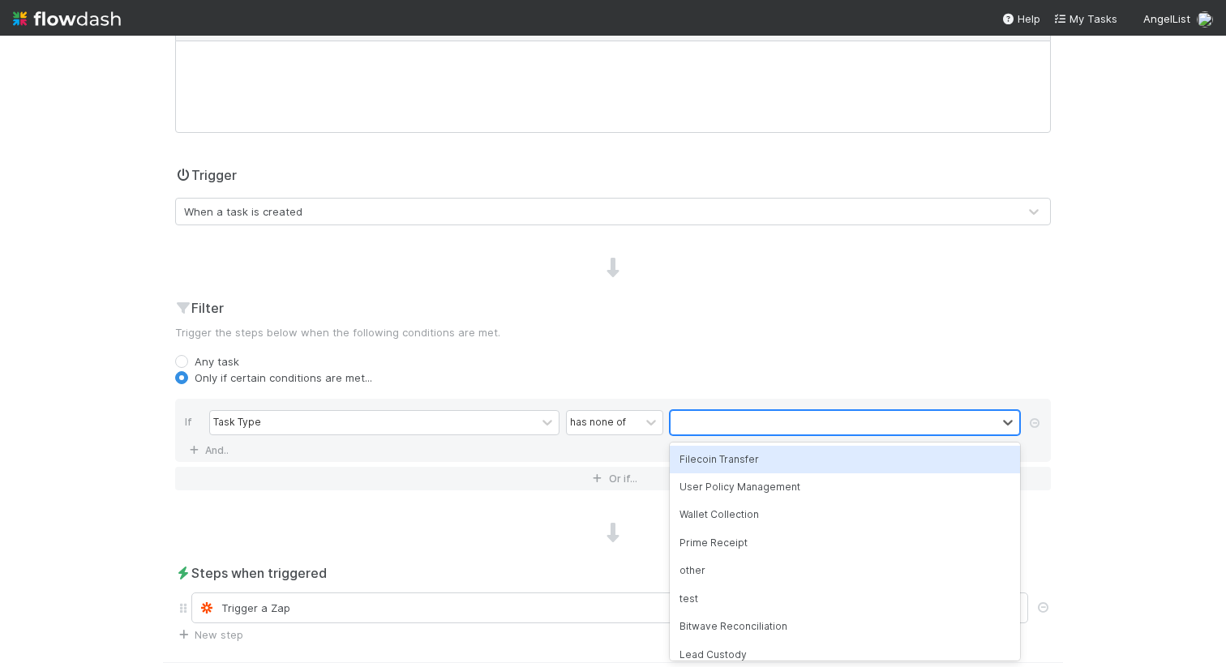
click at [708, 430] on div at bounding box center [833, 423] width 326 height 24
click at [714, 468] on div "Filecoin Transfer" at bounding box center [845, 460] width 350 height 28
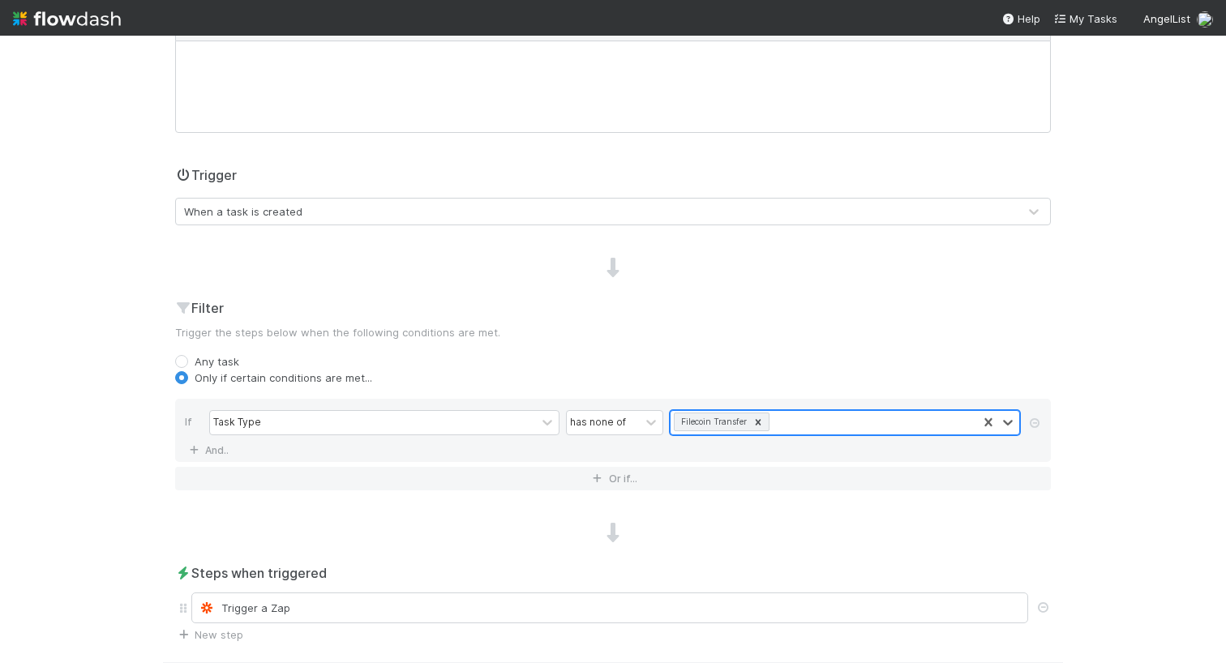
click at [794, 422] on div "Filecoin Transfer" at bounding box center [823, 423] width 306 height 24
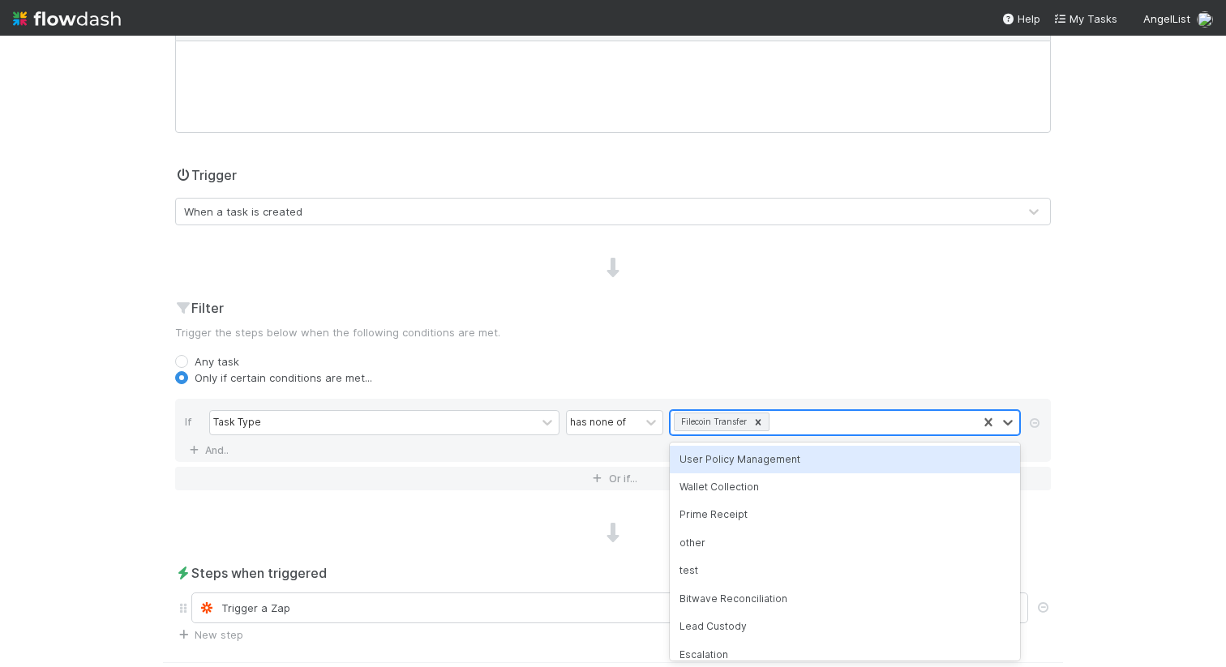
click at [760, 426] on icon at bounding box center [757, 422] width 11 height 11
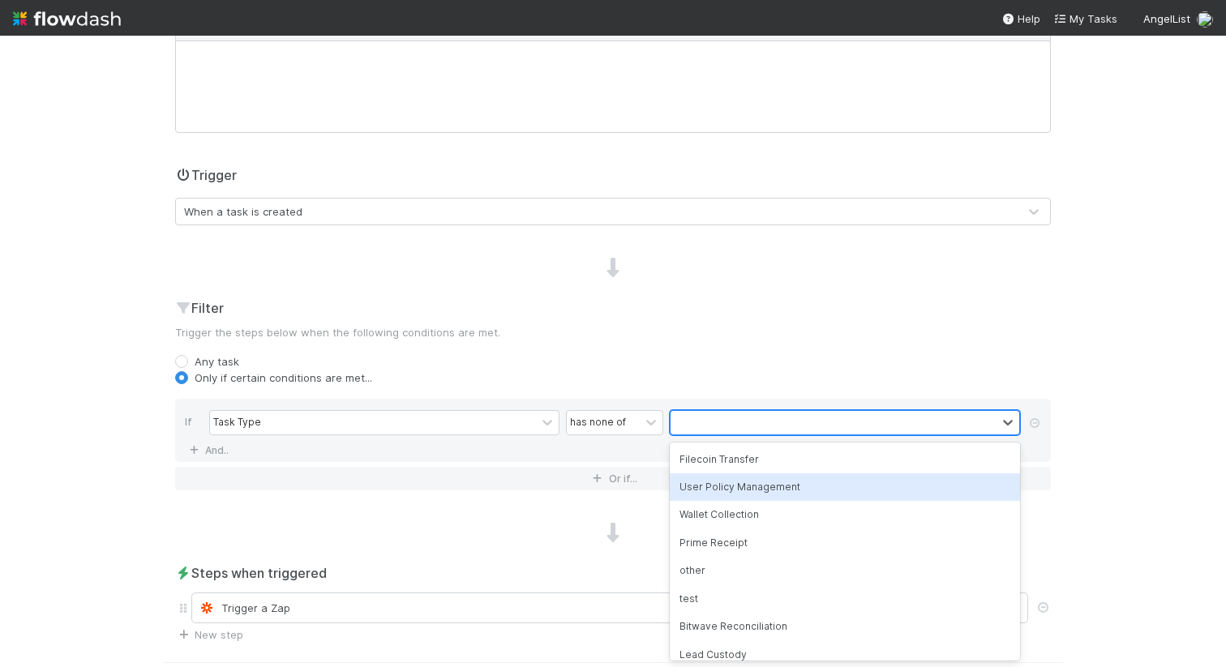
click at [724, 491] on div "User Policy Management" at bounding box center [845, 487] width 350 height 28
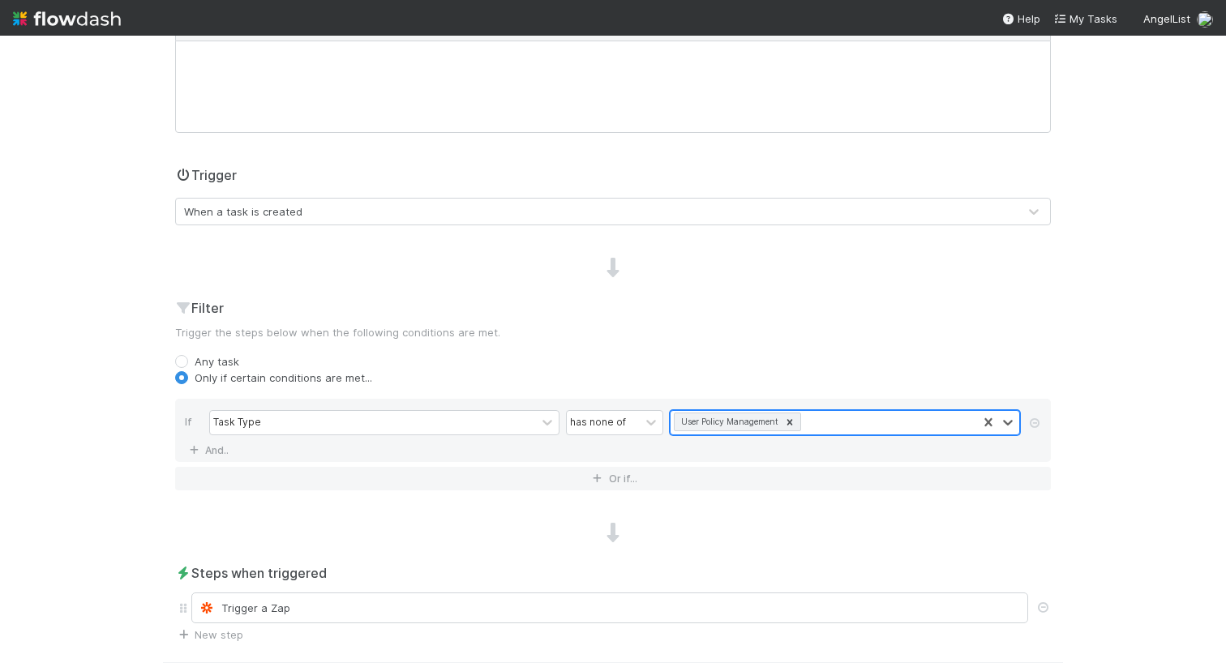
click at [831, 427] on div "User Policy Management" at bounding box center [823, 423] width 306 height 24
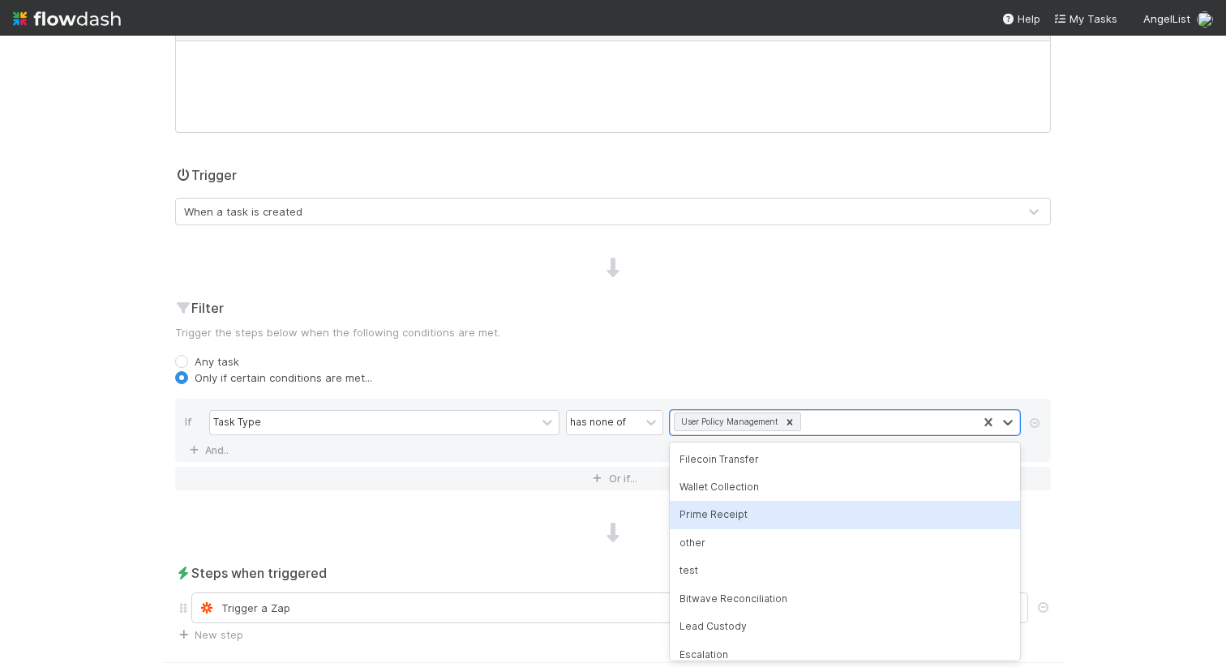
click at [735, 516] on div "Prime Receipt" at bounding box center [845, 515] width 350 height 28
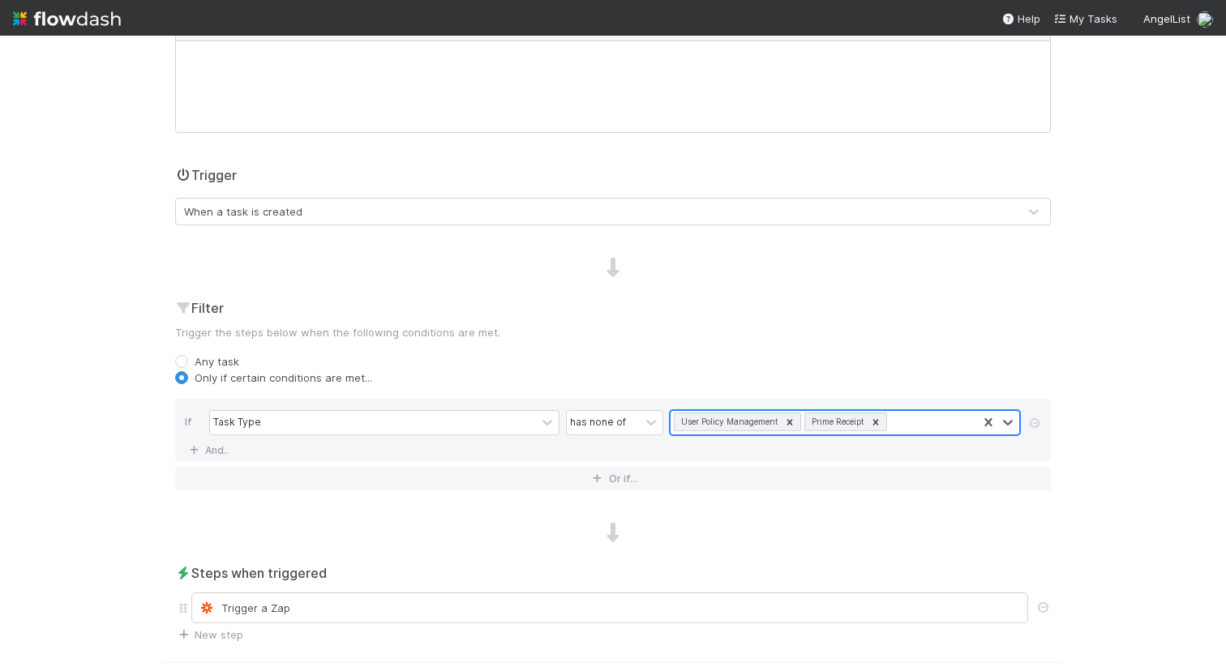
click at [909, 421] on div "User Policy Management Prime Receipt" at bounding box center [823, 423] width 306 height 24
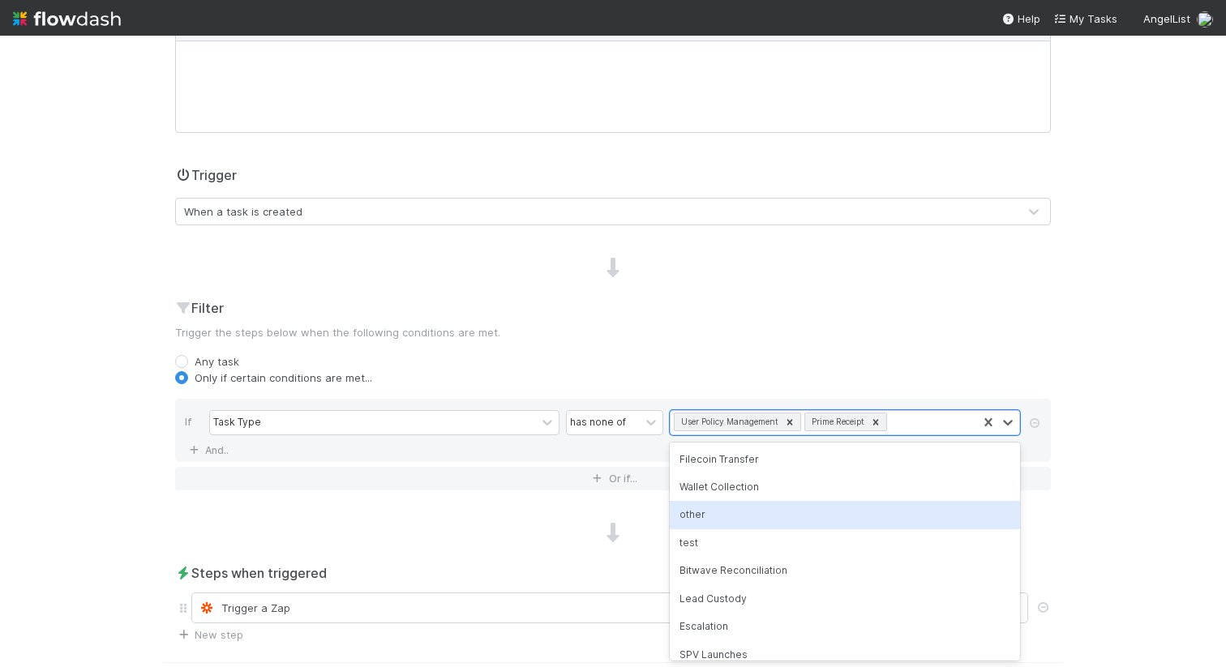
scroll to position [26, 0]
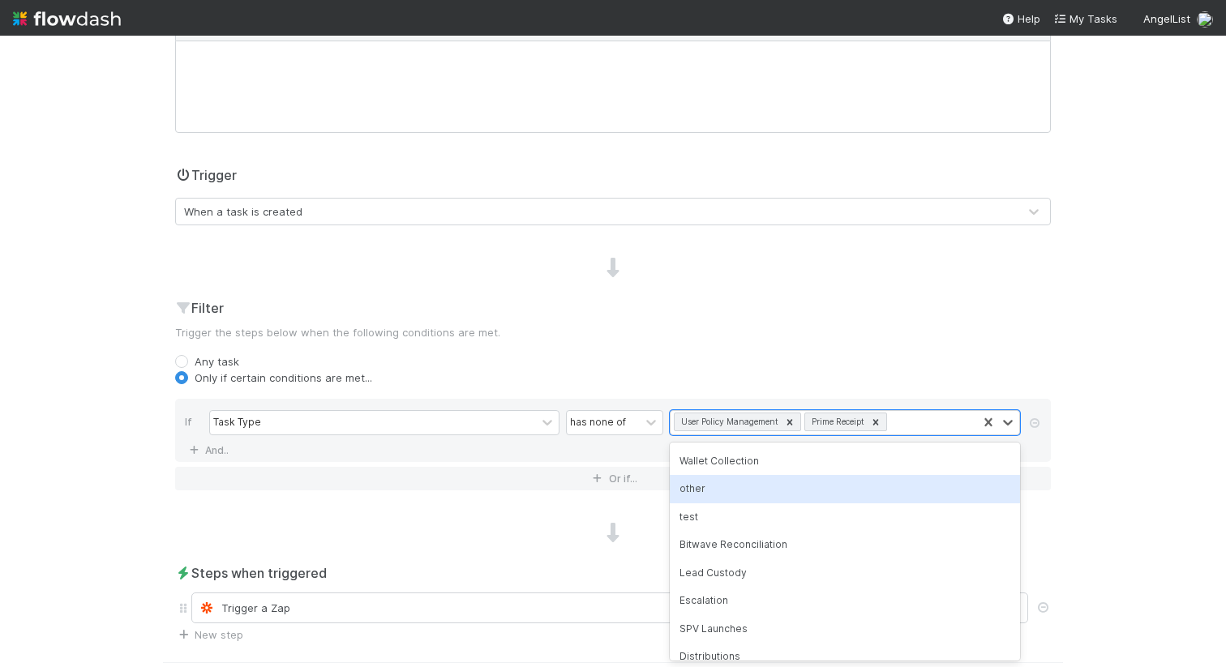
click at [718, 496] on div "other" at bounding box center [845, 489] width 350 height 28
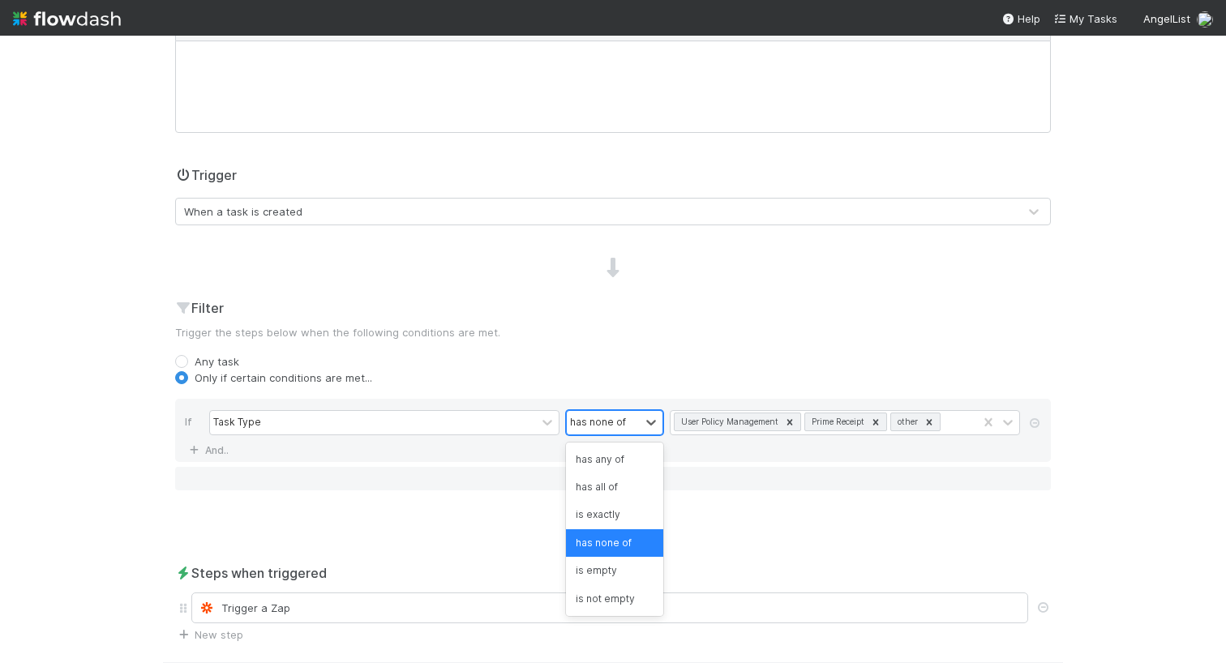
click at [617, 421] on div "has none of" at bounding box center [598, 422] width 56 height 15
click at [934, 426] on icon at bounding box center [928, 422] width 11 height 11
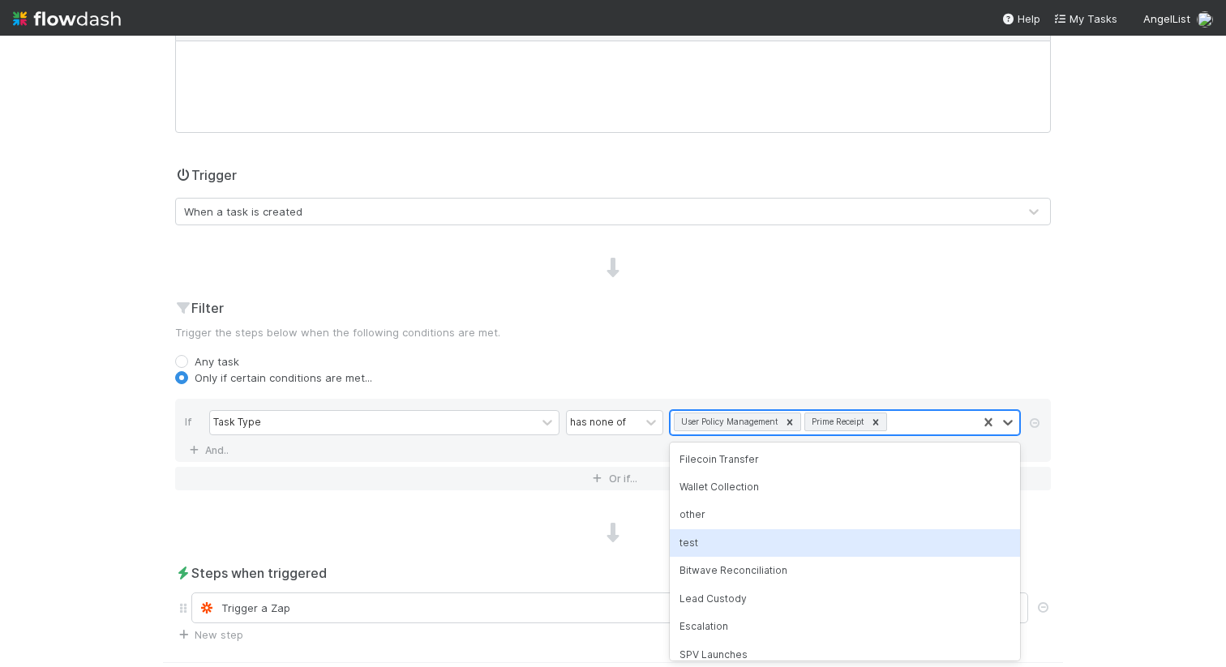
scroll to position [95, 0]
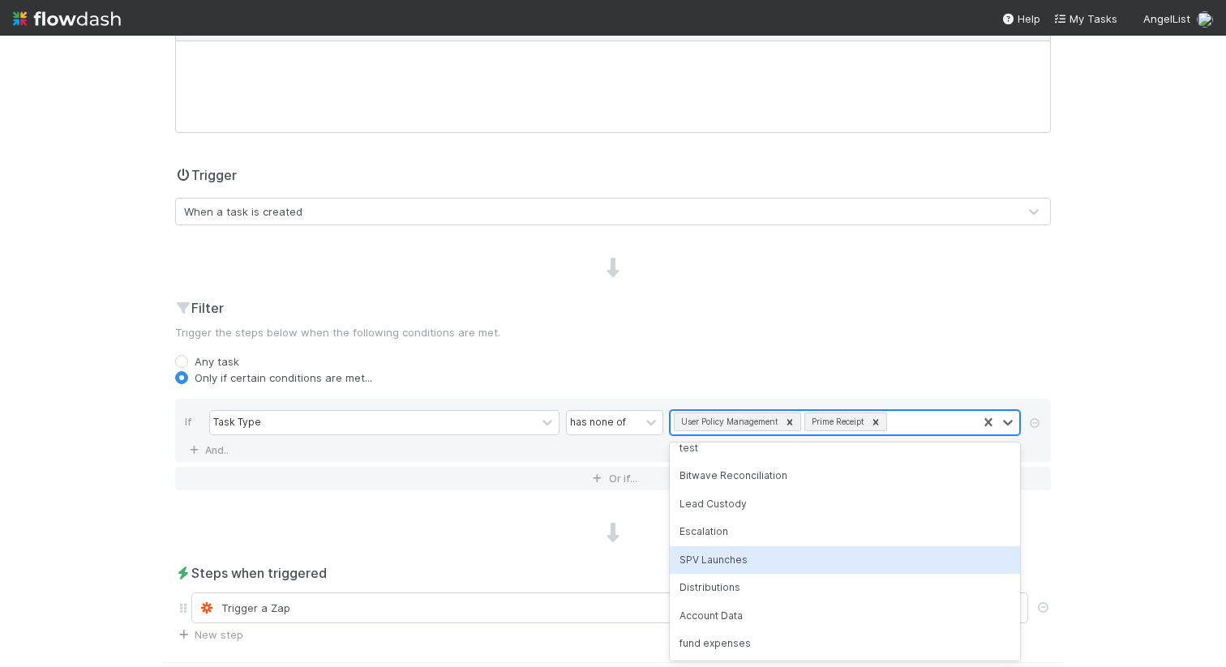
click at [749, 564] on div "SPV Launches" at bounding box center [845, 560] width 350 height 28
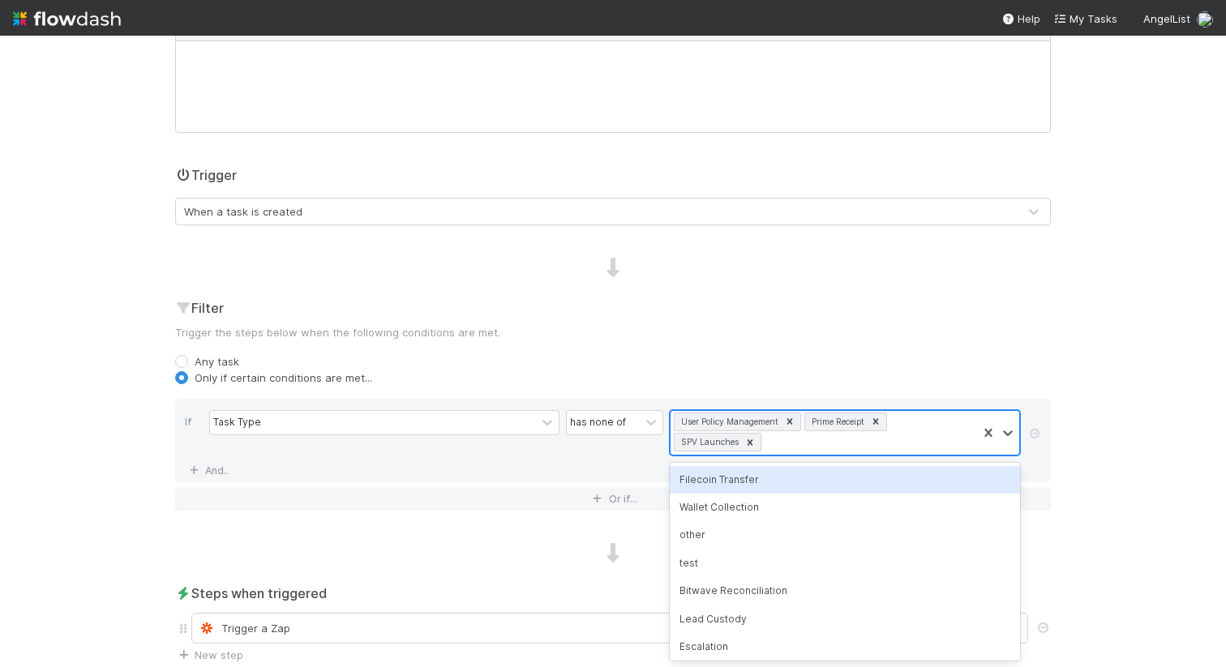
click at [878, 443] on div "User Policy Management Prime Receipt SPV Launches" at bounding box center [823, 433] width 306 height 44
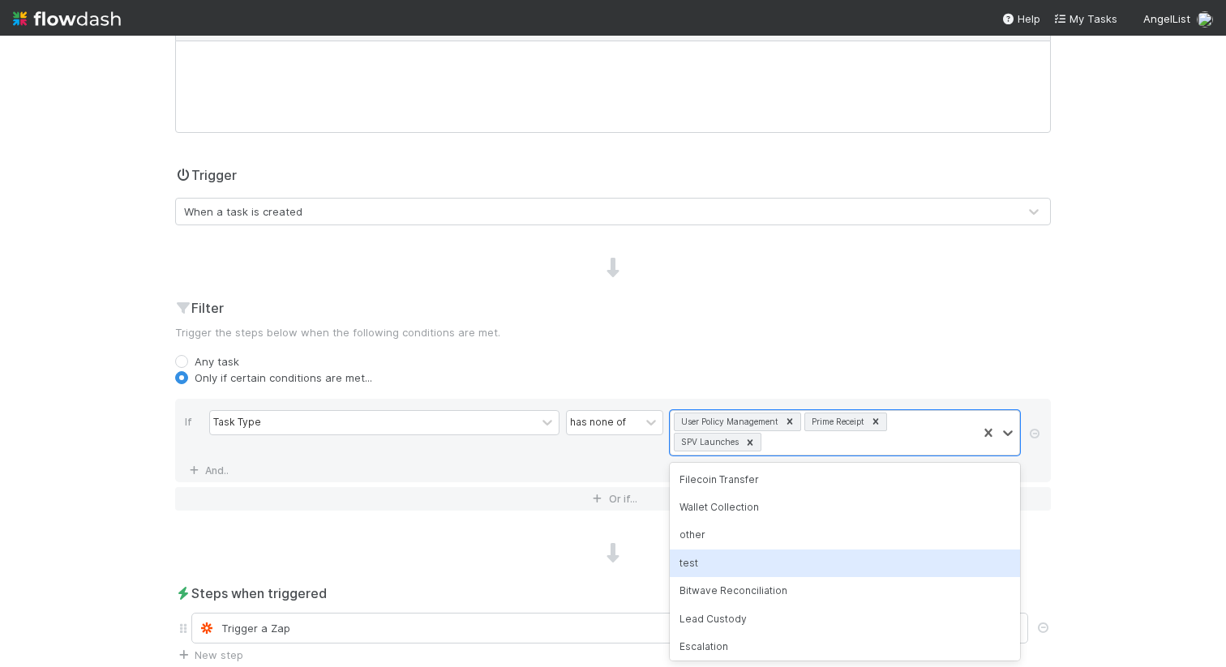
scroll to position [88, 0]
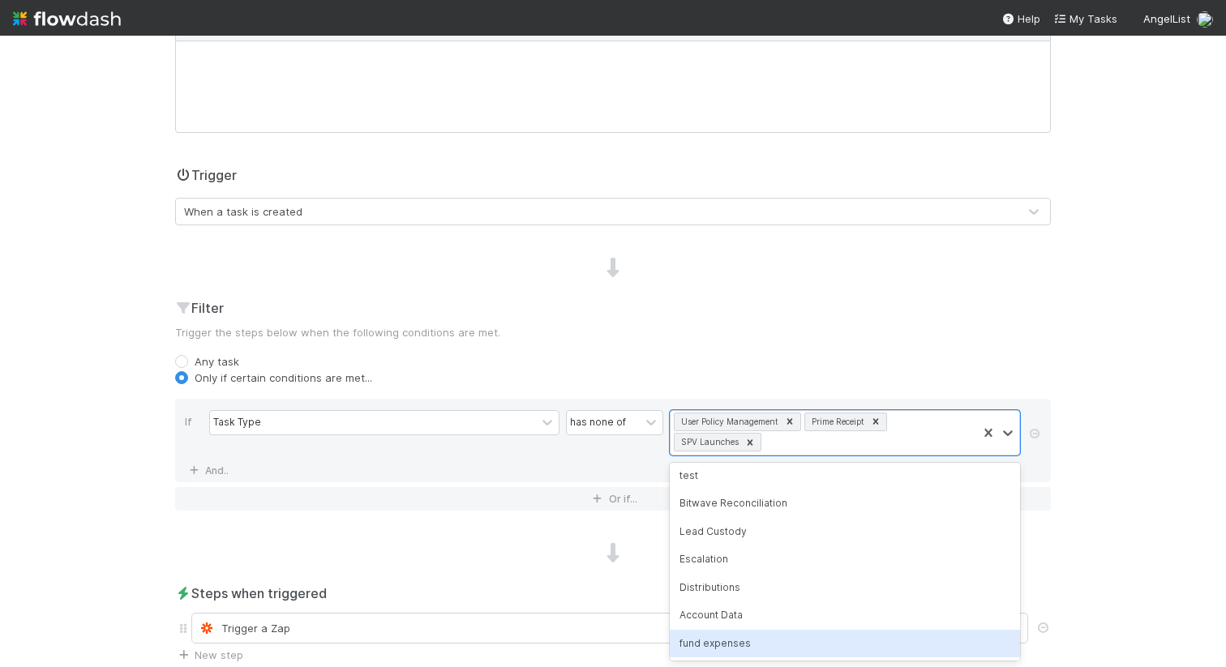
click at [721, 639] on div "fund expenses" at bounding box center [845, 644] width 350 height 28
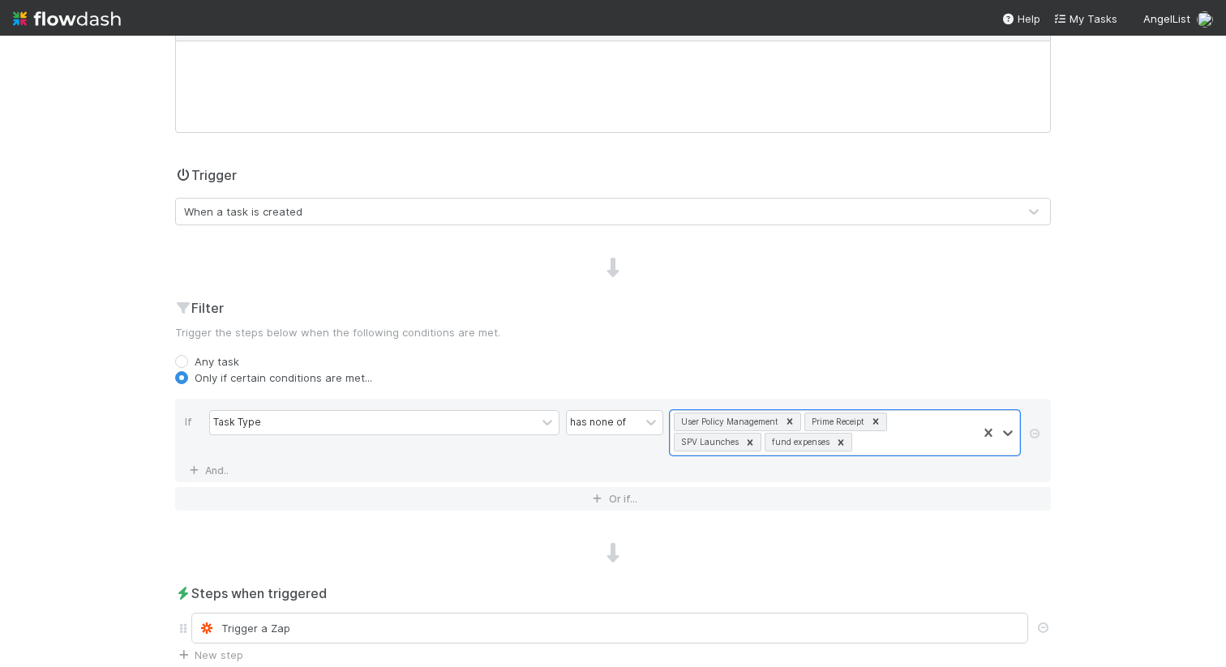
scroll to position [401, 0]
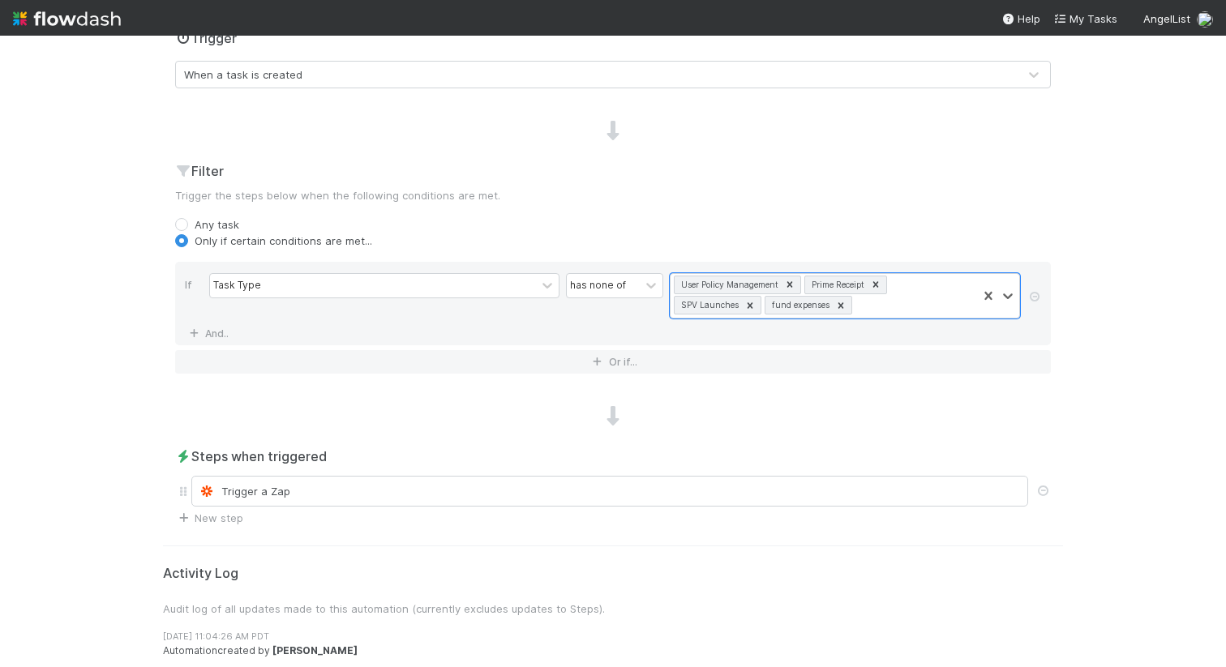
click at [421, 437] on div "Name Crypto data tracking Notes (optional) H1 H2 H3 Trigger When a task is crea…" at bounding box center [613, 150] width 900 height 751
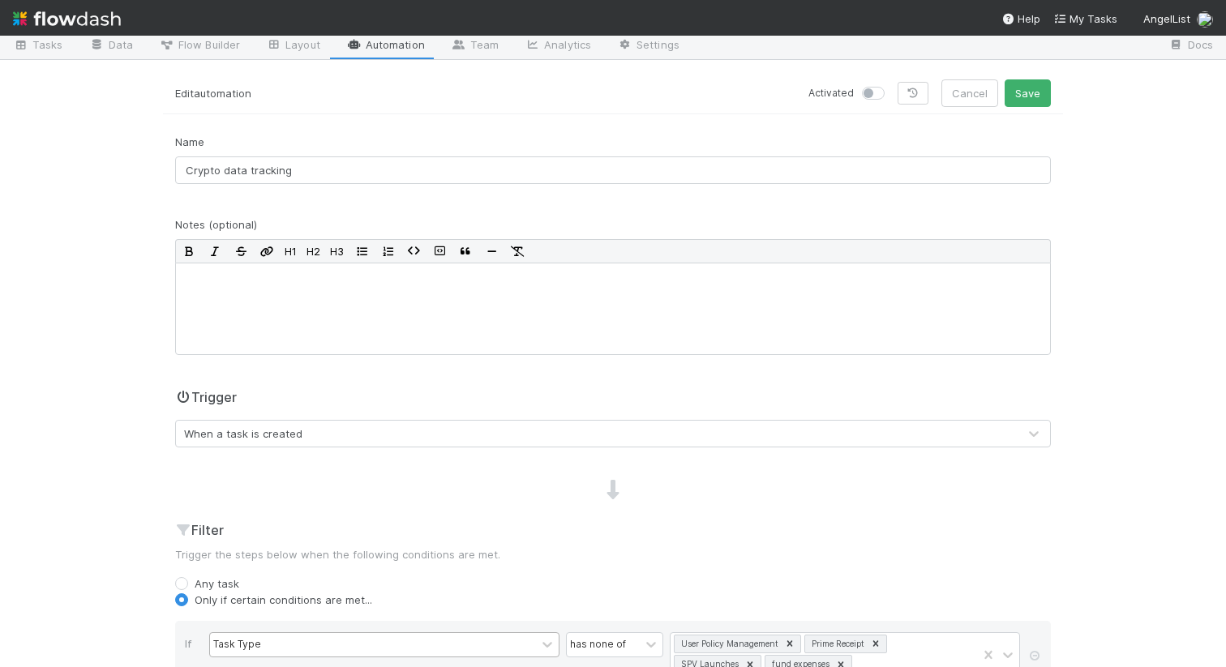
scroll to position [0, 0]
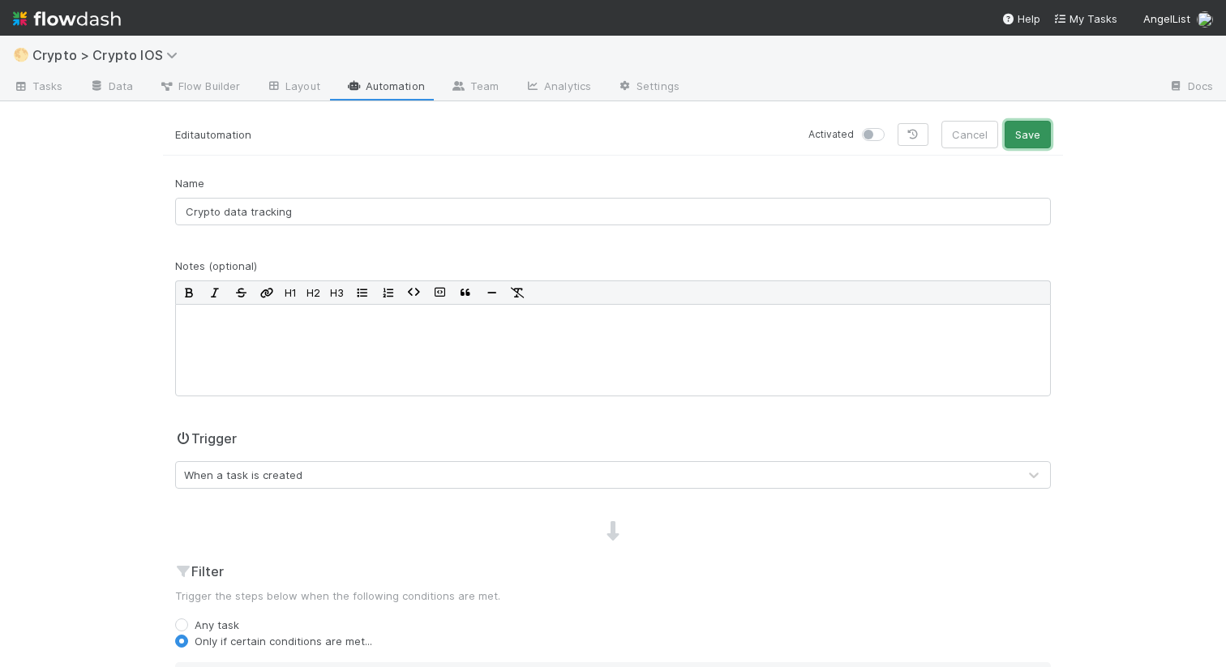
click at [1034, 128] on button "Save" at bounding box center [1027, 135] width 46 height 28
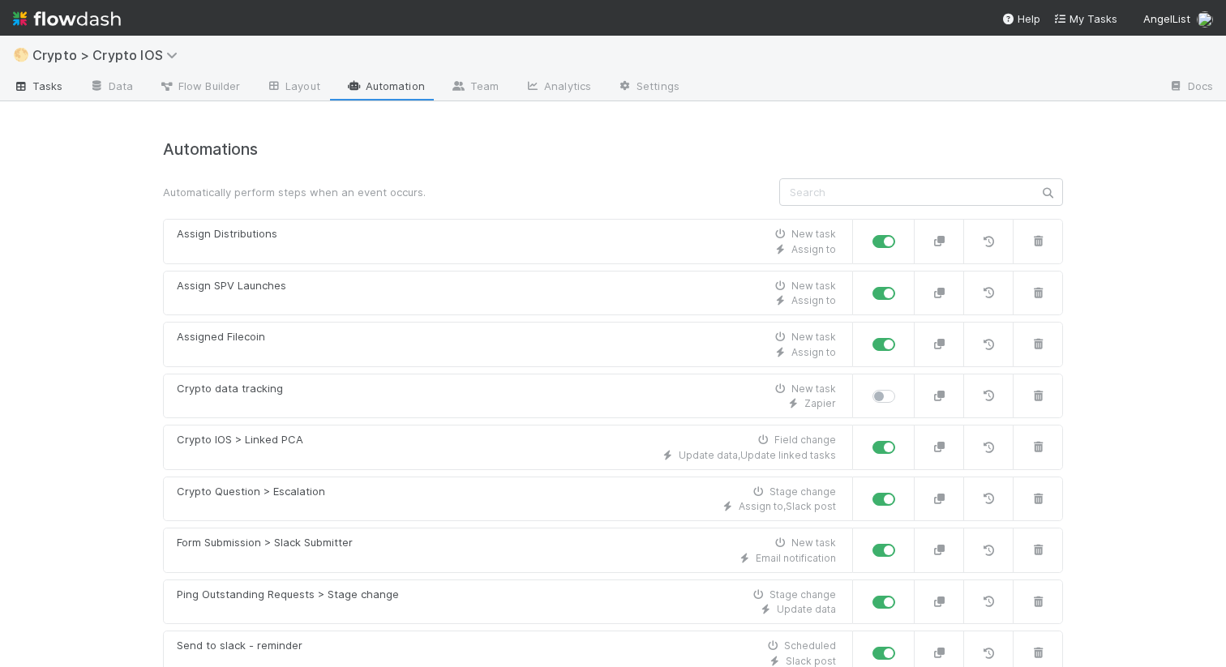
click at [53, 92] on span "Tasks" at bounding box center [38, 86] width 50 height 16
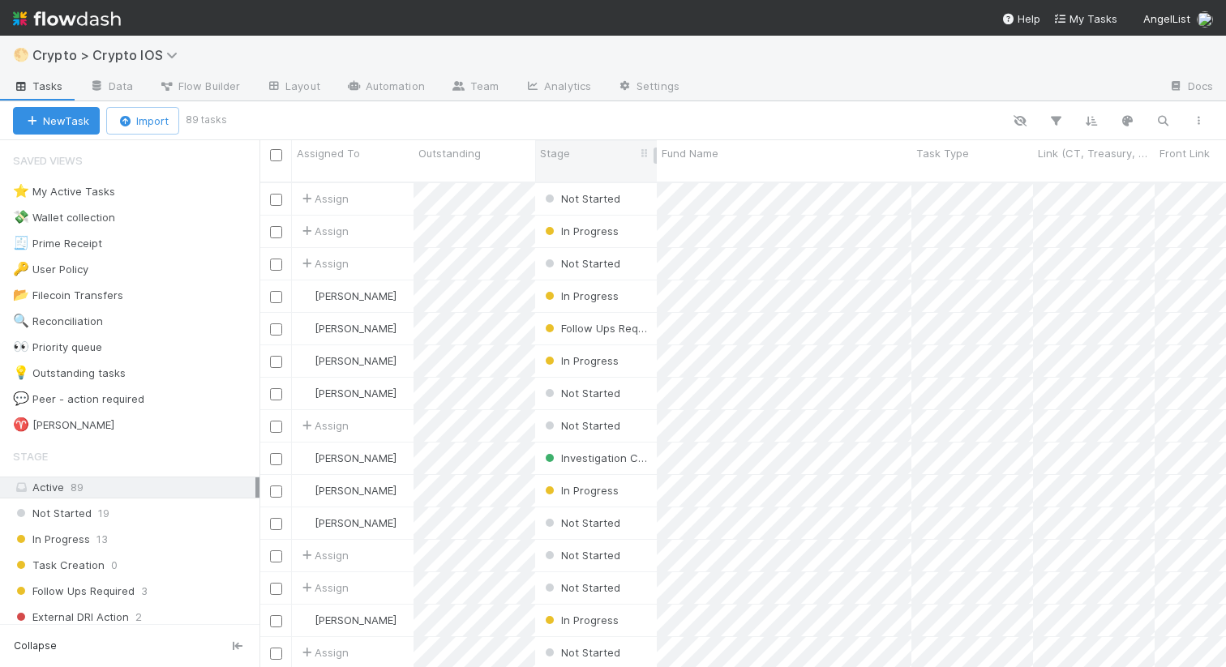
scroll to position [498, 966]
click at [58, 131] on button "New Task" at bounding box center [56, 121] width 87 height 28
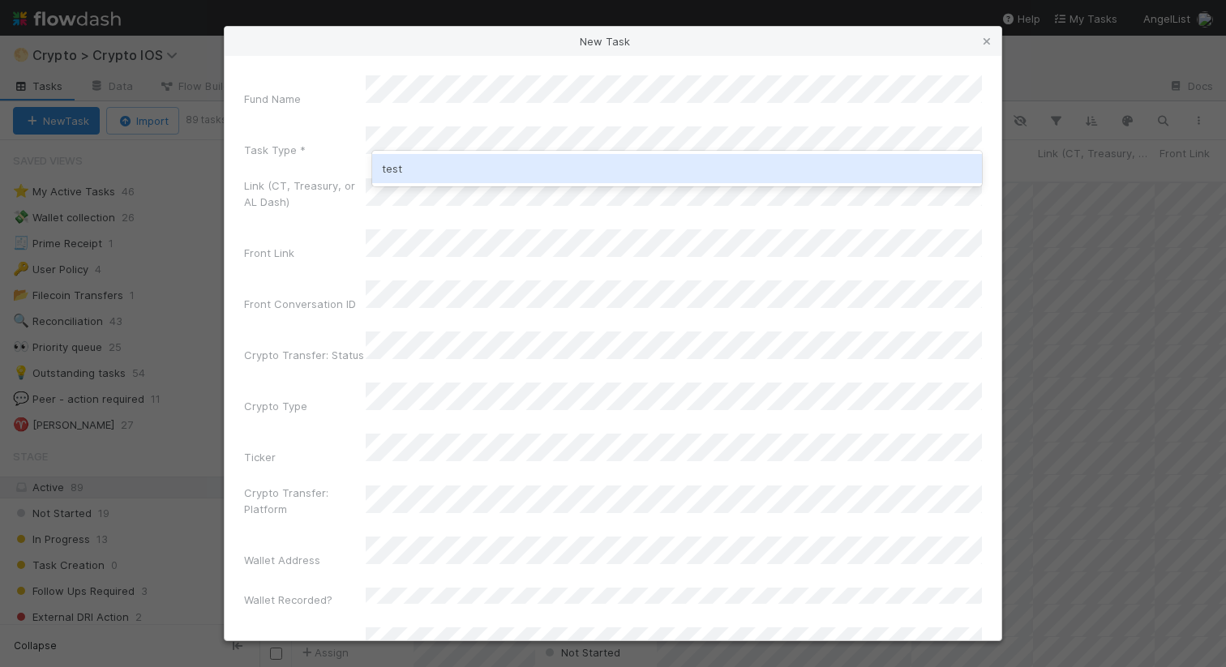
click at [406, 168] on div "test" at bounding box center [677, 168] width 610 height 29
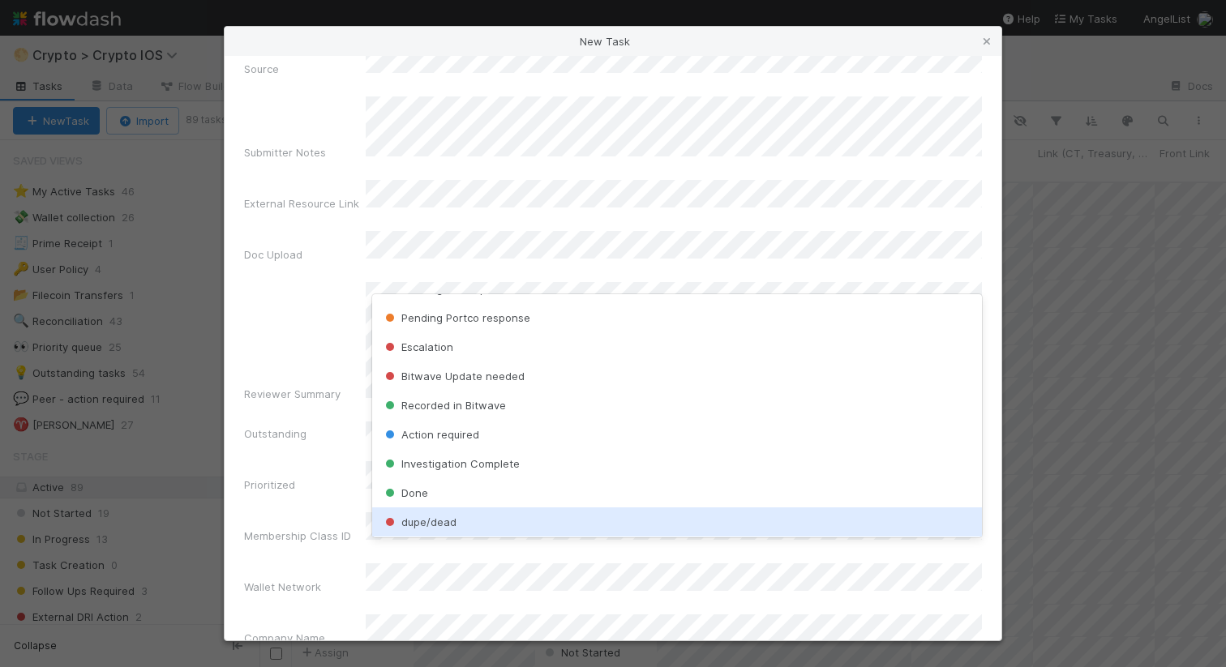
scroll to position [289, 0]
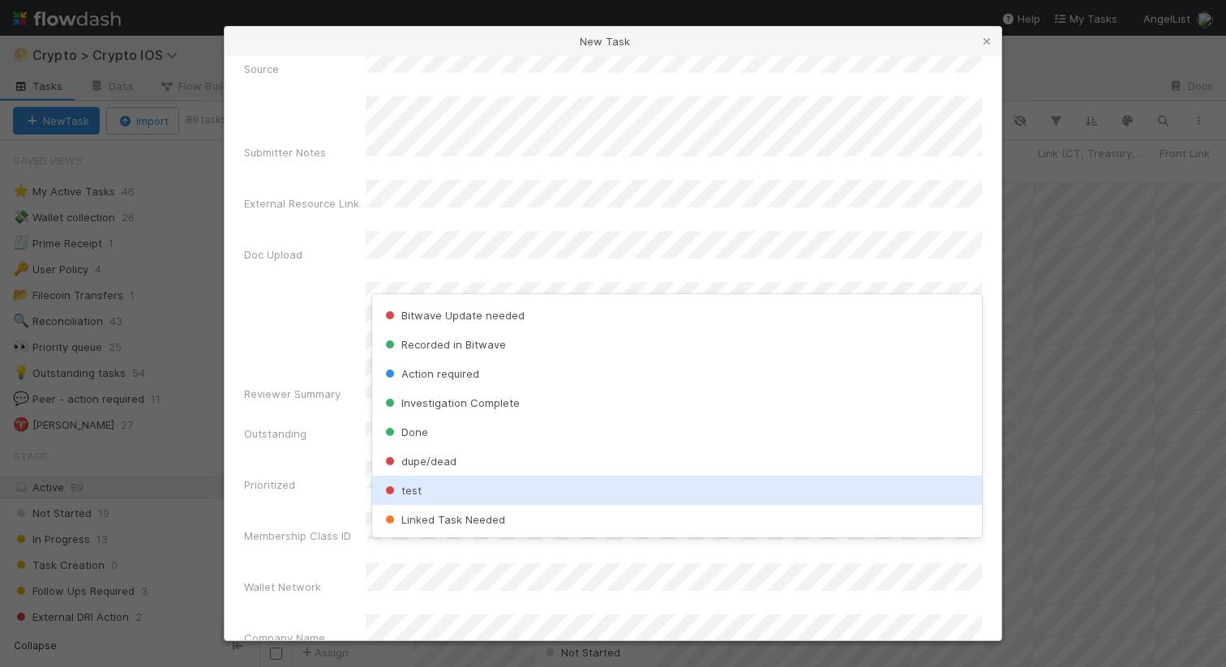
click at [423, 485] on div "test" at bounding box center [677, 490] width 610 height 29
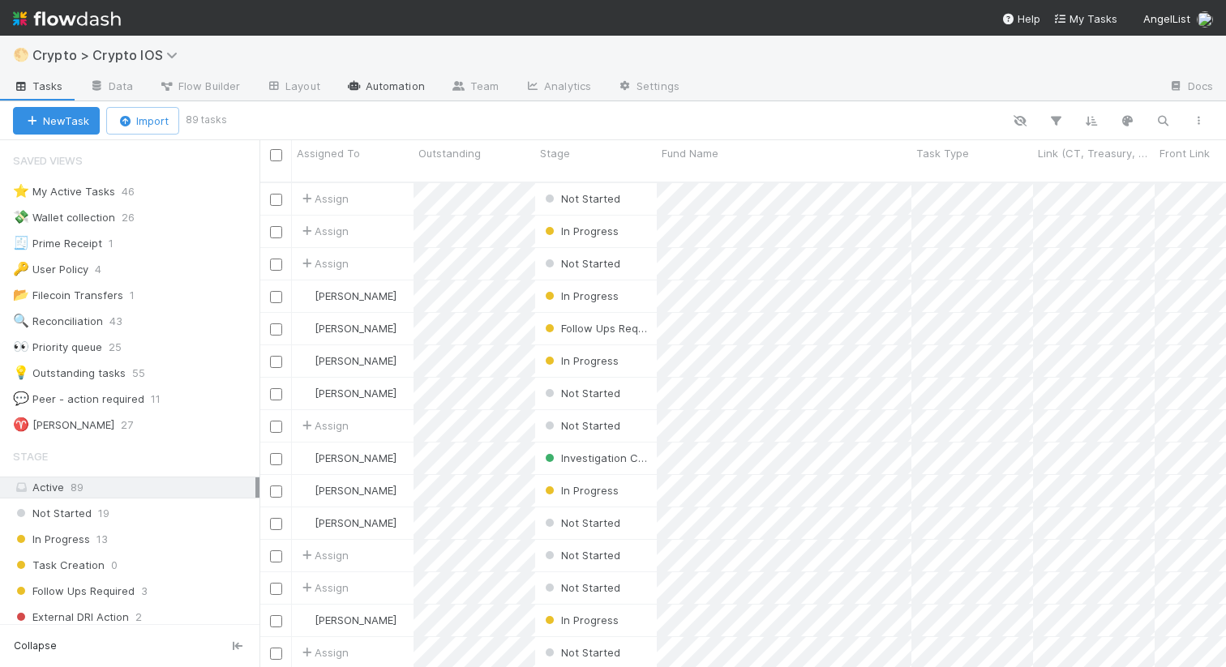
click at [392, 88] on link "Automation" at bounding box center [385, 88] width 105 height 26
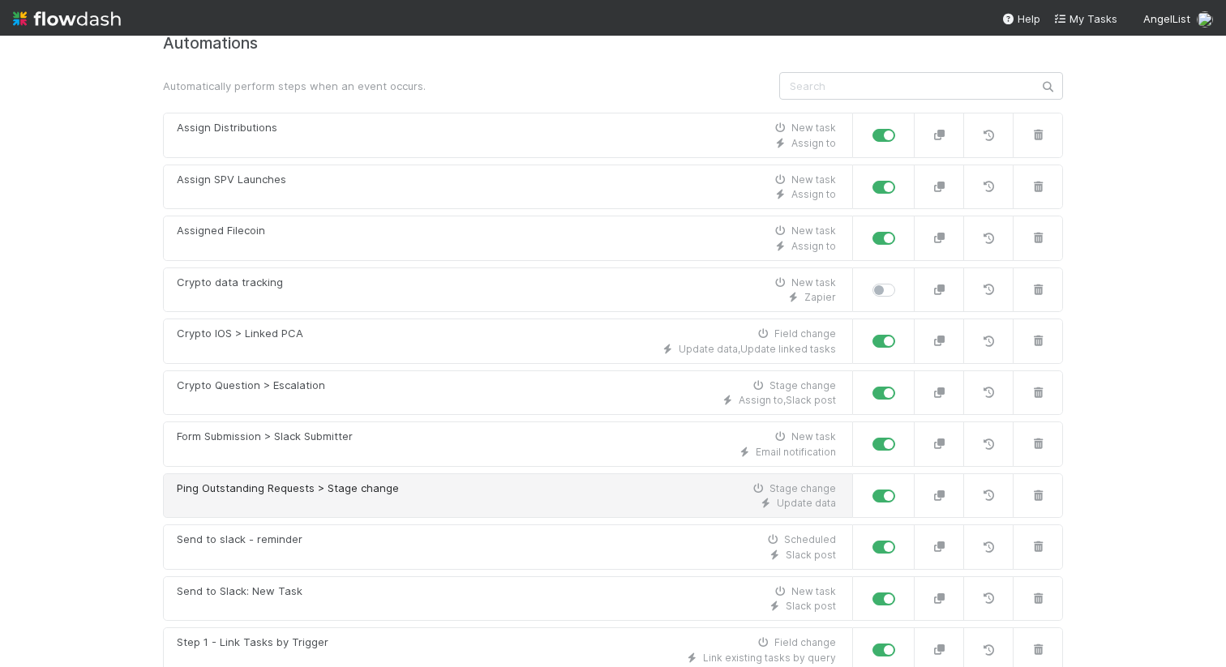
scroll to position [93, 0]
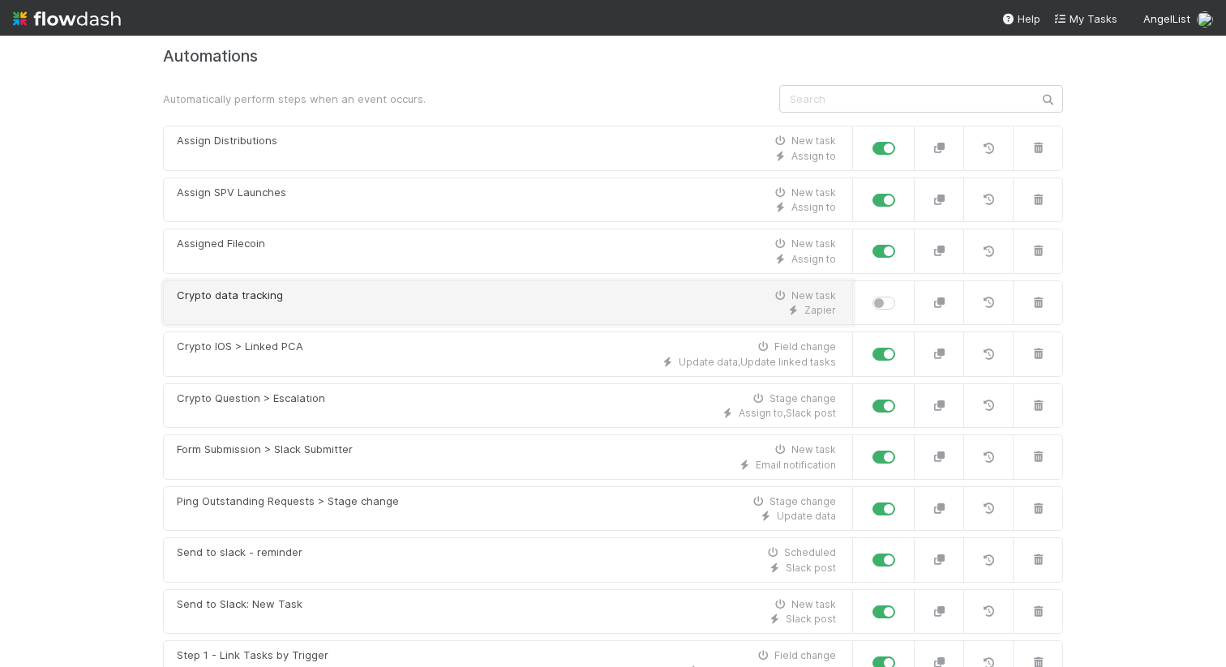
click at [260, 308] on div "Zapier" at bounding box center [506, 310] width 659 height 15
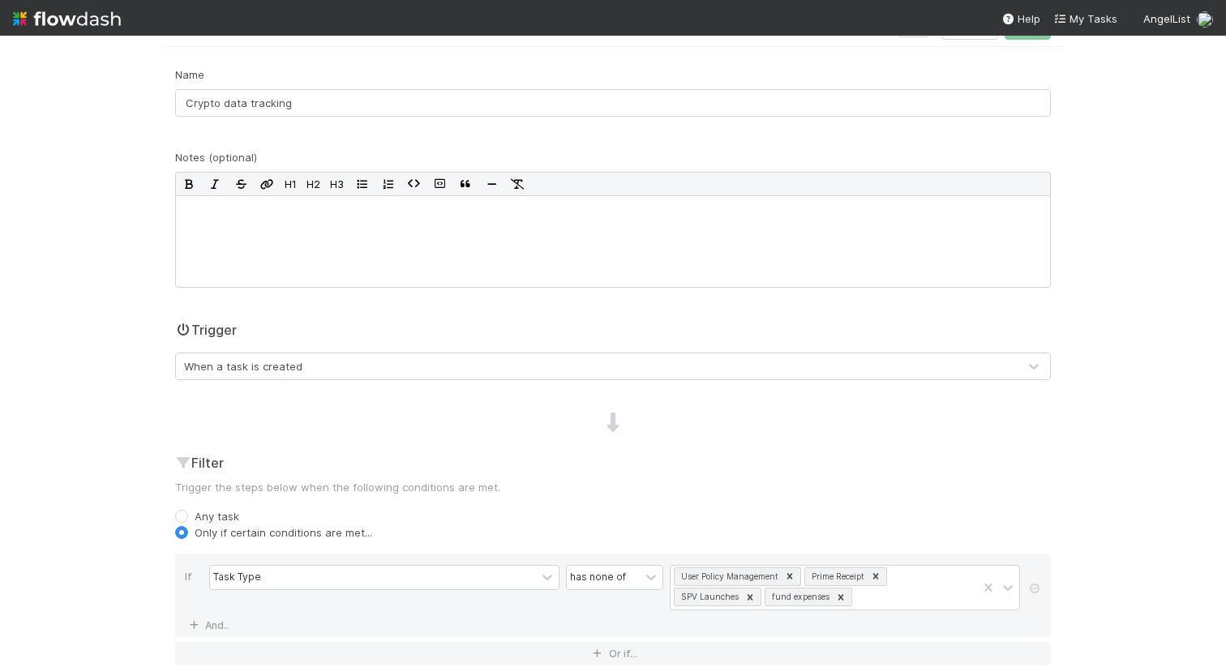
scroll to position [158, 0]
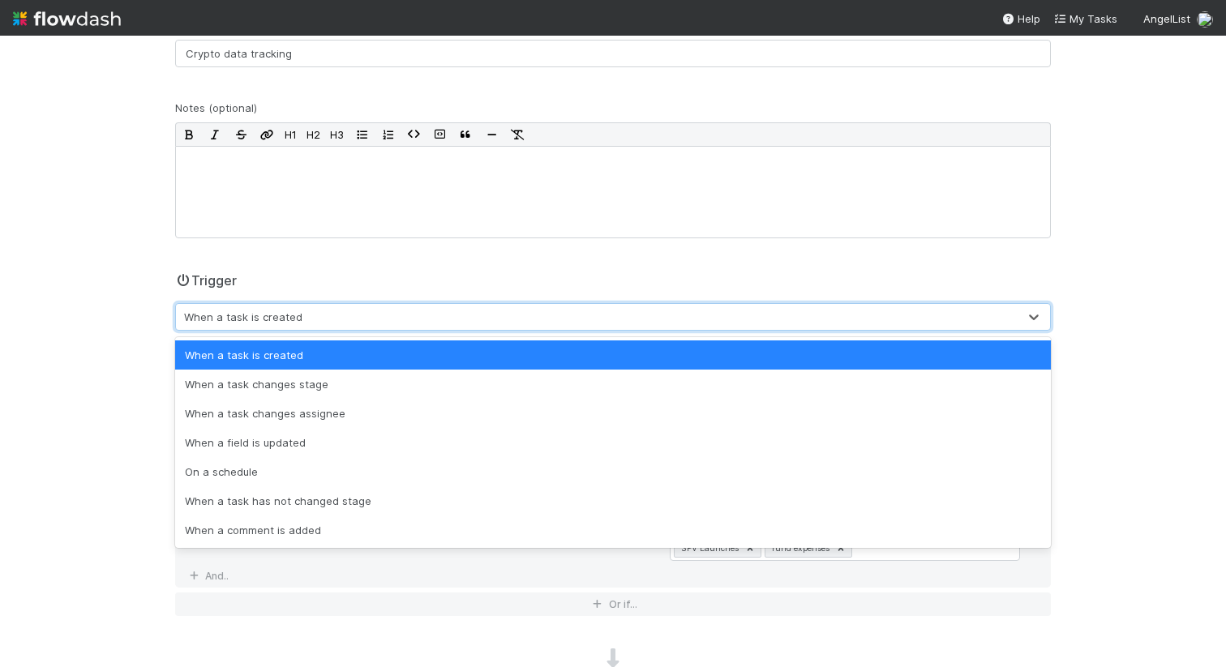
click at [393, 313] on div "When a task is created" at bounding box center [596, 317] width 841 height 26
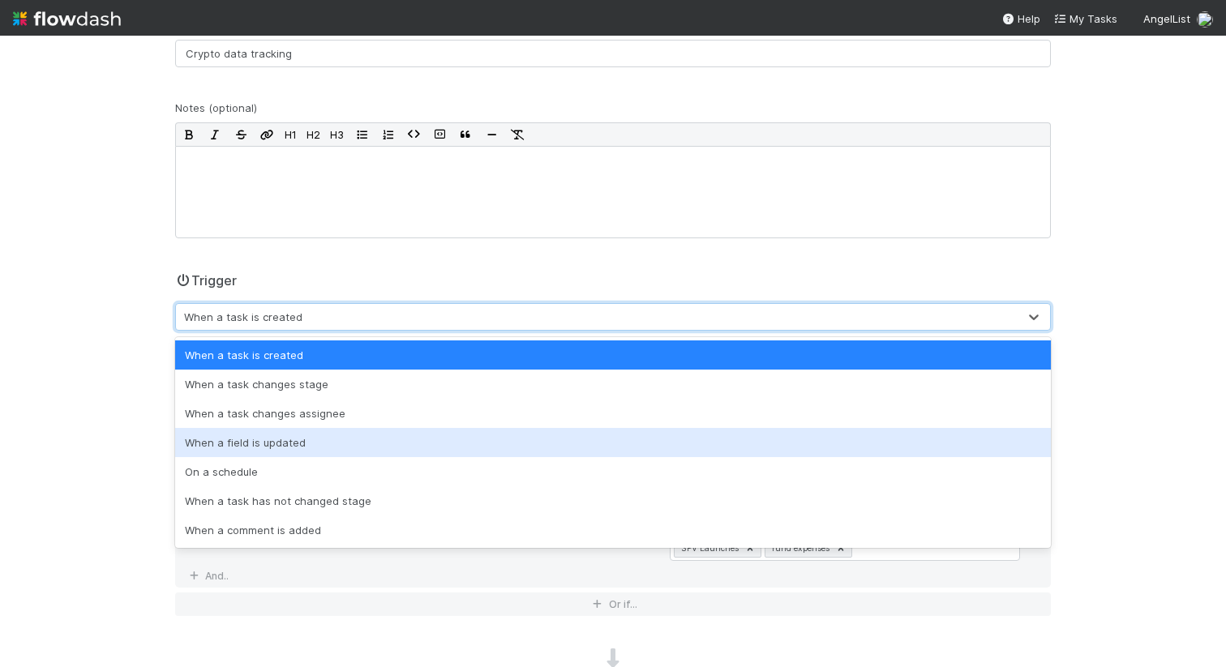
click at [307, 456] on div "When a field is updated" at bounding box center [612, 442] width 875 height 29
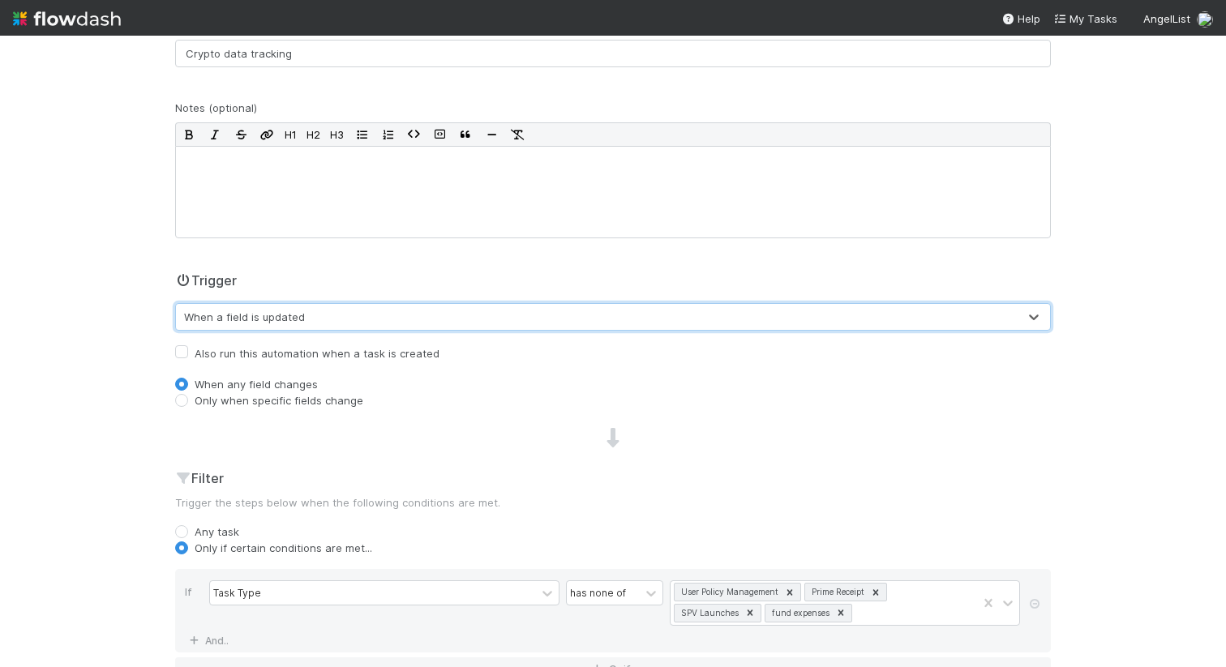
click at [195, 400] on label "Only when specific fields change" at bounding box center [279, 400] width 169 height 16
click at [180, 400] on input "Only when specific fields change" at bounding box center [181, 399] width 13 height 15
radio input "true"
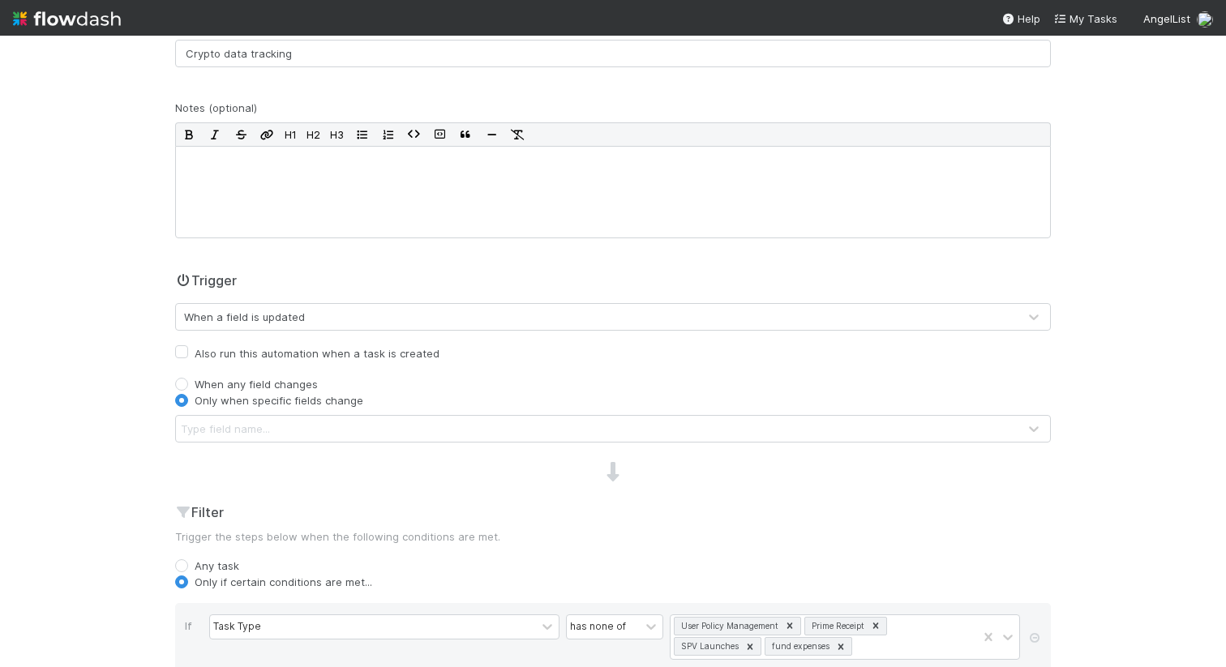
click at [309, 421] on div "Type field name..." at bounding box center [596, 429] width 841 height 26
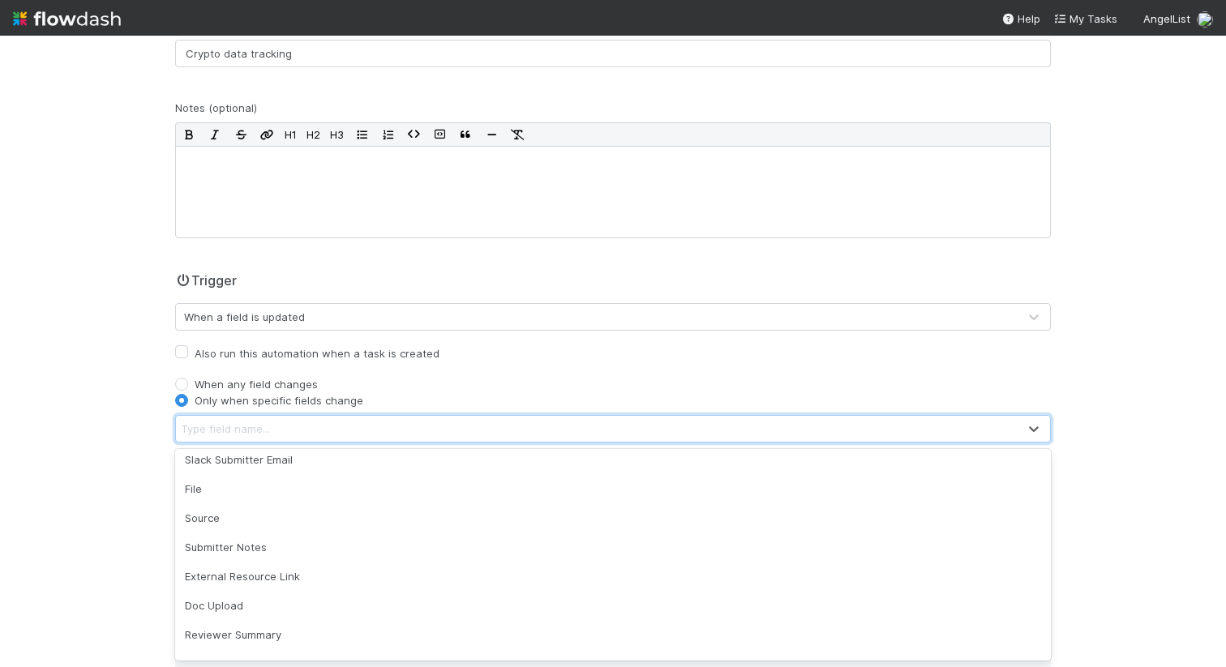
scroll to position [700, 0]
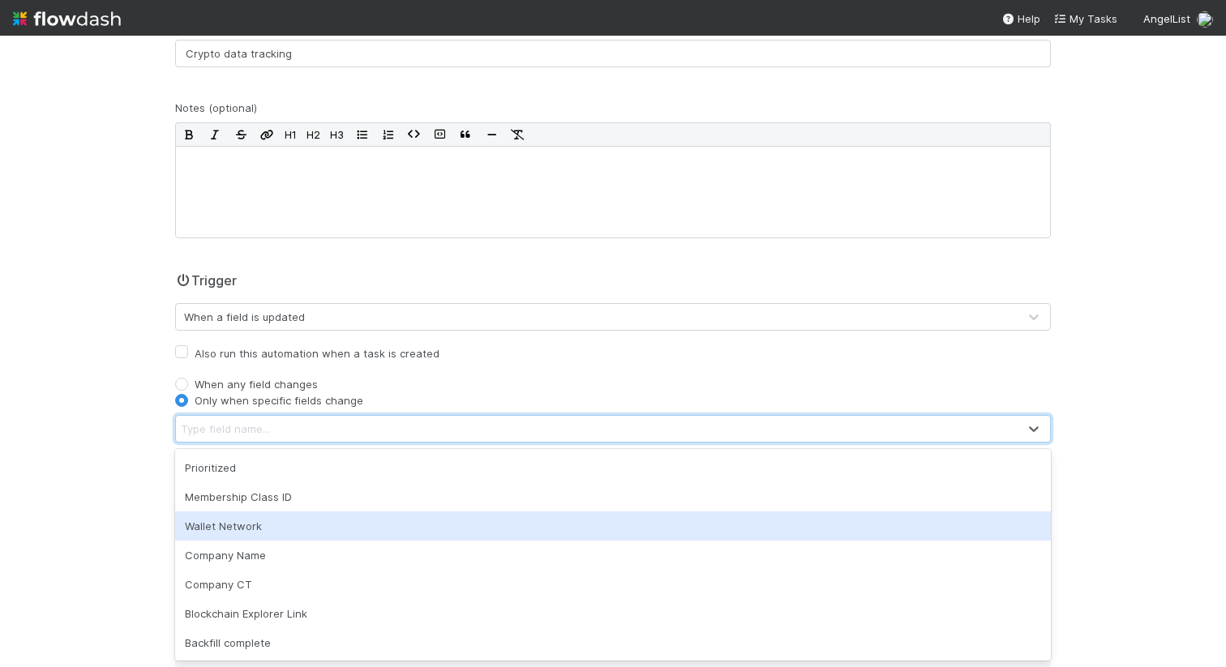
click at [84, 518] on div "🌕 Crypto > Crypto IOS Tasks Data Flow Builder Layout Automation Team Analytics …" at bounding box center [613, 351] width 1226 height 631
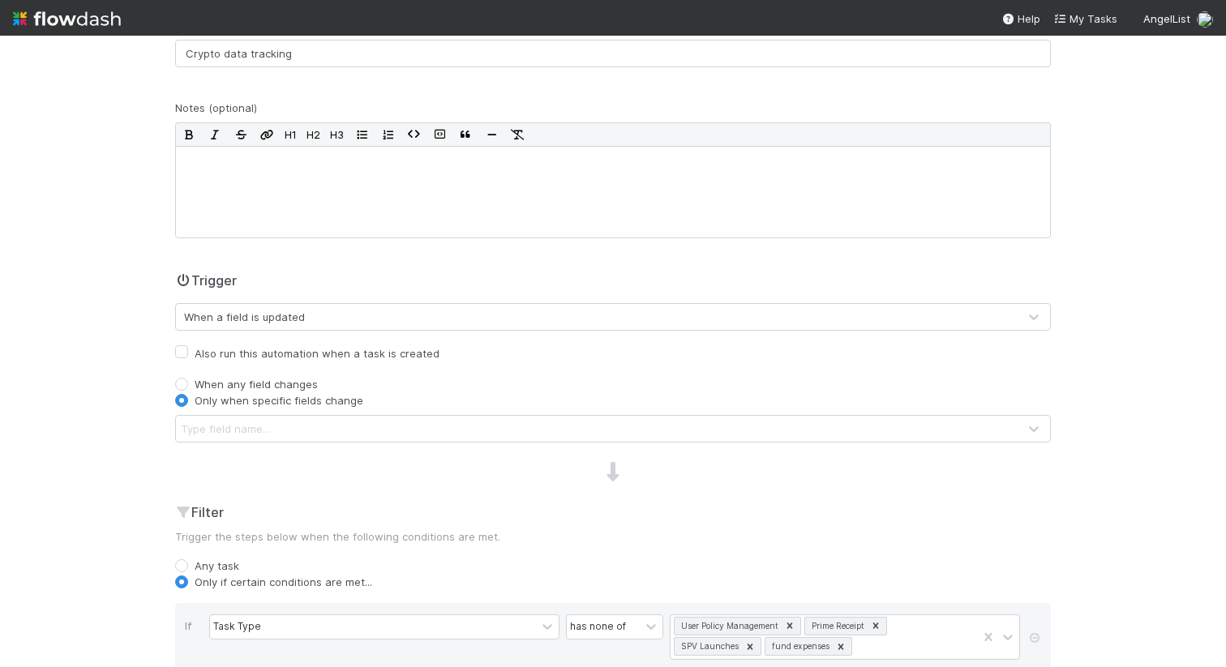
scroll to position [145, 0]
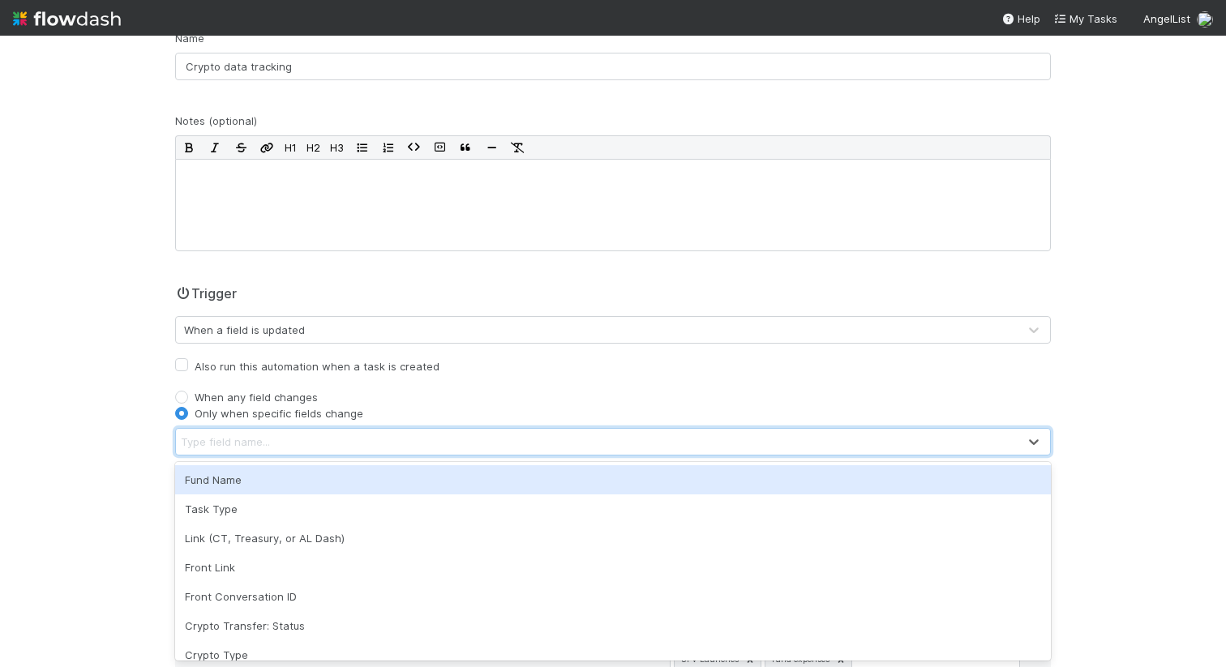
click at [249, 439] on div "Type field name..." at bounding box center [225, 442] width 89 height 16
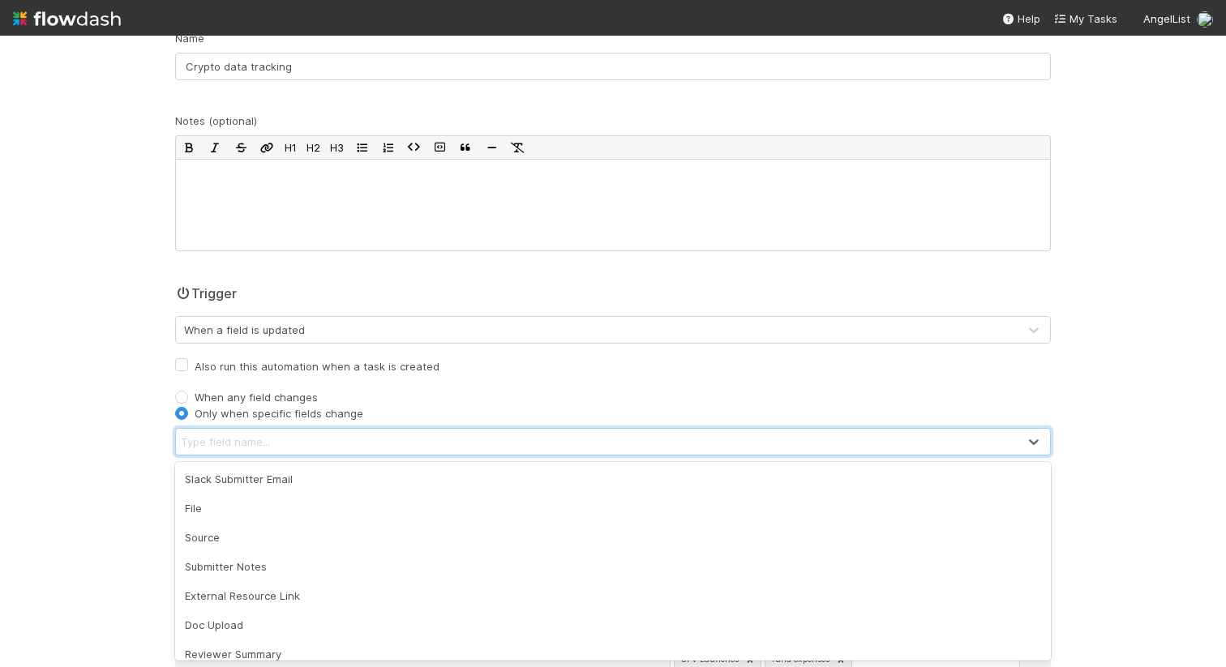
scroll to position [713, 0]
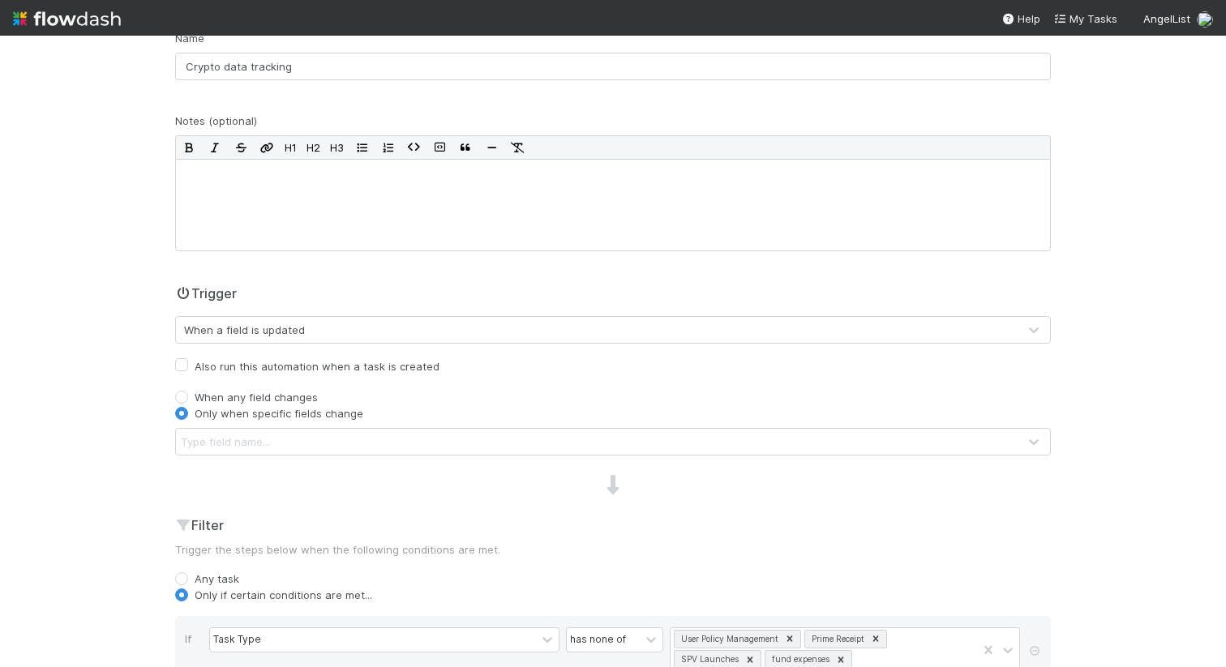
click at [138, 566] on div "🌕 Crypto > Crypto IOS Tasks Data Flow Builder Layout Automation Team Analytics …" at bounding box center [613, 351] width 1226 height 631
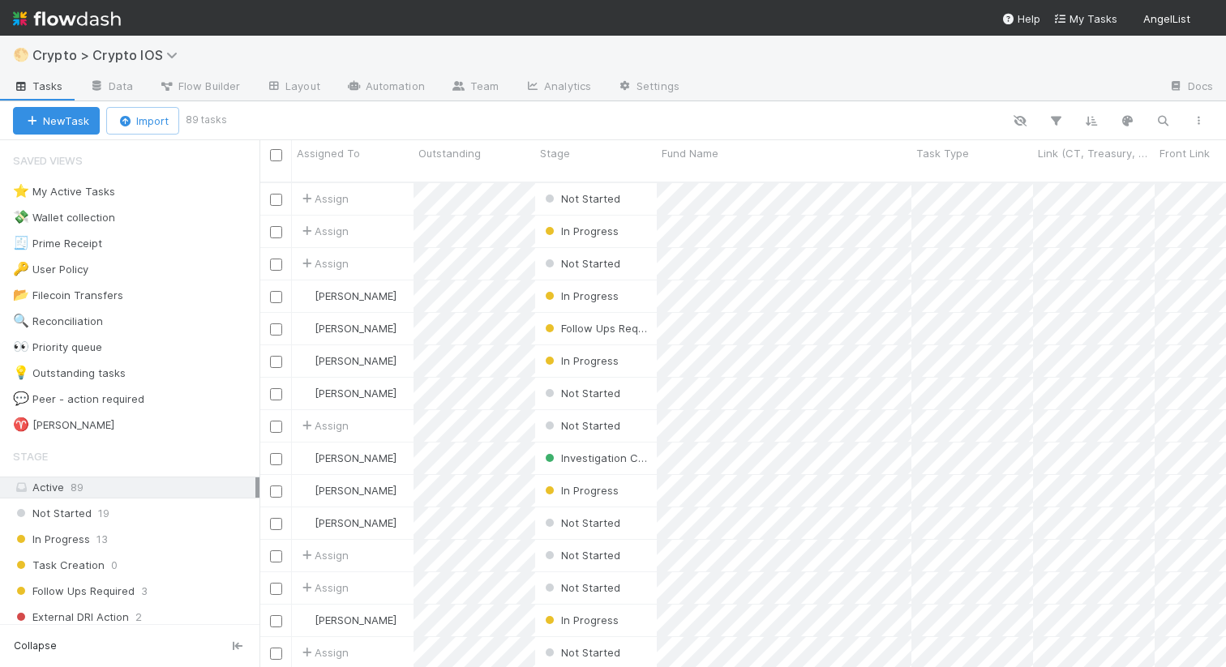
scroll to position [498, 966]
click at [104, 88] on link "Data" at bounding box center [111, 88] width 70 height 26
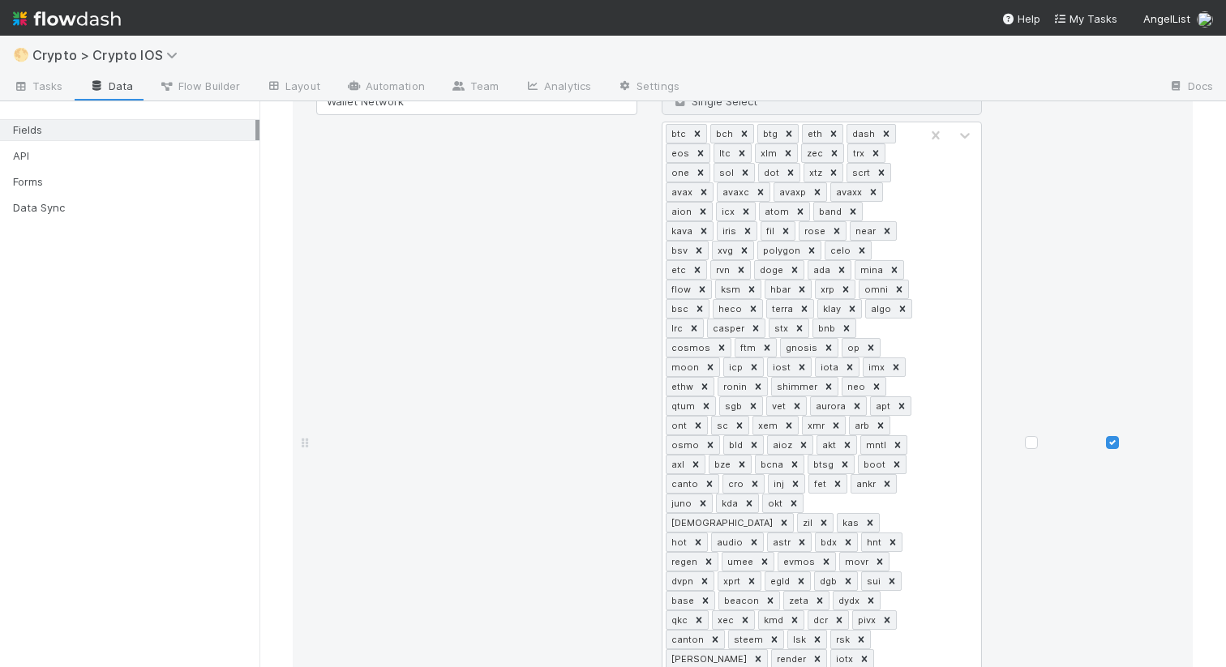
scroll to position [2156, 0]
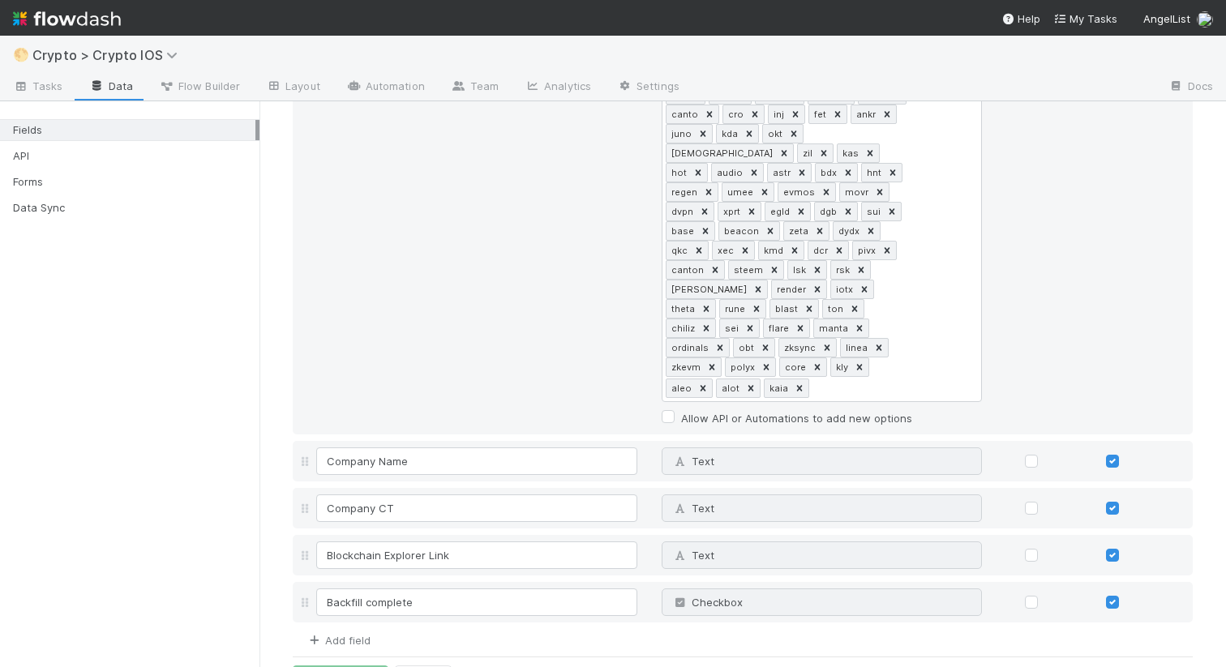
click at [340, 634] on link "Add field" at bounding box center [338, 640] width 65 height 13
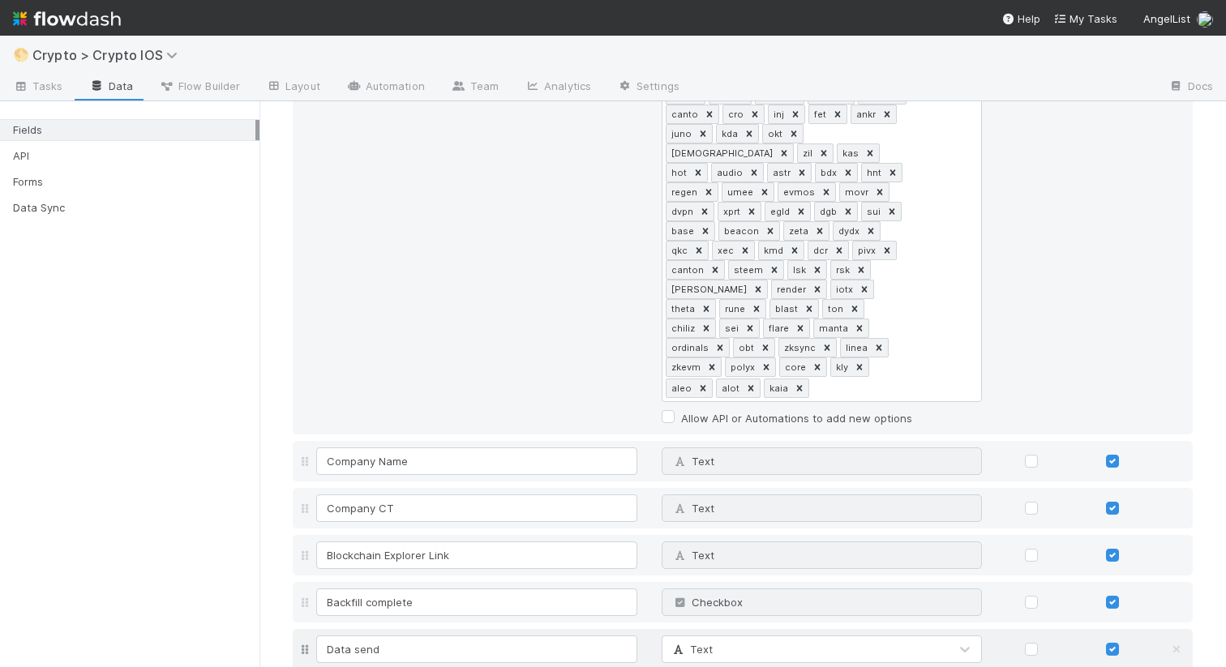
scroll to position [2203, 0]
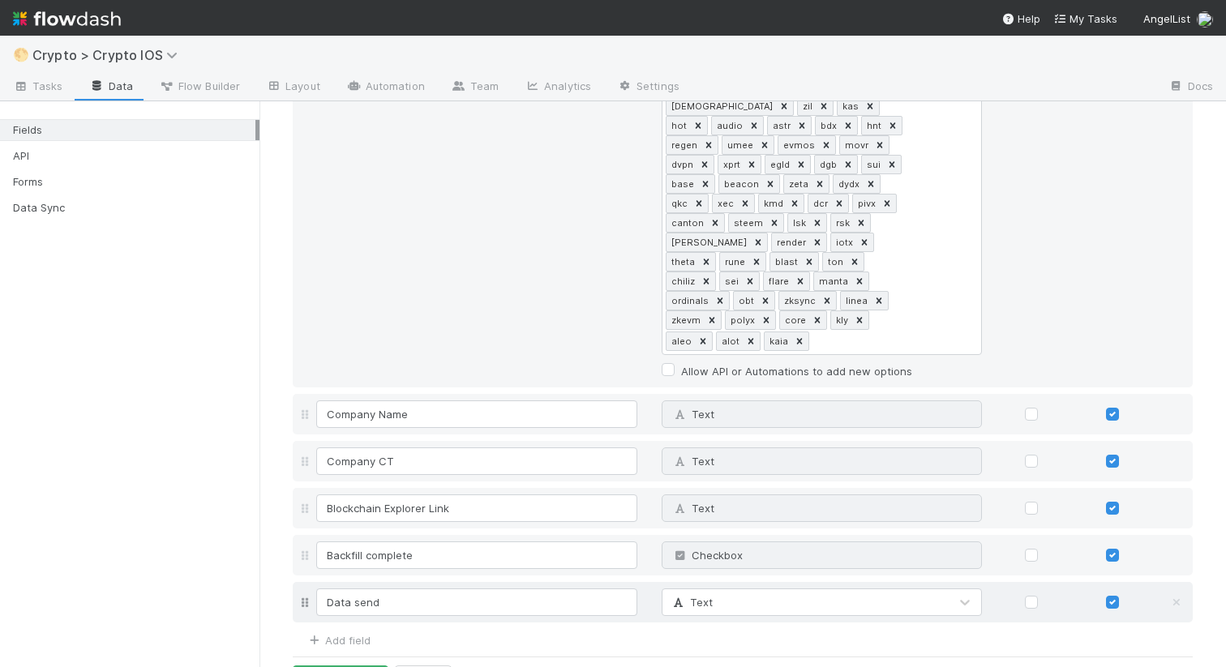
type input "Data send"
click at [794, 589] on div "Text" at bounding box center [805, 602] width 287 height 26
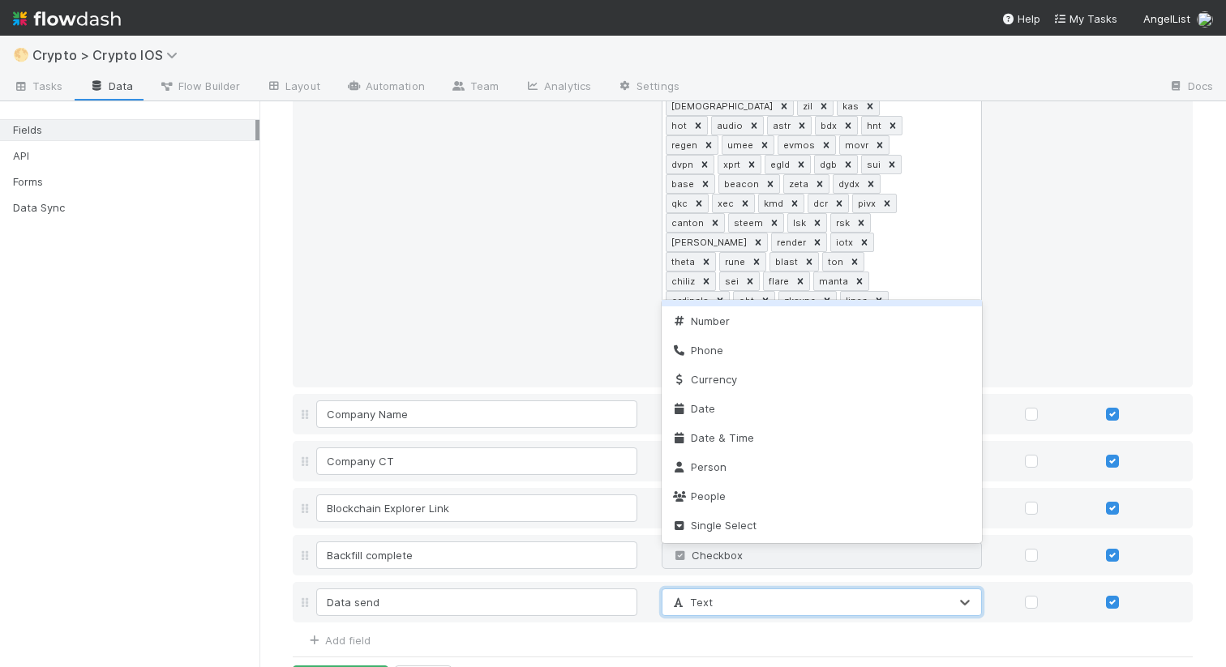
scroll to position [289, 0]
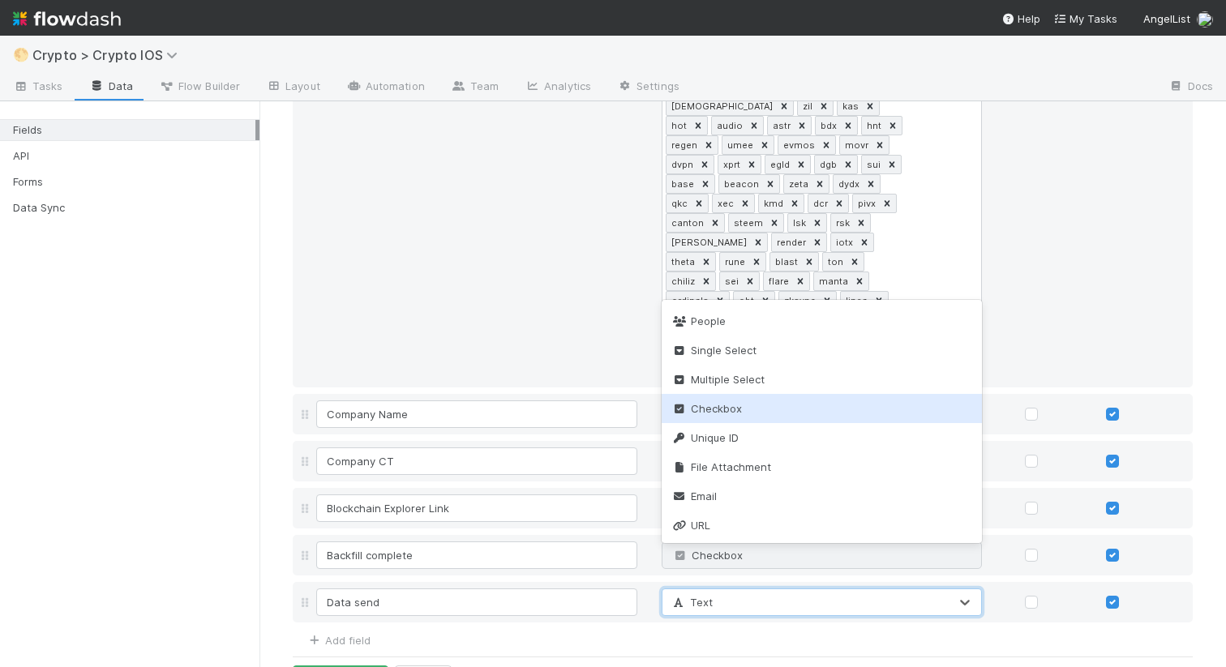
click at [755, 409] on div "Checkbox" at bounding box center [821, 408] width 321 height 29
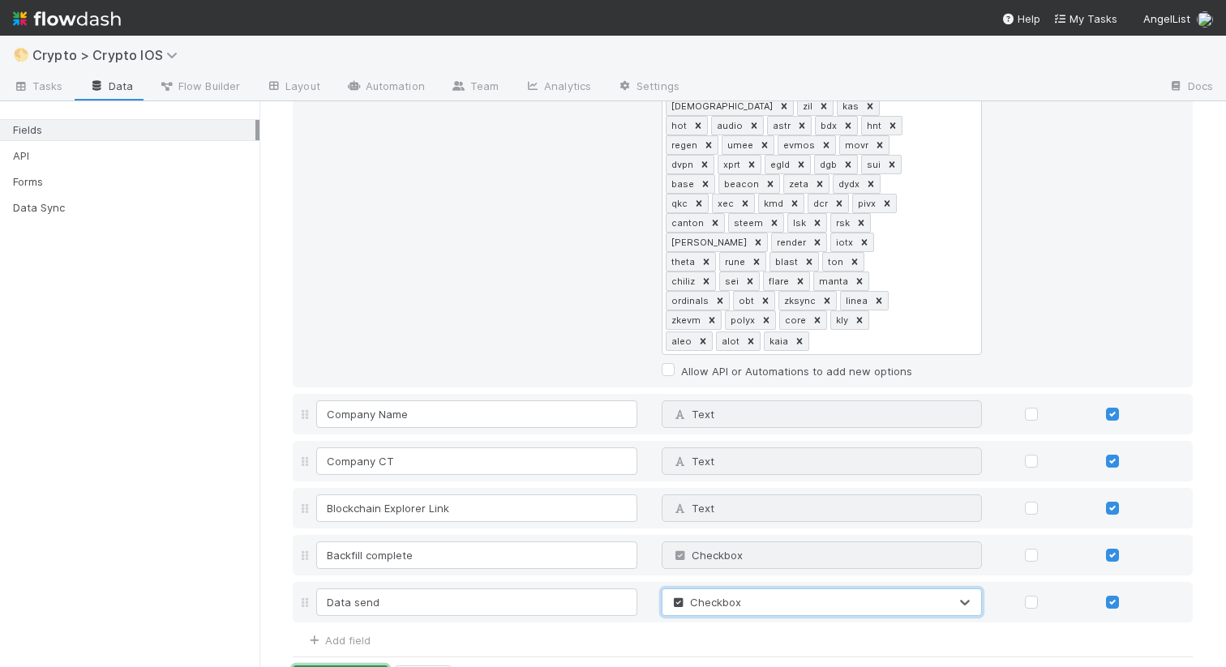
click at [345, 665] on button "Save Changes" at bounding box center [341, 679] width 96 height 28
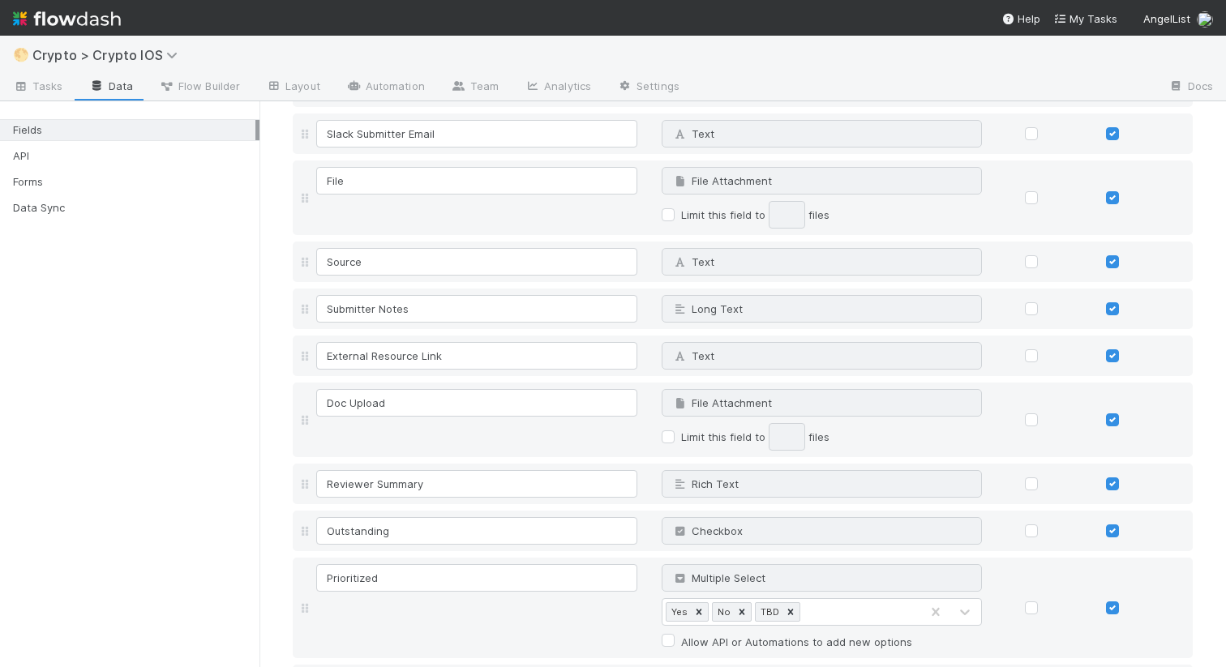
scroll to position [1063, 0]
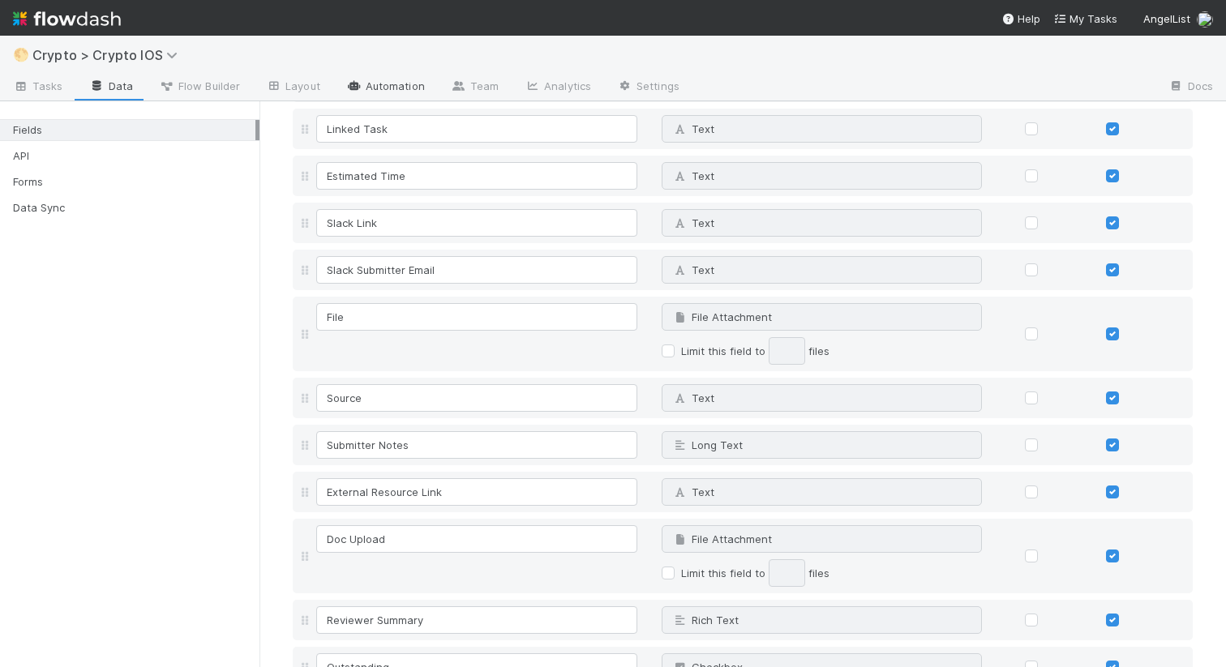
click at [368, 88] on link "Automation" at bounding box center [385, 88] width 105 height 26
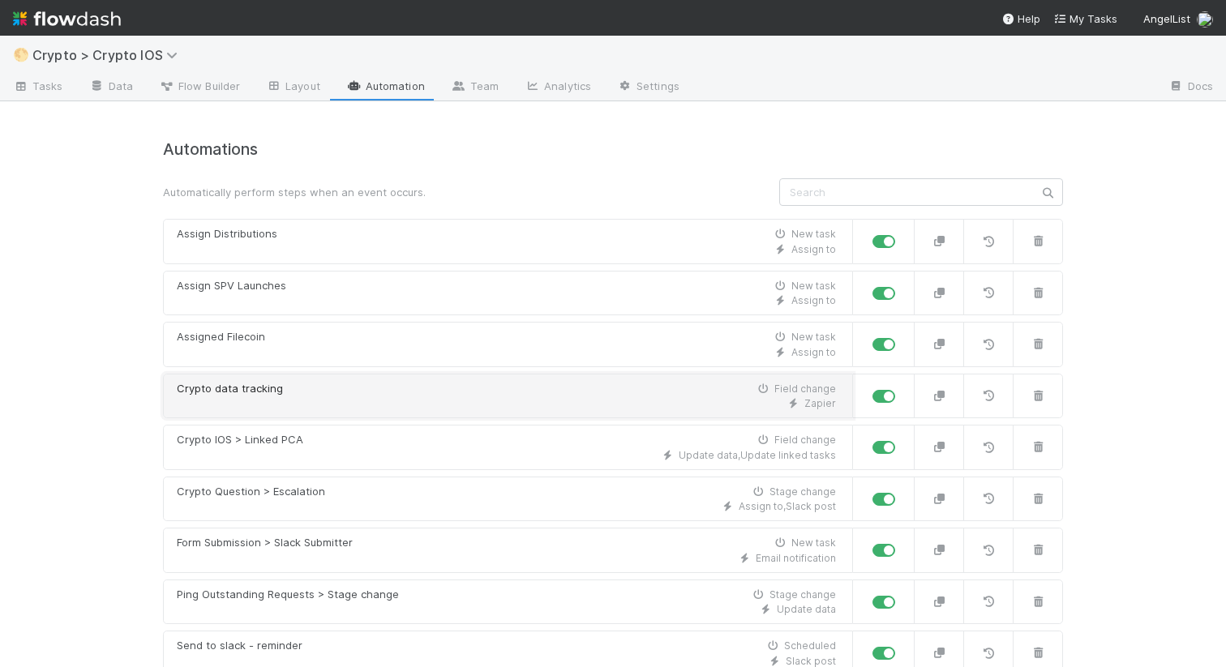
click at [387, 393] on div "Crypto data tracking Field change" at bounding box center [506, 389] width 659 height 16
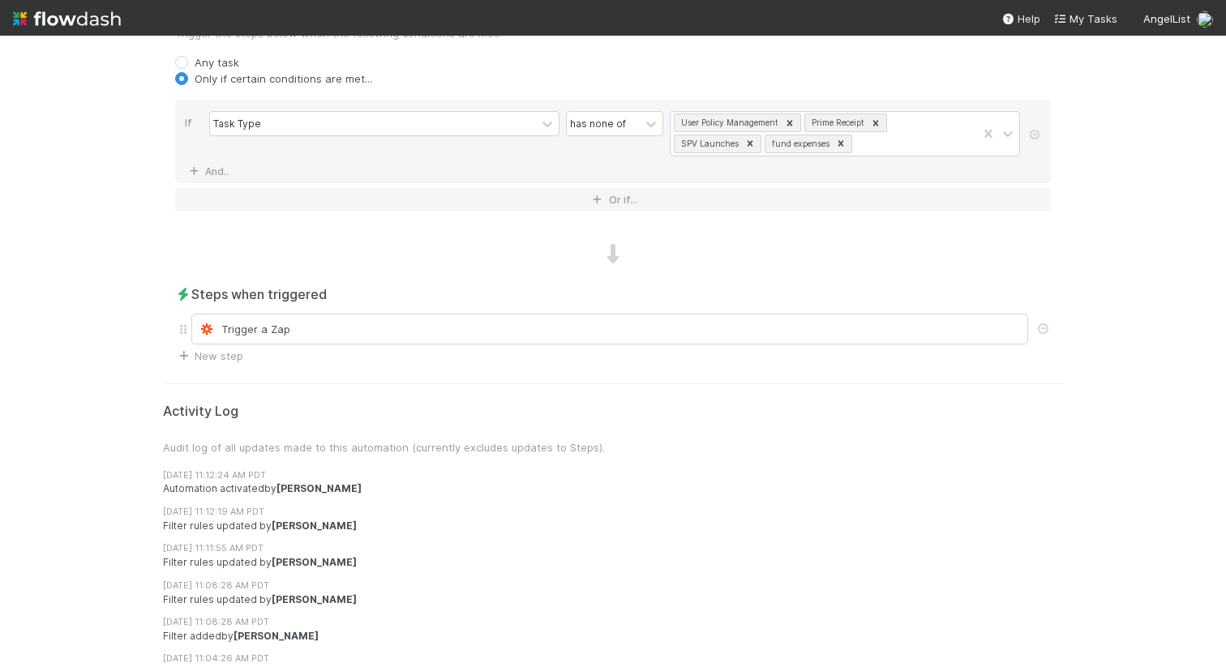
scroll to position [650, 0]
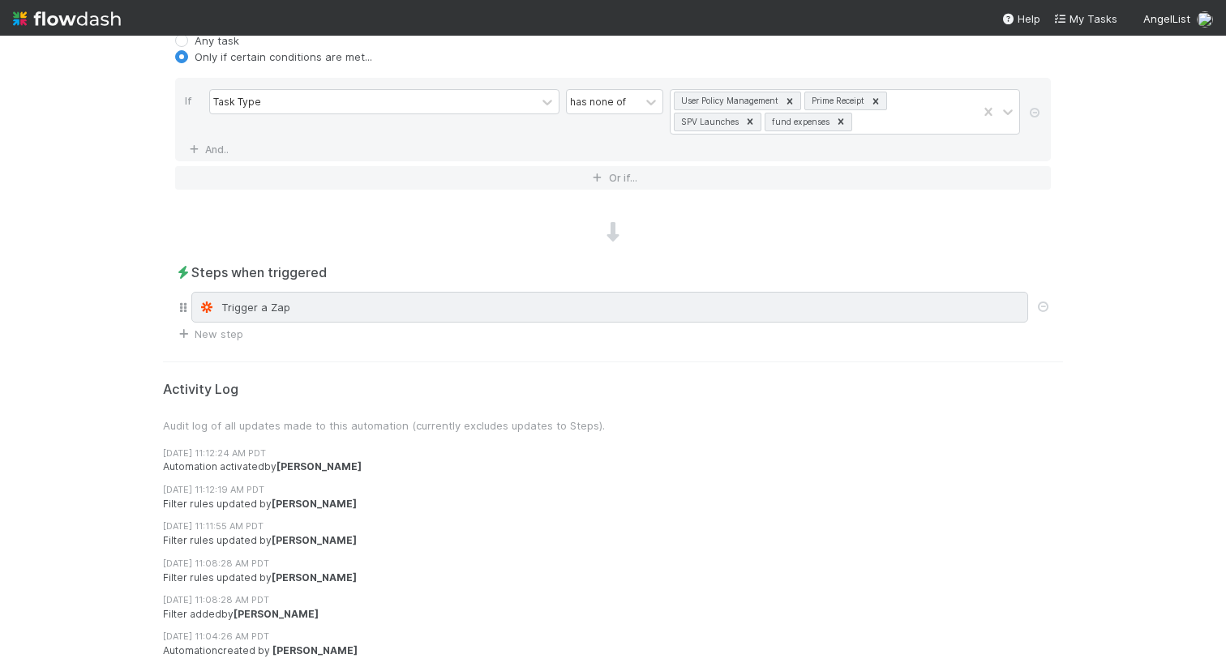
click at [319, 315] on div "Trigger a Zap" at bounding box center [610, 307] width 822 height 16
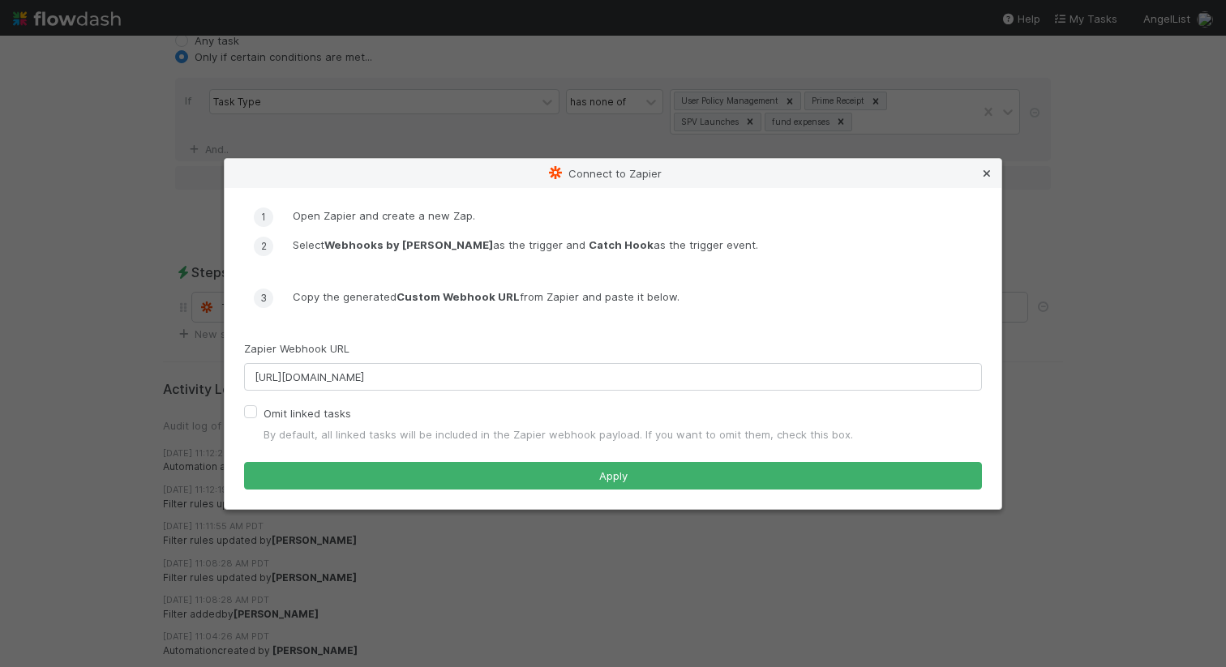
click at [983, 169] on icon at bounding box center [986, 174] width 16 height 11
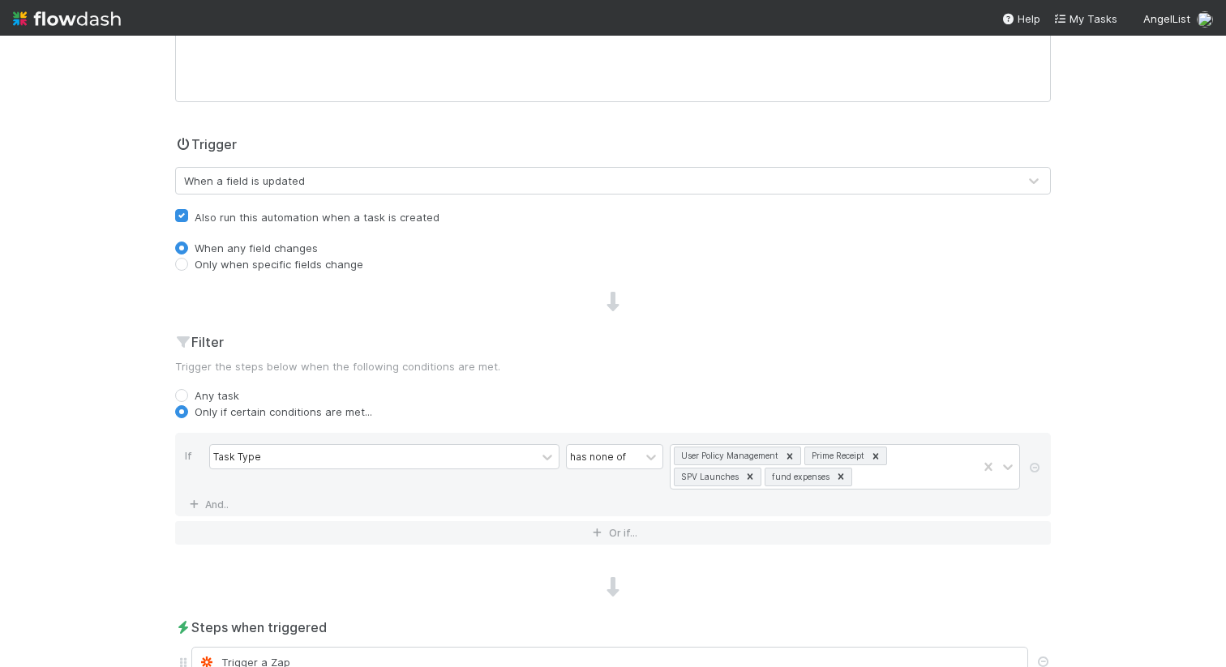
scroll to position [290, 0]
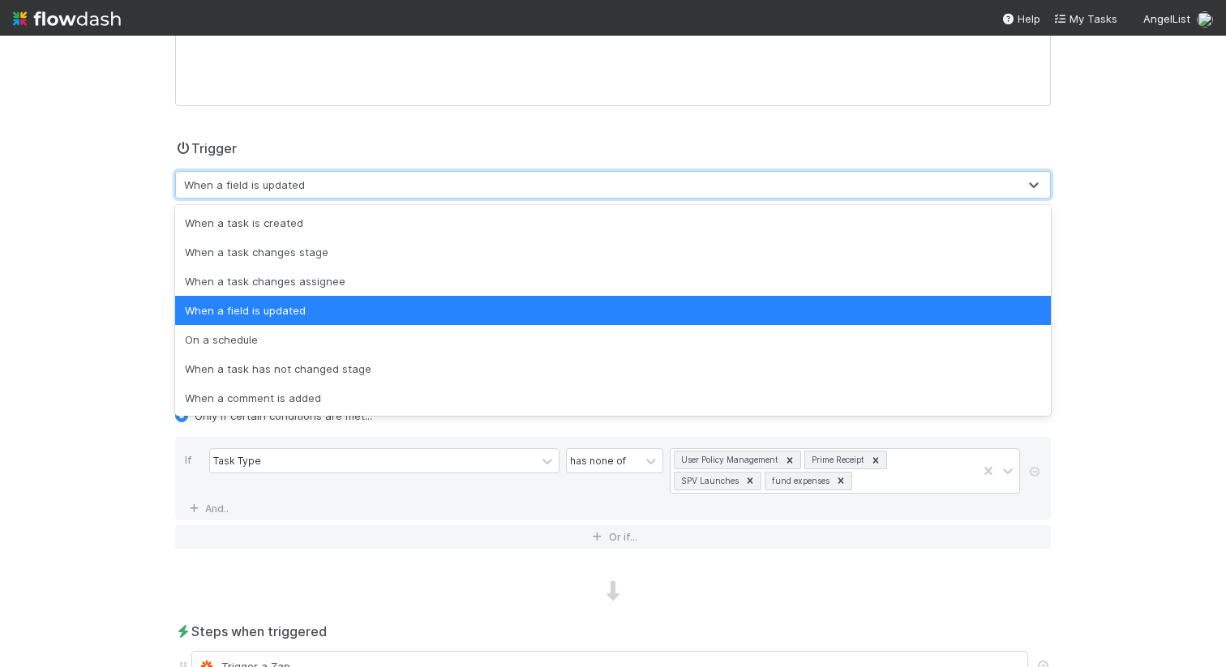
click at [272, 186] on div "When a field is updated" at bounding box center [244, 185] width 121 height 16
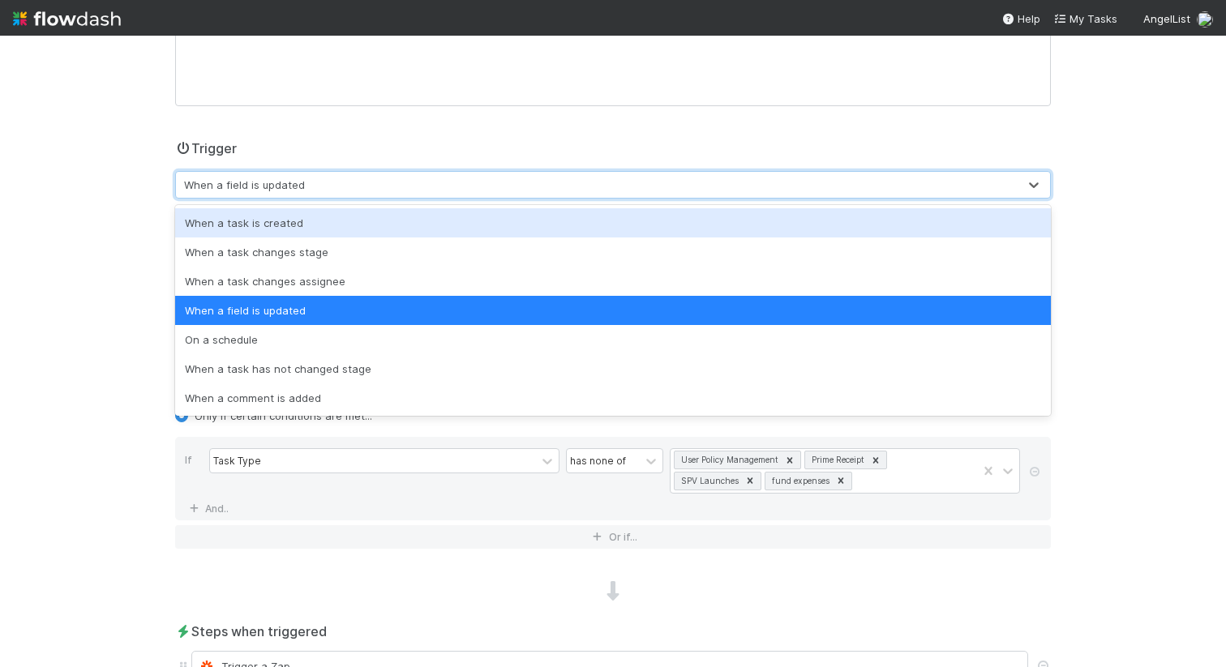
click at [265, 223] on div "When a task is created" at bounding box center [612, 222] width 875 height 29
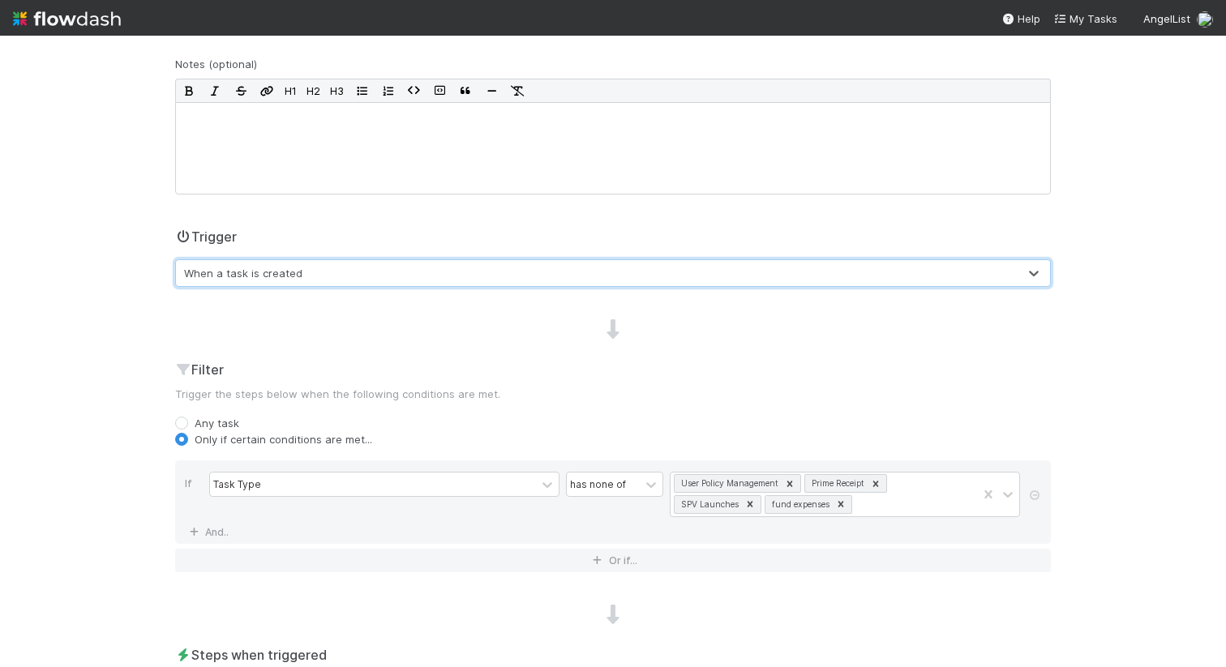
scroll to position [0, 0]
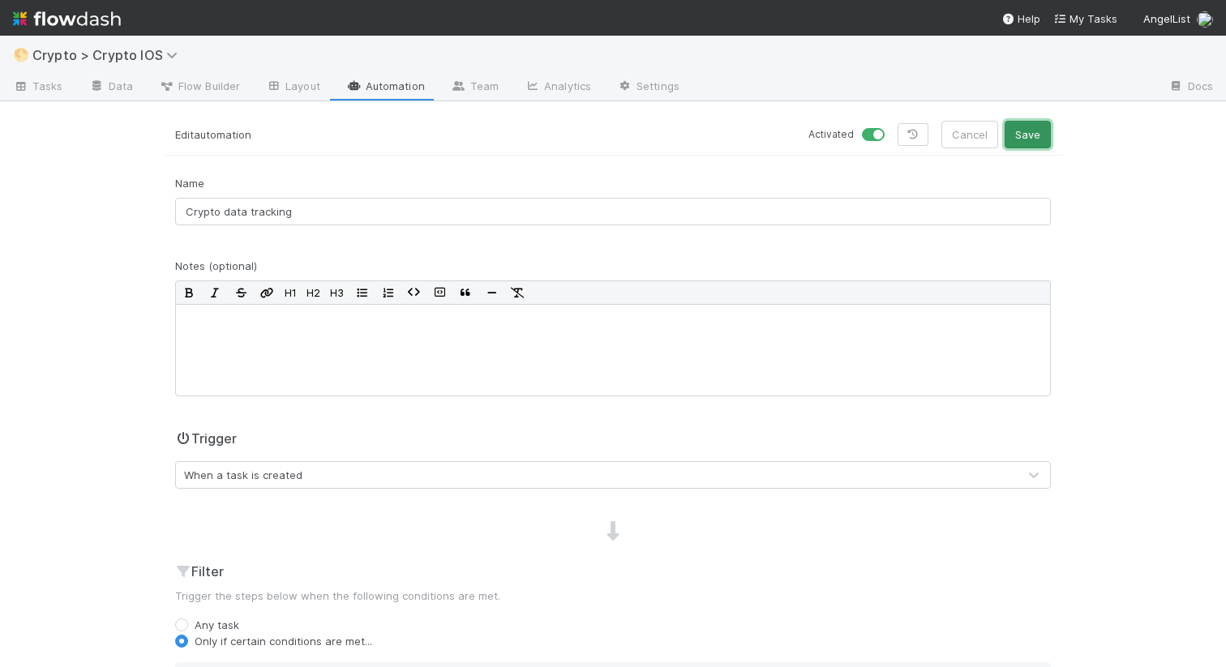
click at [1043, 136] on button "Save" at bounding box center [1027, 135] width 46 height 28
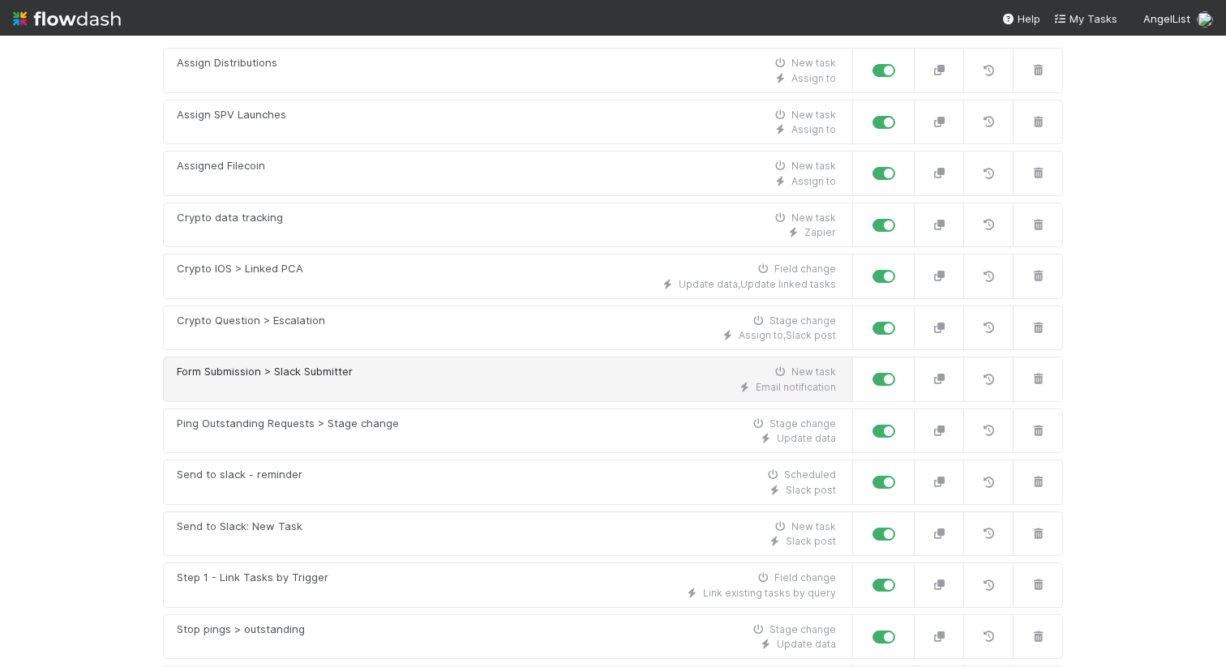
scroll to position [220, 0]
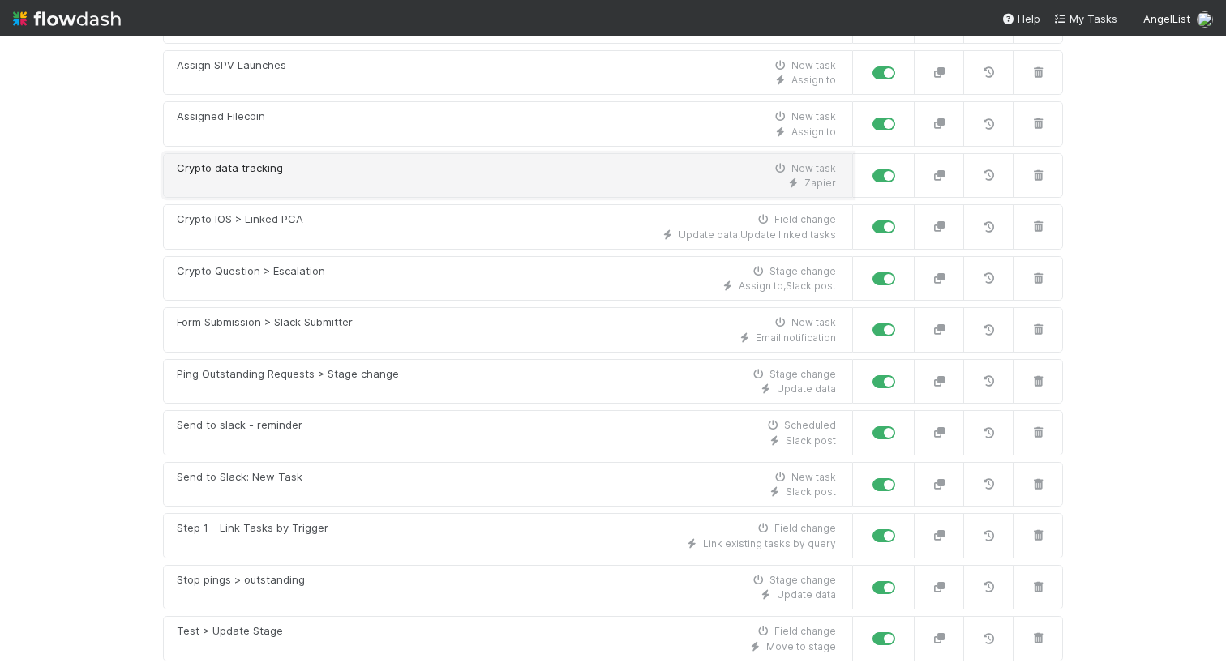
click at [305, 175] on div "Crypto data tracking New task" at bounding box center [506, 168] width 659 height 16
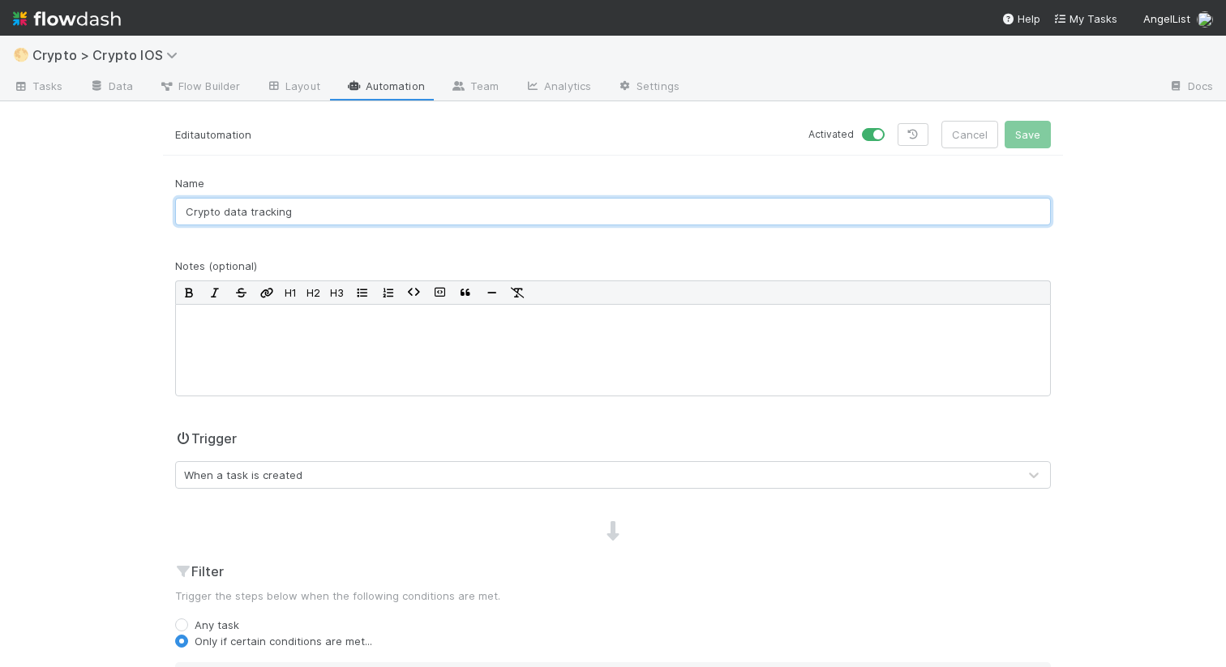
click at [344, 199] on input "Crypto data tracking" at bounding box center [612, 212] width 875 height 28
click at [341, 212] on input "Crypto data tracking" at bounding box center [612, 212] width 875 height 28
type input "Crypto data tracking > Task Creation"
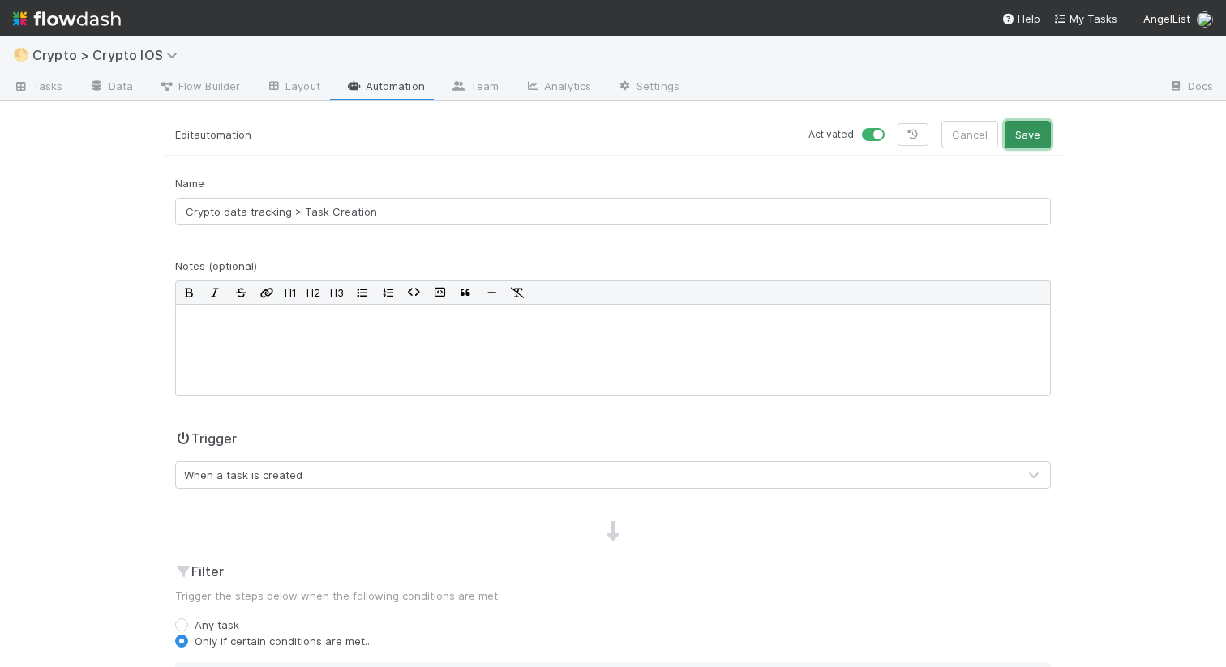
click at [1032, 135] on button "Save" at bounding box center [1027, 135] width 46 height 28
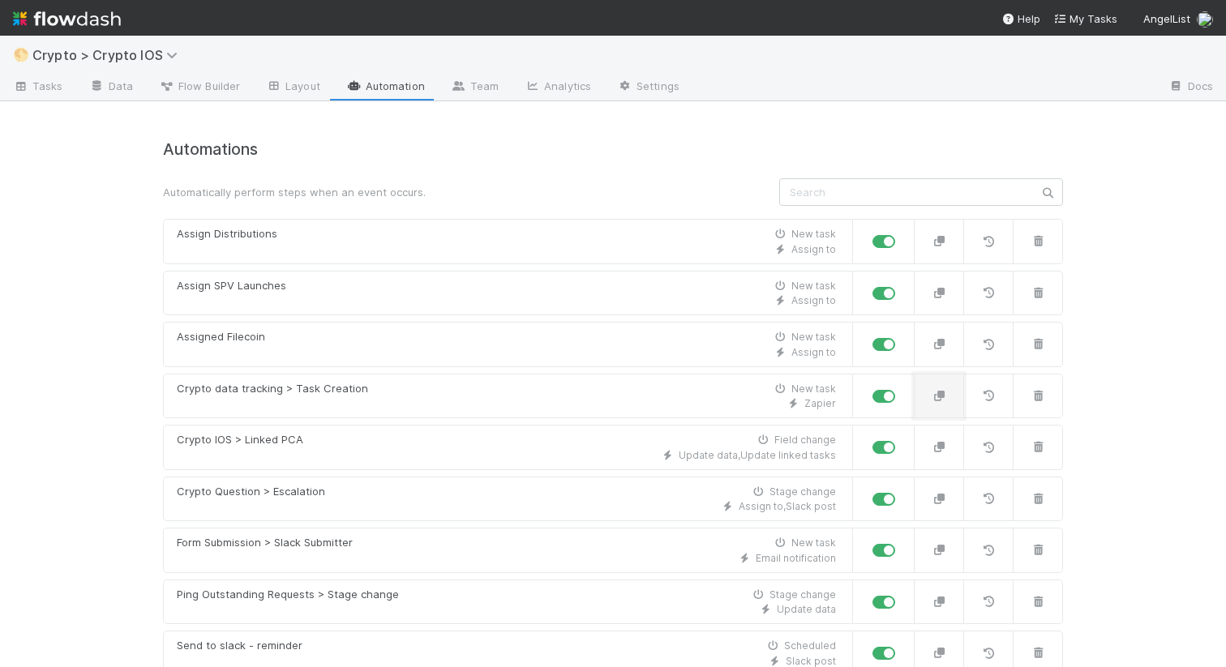
click at [936, 401] on button "button" at bounding box center [939, 396] width 50 height 45
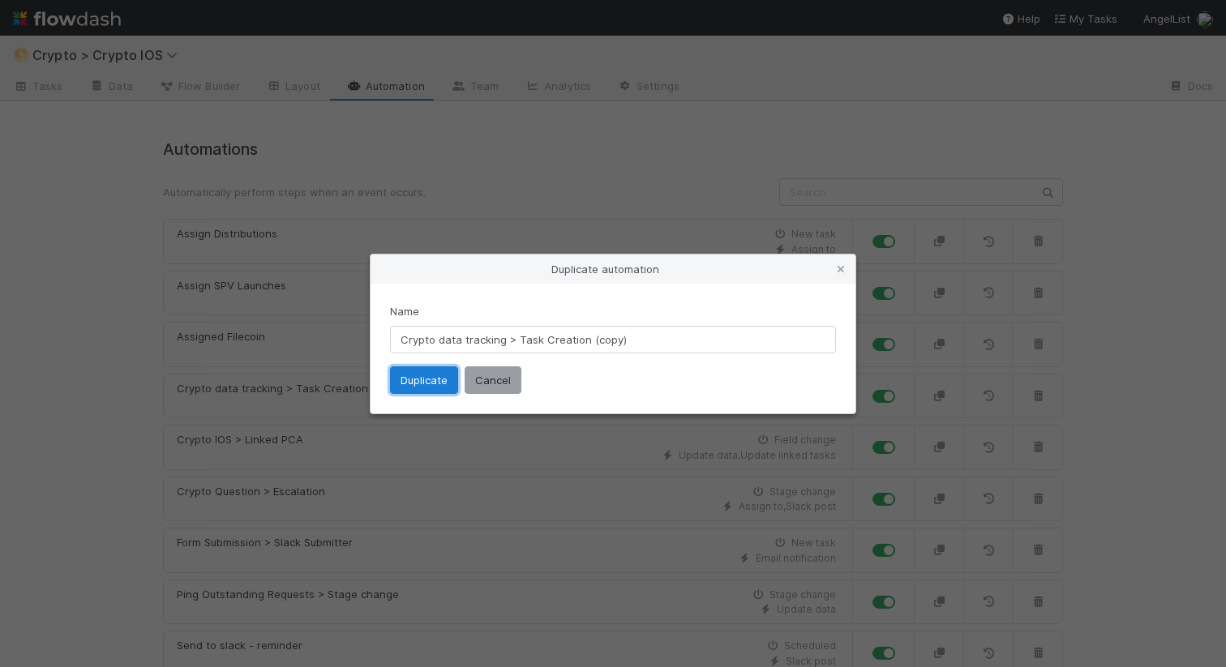
click at [396, 386] on button "Duplicate" at bounding box center [424, 380] width 68 height 28
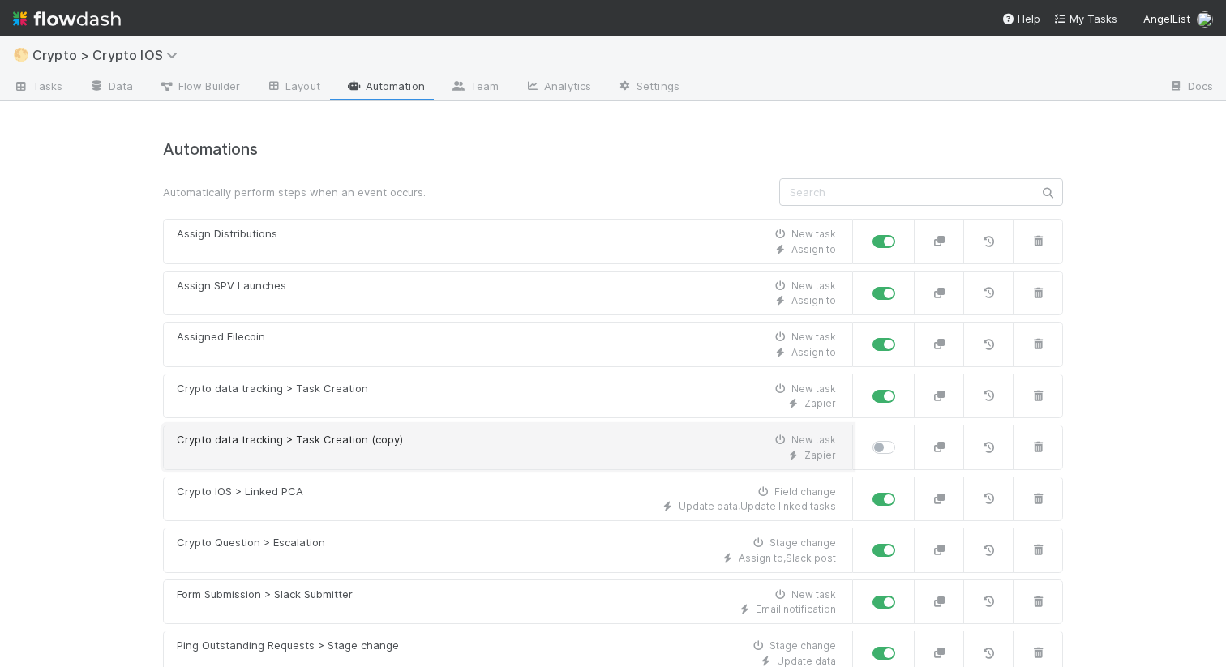
click at [283, 453] on div "Zapier" at bounding box center [506, 455] width 659 height 15
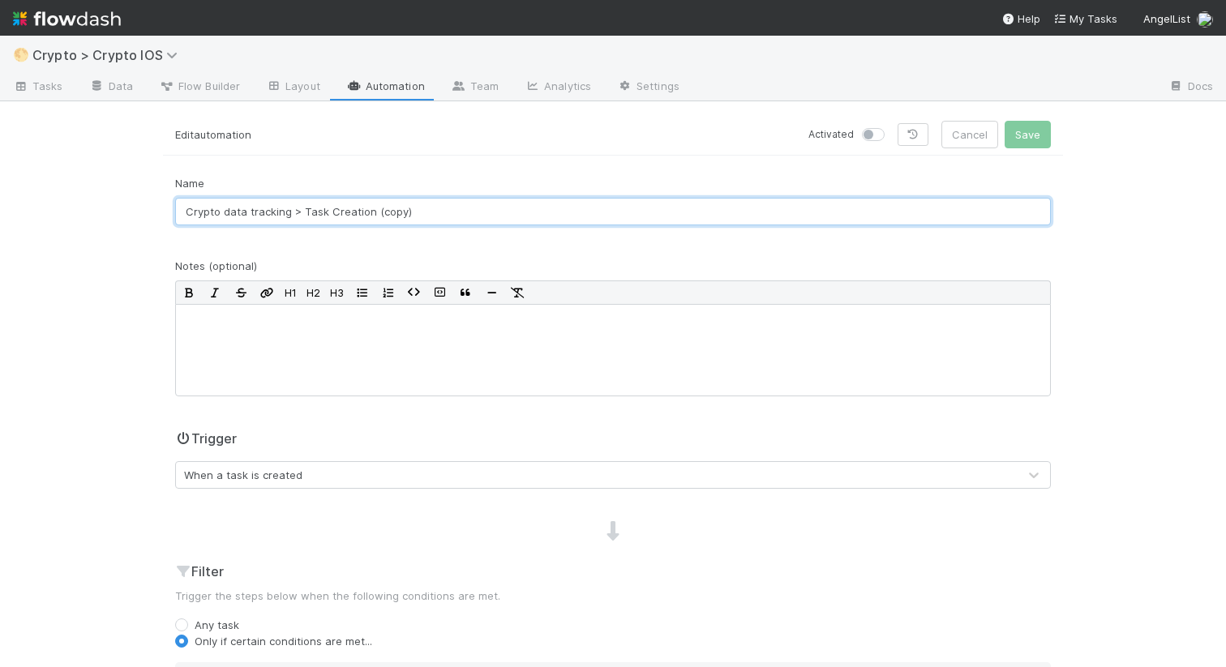
drag, startPoint x: 365, startPoint y: 212, endPoint x: 327, endPoint y: 213, distance: 37.3
click at [327, 213] on input "Crypto data tracking > Task Creation (copy)" at bounding box center [612, 212] width 875 height 28
type input "Crypto data tracking > Task Update"
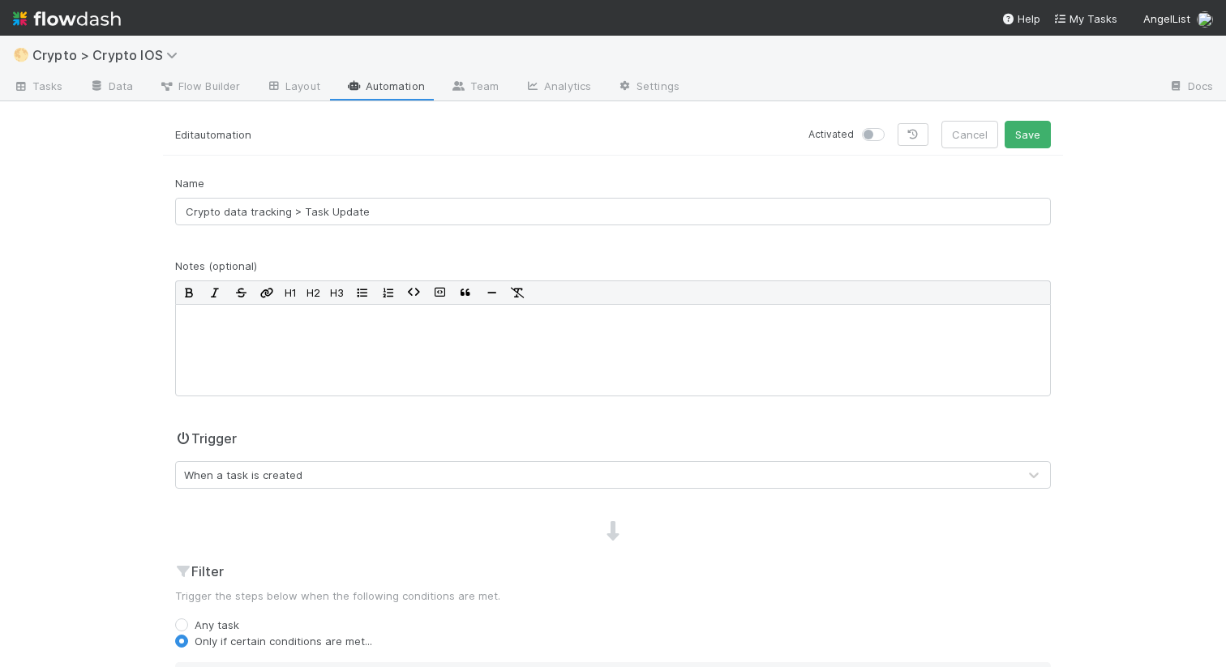
click at [381, 179] on div "Name Crypto data tracking > Task Update" at bounding box center [612, 200] width 875 height 50
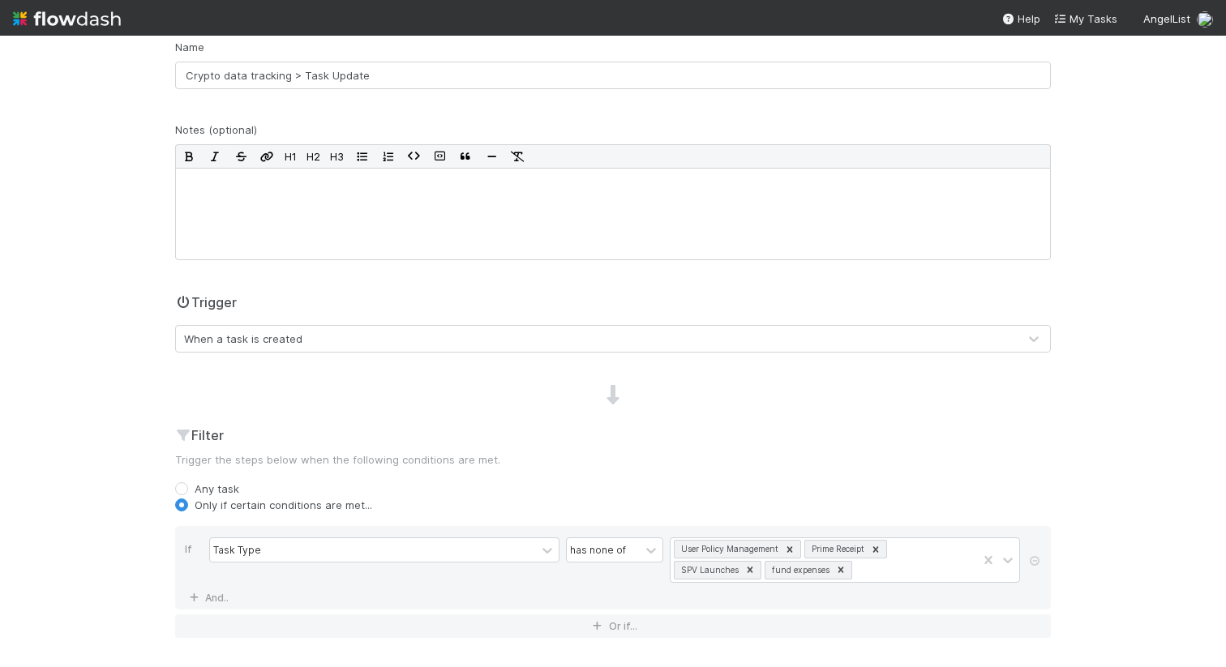
click at [269, 346] on div "When a task is created" at bounding box center [243, 339] width 118 height 16
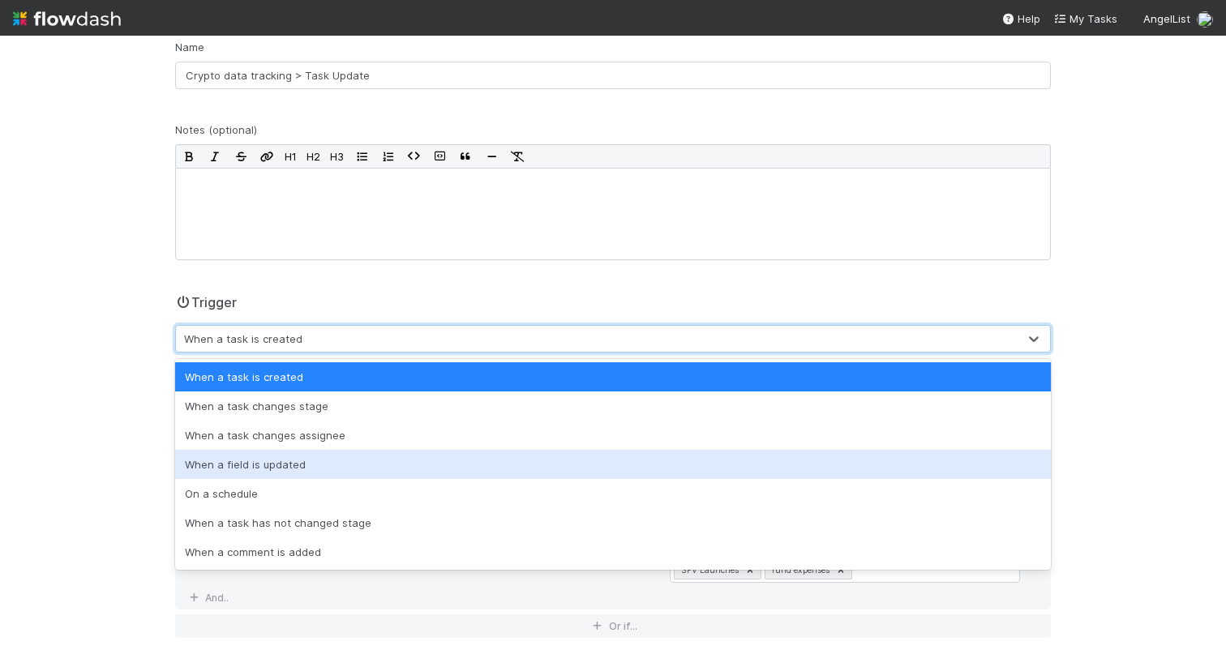
click at [257, 467] on div "When a field is updated" at bounding box center [612, 464] width 875 height 29
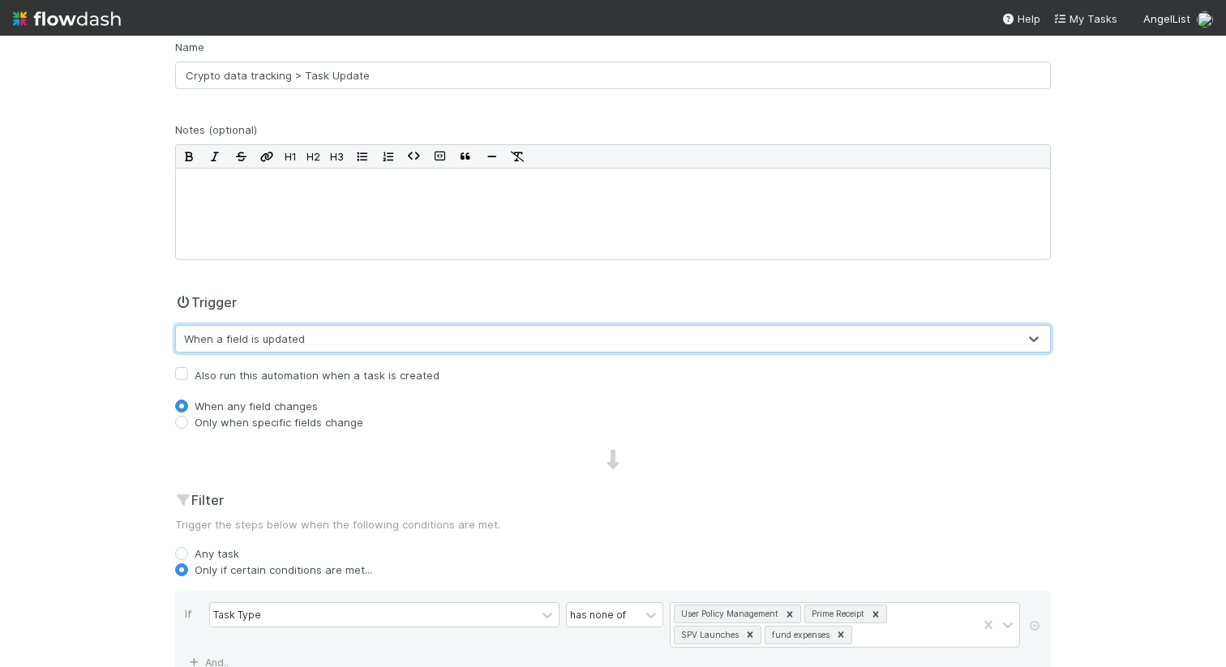
click at [148, 411] on div "🌕 Crypto > Crypto IOS Tasks Data Flow Builder Layout Automation Team Analytics …" at bounding box center [613, 351] width 1226 height 631
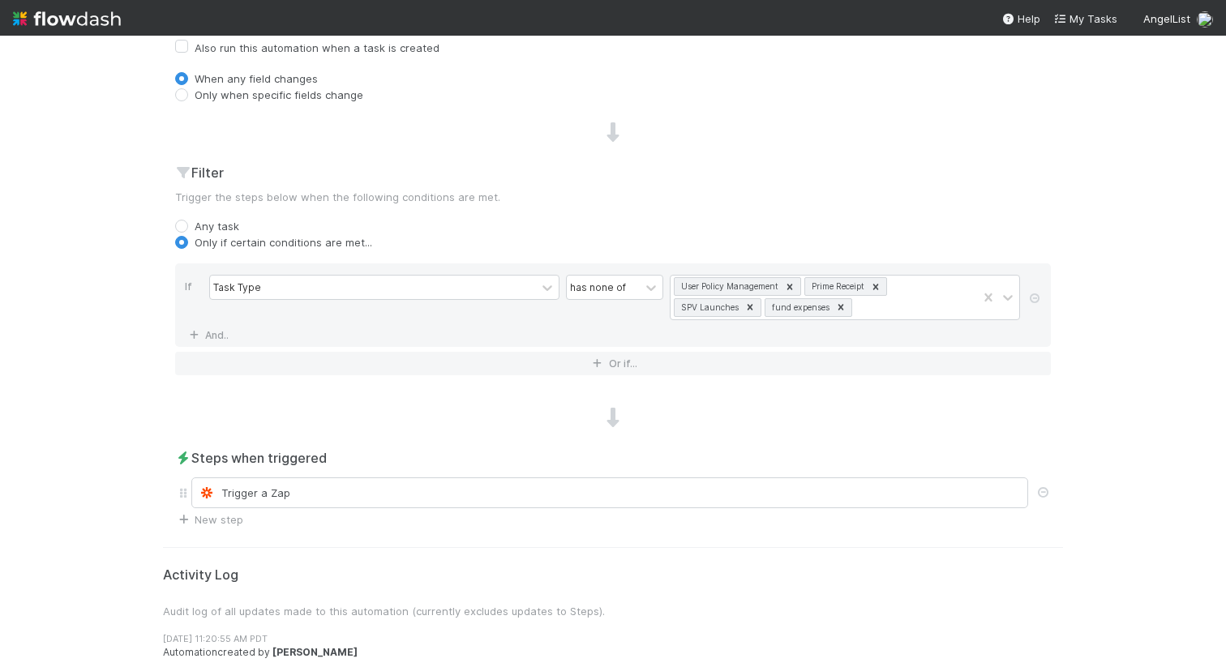
scroll to position [466, 0]
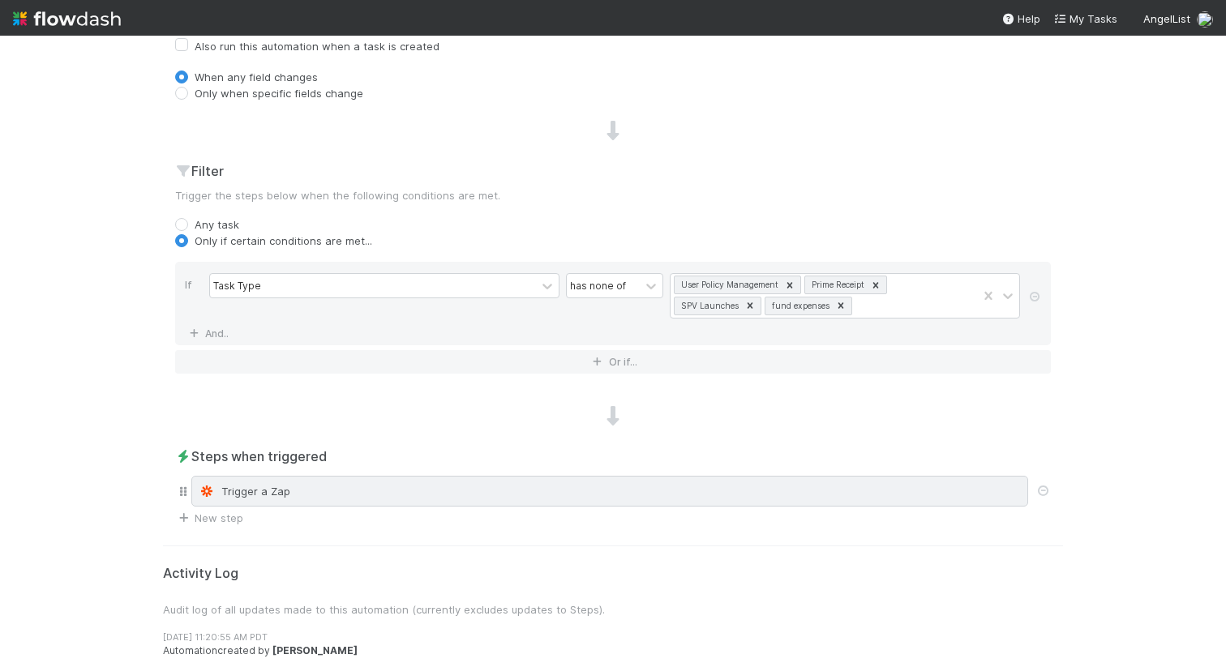
click at [293, 506] on div "Trigger a Zap" at bounding box center [609, 491] width 837 height 31
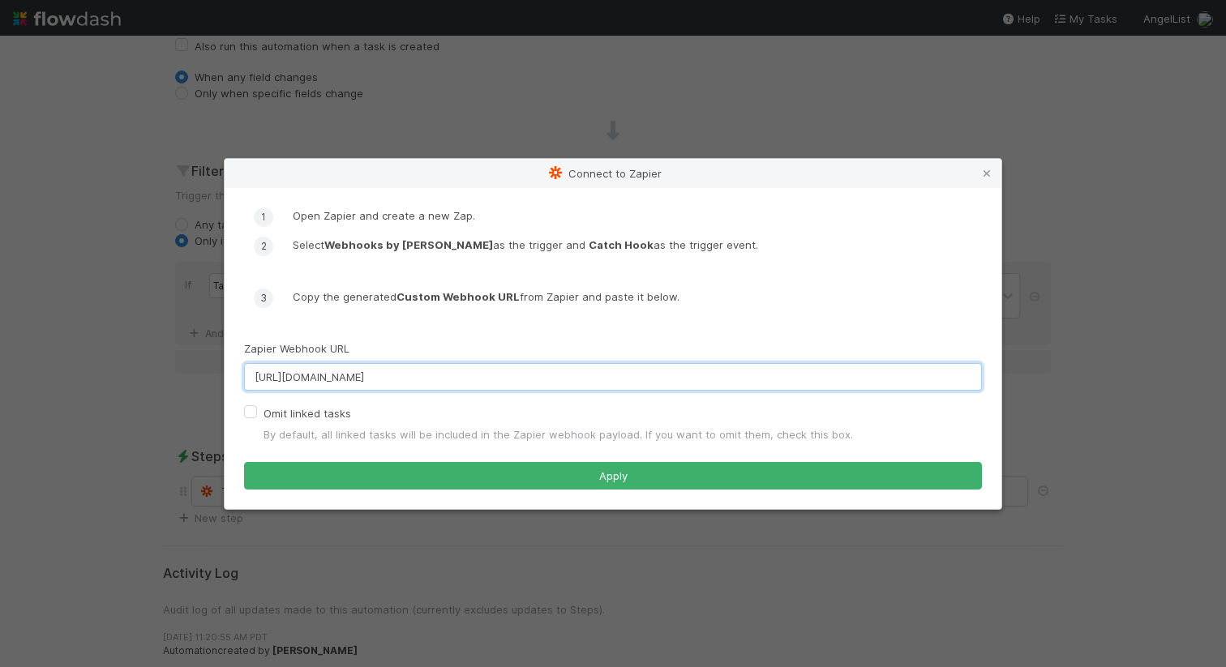
click at [435, 391] on input "https://hooks.zapier.com/hooks/catch/22425880/uhtazrx/" at bounding box center [613, 377] width 738 height 28
paste input "nyt"
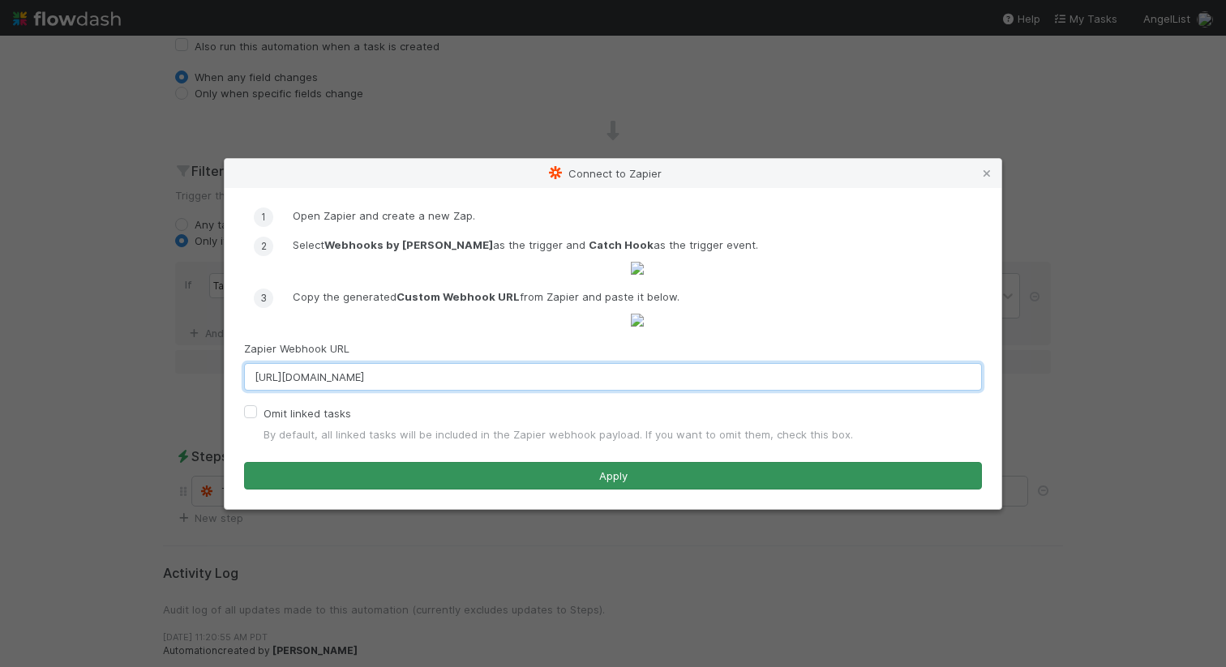
type input "https://hooks.zapier.com/hooks/catch/22425880/uhtnytx/"
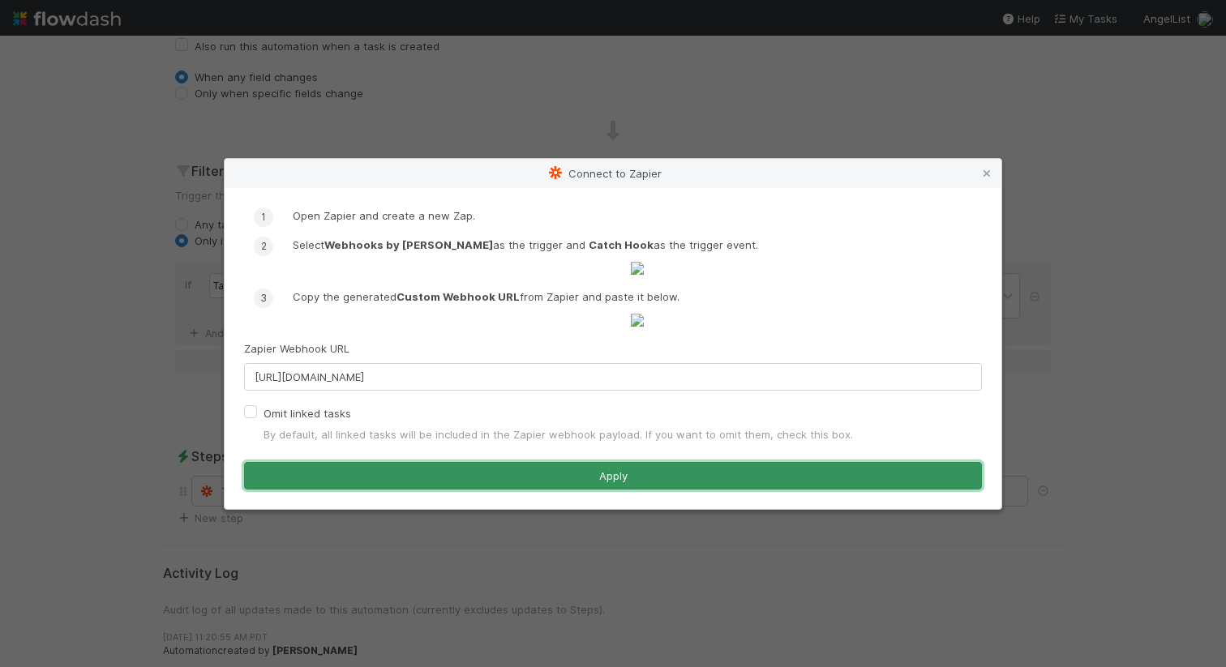
click at [463, 490] on button "Apply" at bounding box center [613, 476] width 738 height 28
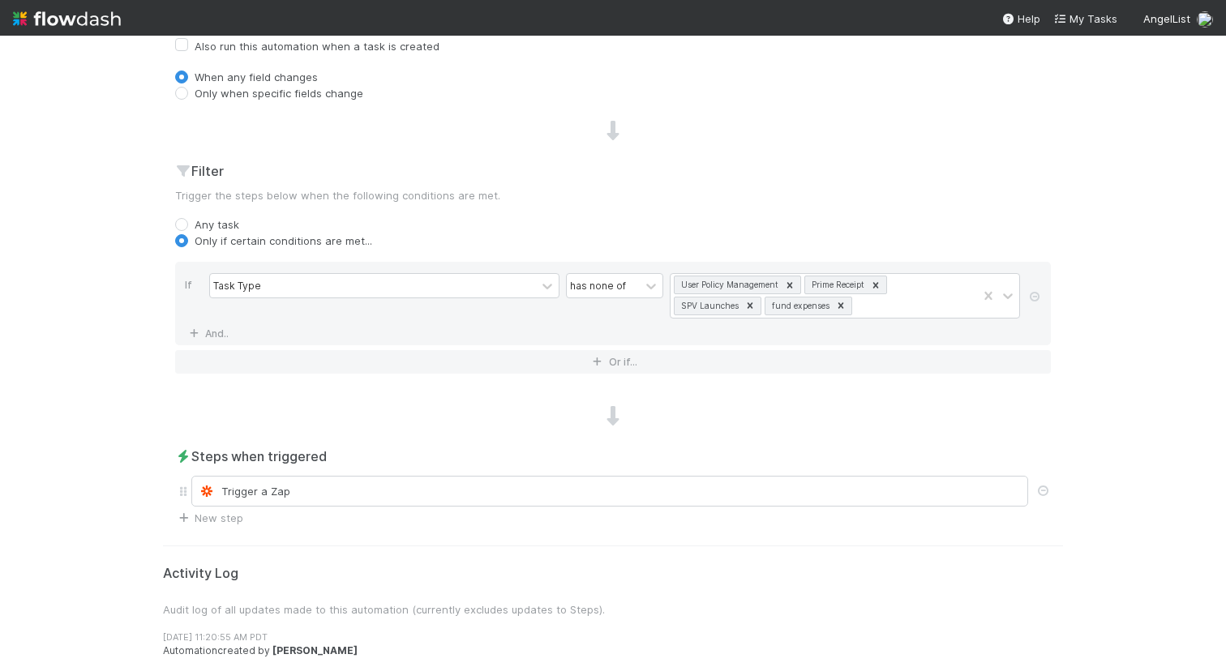
scroll to position [0, 0]
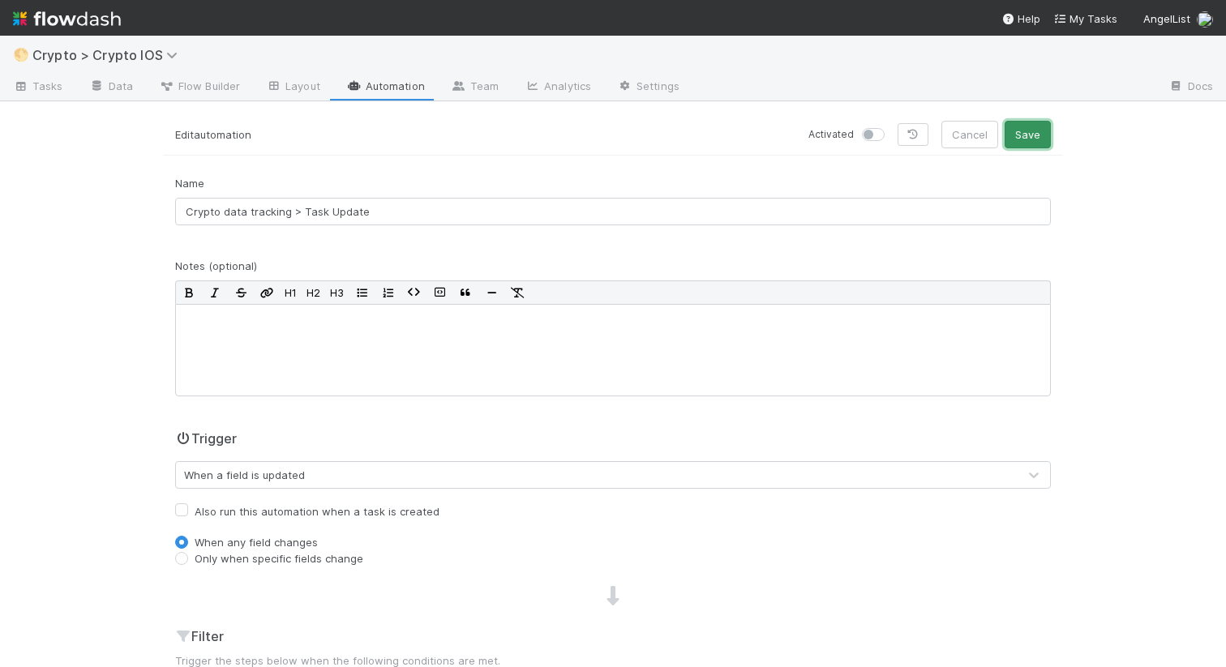
click at [1030, 143] on button "Save" at bounding box center [1027, 135] width 46 height 28
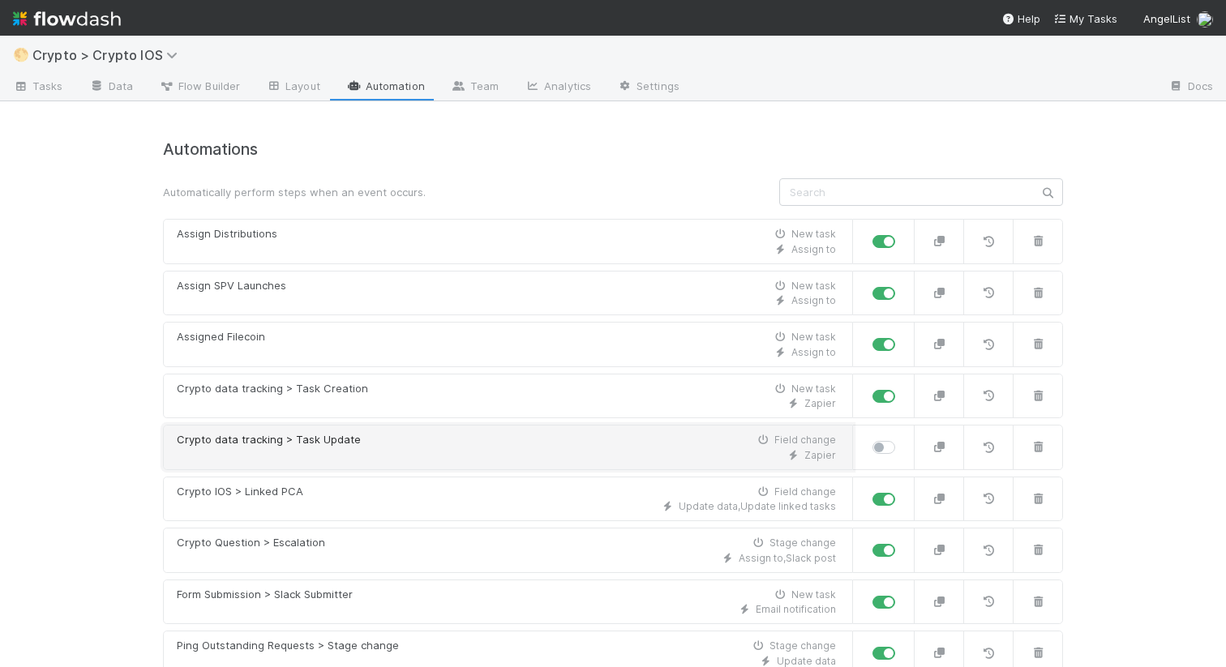
click at [360, 433] on div "Crypto data tracking > Task Update Field change" at bounding box center [506, 440] width 659 height 16
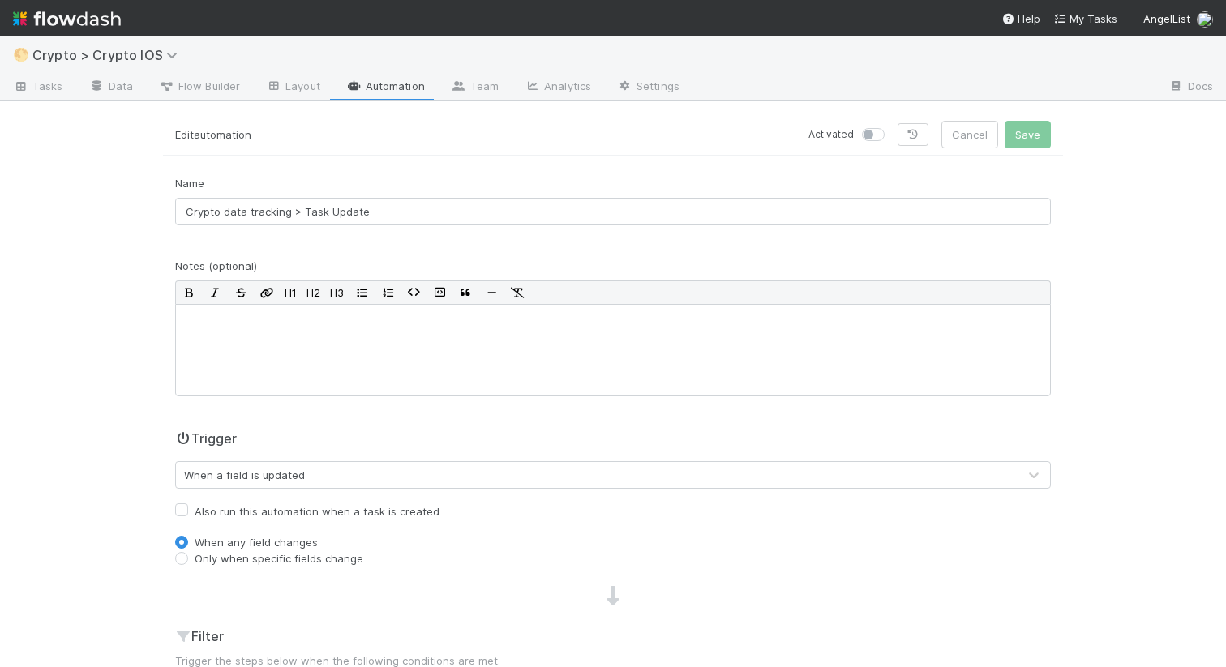
click at [891, 126] on label at bounding box center [891, 126] width 0 height 0
click at [875, 139] on input "checkbox" at bounding box center [868, 133] width 13 height 15
checkbox input "true"
click at [1038, 140] on button "Save" at bounding box center [1027, 135] width 46 height 28
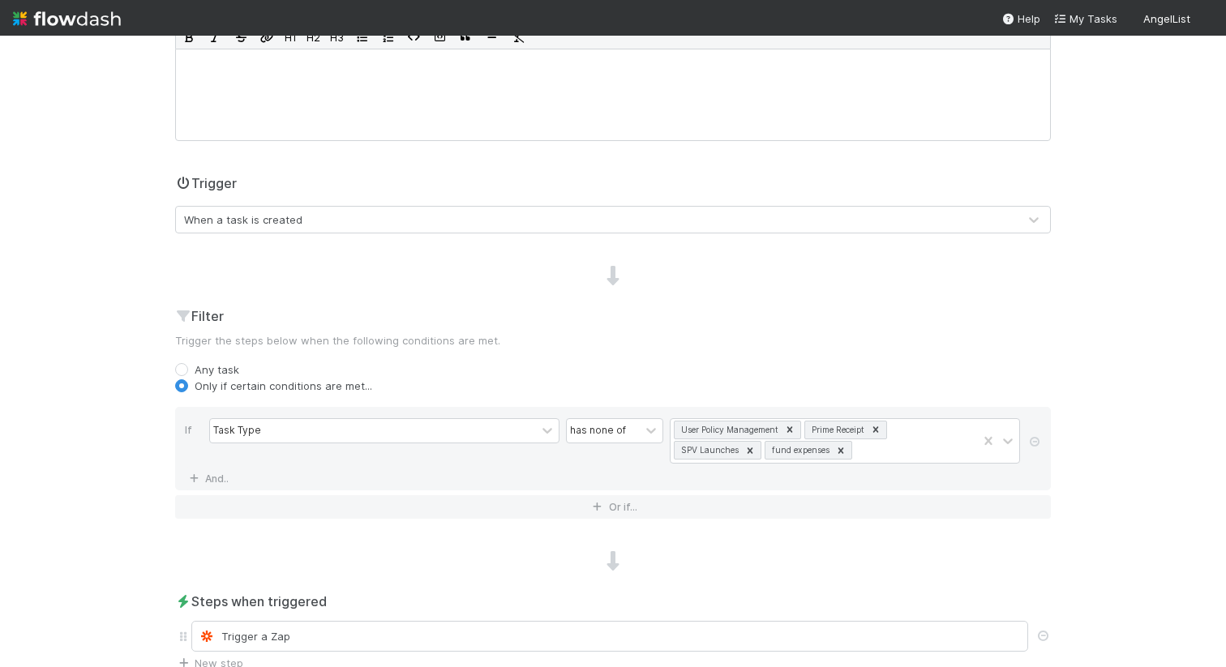
scroll to position [403, 0]
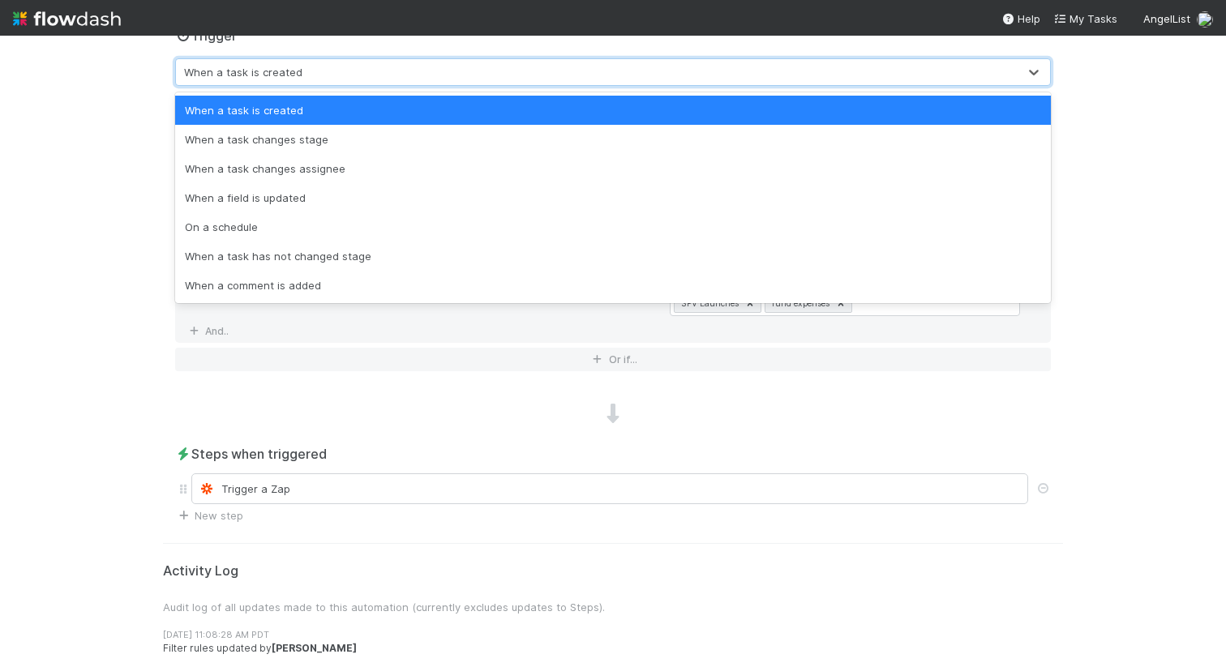
click at [303, 78] on div "When a task is created" at bounding box center [596, 72] width 841 height 26
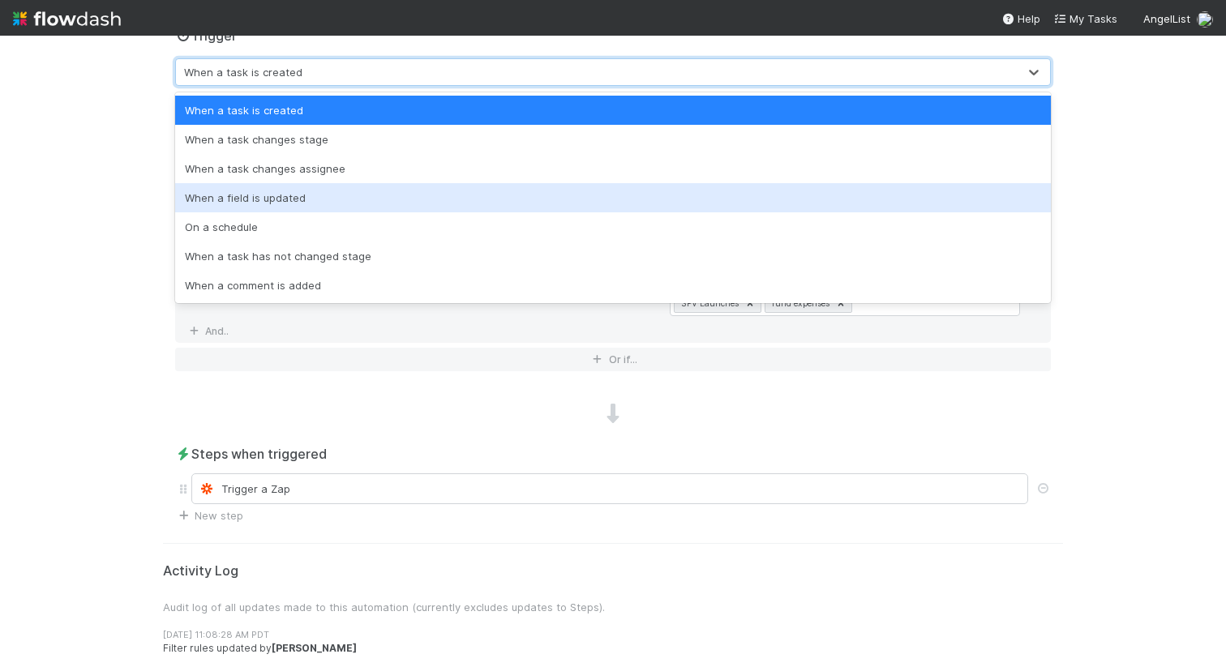
click at [282, 190] on div "When a field is updated" at bounding box center [612, 197] width 875 height 29
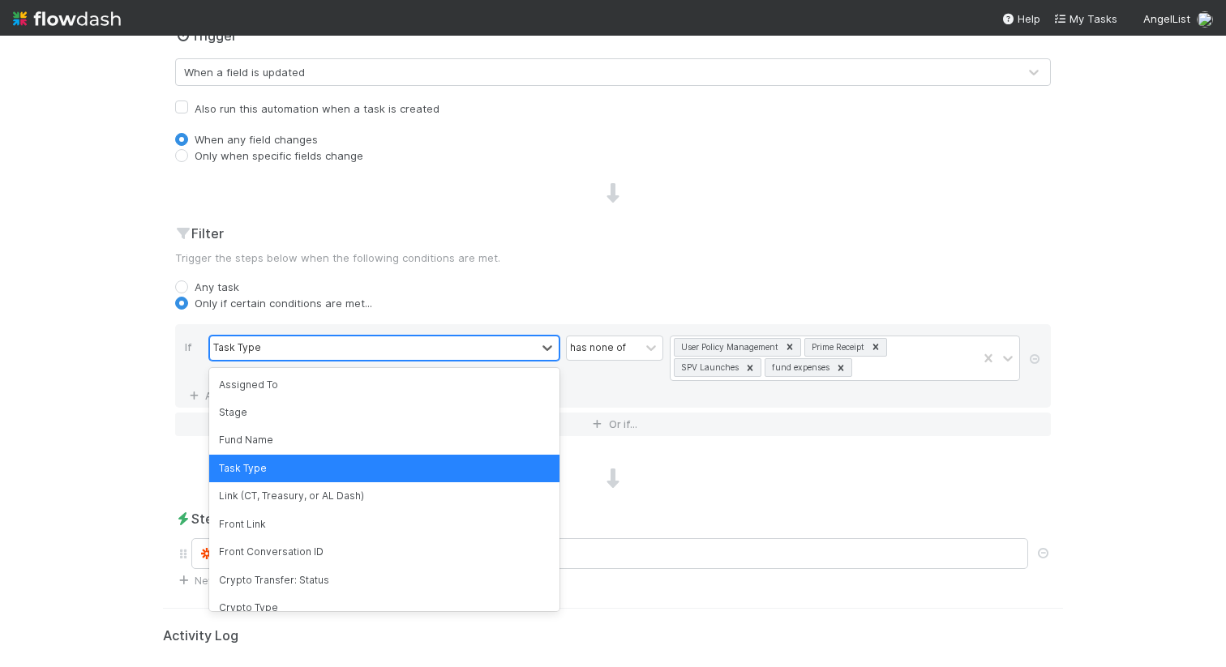
click at [241, 349] on div "Task Type" at bounding box center [237, 347] width 48 height 15
click at [430, 237] on h2 "Filter" at bounding box center [612, 233] width 875 height 19
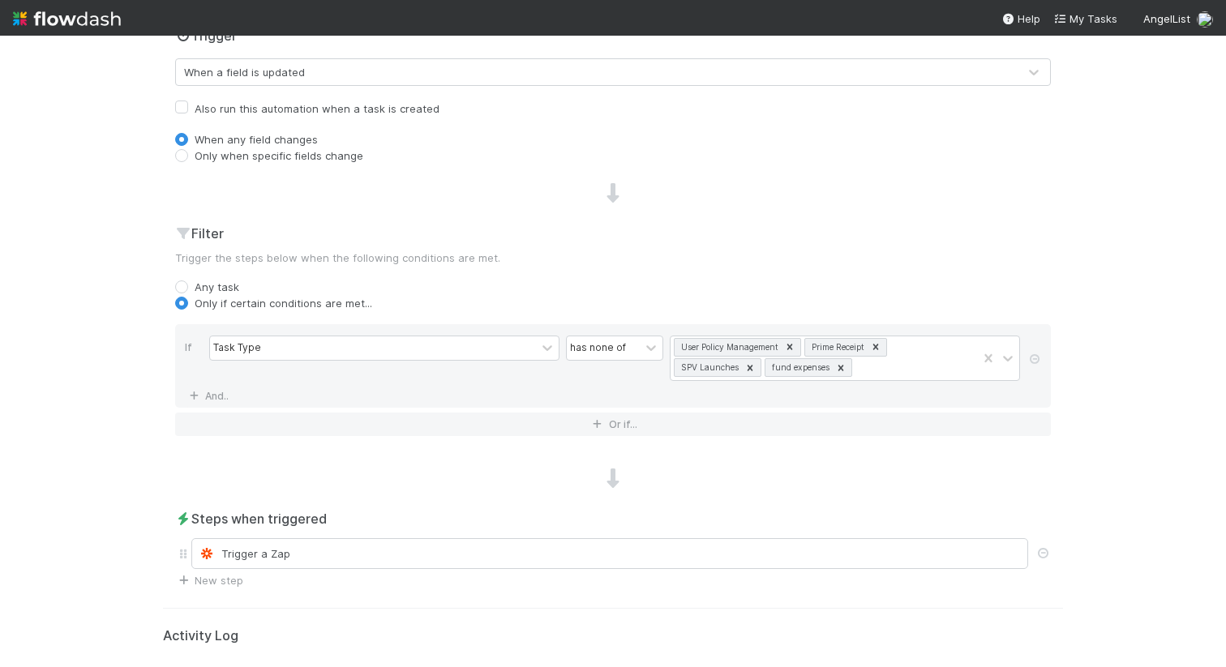
click at [228, 156] on label "Only when specific fields change" at bounding box center [279, 156] width 169 height 16
click at [188, 156] on input "Only when specific fields change" at bounding box center [181, 155] width 13 height 15
radio input "true"
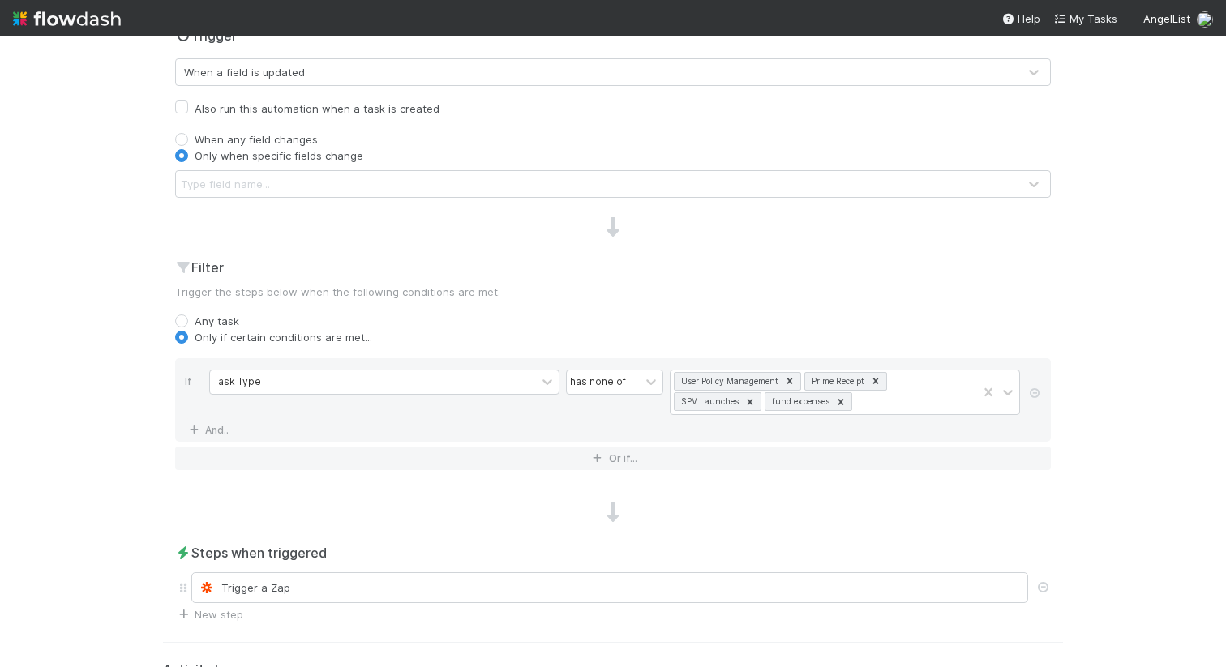
click at [246, 195] on div "Type field name..." at bounding box center [596, 184] width 841 height 26
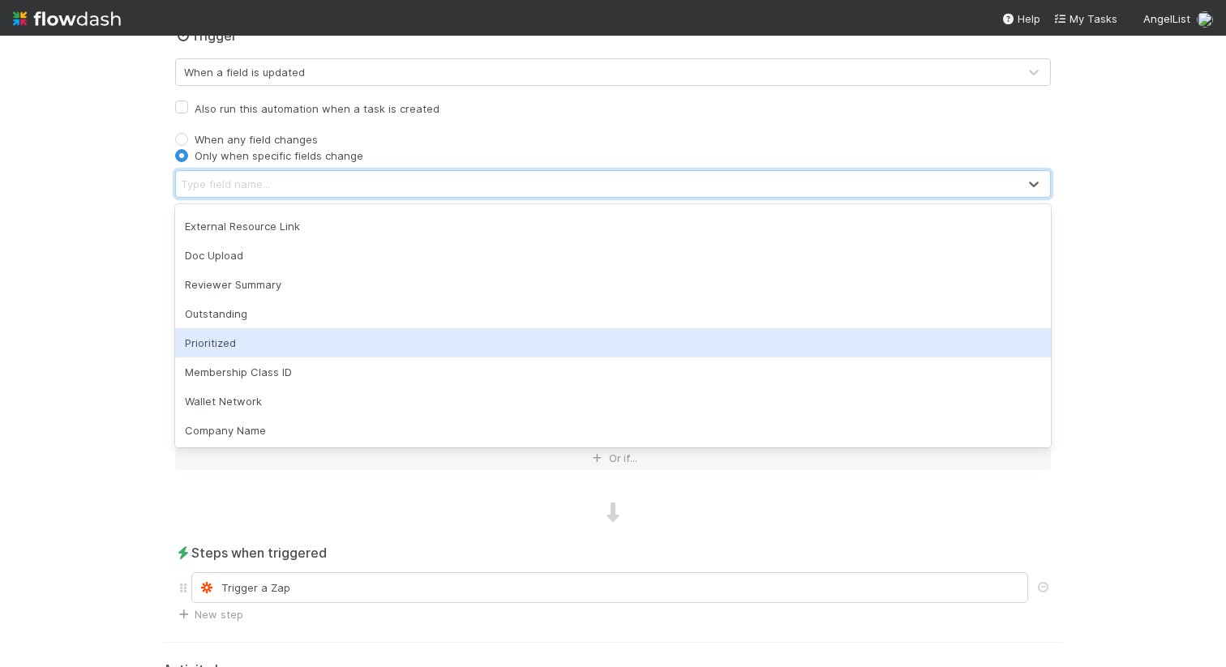
scroll to position [697, 0]
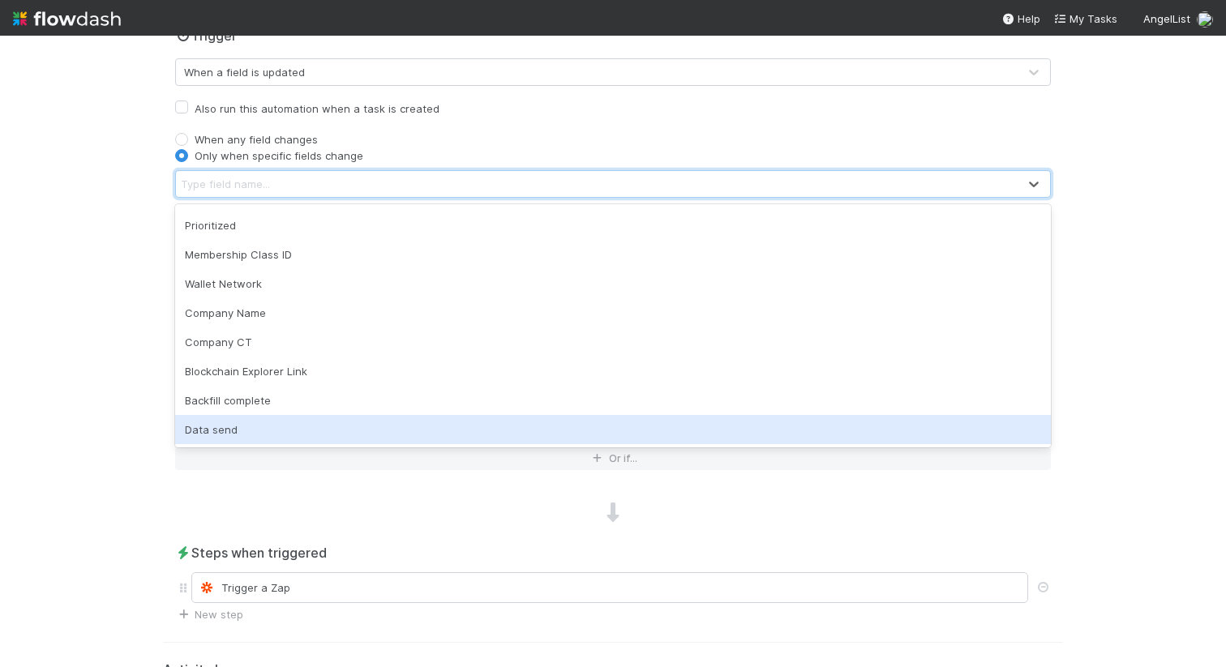
click at [218, 428] on div "Data send" at bounding box center [612, 429] width 875 height 29
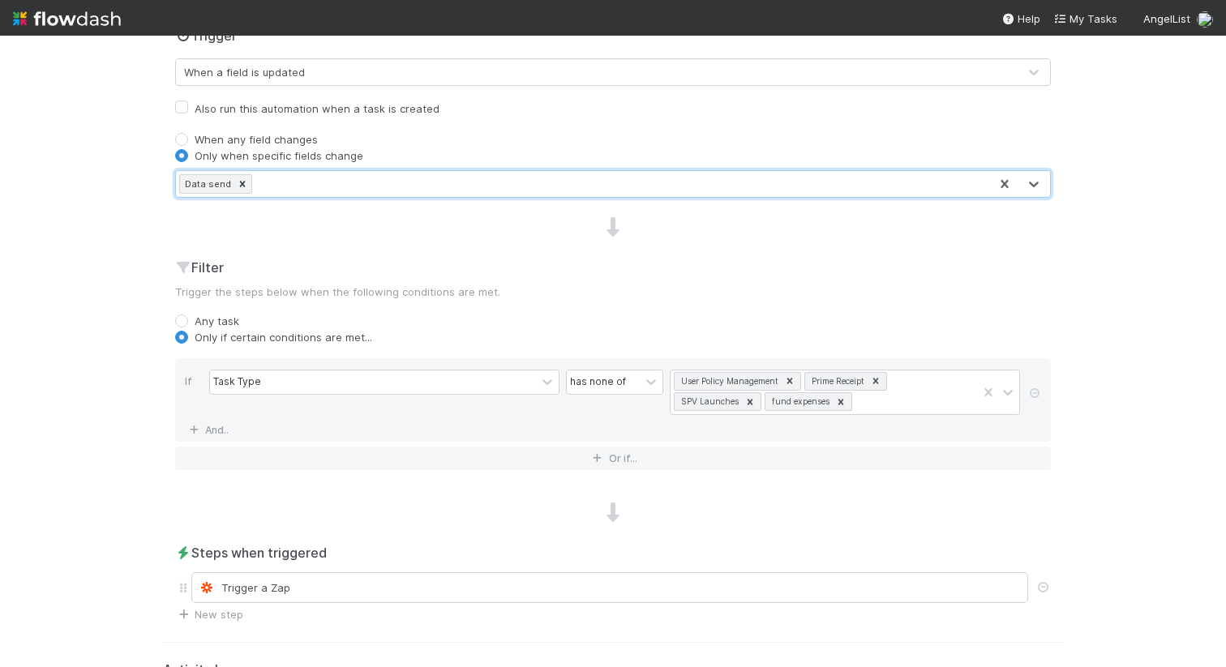
click at [422, 256] on div "Name Crypto data tracking Notes (optional) H1 H2 H3 Trigger When a field is upd…" at bounding box center [613, 197] width 900 height 850
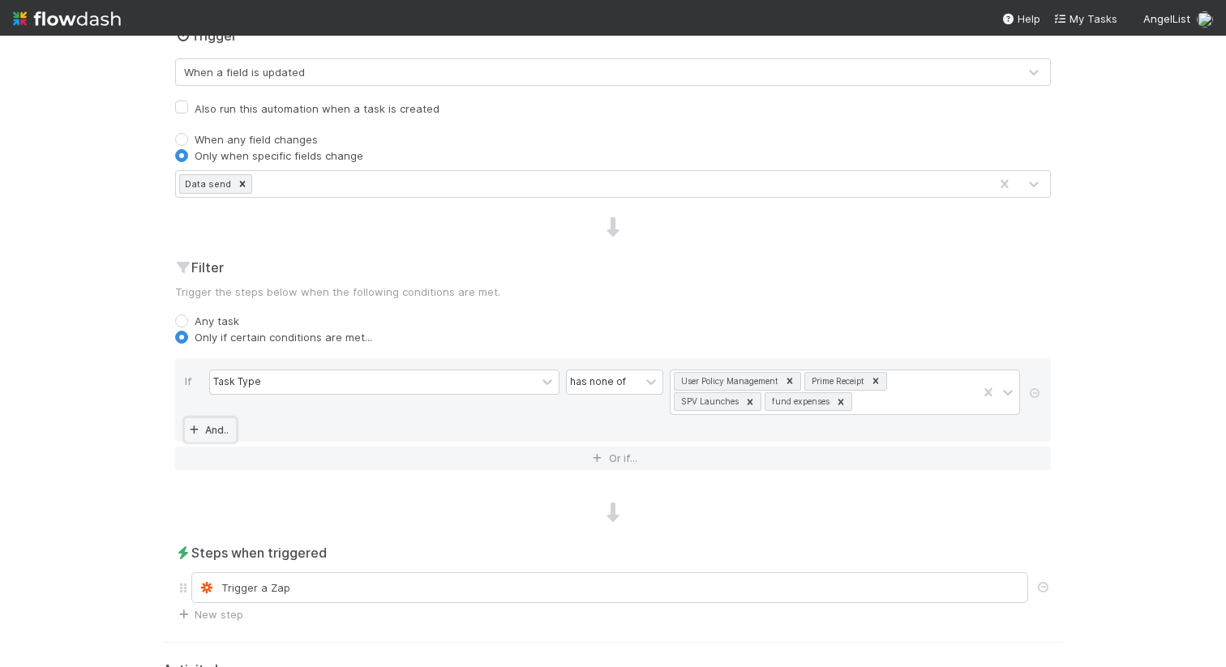
click at [208, 426] on link "And.." at bounding box center [210, 430] width 51 height 24
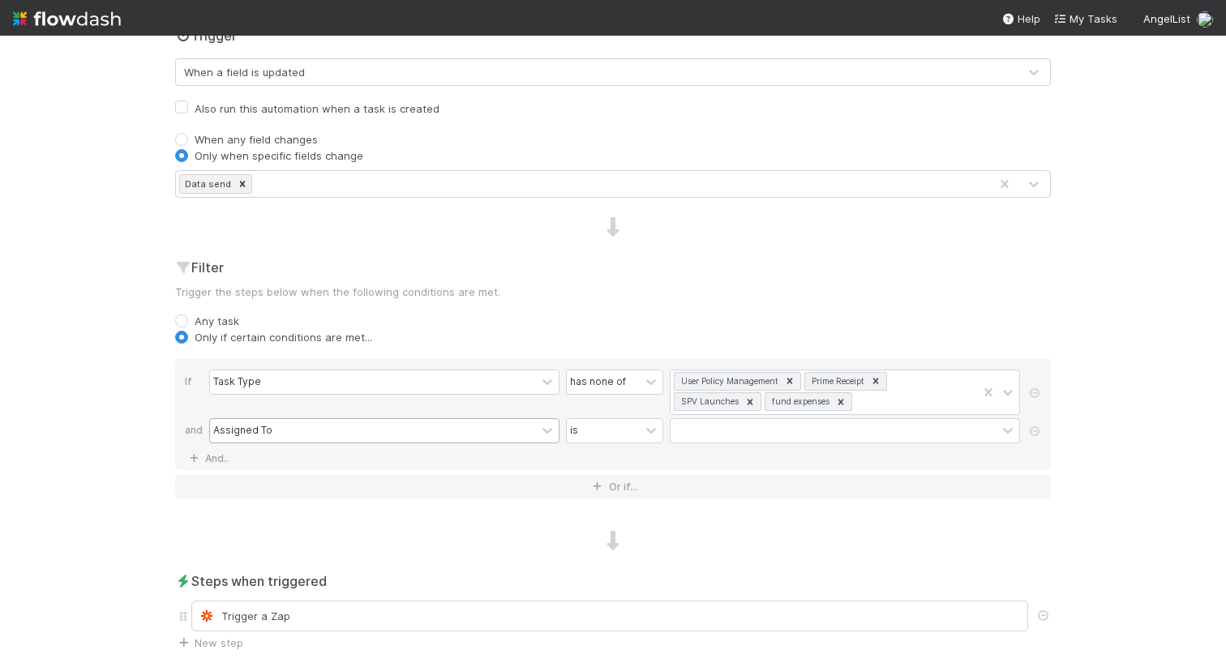
click at [246, 434] on div "Assigned To" at bounding box center [242, 430] width 59 height 15
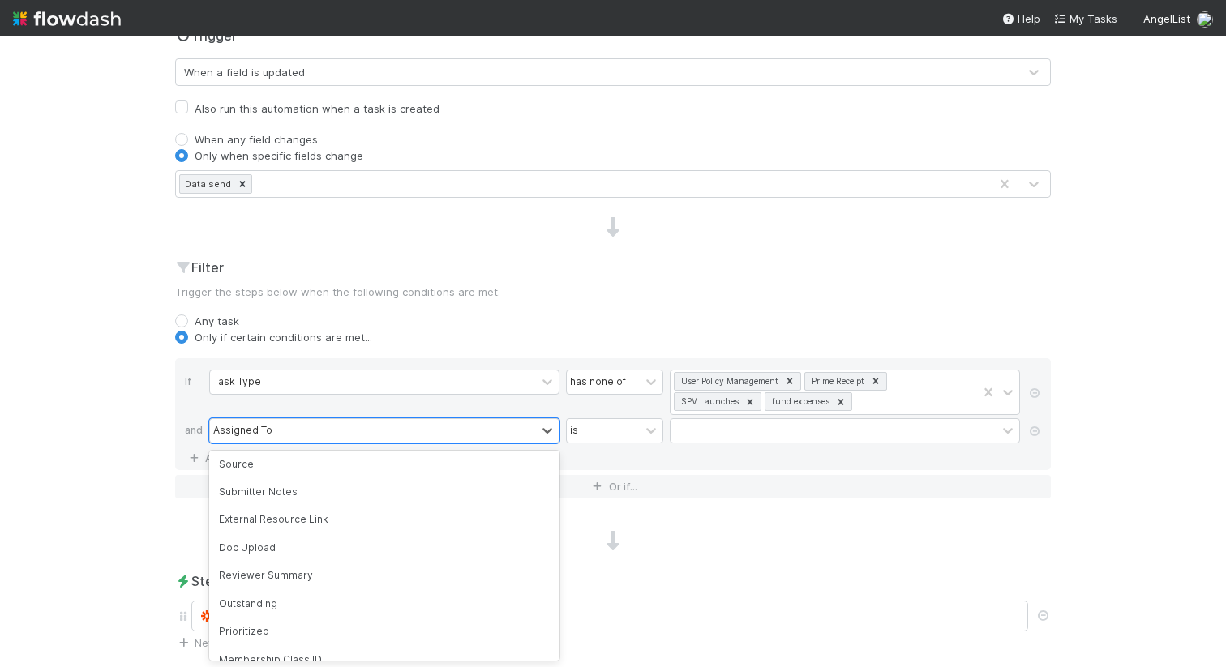
scroll to position [802, 0]
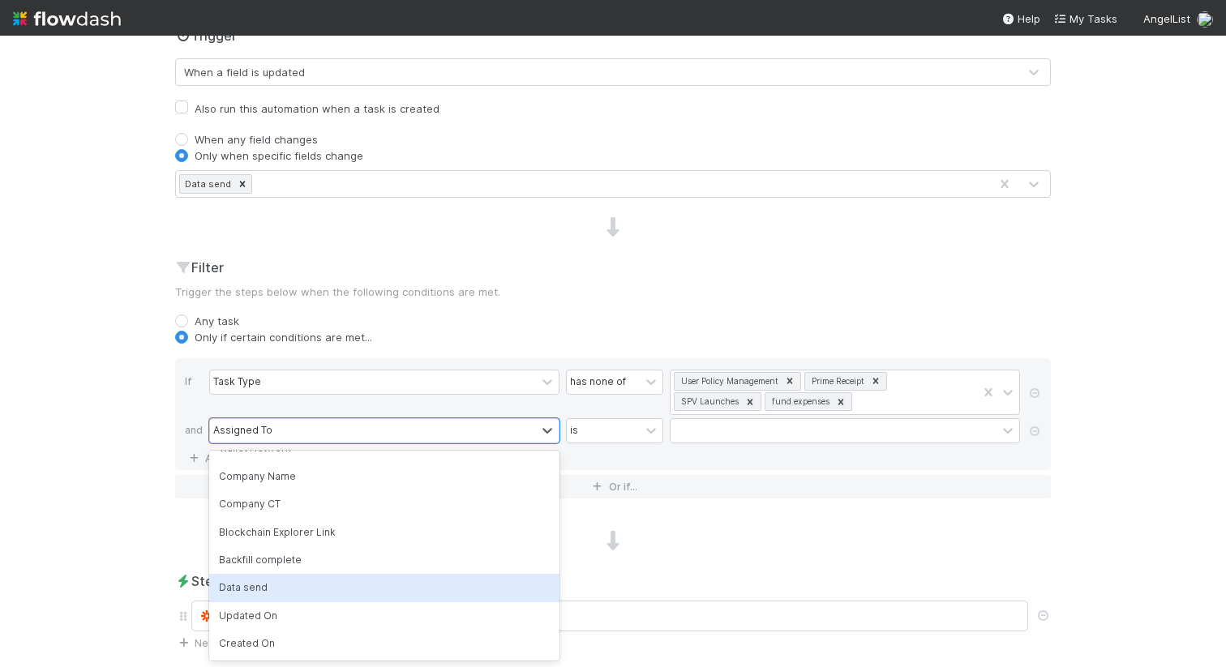
click at [254, 587] on div "Data send" at bounding box center [384, 588] width 350 height 28
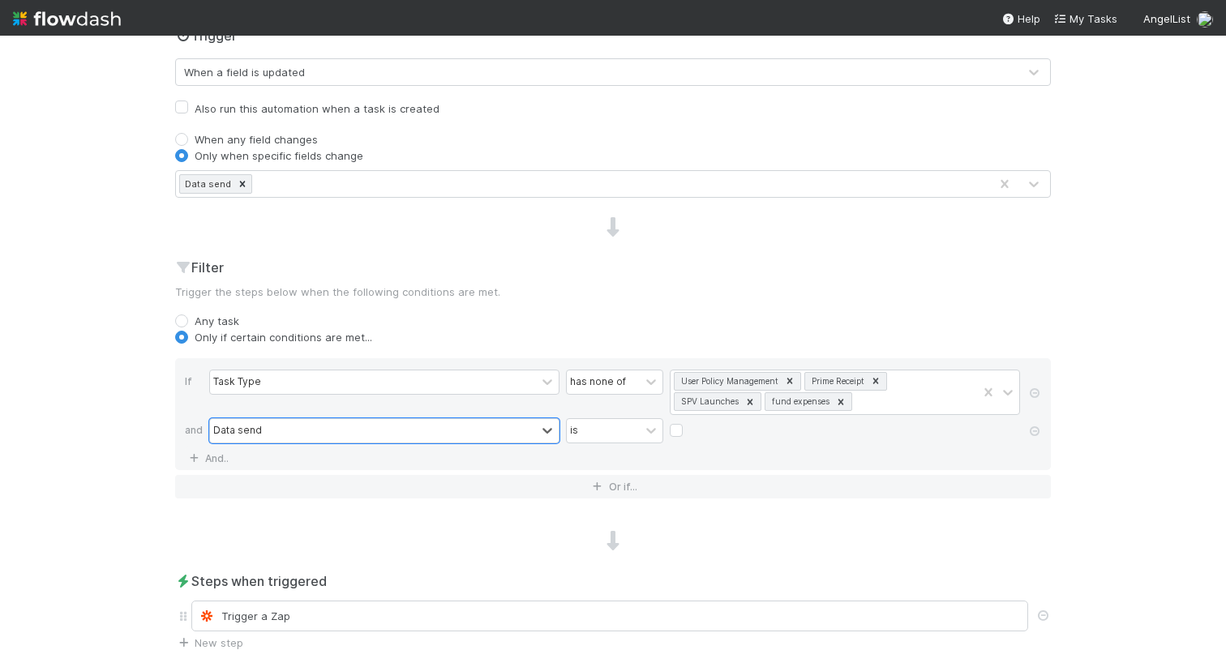
click at [163, 527] on div "Name Crypto data tracking Notes (optional) H1 H2 H3 Trigger When a field is upd…" at bounding box center [613, 211] width 900 height 879
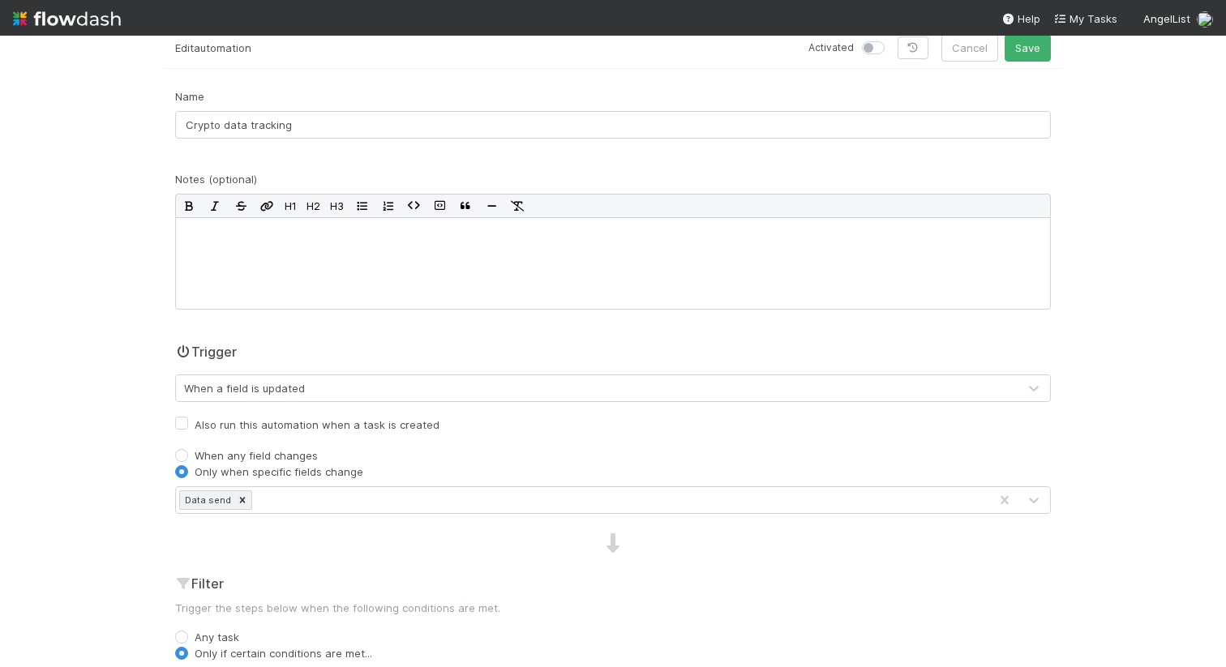
scroll to position [0, 0]
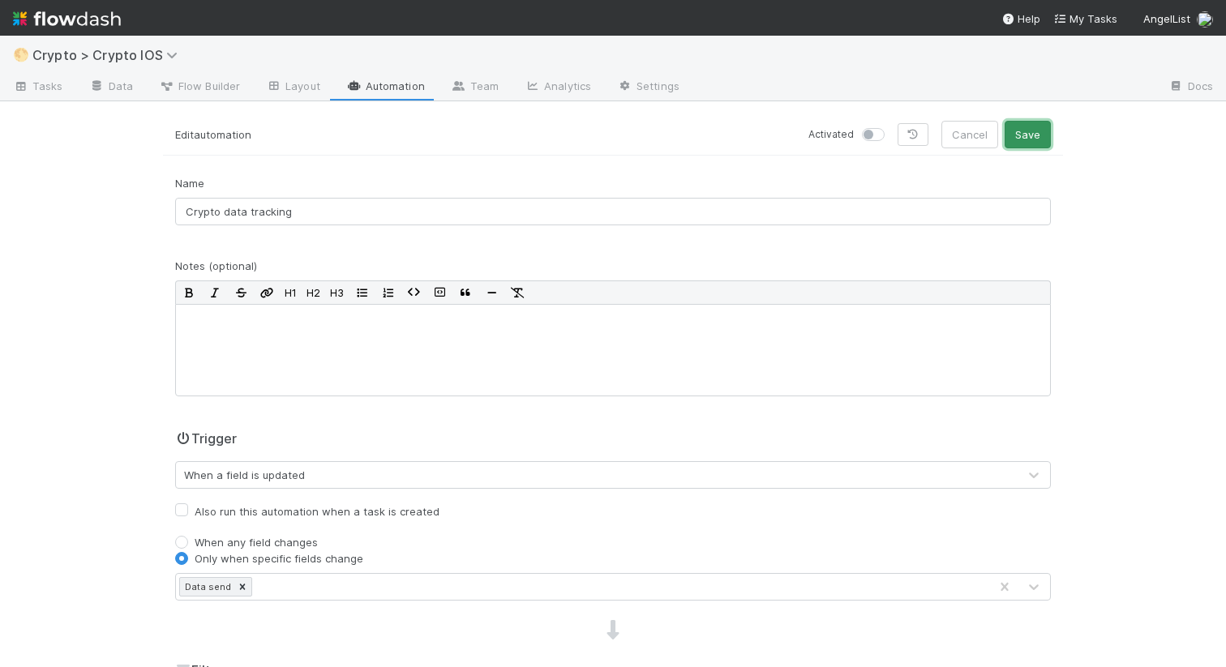
click at [1033, 133] on button "Save" at bounding box center [1027, 135] width 46 height 28
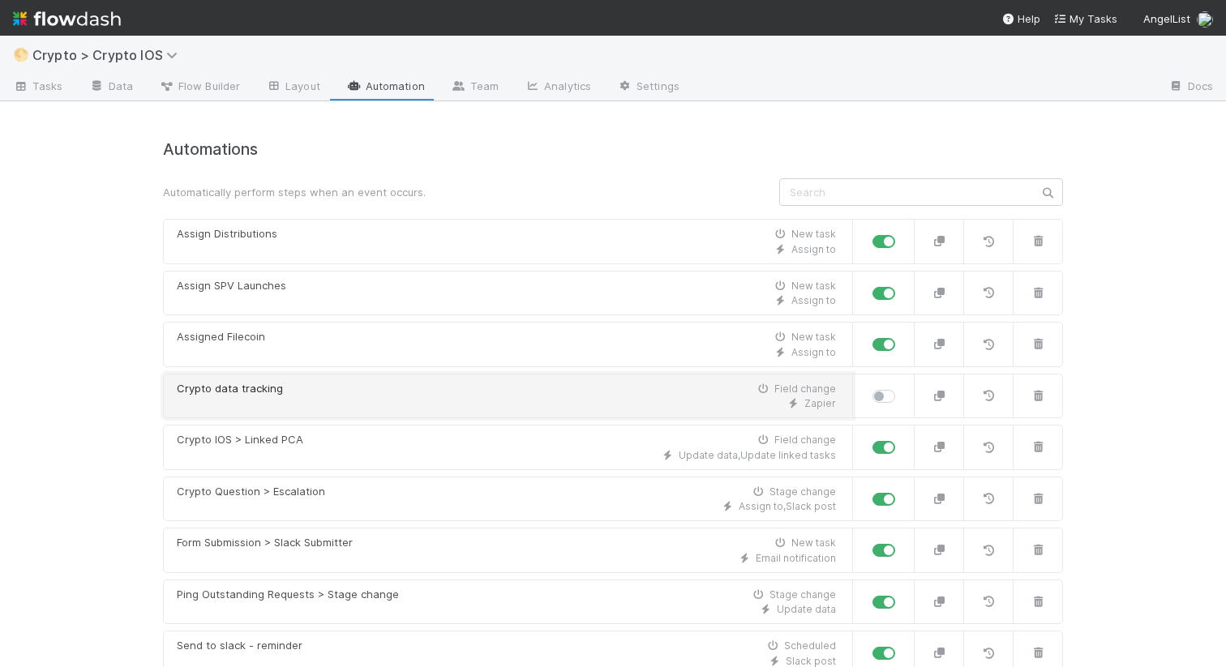
click at [324, 405] on div "Zapier" at bounding box center [506, 403] width 659 height 15
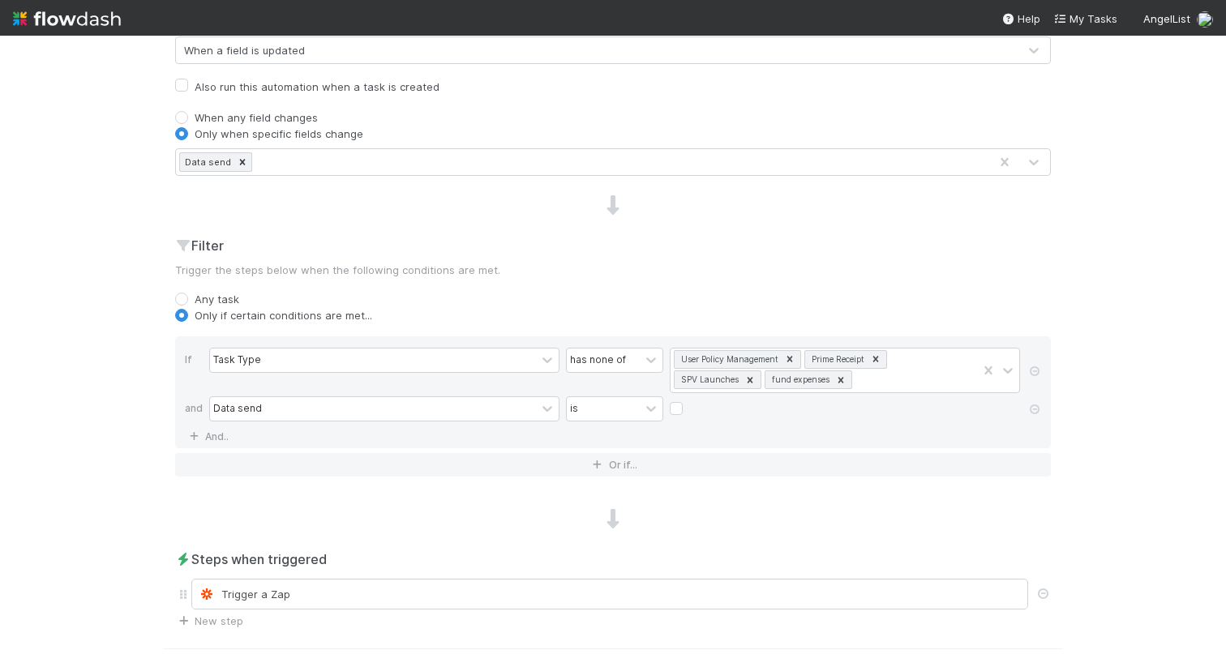
scroll to position [315, 0]
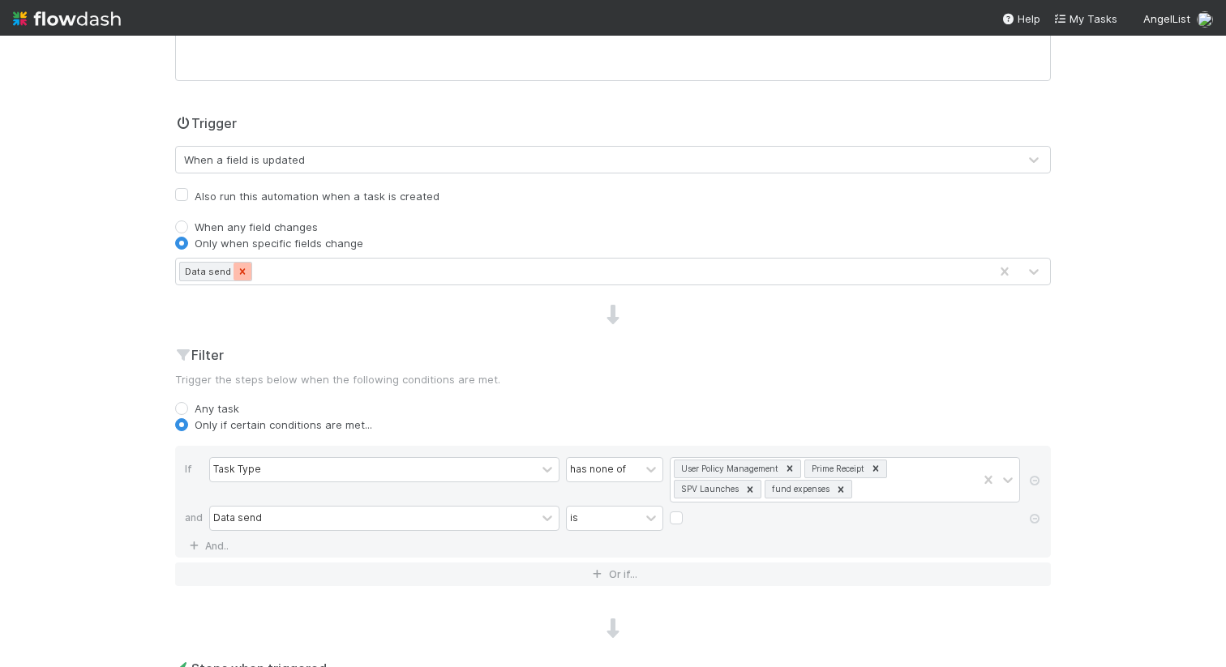
click at [242, 273] on icon at bounding box center [242, 271] width 11 height 11
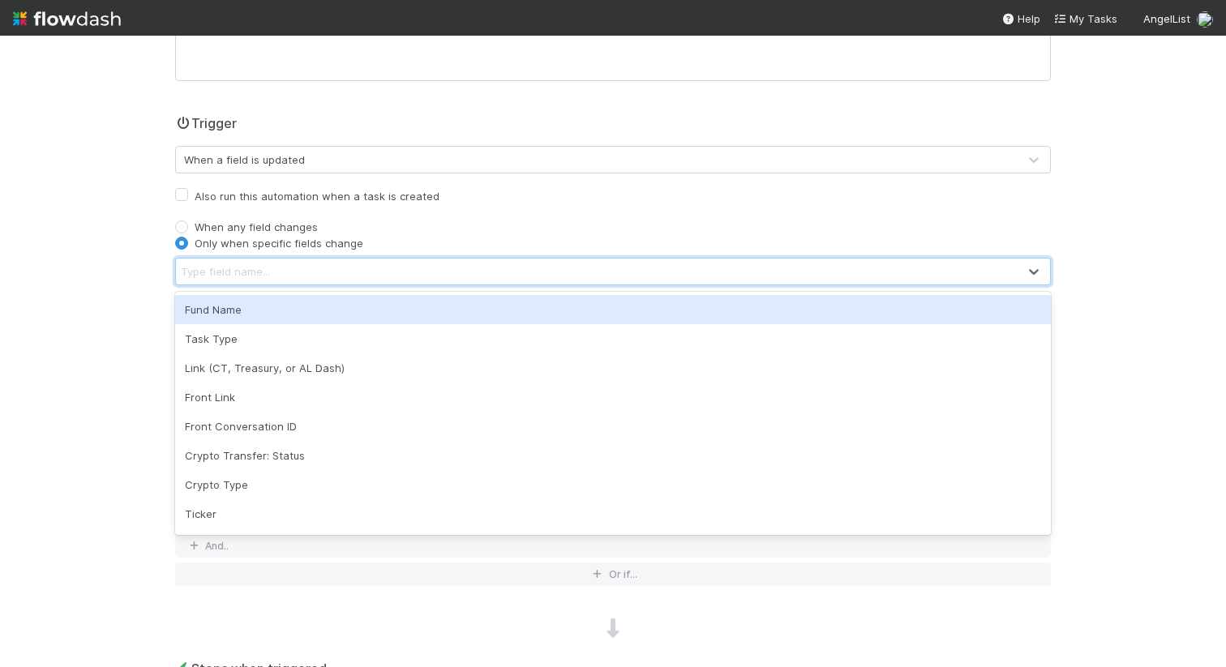
click at [211, 194] on label "Also run this automation when a task is created" at bounding box center [317, 195] width 245 height 19
click at [188, 194] on input "Also run this automation when a task is created" at bounding box center [181, 193] width 13 height 15
checkbox input "true"
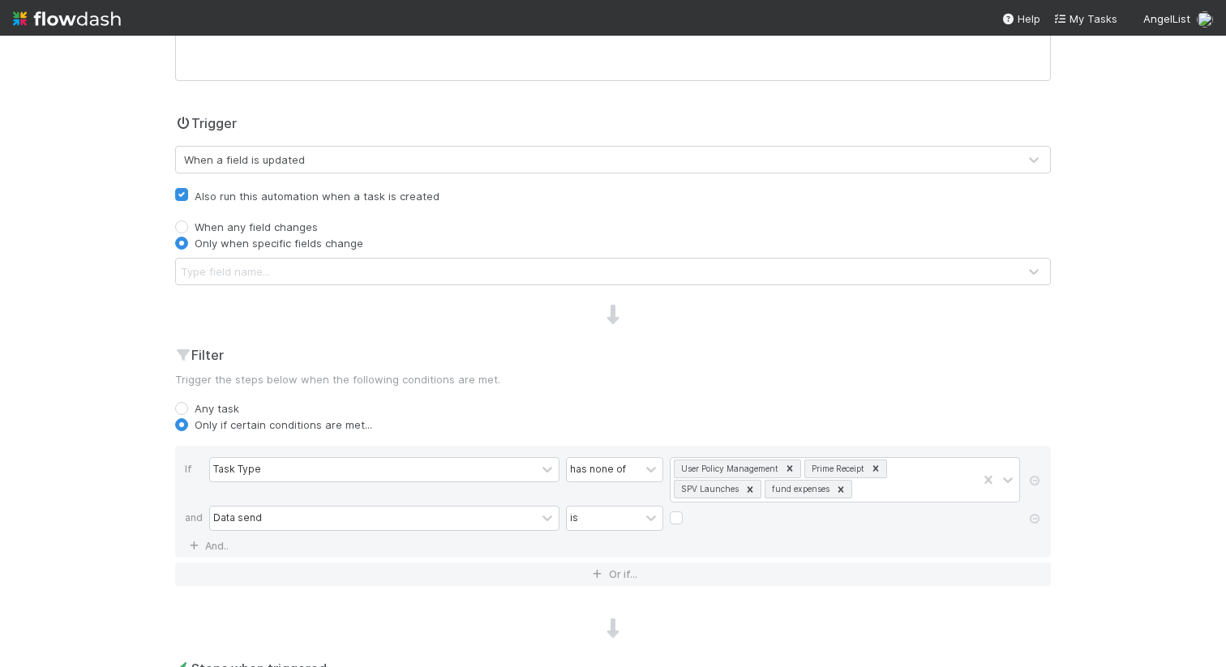
click at [195, 226] on label "When any field changes" at bounding box center [256, 227] width 123 height 16
click at [182, 226] on input "When any field changes" at bounding box center [181, 226] width 13 height 15
radio input "true"
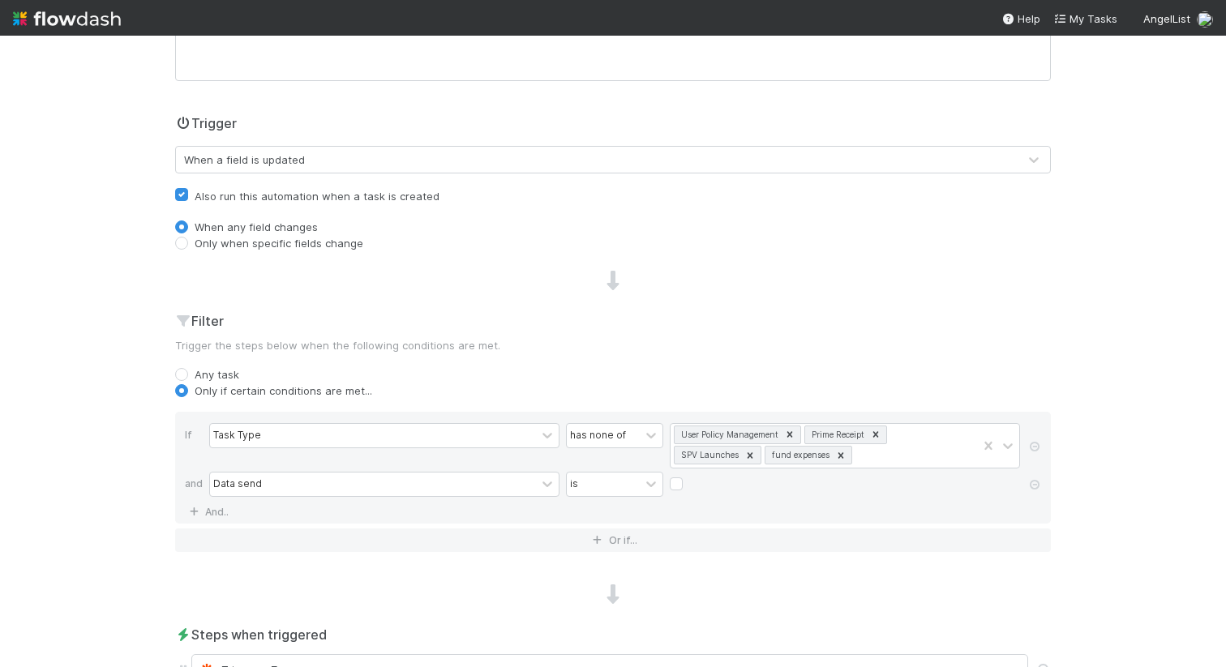
click at [195, 197] on label "Also run this automation when a task is created" at bounding box center [317, 195] width 245 height 19
click at [181, 197] on input "Also run this automation when a task is created" at bounding box center [181, 193] width 13 height 15
click at [195, 192] on label "Also run this automation when a task is created" at bounding box center [317, 195] width 245 height 19
click at [186, 192] on input "Also run this automation when a task is created" at bounding box center [181, 193] width 13 height 15
checkbox input "true"
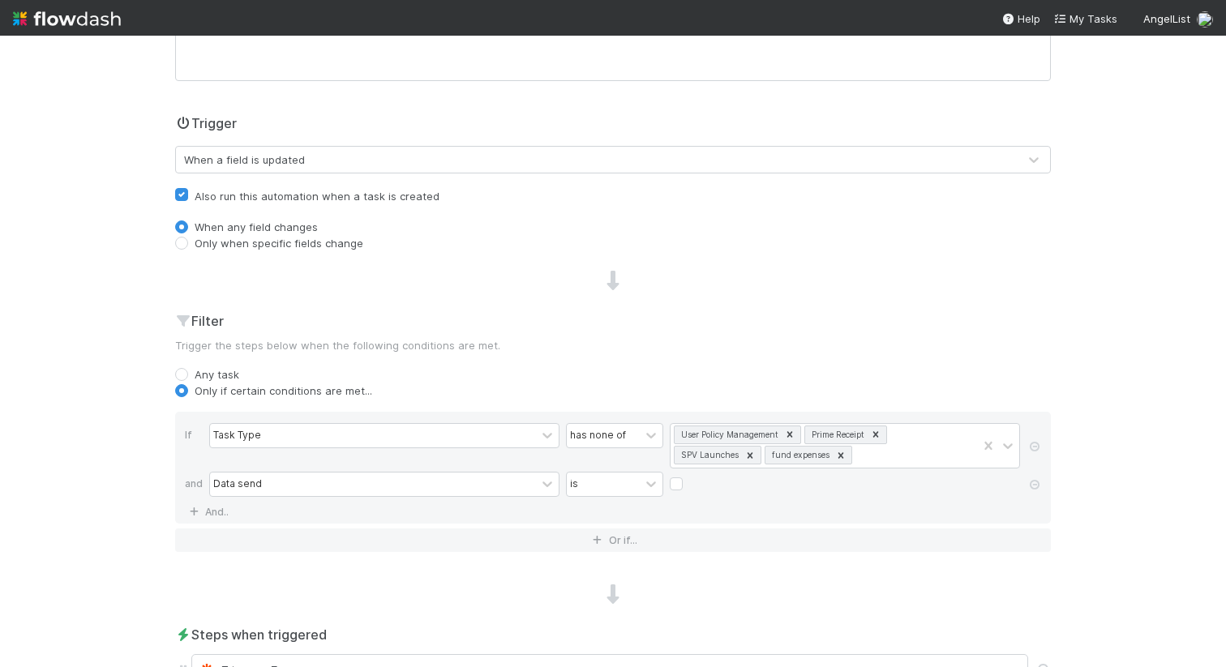
click at [115, 250] on div "🌕 Crypto > Crypto IOS Tasks Data Flow Builder Layout Automation Team Analytics …" at bounding box center [613, 351] width 1226 height 631
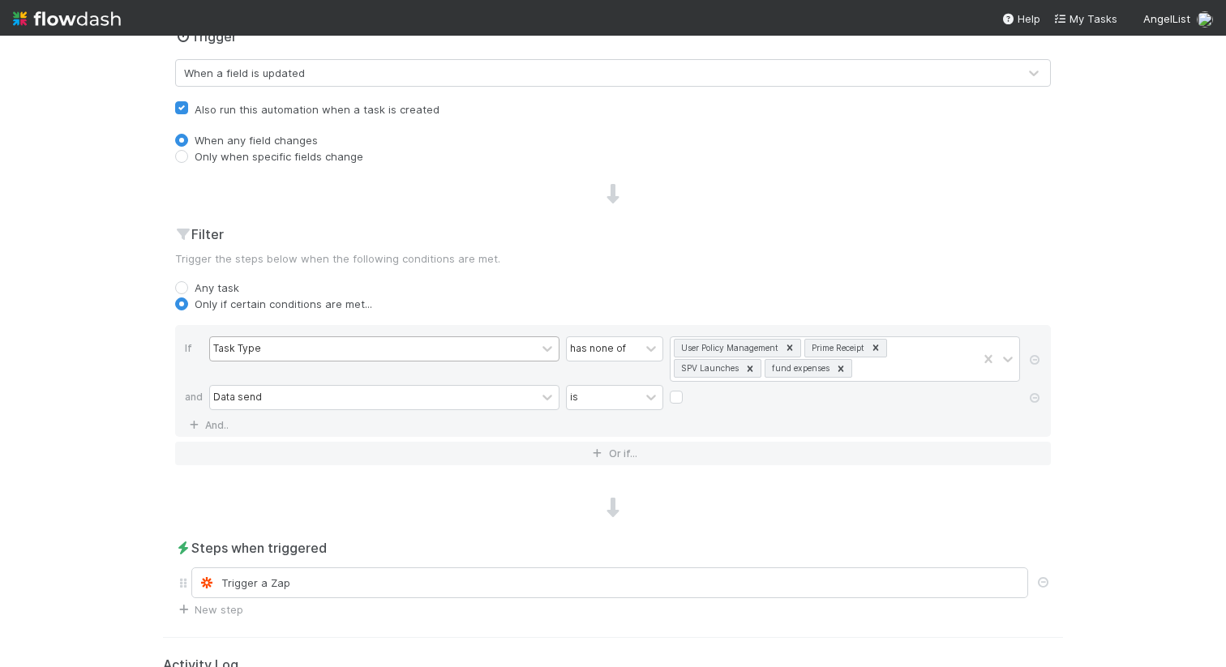
scroll to position [469, 0]
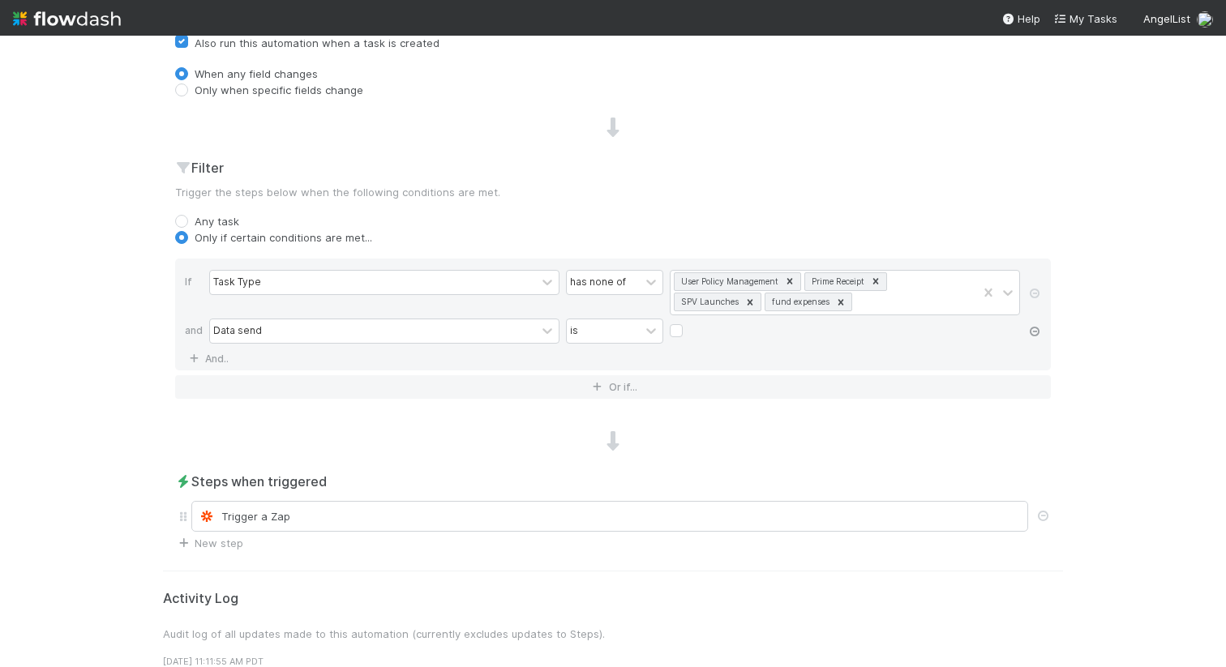
click at [1032, 336] on icon at bounding box center [1034, 332] width 16 height 10
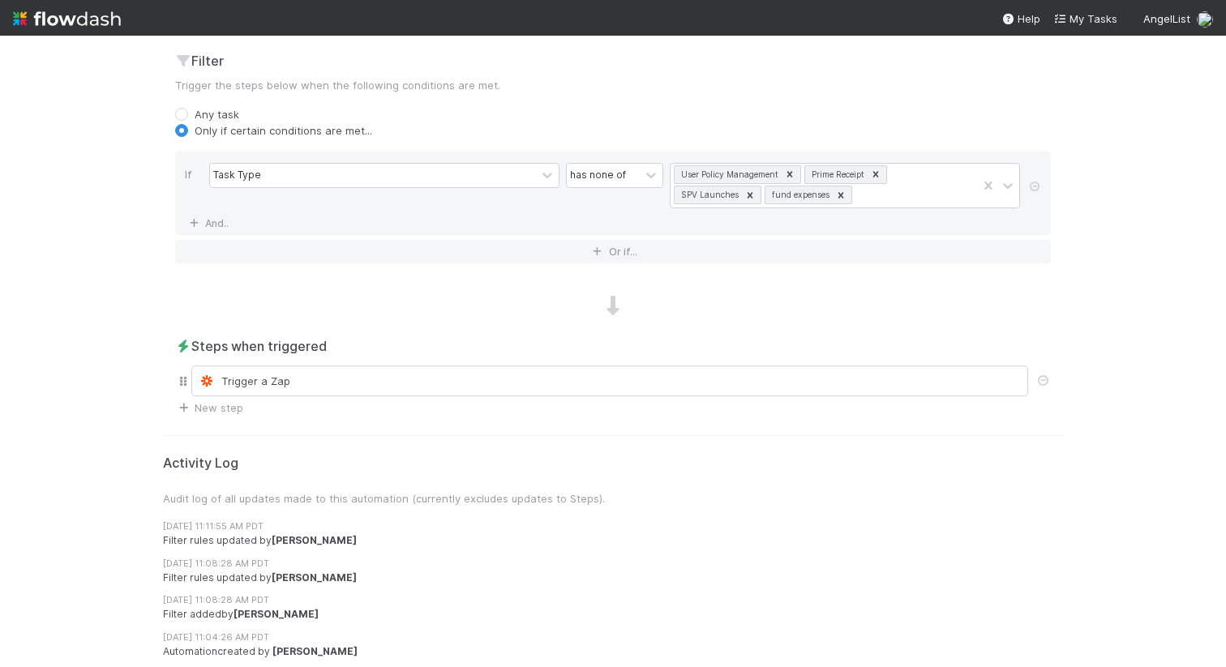
scroll to position [0, 0]
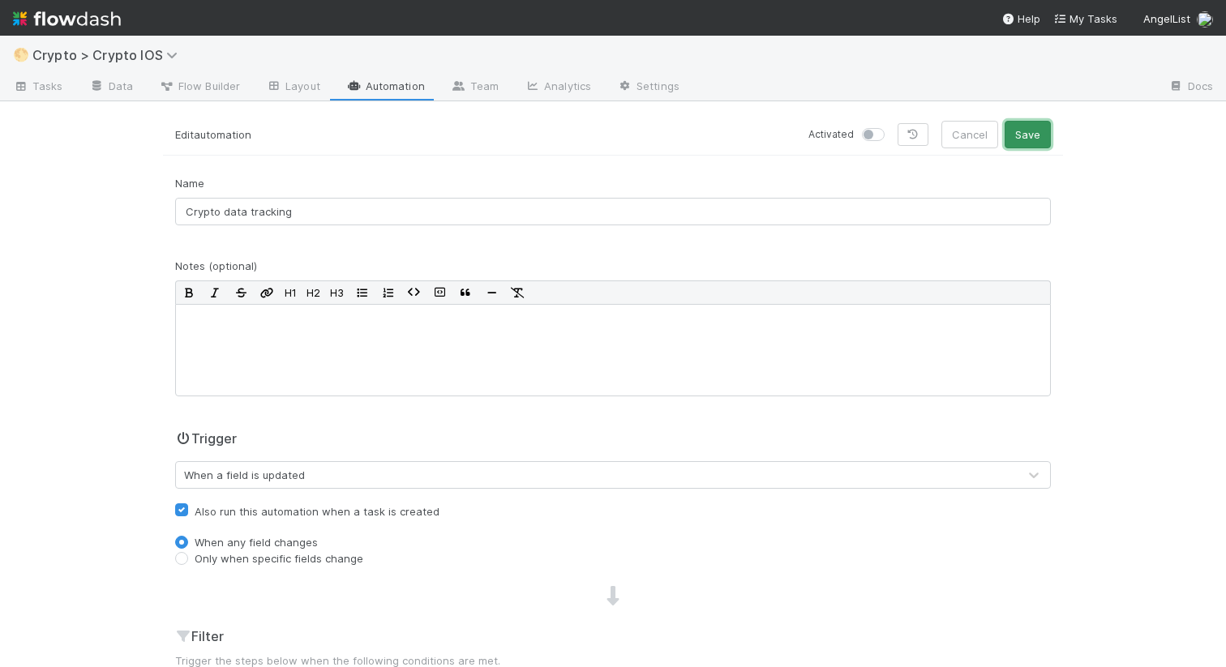
click at [1031, 131] on button "Save" at bounding box center [1027, 135] width 46 height 28
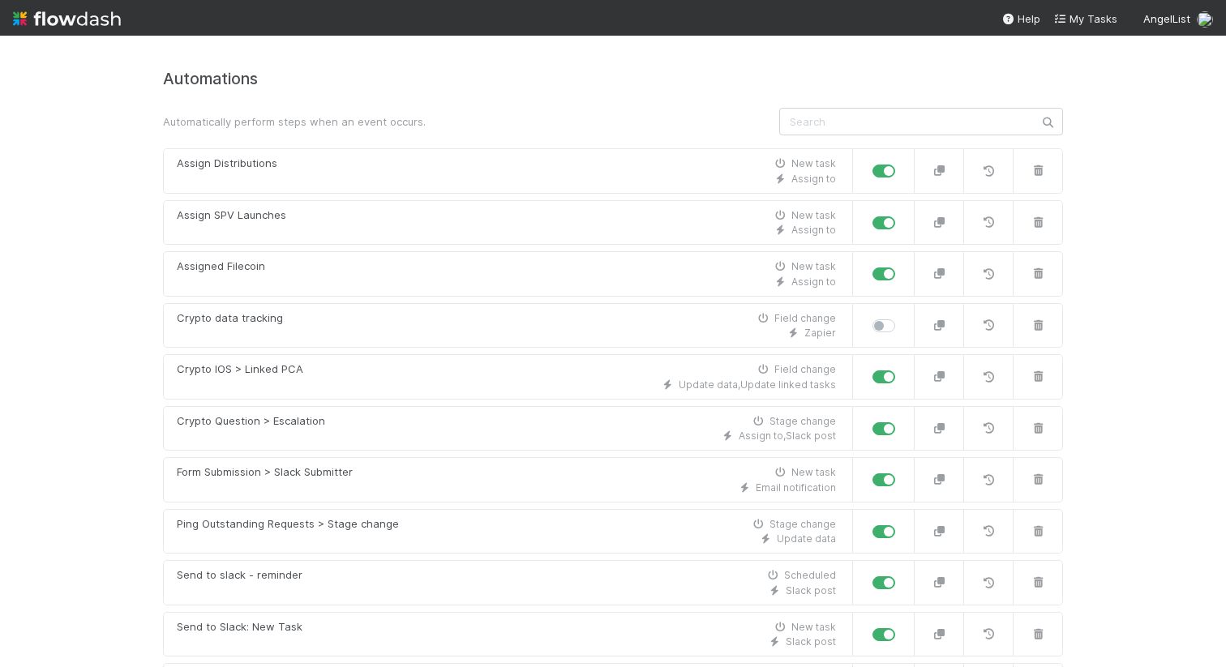
scroll to position [73, 0]
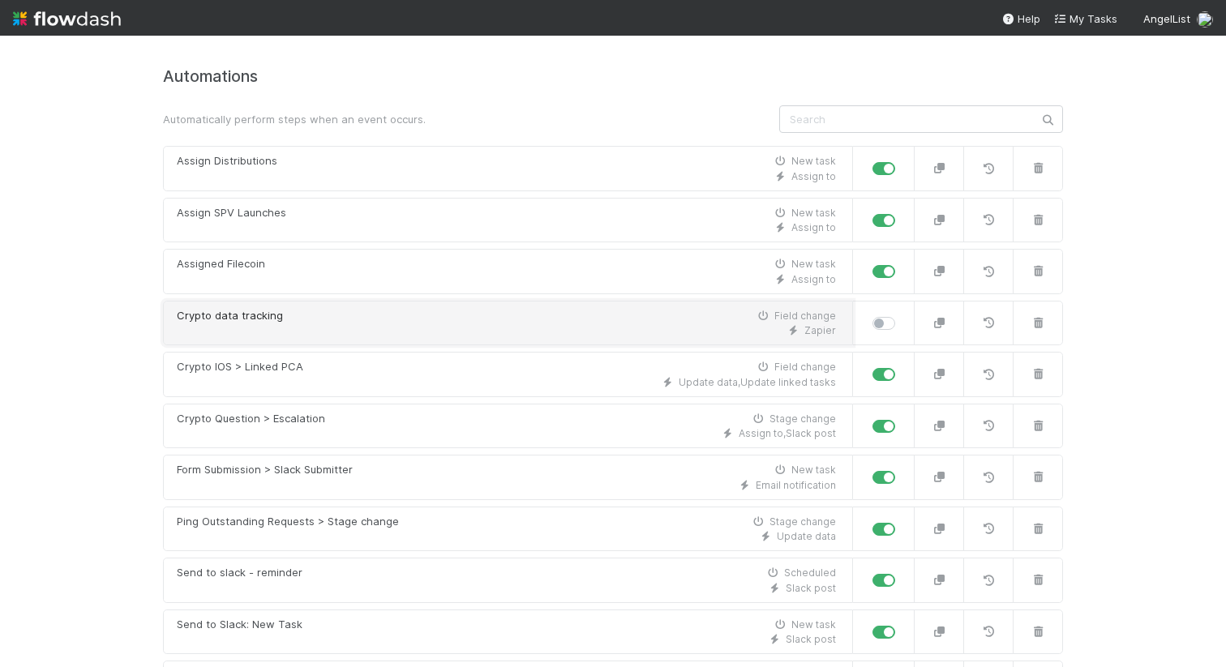
click at [293, 339] on link "Crypto data tracking Field change Zapier" at bounding box center [508, 323] width 690 height 45
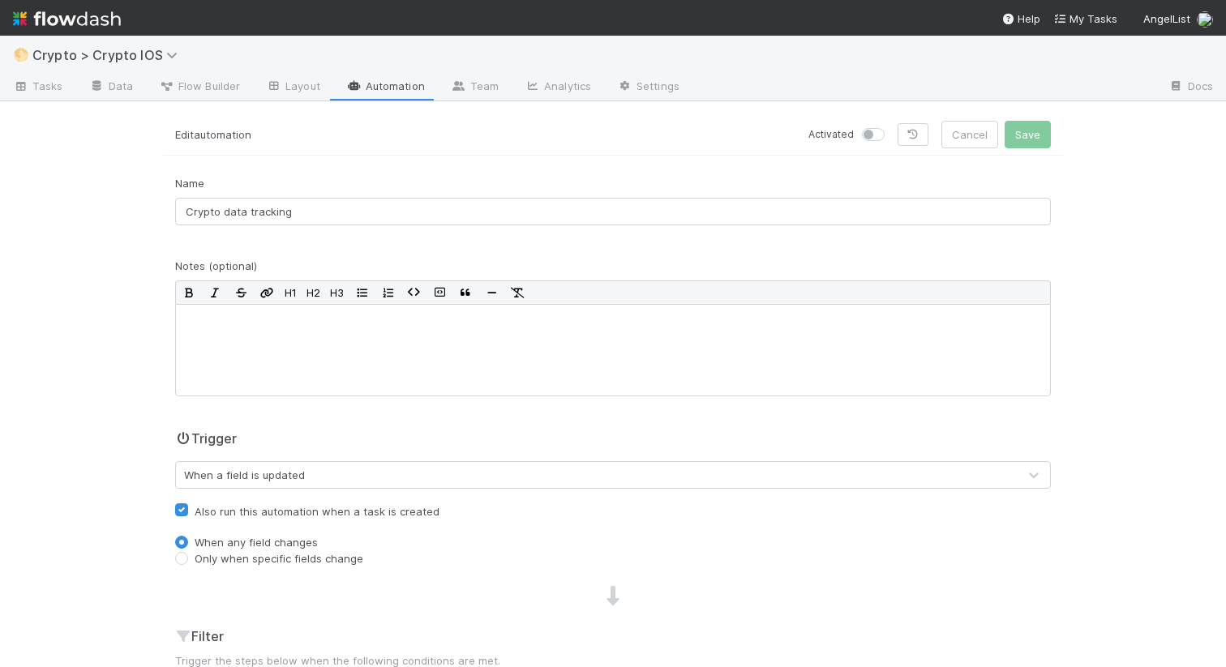
click at [891, 126] on label at bounding box center [891, 126] width 0 height 0
click at [870, 132] on input "checkbox" at bounding box center [868, 133] width 13 height 15
checkbox input "true"
click at [1042, 143] on button "Save" at bounding box center [1027, 135] width 46 height 28
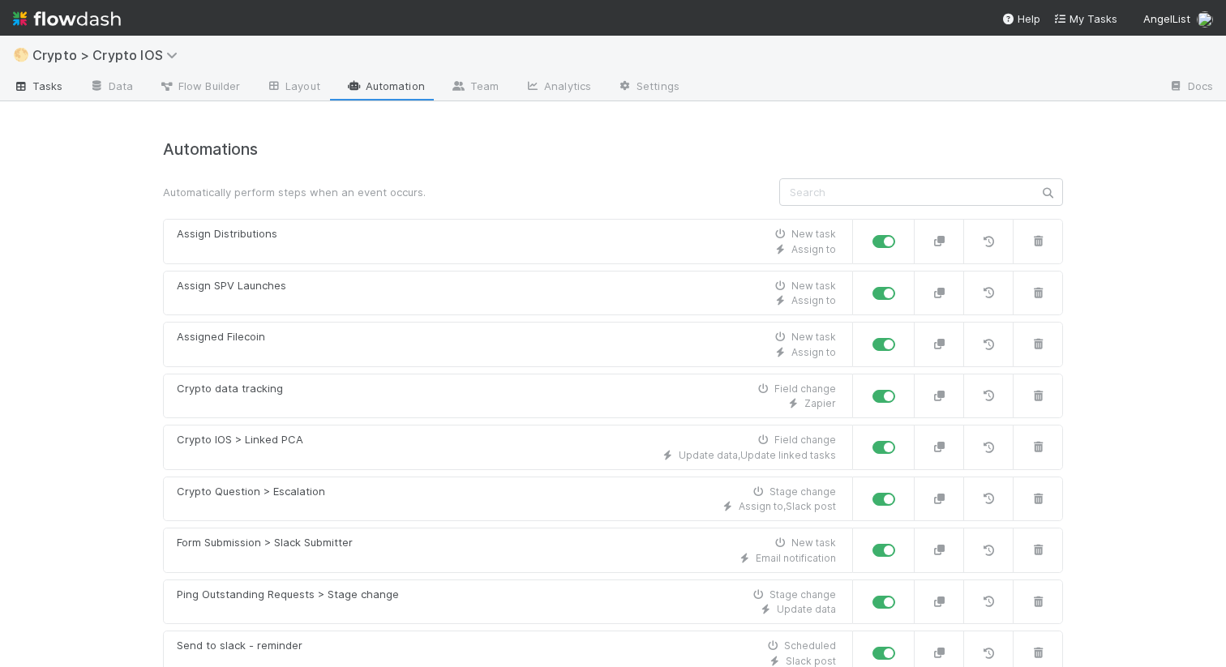
click at [53, 87] on span "Tasks" at bounding box center [38, 86] width 50 height 16
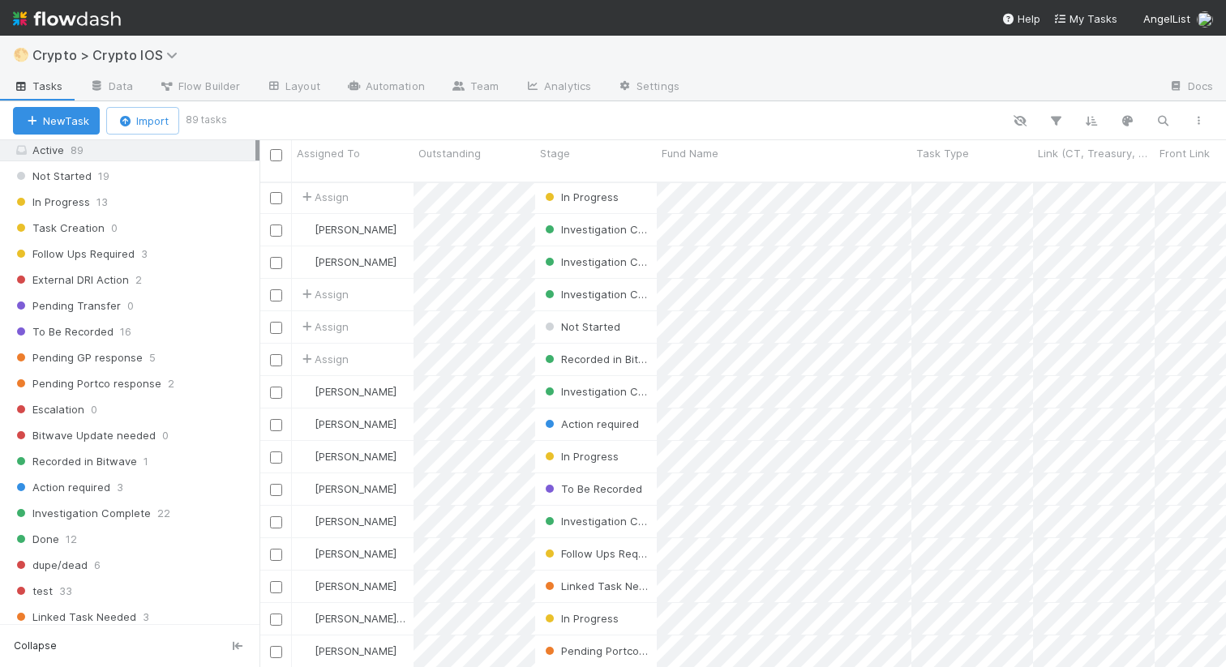
scroll to position [425, 0]
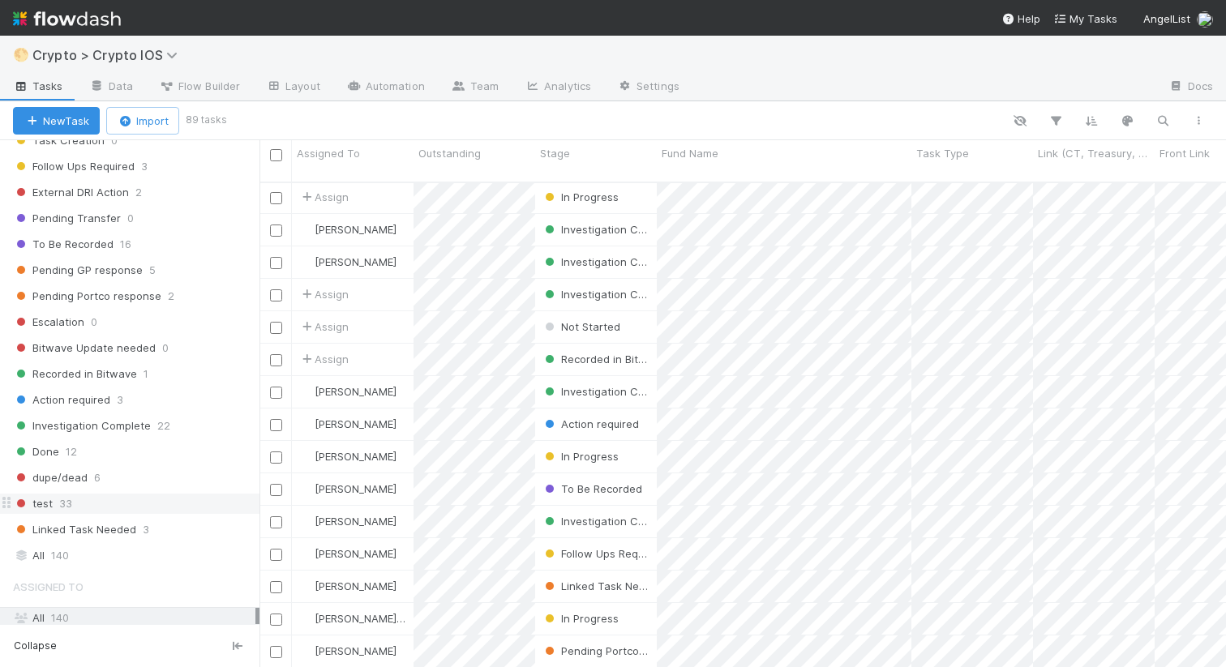
click at [42, 508] on span "test" at bounding box center [33, 504] width 40 height 20
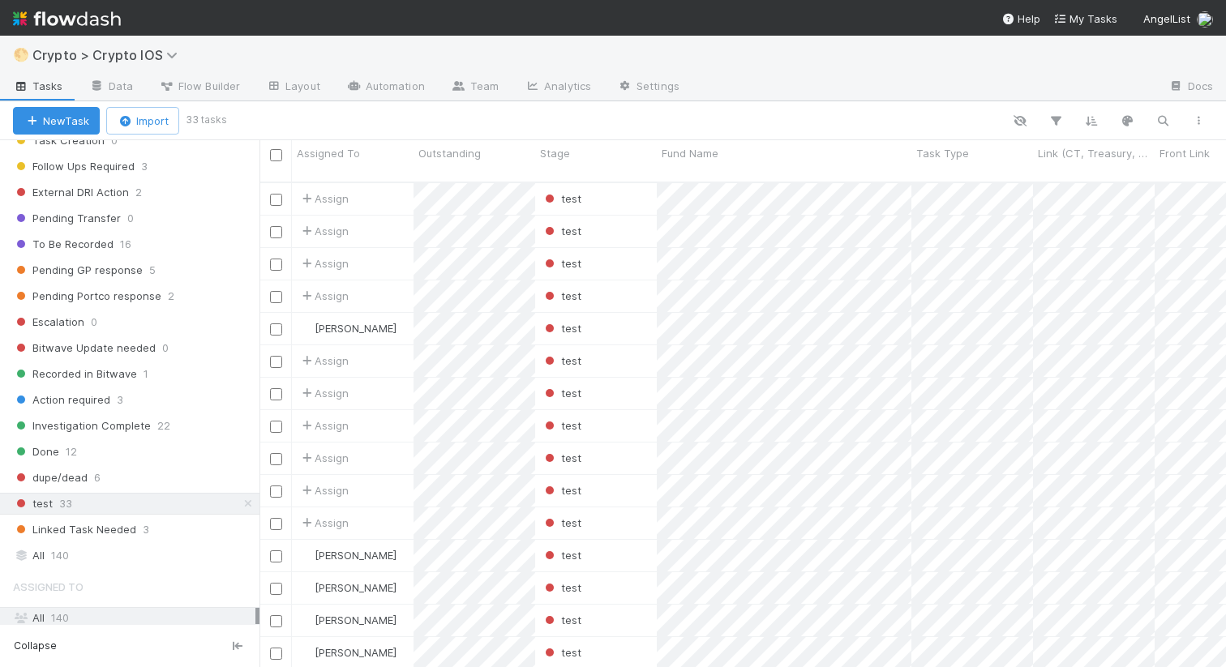
scroll to position [498, 966]
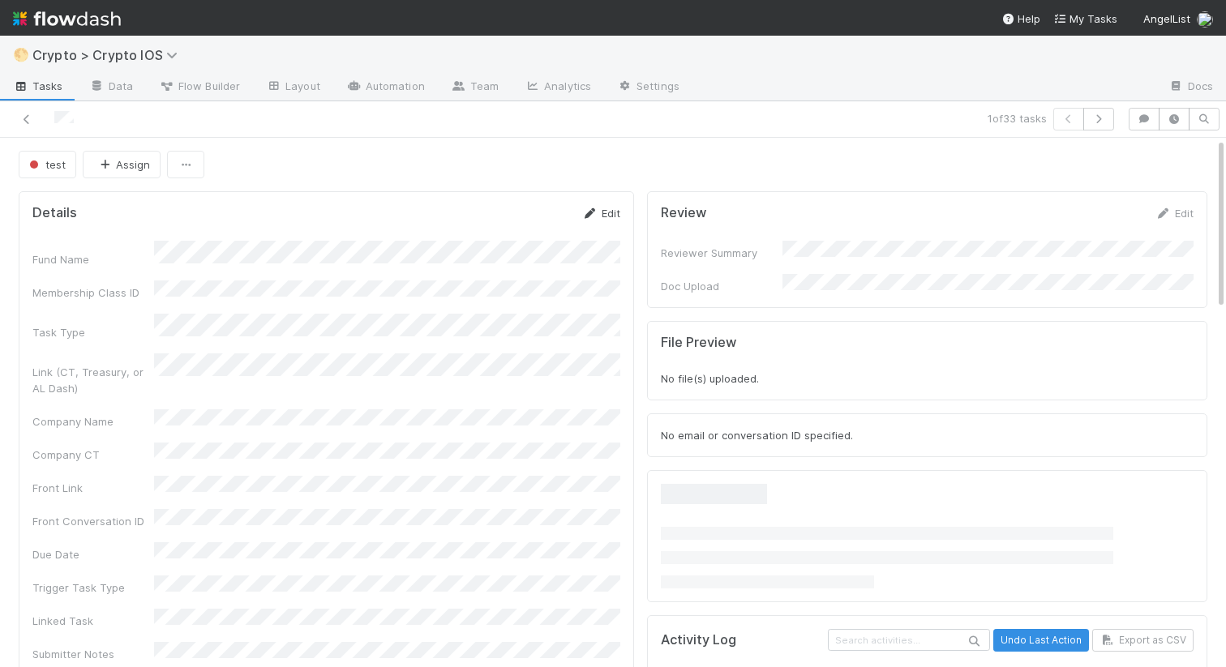
click at [603, 212] on link "Edit" at bounding box center [601, 213] width 38 height 13
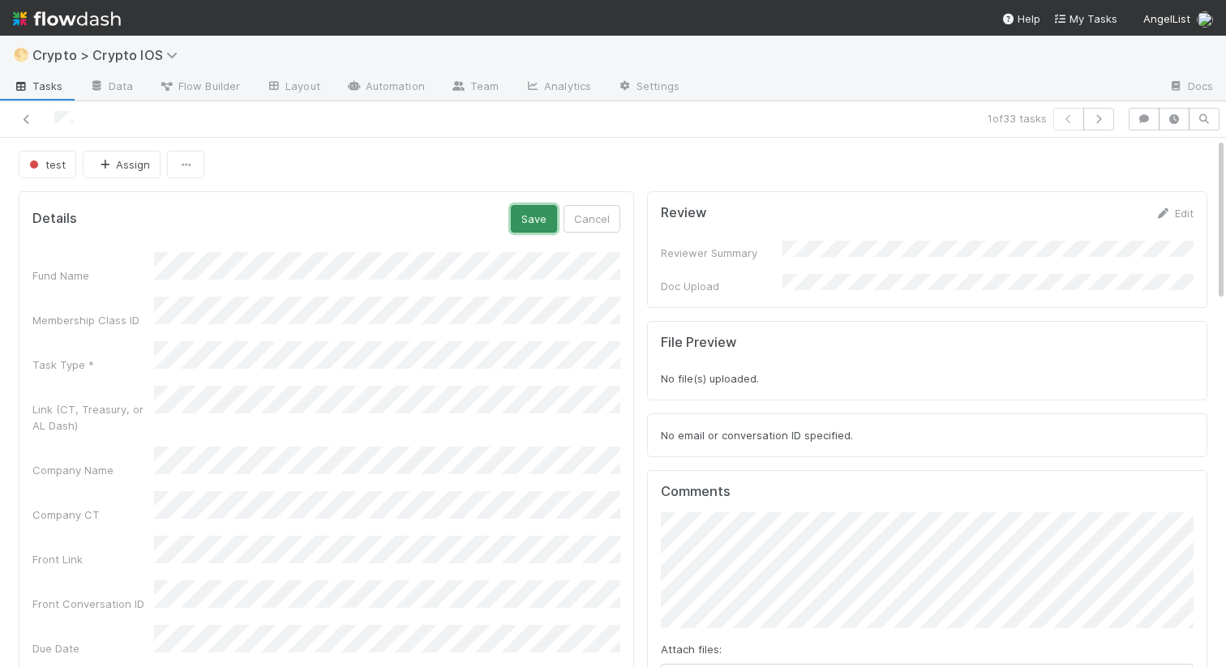
click at [545, 218] on button "Save" at bounding box center [534, 219] width 46 height 28
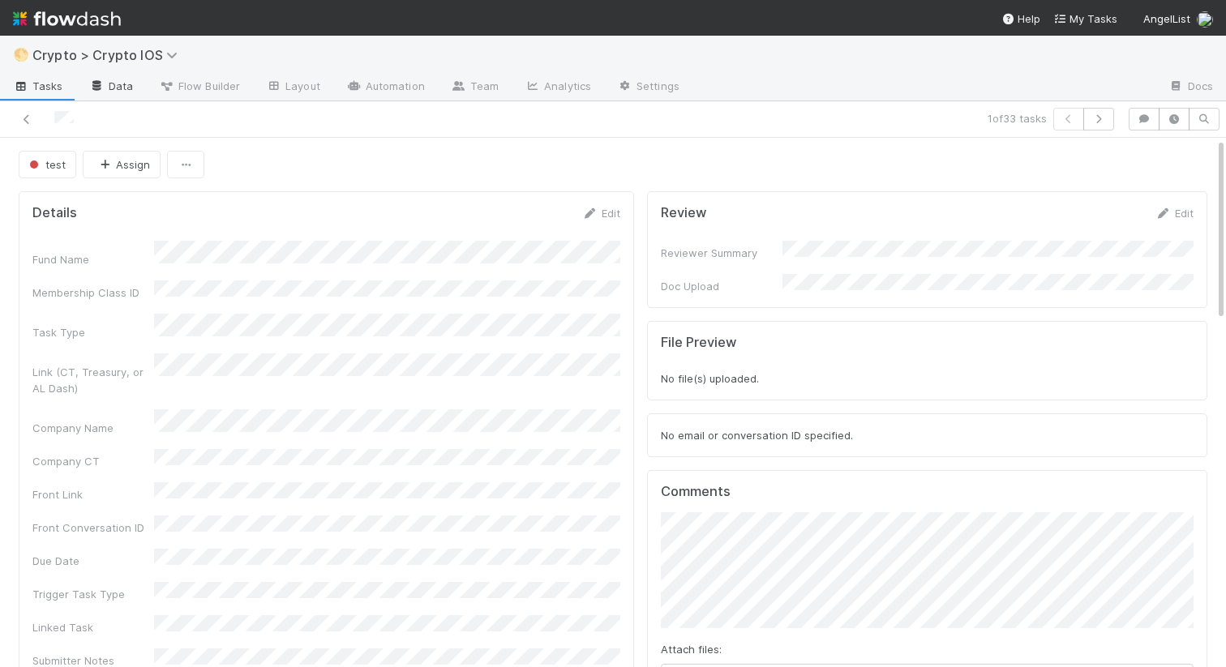
click at [117, 94] on link "Data" at bounding box center [111, 88] width 70 height 26
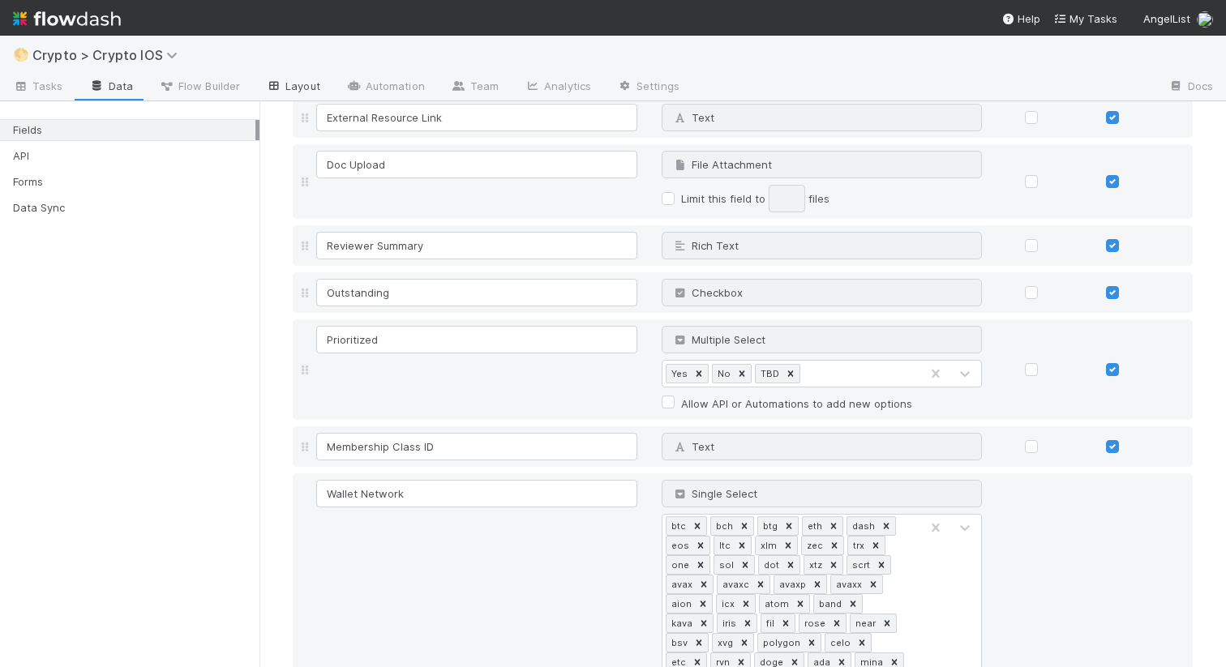
scroll to position [1390, 0]
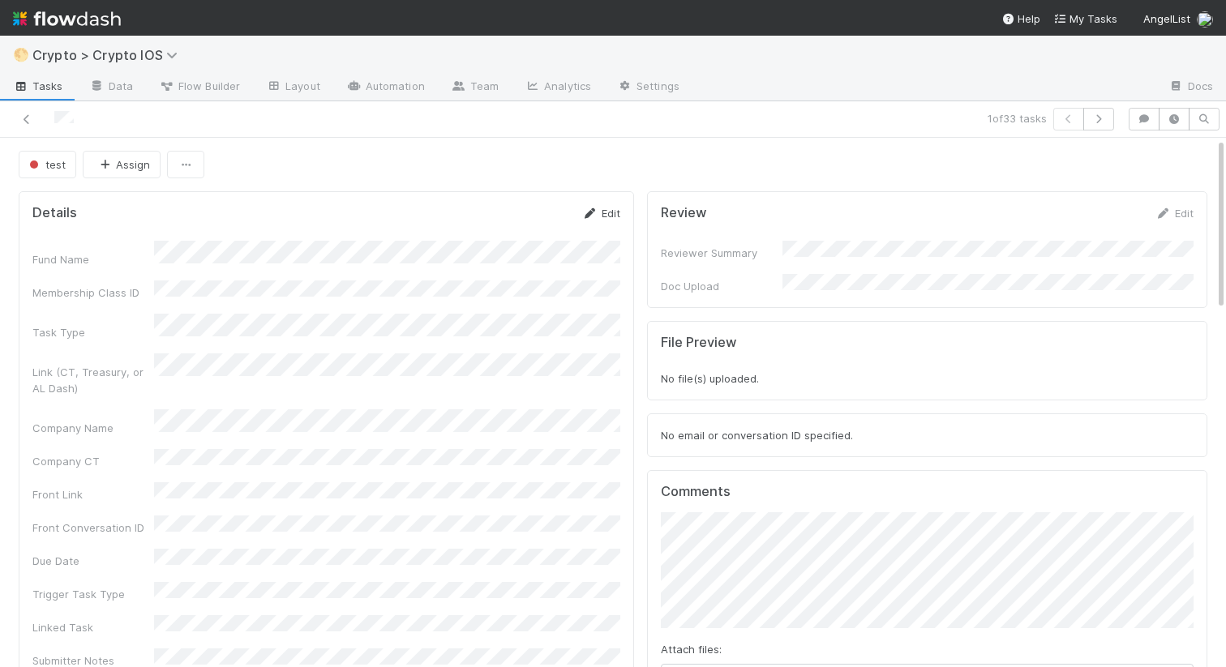
click at [591, 216] on icon at bounding box center [590, 213] width 16 height 11
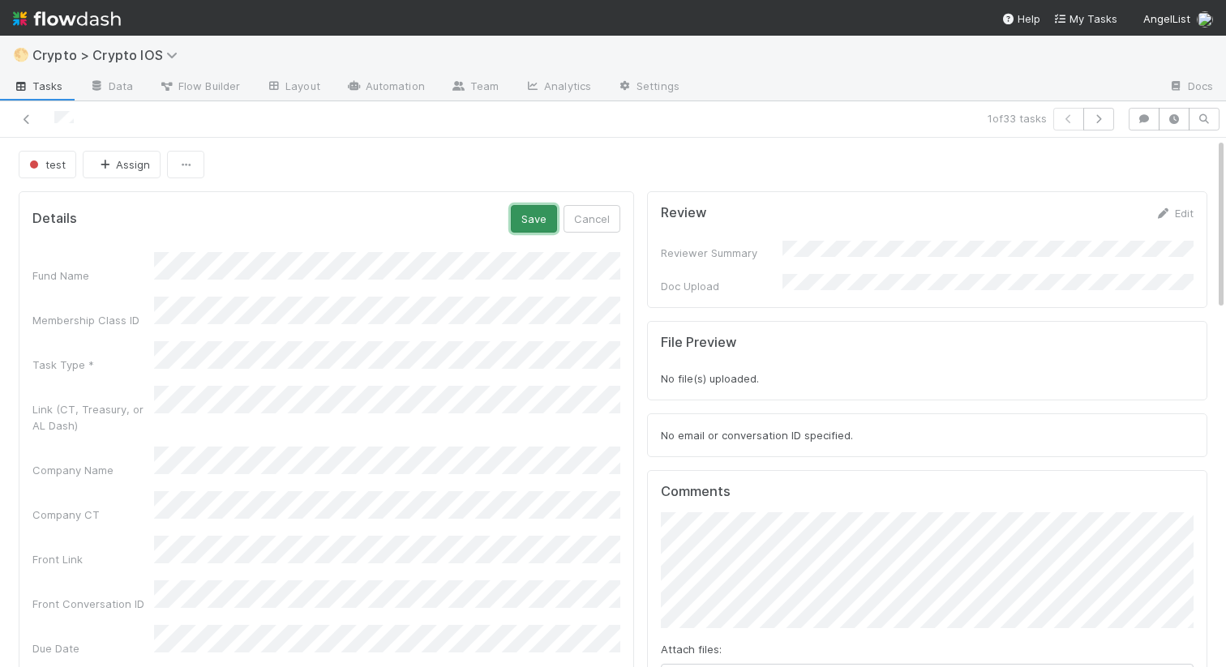
click at [535, 231] on button "Save" at bounding box center [534, 219] width 46 height 28
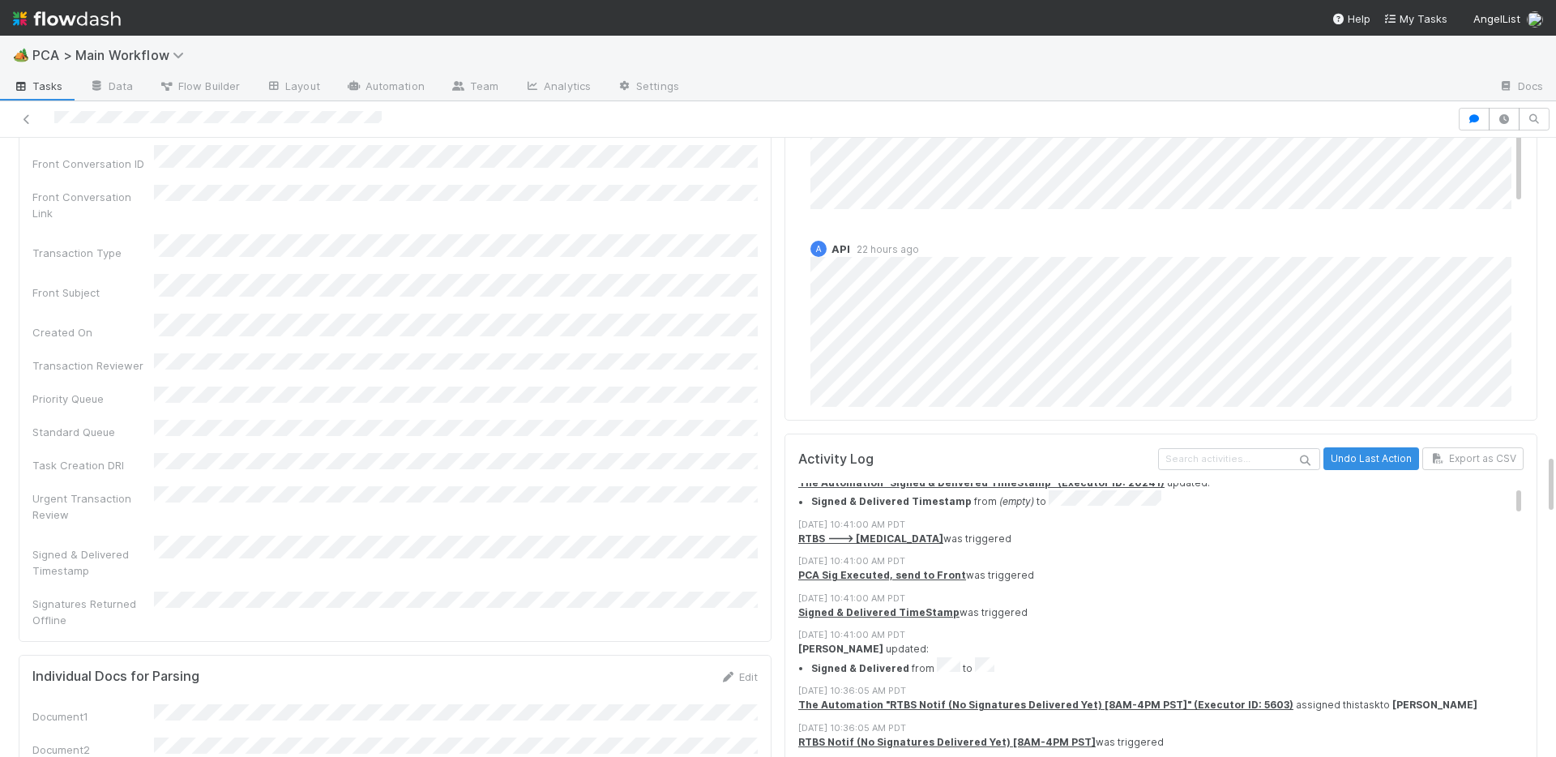
scroll to position [236, 0]
